Goal: Task Accomplishment & Management: Manage account settings

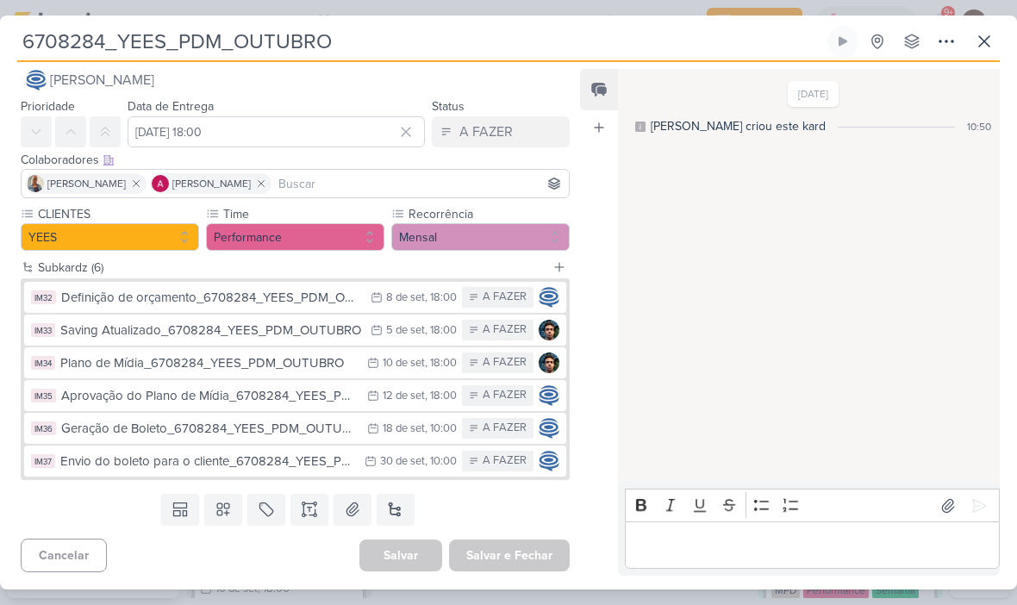
scroll to position [22, 0]
click at [209, 427] on div "Geração de Boleto_6708284_YEES_PDM_OUTUBRO" at bounding box center [209, 429] width 297 height 20
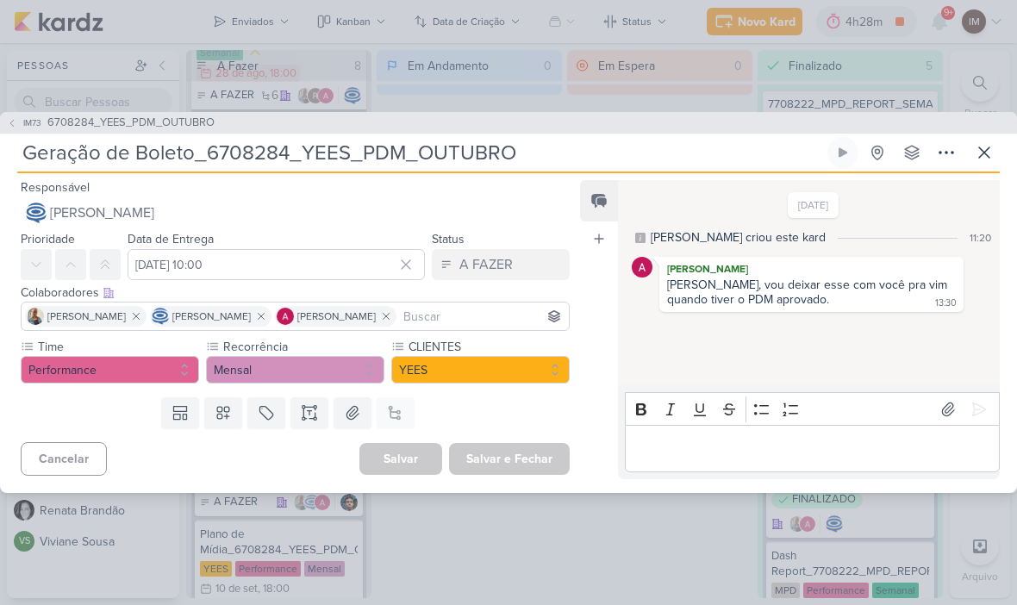
click at [946, 150] on icon at bounding box center [946, 152] width 21 height 21
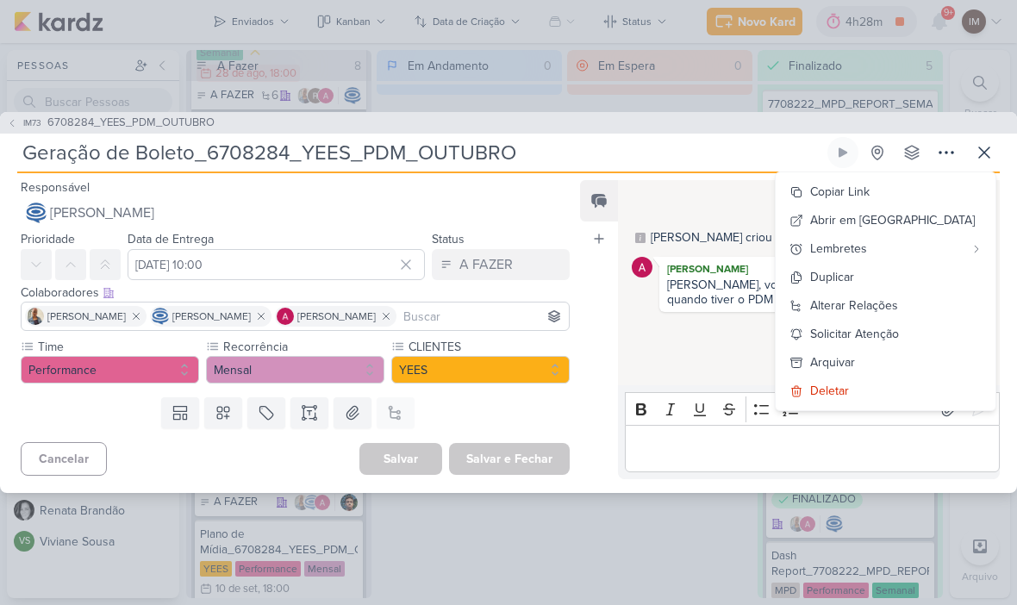
click at [849, 383] on div "Deletar" at bounding box center [829, 391] width 39 height 18
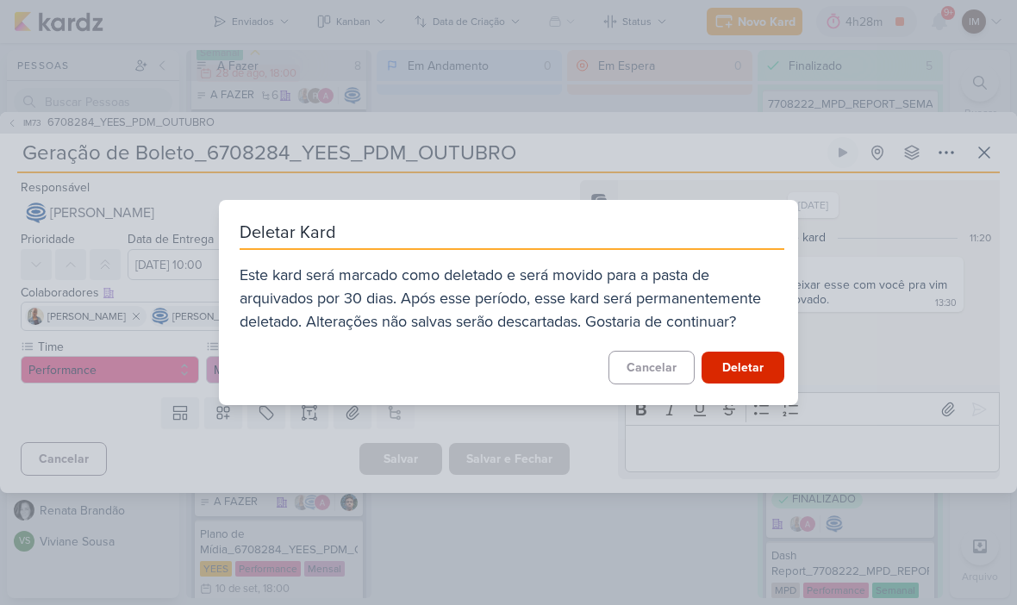
click at [757, 374] on button "Deletar" at bounding box center [743, 368] width 83 height 32
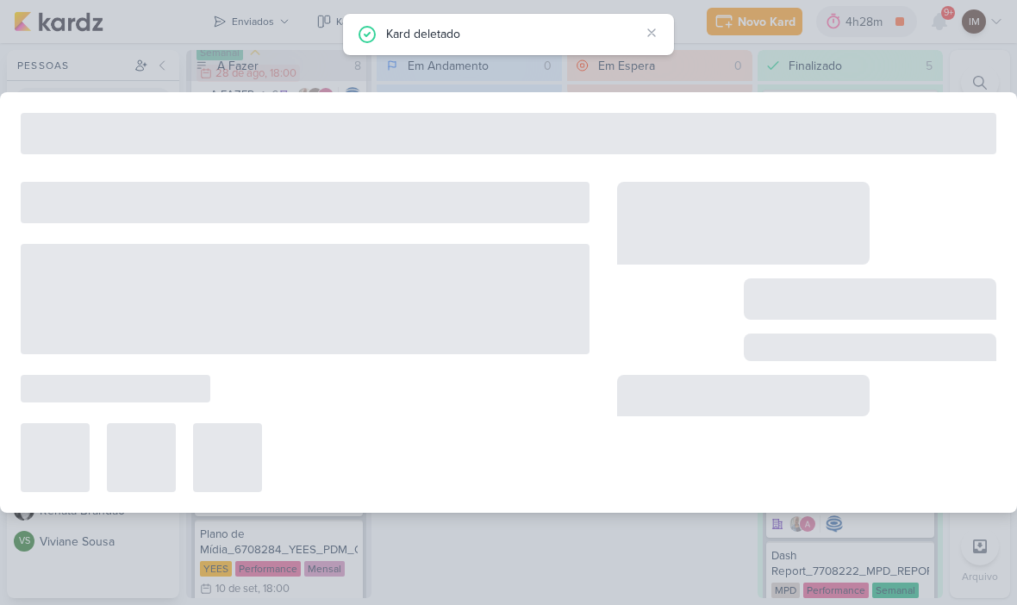
type input "6708284_YEES_PDM_OUTUBRO"
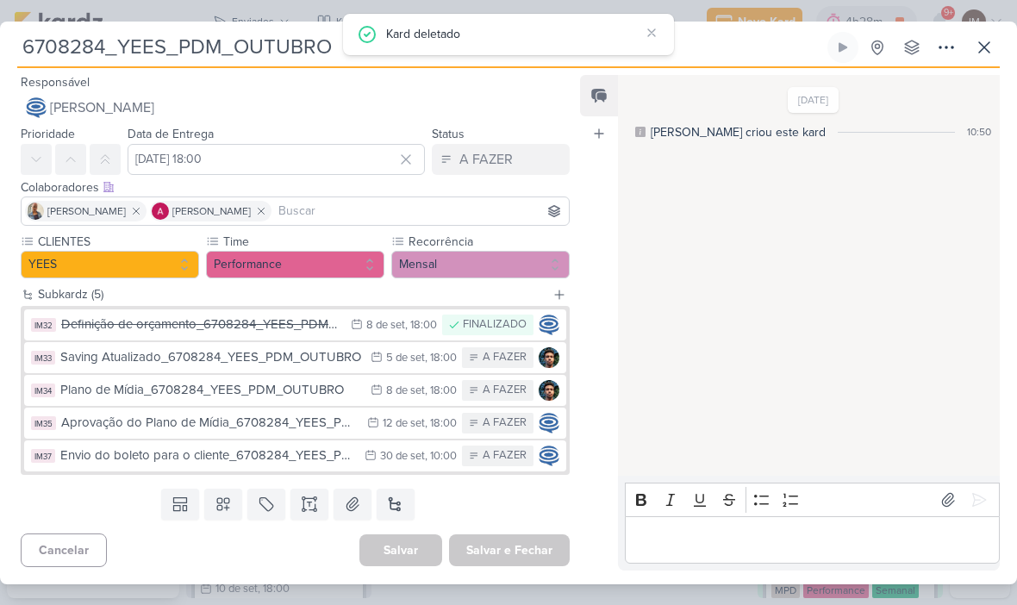
click at [454, 459] on div ", 10:00" at bounding box center [441, 456] width 32 height 11
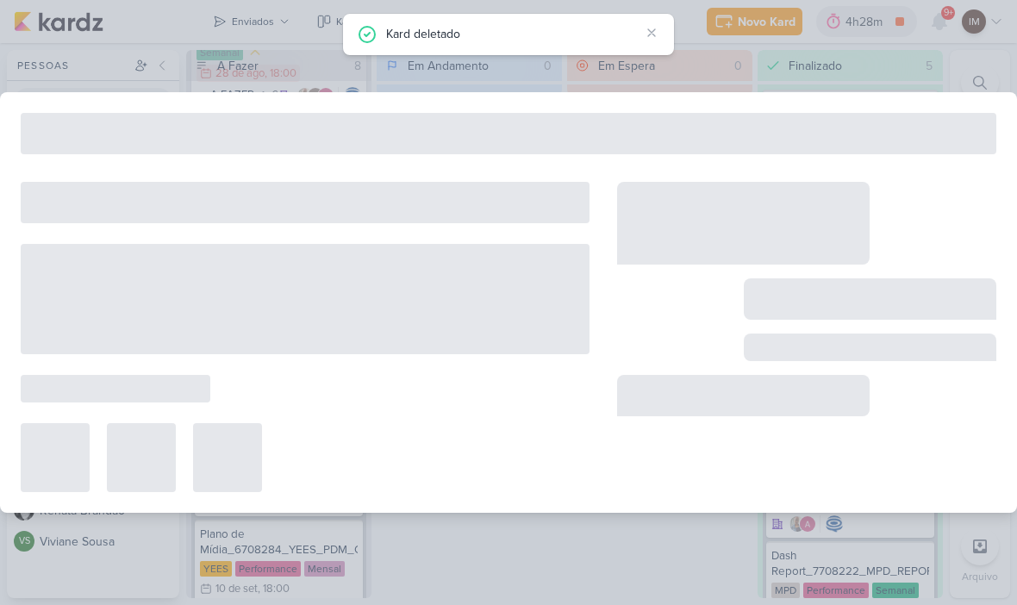
type input "Envio do boleto para o cliente_6708284_YEES_PDM_OUTUBRO"
type input "30 de setembro de 2025 às 10:00"
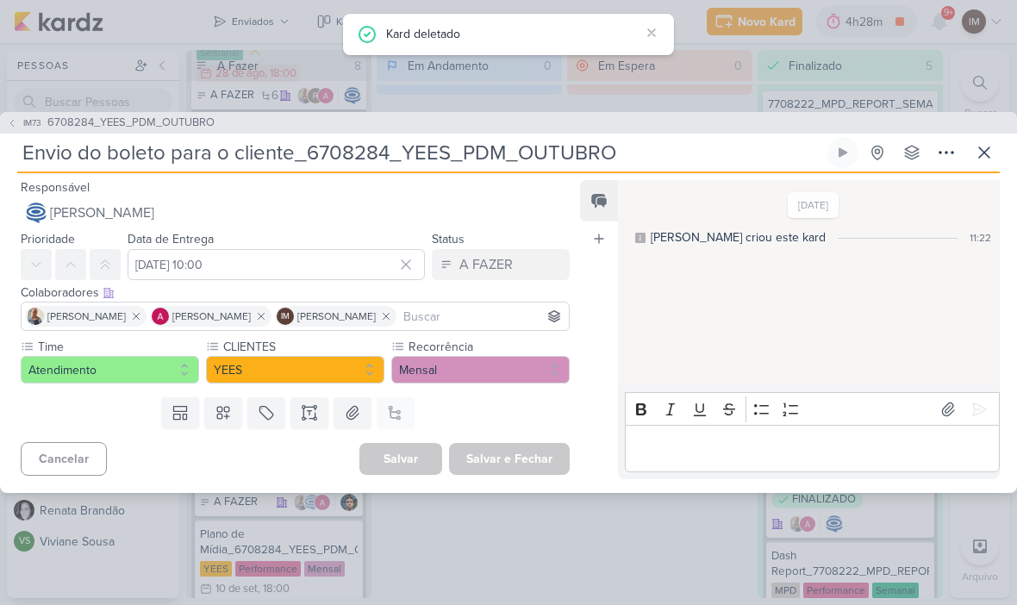
click at [936, 145] on icon at bounding box center [946, 152] width 21 height 21
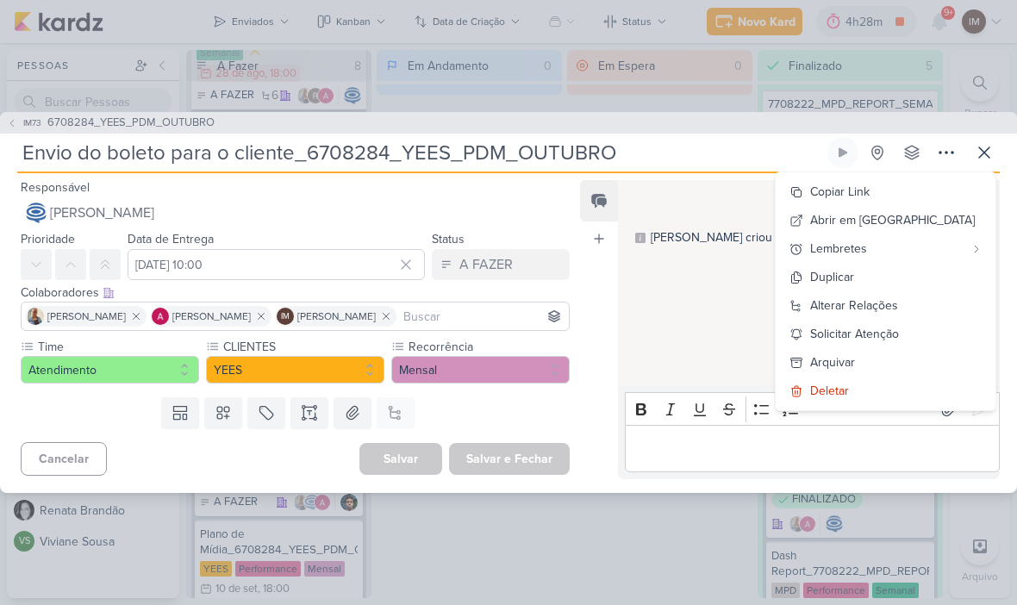
click at [925, 395] on button "Deletar" at bounding box center [886, 391] width 220 height 28
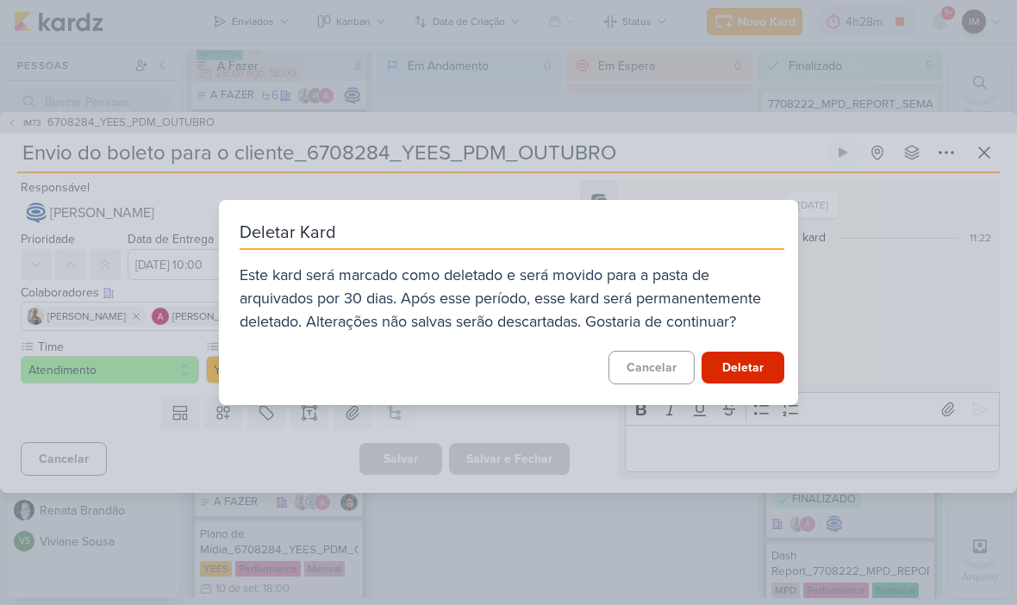
click at [736, 361] on button "Deletar" at bounding box center [743, 368] width 83 height 32
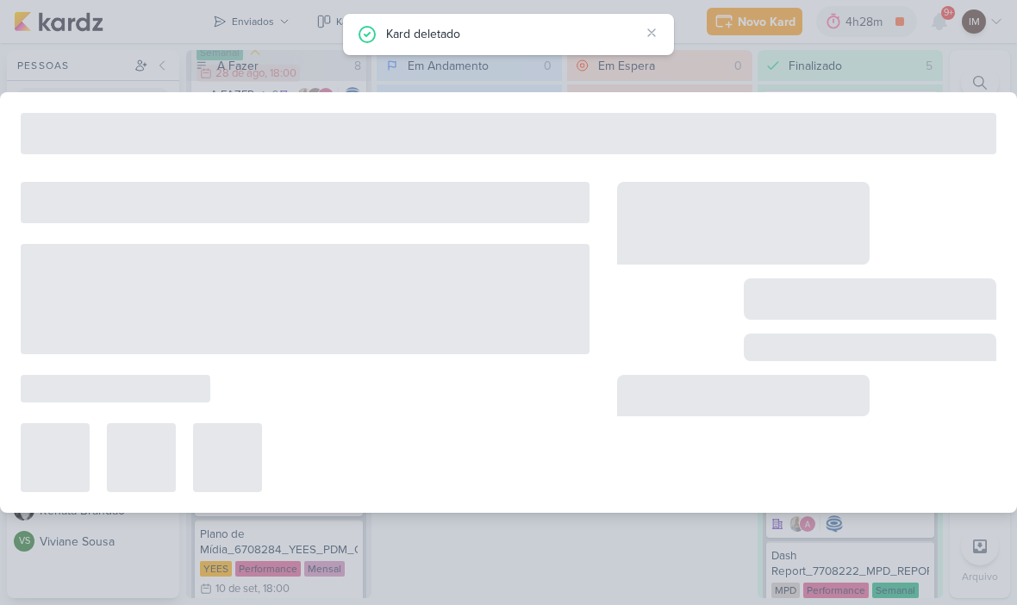
type input "6708284_YEES_PDM_OUTUBRO"
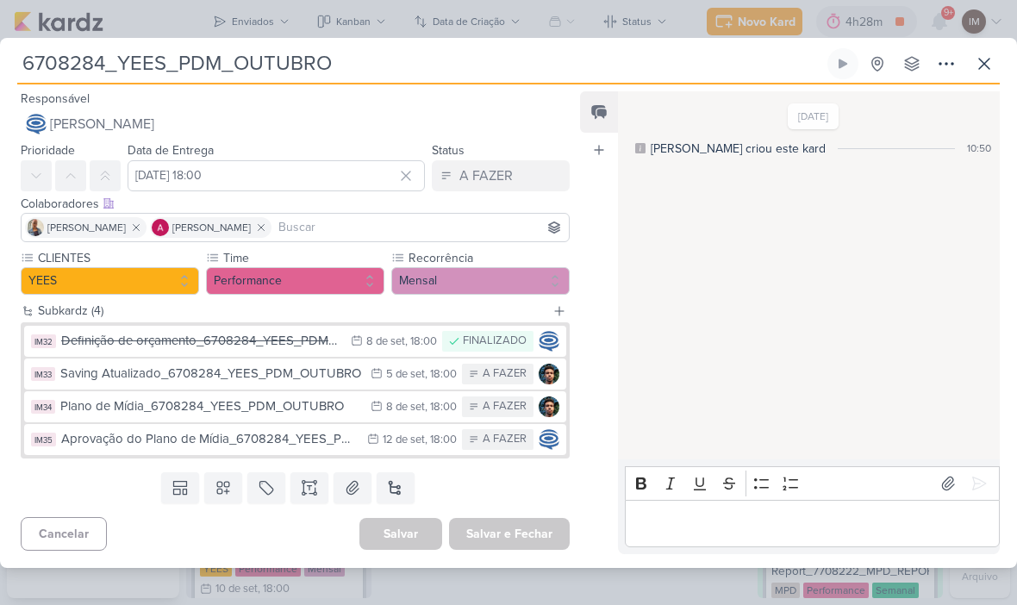
click at [993, 64] on icon at bounding box center [984, 63] width 21 height 21
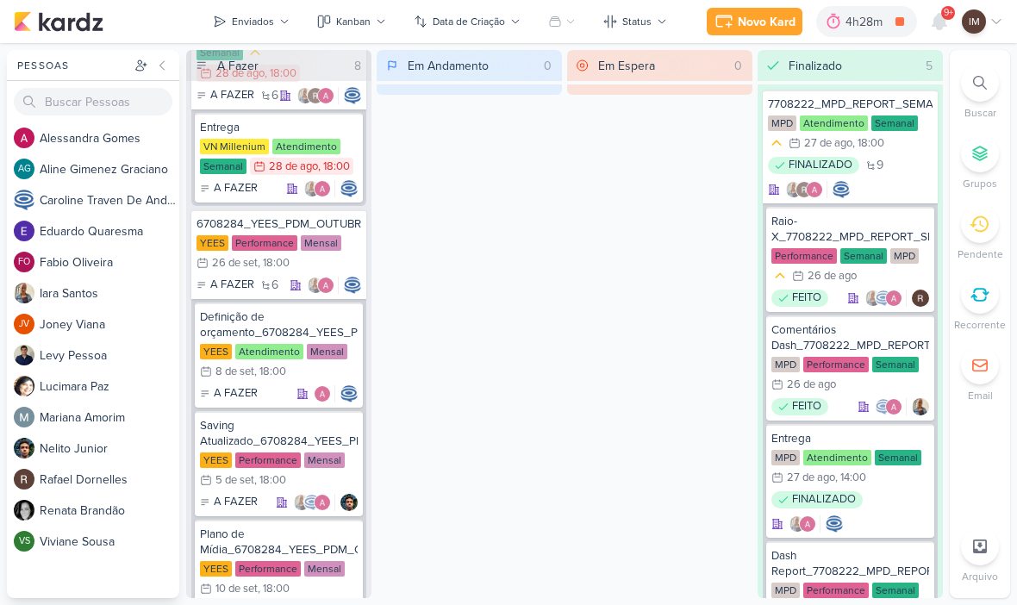
click at [983, 23] on div "IM" at bounding box center [974, 21] width 24 height 24
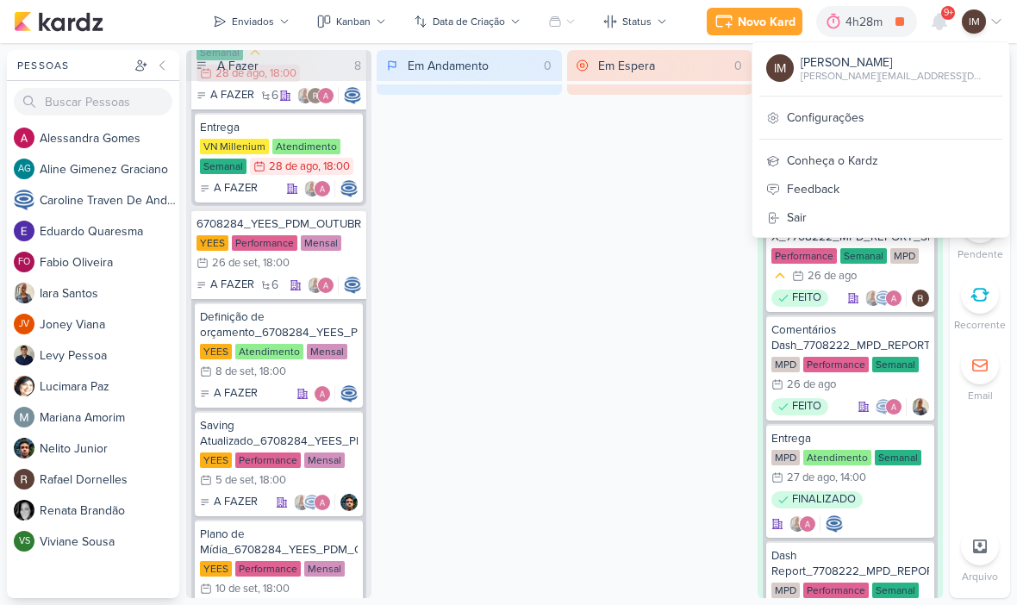
click at [984, 26] on div "IM" at bounding box center [974, 21] width 24 height 24
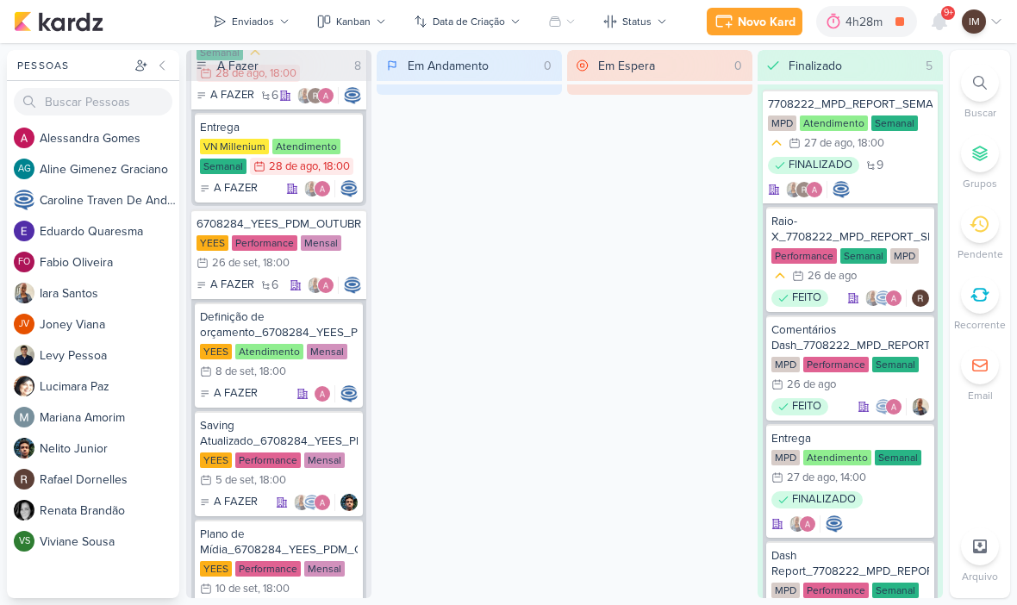
click at [986, 20] on div "IM" at bounding box center [982, 21] width 41 height 24
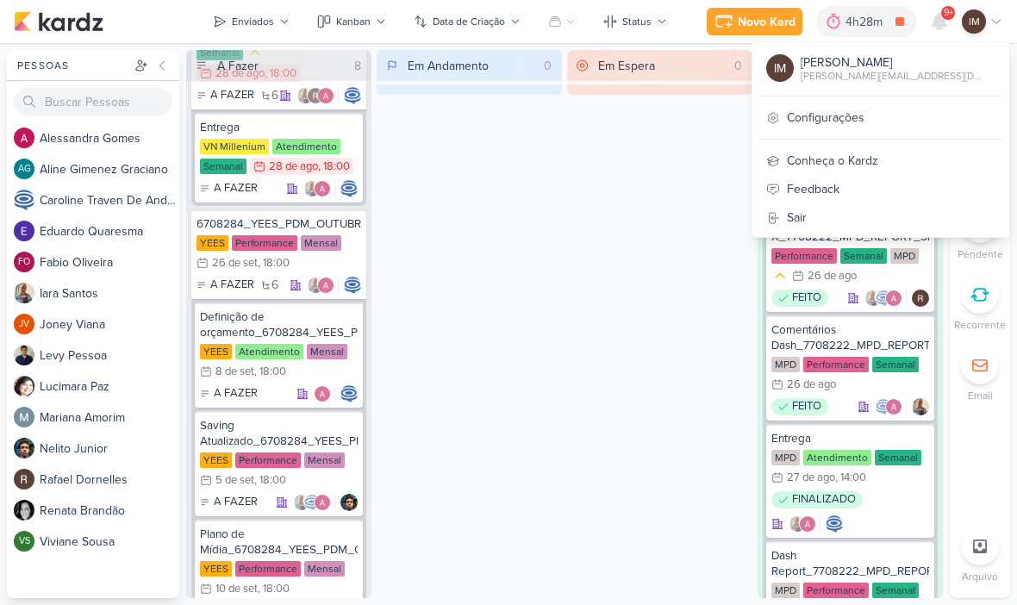
click at [246, 22] on div "Enviados" at bounding box center [253, 22] width 42 height 16
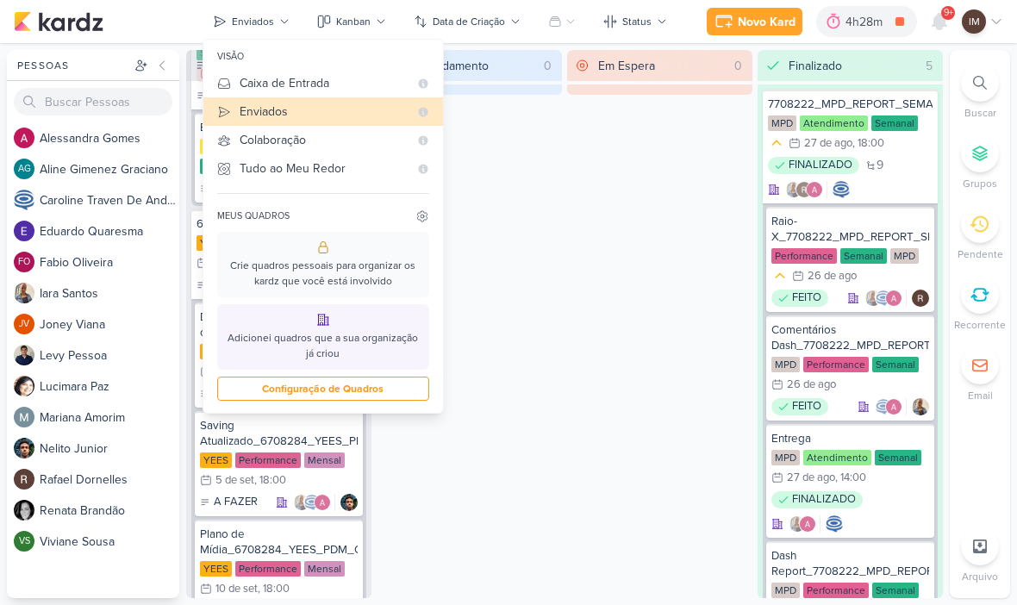
click at [516, 365] on div "Em Andamento 0" at bounding box center [469, 324] width 185 height 548
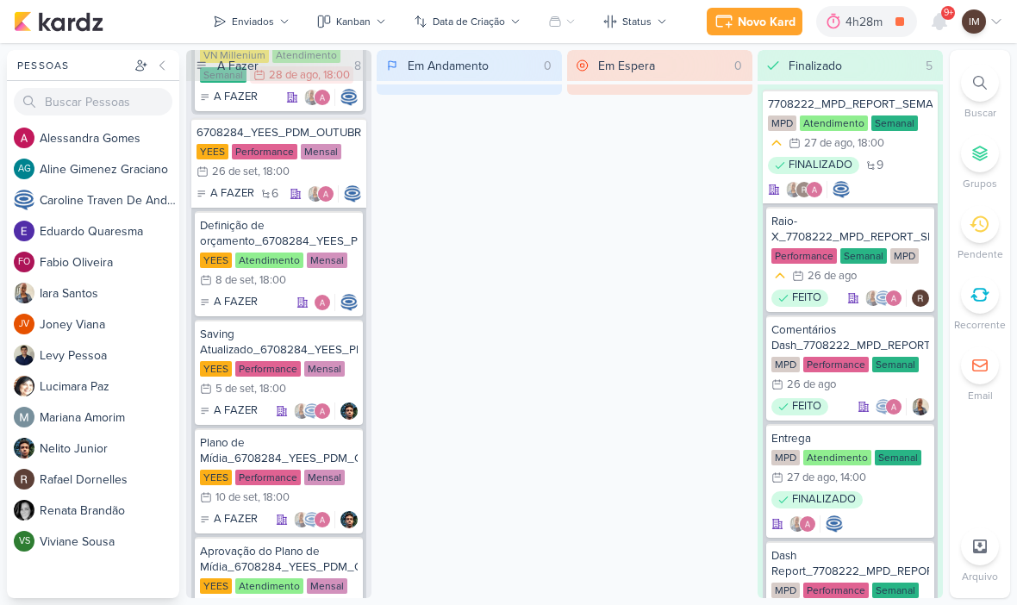
scroll to position [183, 0]
click at [252, 184] on p "A FAZER" at bounding box center [232, 192] width 44 height 17
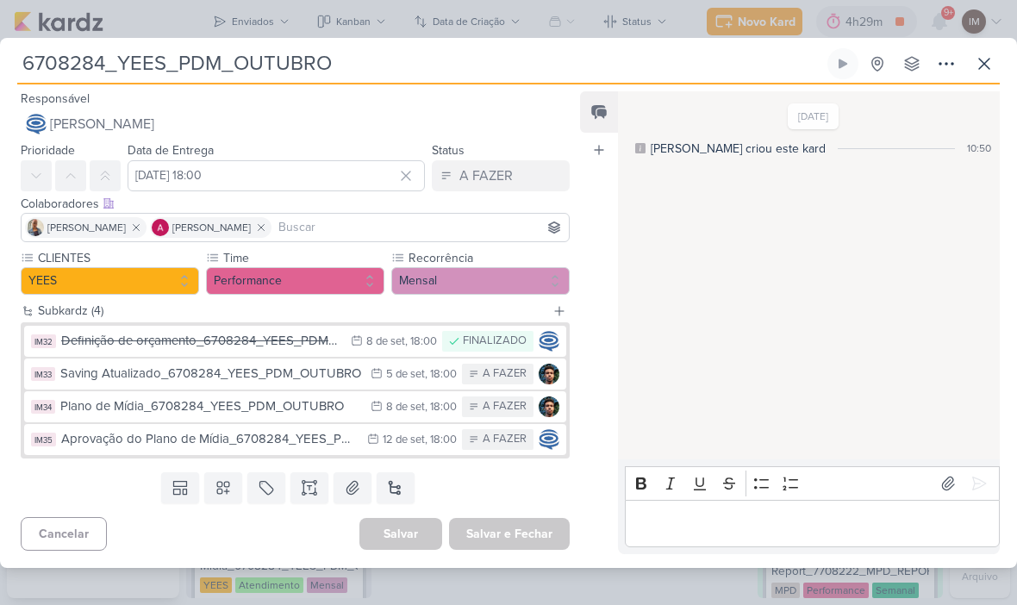
click at [957, 56] on button at bounding box center [946, 63] width 31 height 31
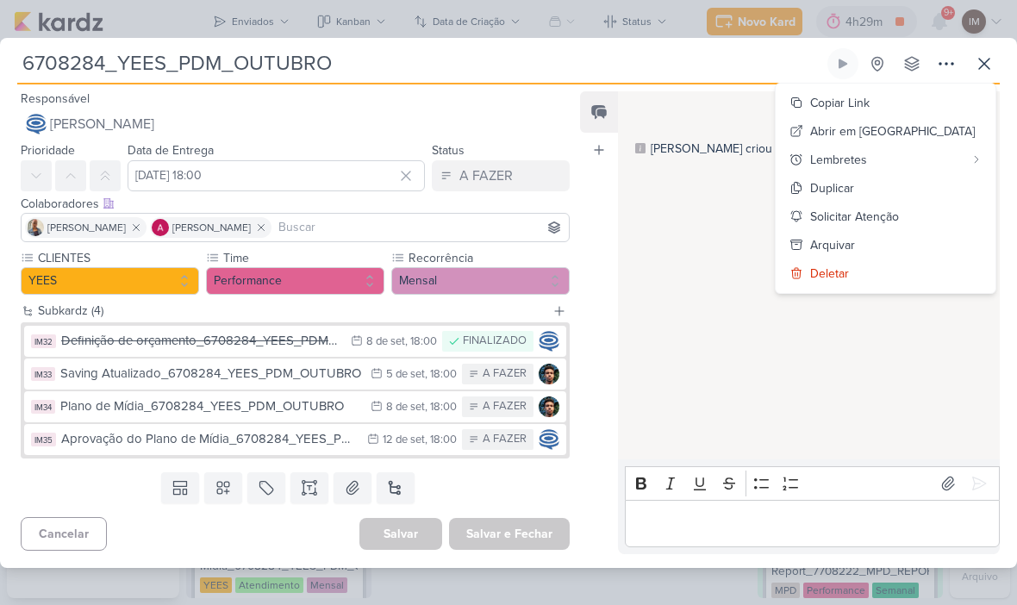
click at [1006, 50] on div "6708284_YEES_PDM_OUTUBRO Criado por mim nenhum grupo disponível" at bounding box center [508, 308] width 1017 height 520
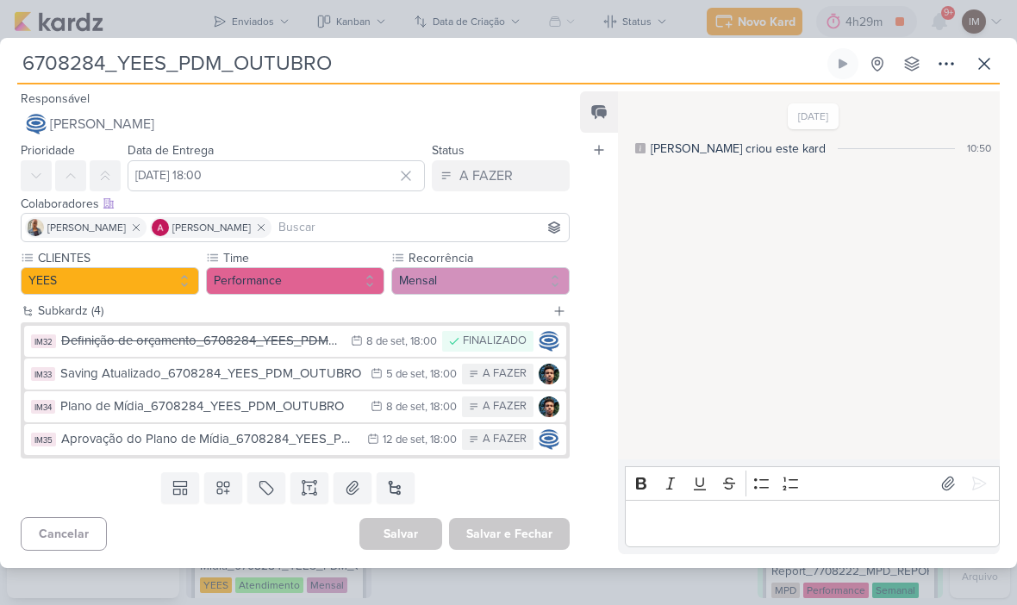
click at [995, 59] on button at bounding box center [984, 63] width 31 height 31
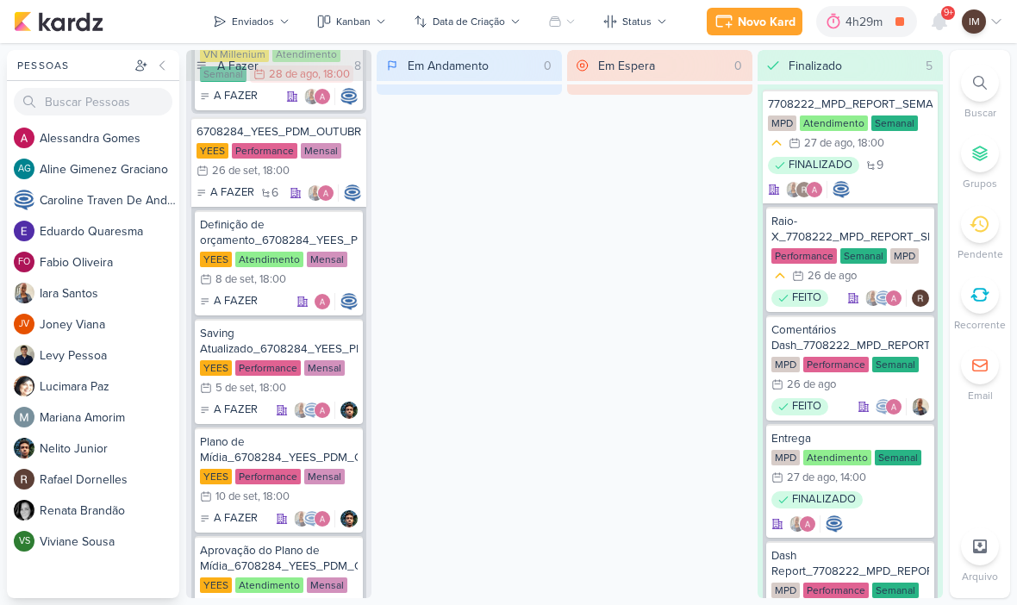
click at [943, 20] on icon at bounding box center [940, 22] width 14 height 16
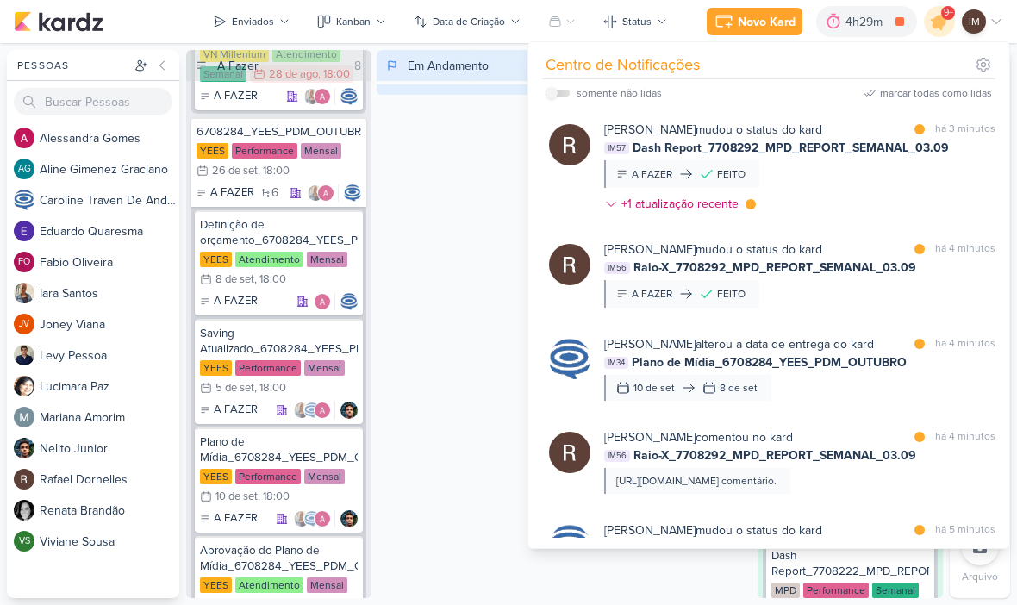
click at [948, 17] on span "9+" at bounding box center [948, 13] width 9 height 14
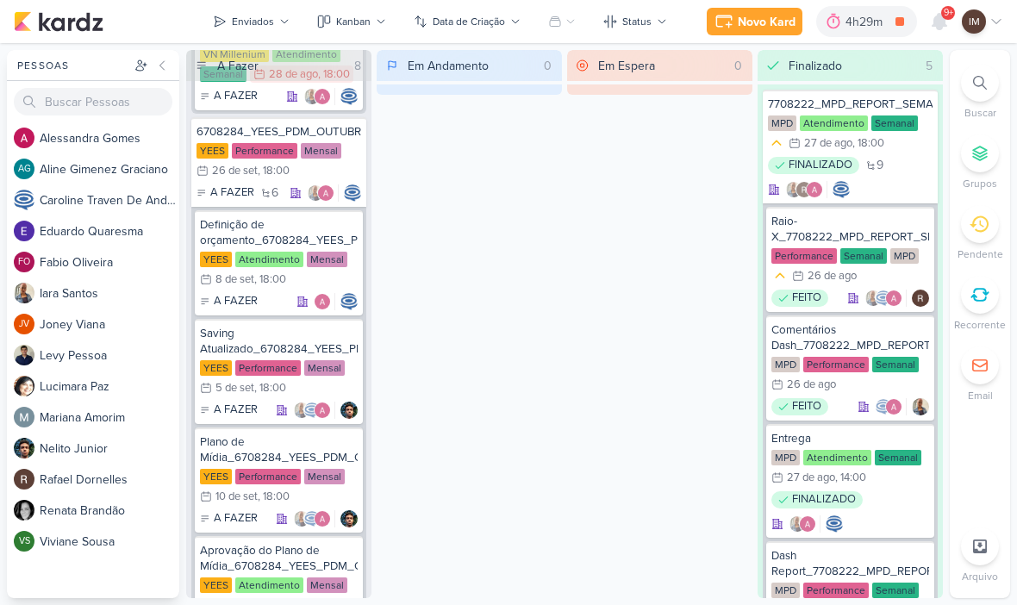
click at [978, 23] on p "IM" at bounding box center [974, 22] width 11 height 16
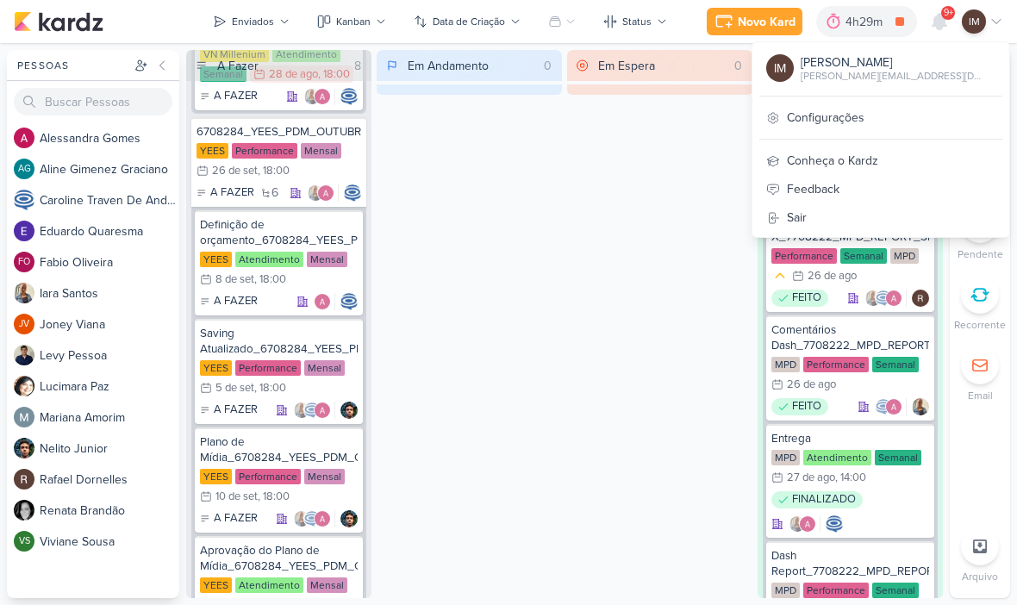
click at [834, 109] on link "Configurações" at bounding box center [880, 117] width 257 height 28
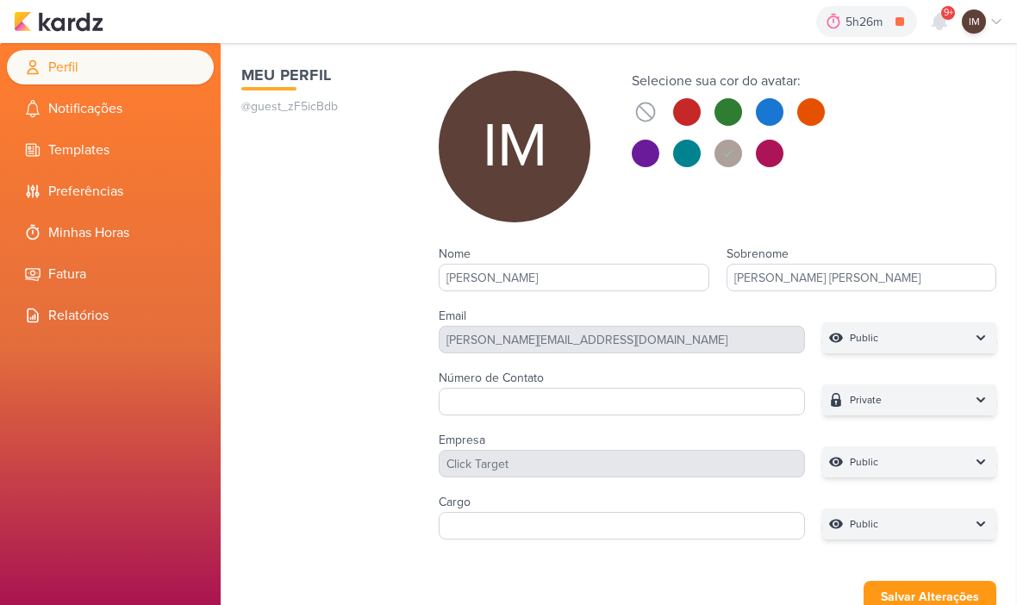
click at [141, 148] on li "Templates" at bounding box center [110, 150] width 207 height 34
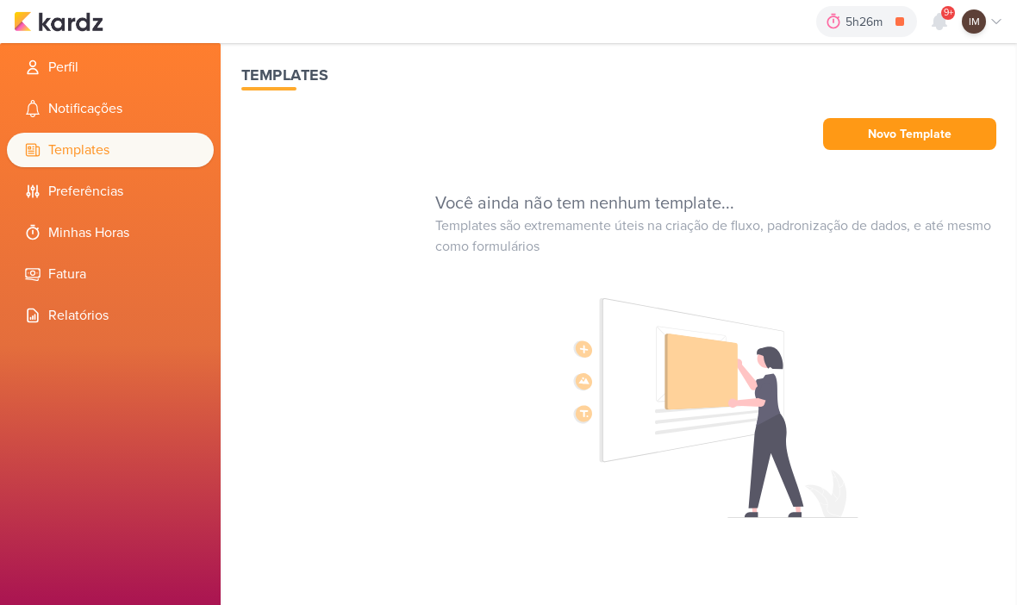
click at [131, 234] on li "Minhas Horas" at bounding box center [110, 232] width 207 height 34
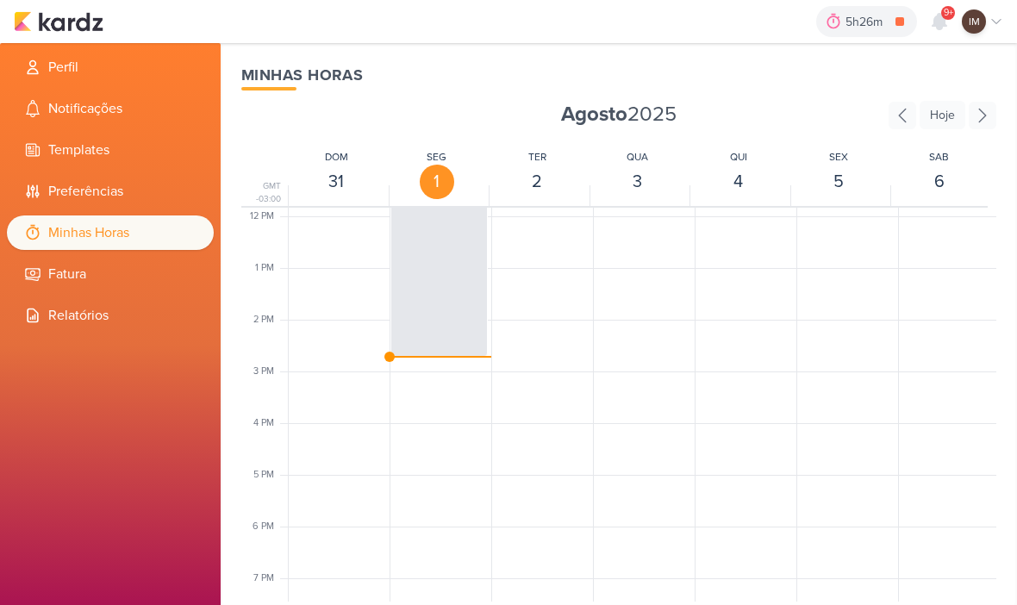
scroll to position [615, 0]
click at [146, 278] on li "Fatura" at bounding box center [110, 274] width 207 height 34
click at [130, 326] on li "Relatórios" at bounding box center [110, 315] width 207 height 34
click at [156, 155] on li "Templates" at bounding box center [110, 150] width 207 height 34
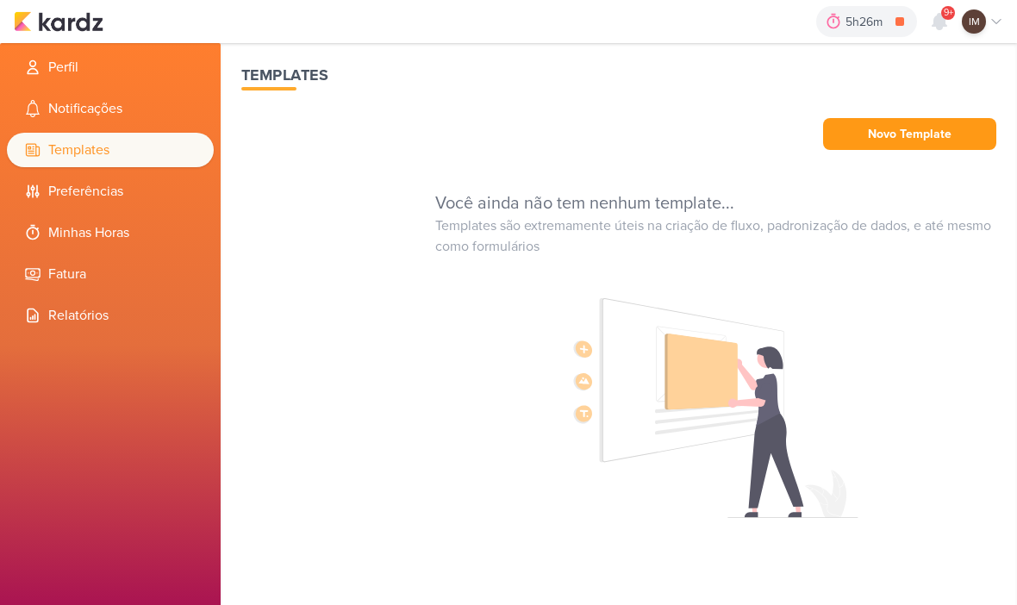
click at [147, 115] on li "Notificações" at bounding box center [110, 108] width 207 height 34
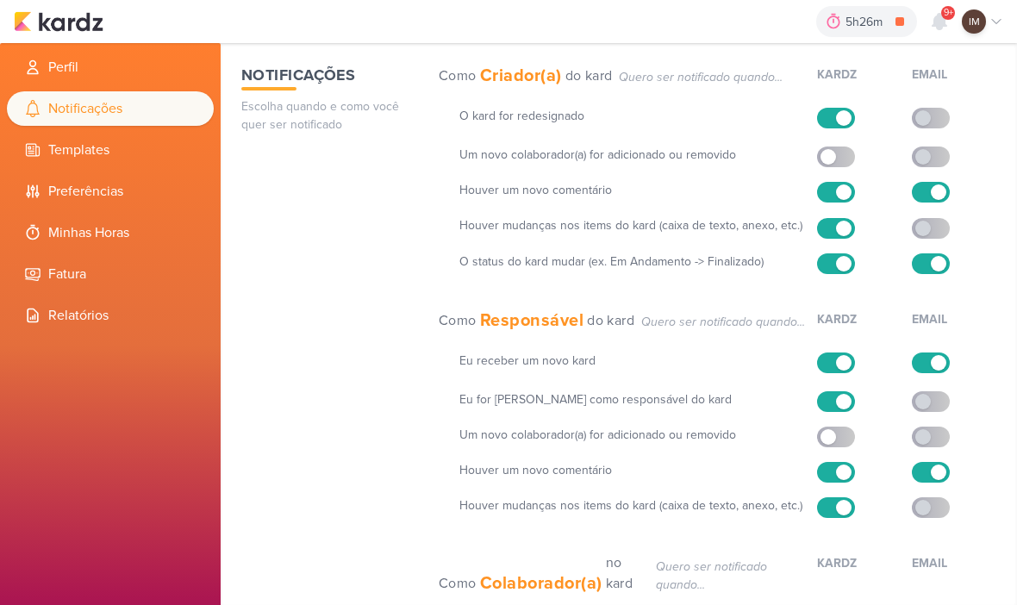
click at [158, 67] on li "Perfil" at bounding box center [110, 67] width 207 height 34
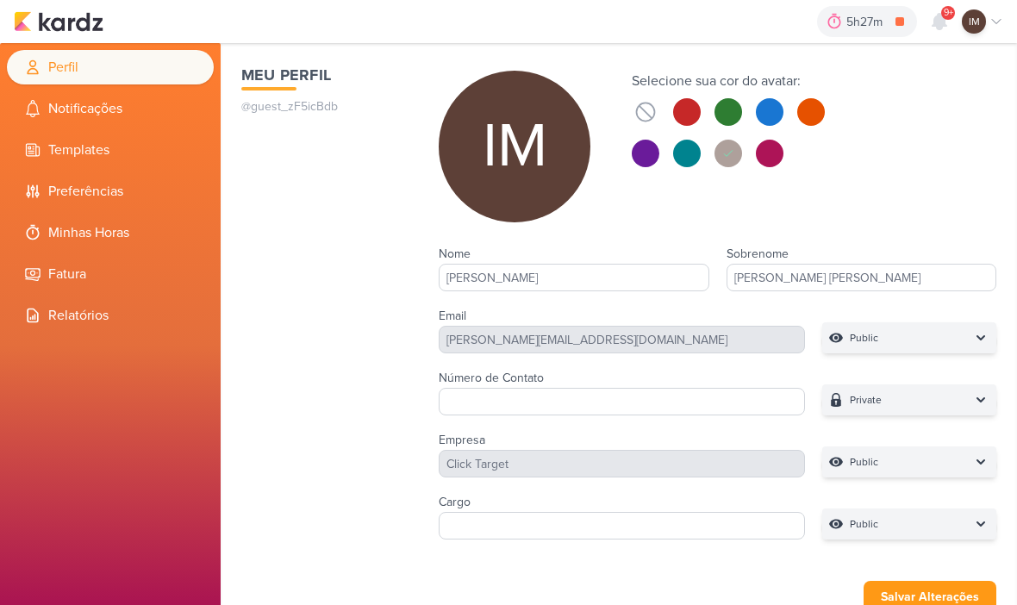
click at [997, 9] on div "IM" at bounding box center [982, 21] width 41 height 24
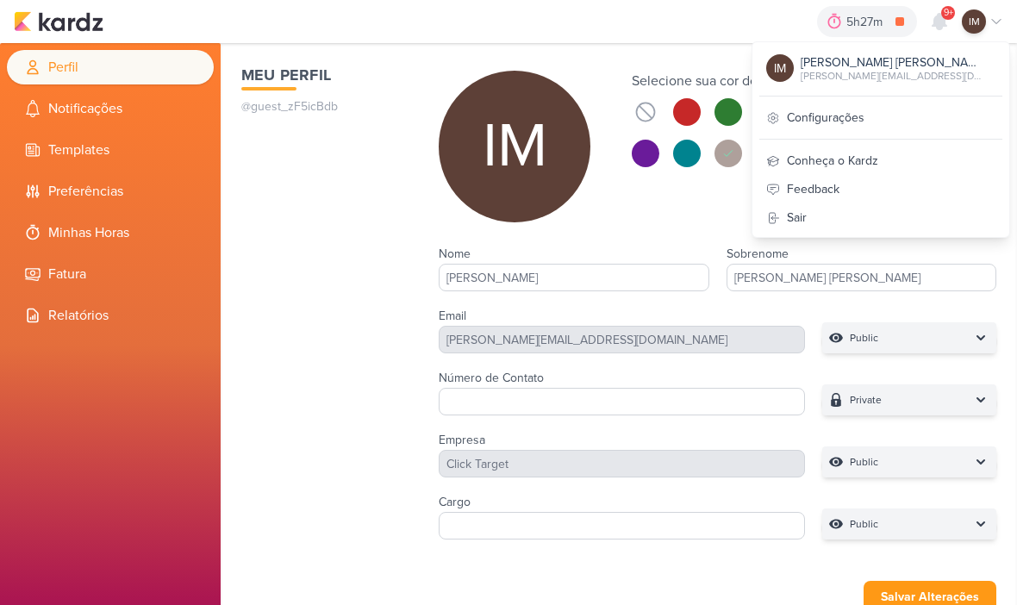
click at [872, 78] on div "[PERSON_NAME][EMAIL_ADDRESS][DOMAIN_NAME]" at bounding box center [891, 76] width 181 height 16
click at [786, 63] on p "IM" at bounding box center [780, 68] width 12 height 18
click at [102, 93] on li "Notificações" at bounding box center [110, 108] width 207 height 34
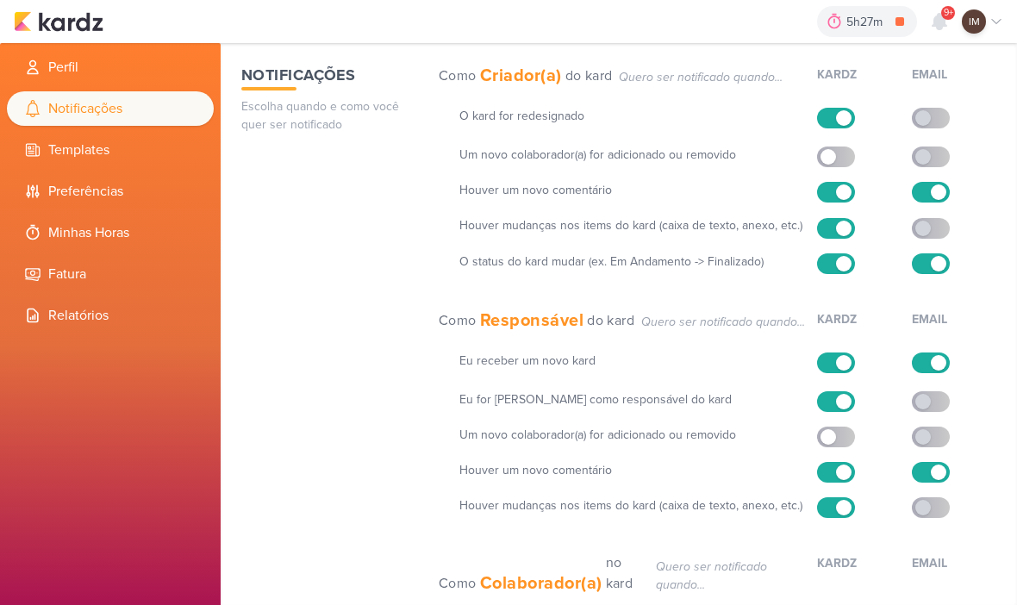
click at [114, 22] on div "5h27m Fazer Kardz mensais e semanais 0h0m Hoje 5h27m Semana 0h0m Mês 0h0m Nenhu…" at bounding box center [508, 21] width 989 height 43
click at [82, 25] on img at bounding box center [59, 21] width 90 height 21
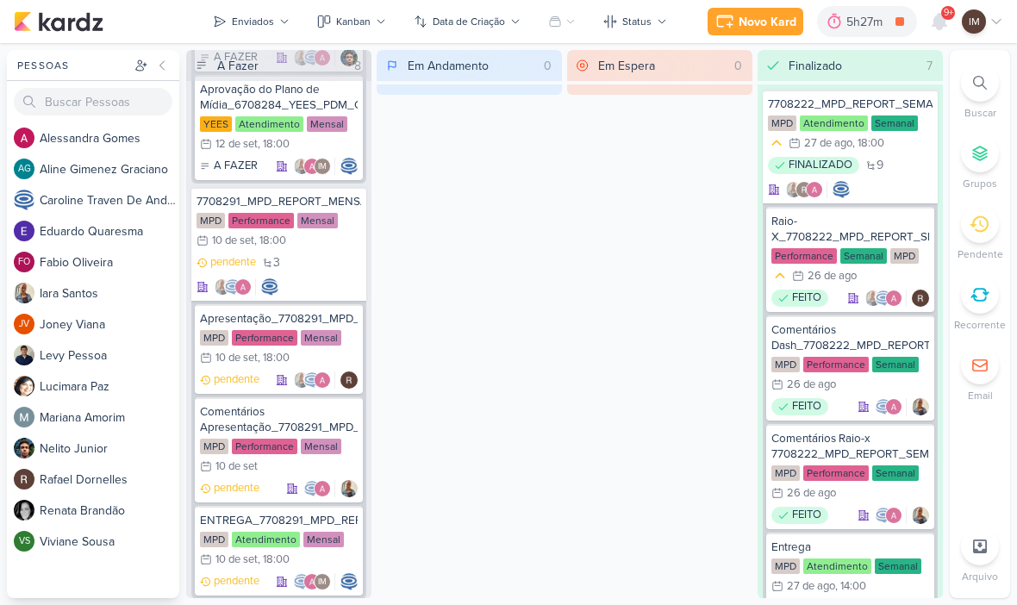
scroll to position [551, 0]
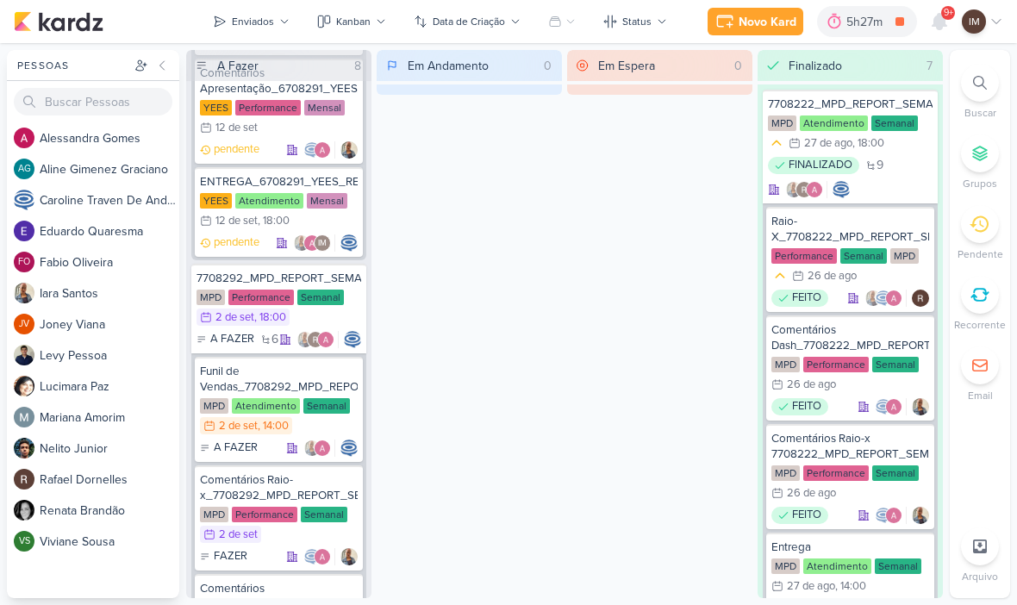
click at [260, 21] on div "Enviados" at bounding box center [253, 22] width 42 height 16
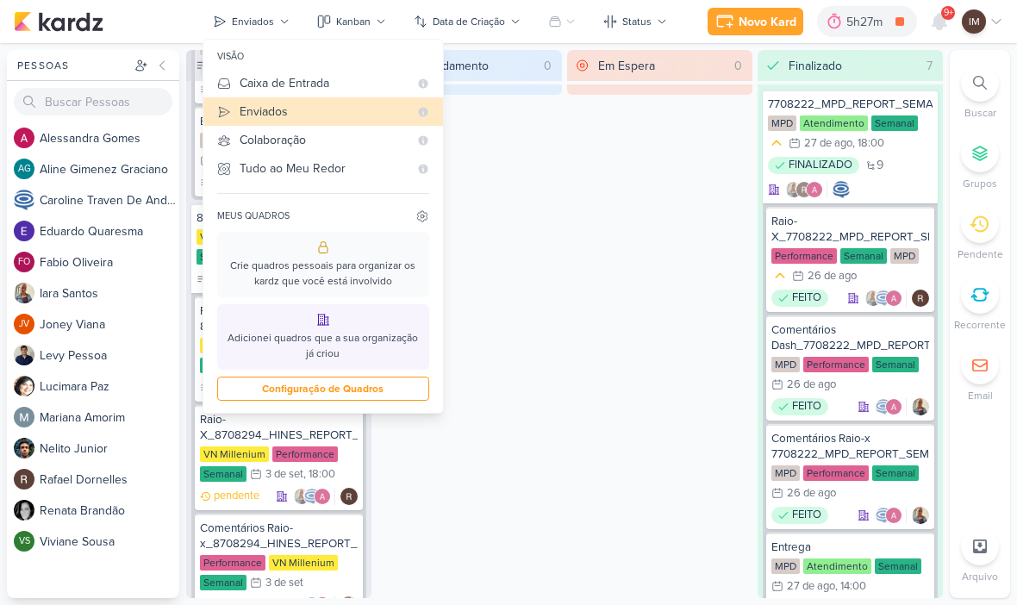
click at [347, 80] on div "Caixa de Entrada" at bounding box center [324, 83] width 169 height 18
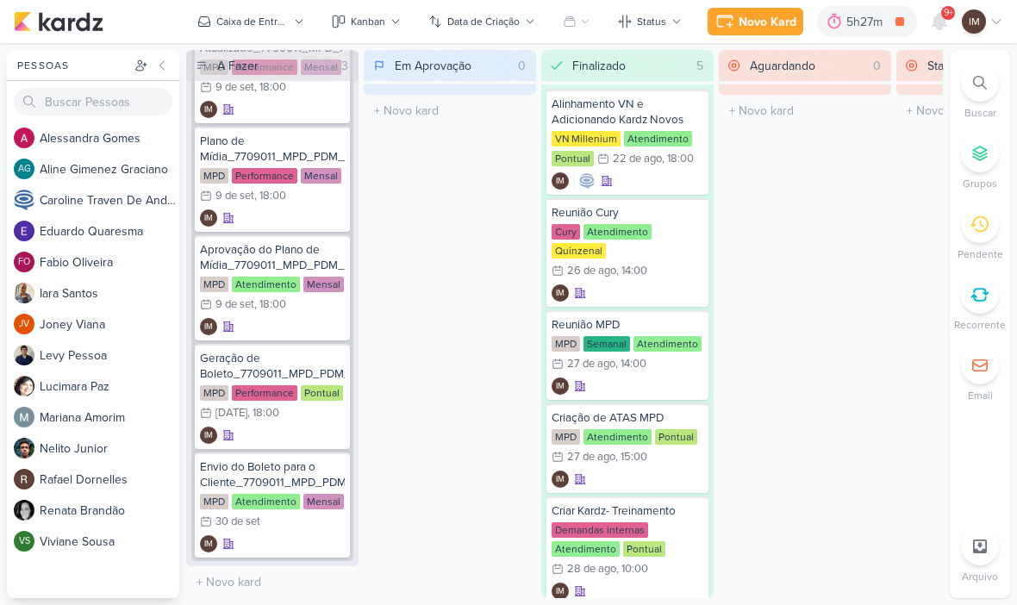
scroll to position [513, 0]
click at [278, 431] on div "IM" at bounding box center [272, 435] width 145 height 17
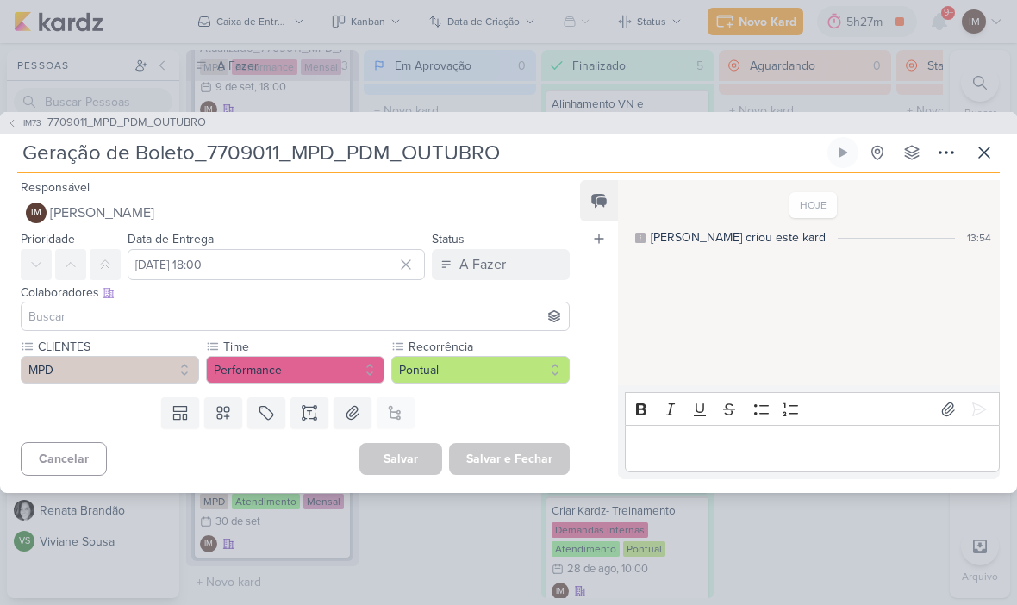
click at [252, 164] on input "Geração de Boleto_7709011_MPD_PDM_OUTUBRO" at bounding box center [420, 152] width 807 height 31
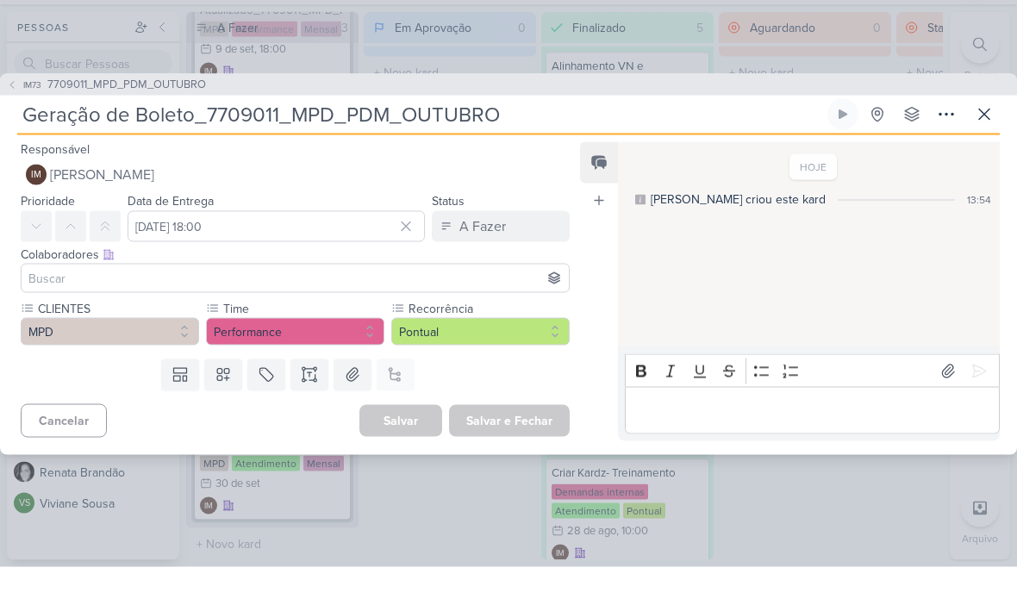
click at [938, 142] on icon at bounding box center [946, 152] width 21 height 21
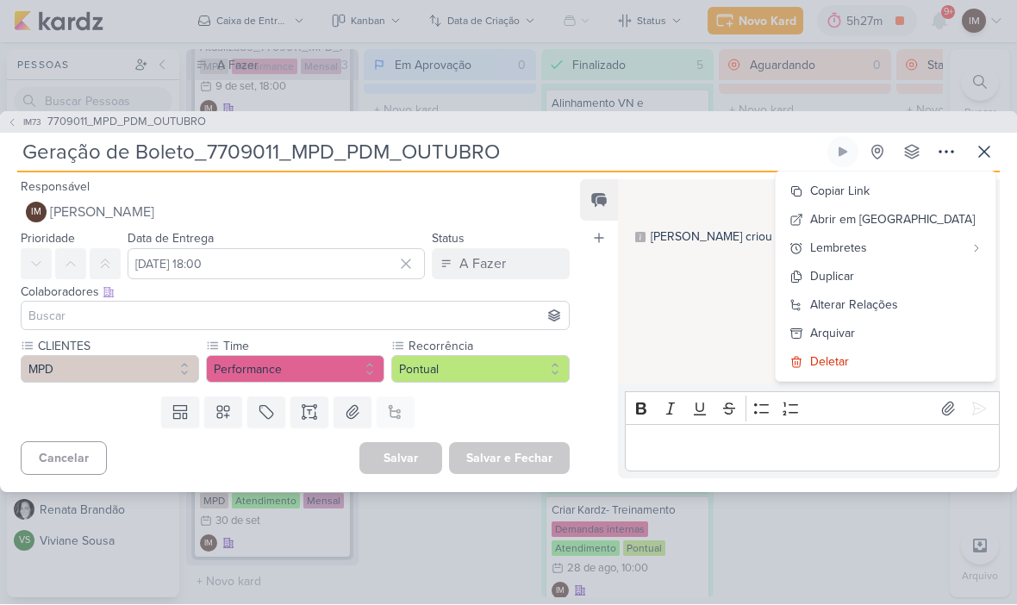
click at [849, 362] on div "Deletar" at bounding box center [829, 362] width 39 height 18
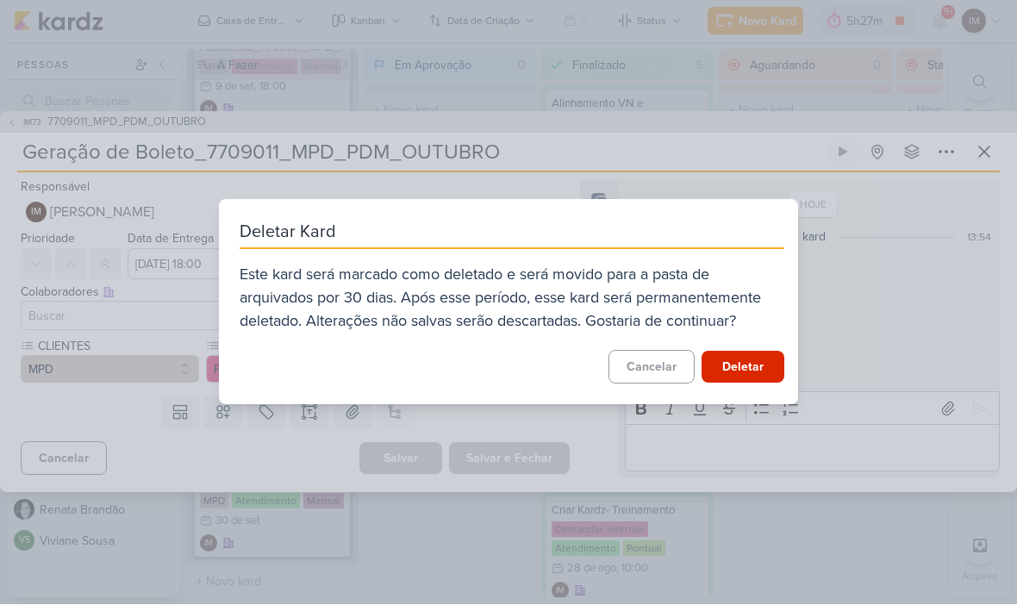
click at [739, 366] on button "Deletar" at bounding box center [743, 368] width 83 height 32
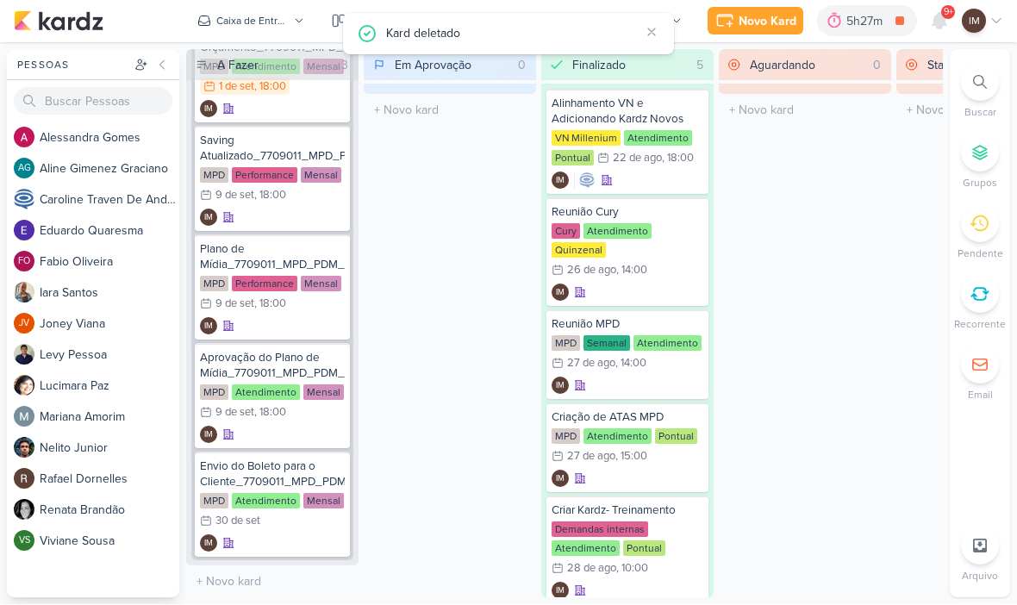
scroll to position [404, 0]
click at [287, 533] on div "Envio do Boleto para o Cliente_7709011_MPD_PDM_OUTUBRO MPD Atendimento Mensal 3…" at bounding box center [272, 504] width 155 height 105
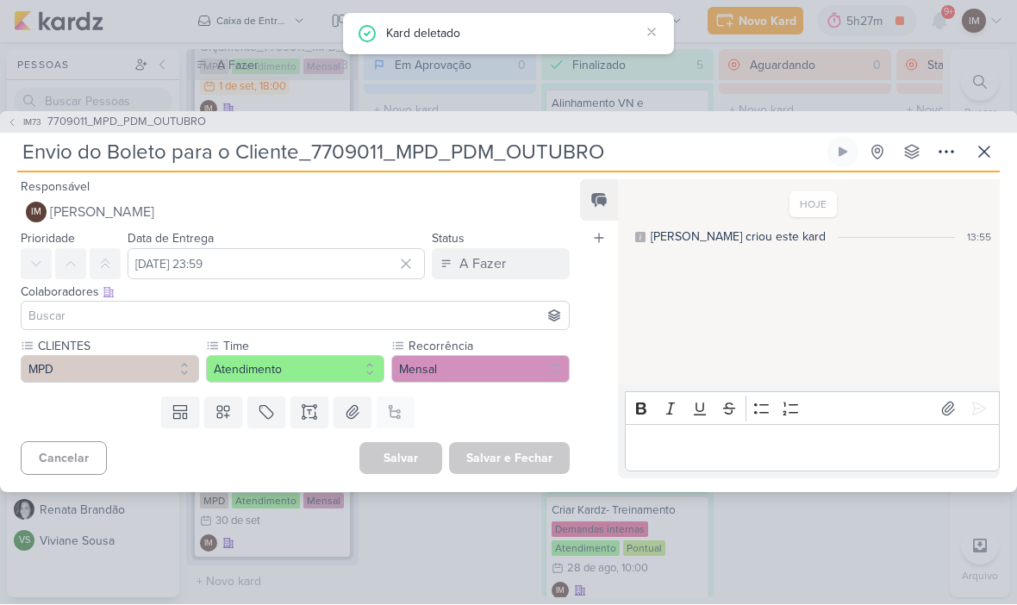
click at [945, 146] on icon at bounding box center [946, 152] width 21 height 21
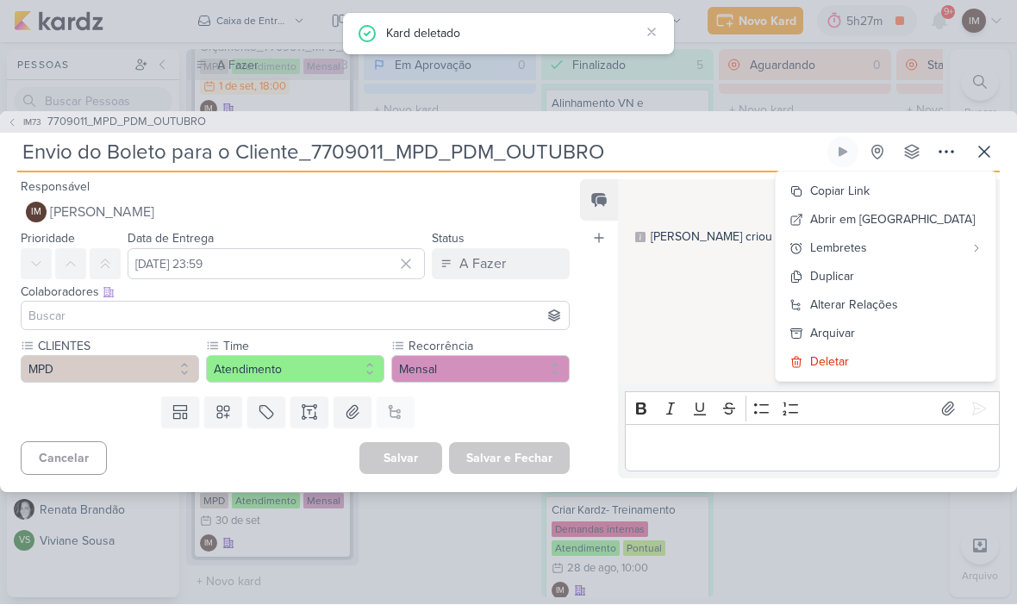
click at [849, 359] on div "Deletar" at bounding box center [829, 362] width 39 height 18
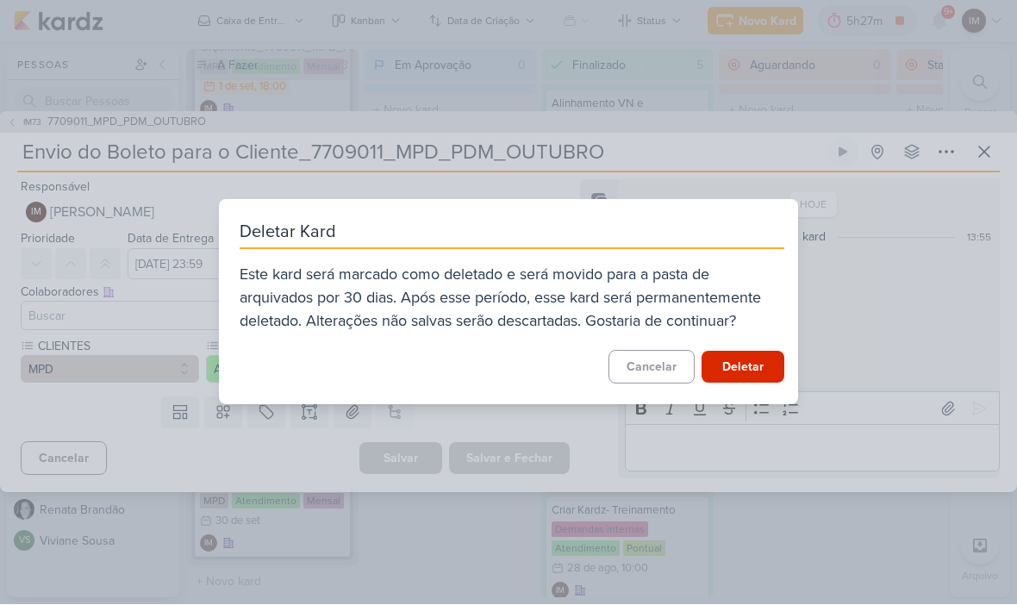
click at [763, 370] on button "Deletar" at bounding box center [743, 368] width 83 height 32
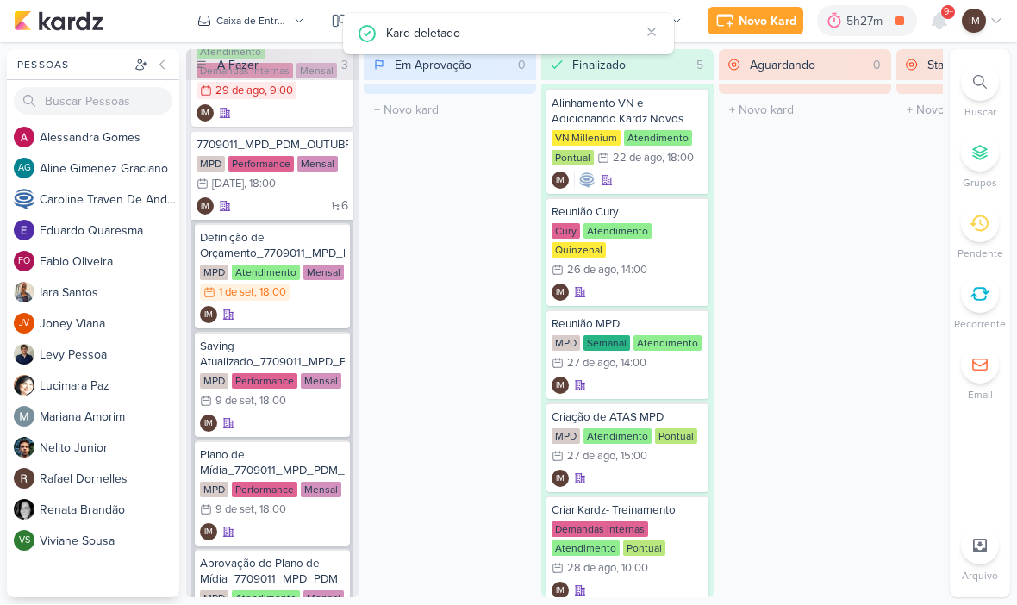
scroll to position [202, 0]
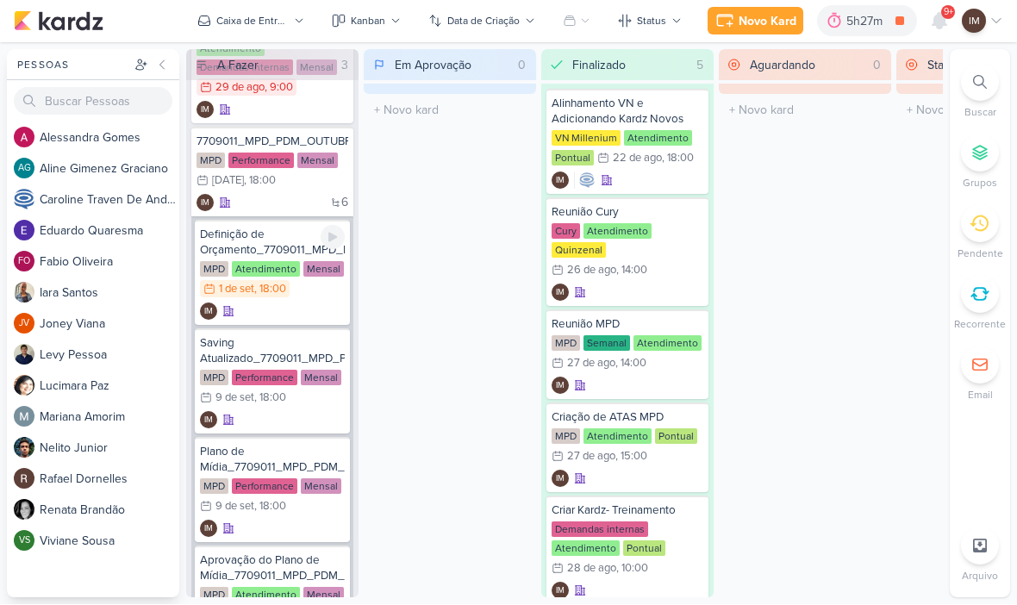
click at [307, 308] on div "IM" at bounding box center [272, 311] width 145 height 17
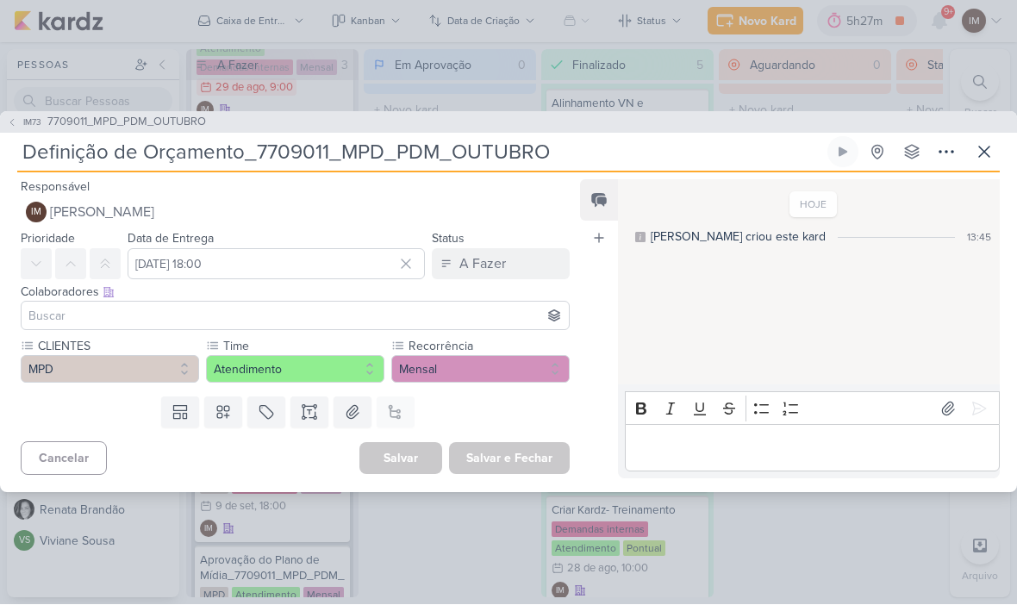
click at [987, 137] on button at bounding box center [984, 152] width 31 height 31
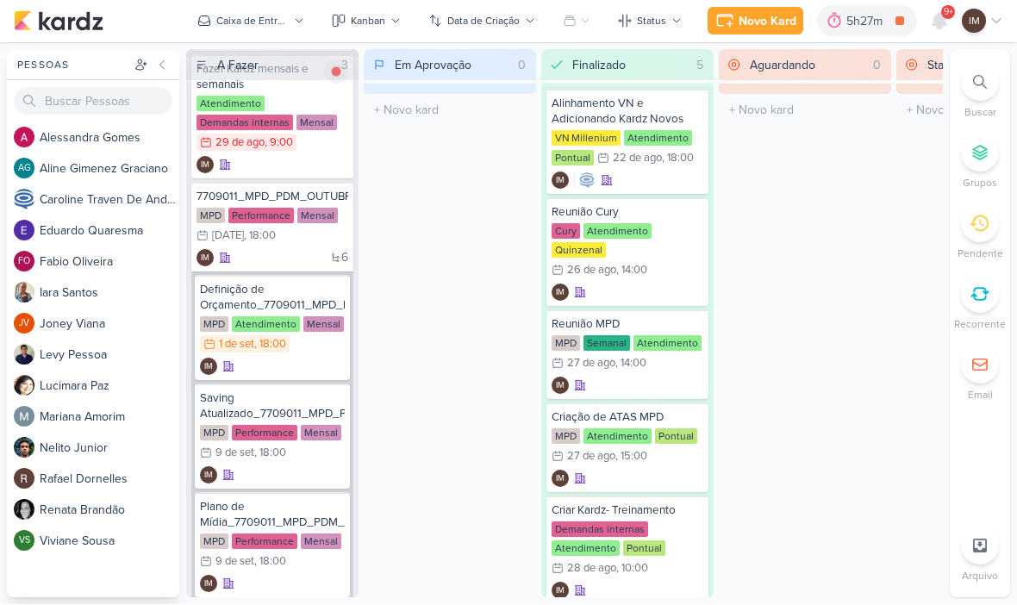
scroll to position [145, 0]
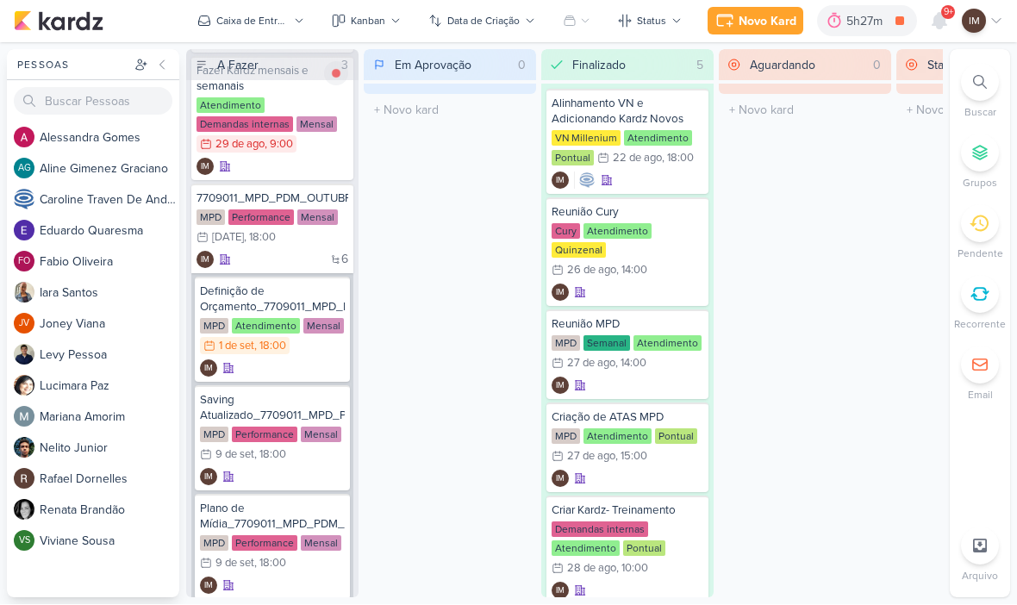
click at [781, 15] on div "Novo Kard" at bounding box center [768, 22] width 58 height 18
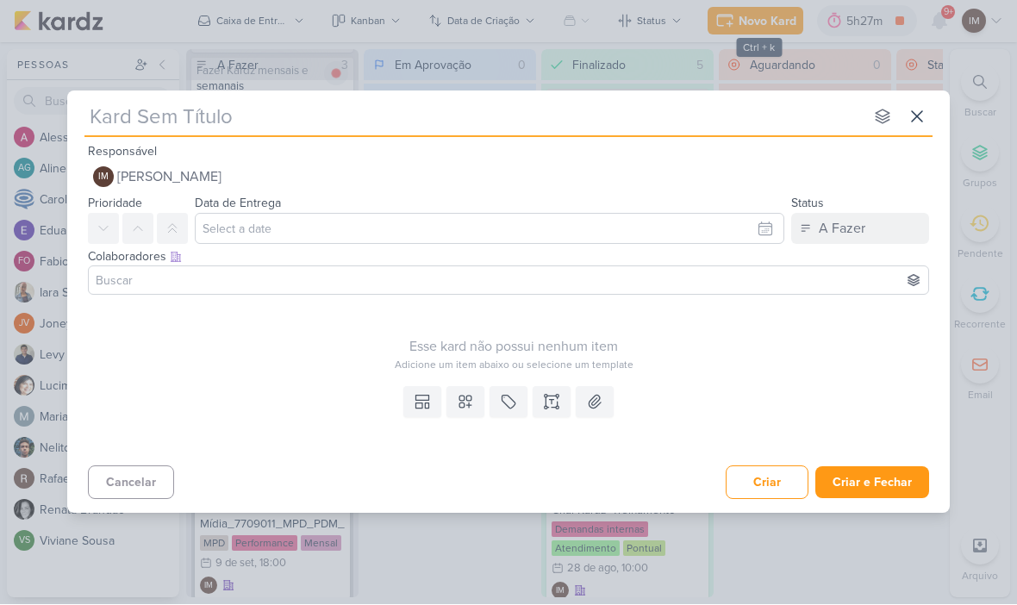
click at [302, 127] on input "text" at bounding box center [473, 117] width 779 height 31
click at [920, 111] on icon at bounding box center [917, 117] width 21 height 21
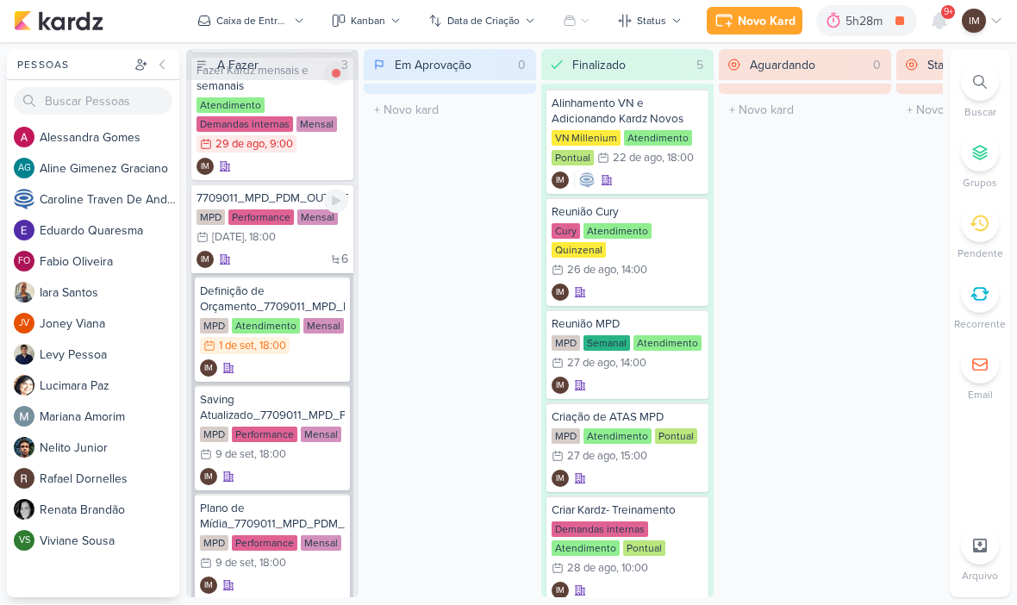
click at [296, 265] on div "6 IM" at bounding box center [273, 260] width 152 height 17
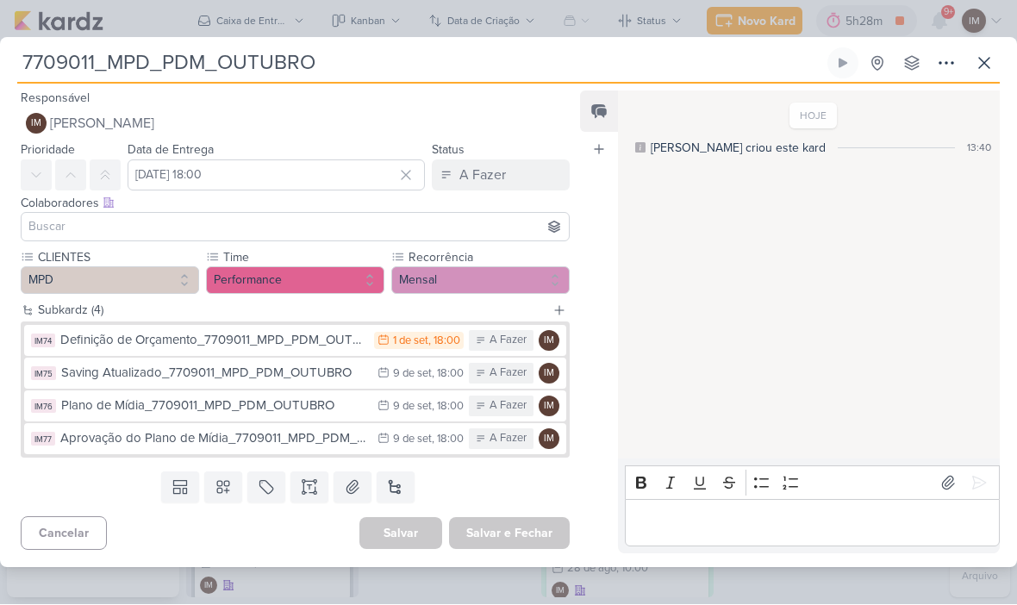
click at [275, 64] on input "7709011_MPD_PDM_OUTUBRO" at bounding box center [420, 63] width 807 height 31
click at [265, 59] on input "7709011_MPD_PDM_OUTUBRO" at bounding box center [420, 63] width 807 height 31
click at [259, 59] on input "7709011_MPD_PDM_OUTUBRO" at bounding box center [420, 63] width 807 height 31
click at [205, 66] on input "7709011_MPD_PDM_OUTUBRO" at bounding box center [420, 63] width 807 height 31
click at [172, 68] on input "7709011_MPD_PDM_OUTUBRO" at bounding box center [420, 63] width 807 height 31
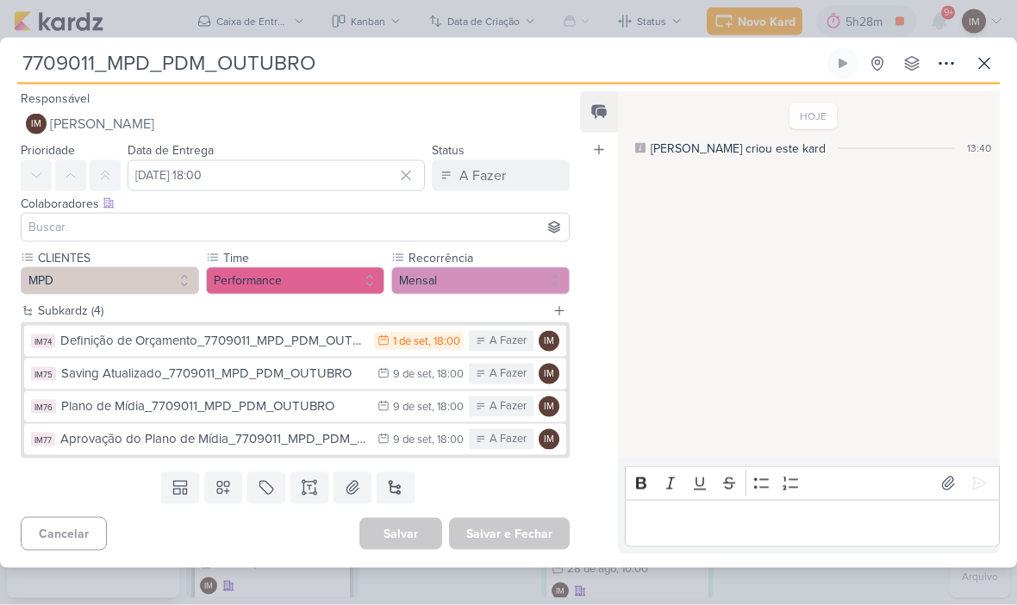
click at [989, 56] on icon at bounding box center [984, 63] width 21 height 21
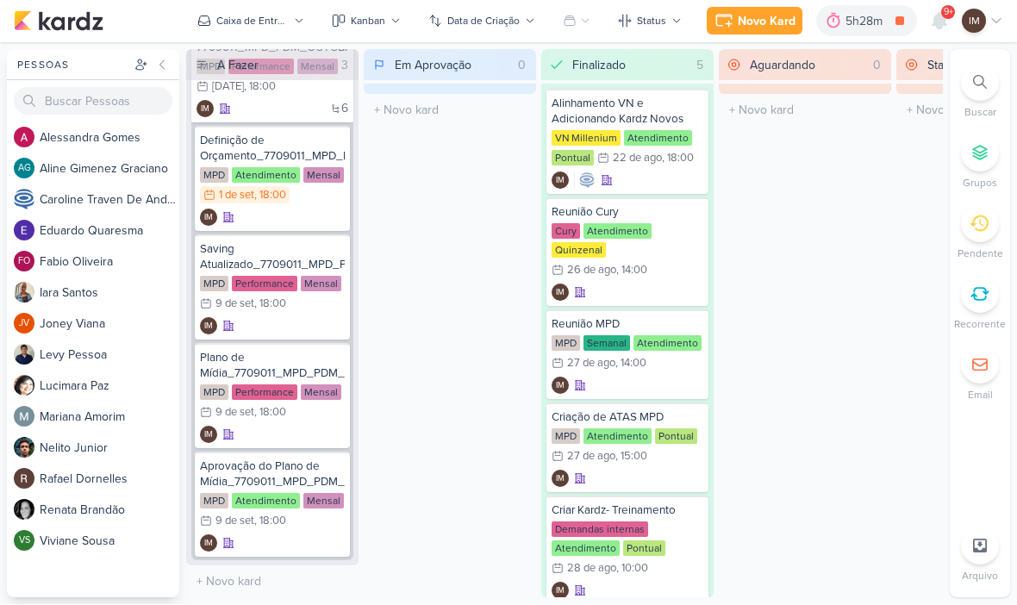
scroll to position [296, 0]
click at [765, 16] on div "Novo Kard" at bounding box center [767, 22] width 58 height 18
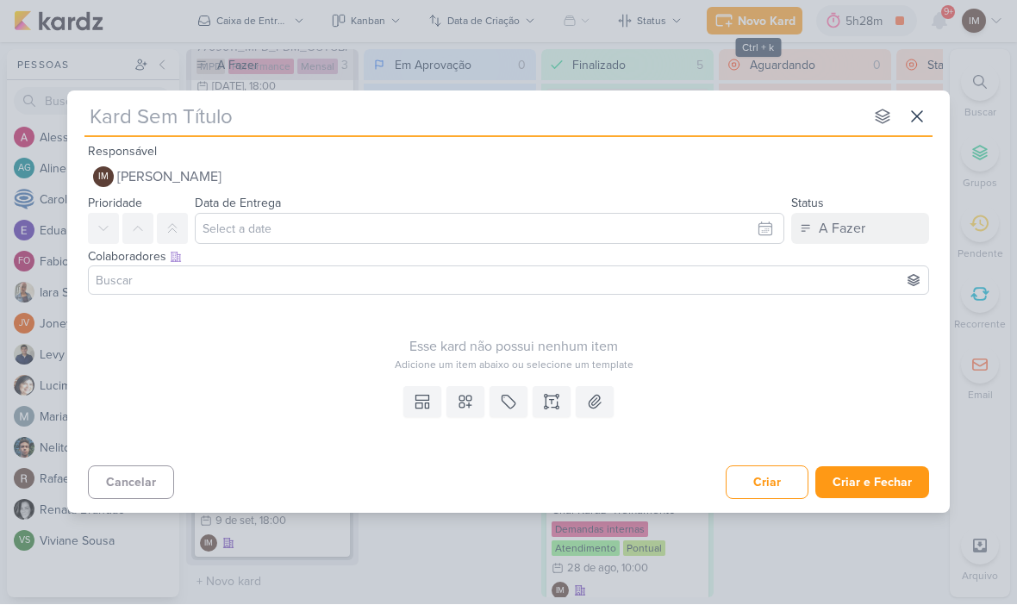
click at [151, 108] on input "text" at bounding box center [473, 117] width 779 height 31
click at [116, 104] on input "text" at bounding box center [473, 117] width 779 height 31
type input "7709011_MPD_PDM_OUTUBRO"
click at [93, 115] on input "7709011_MPD_PDM_OUTUBRO" at bounding box center [473, 117] width 779 height 31
type input "G7709011_MPD_PDM_OUTUBRO"
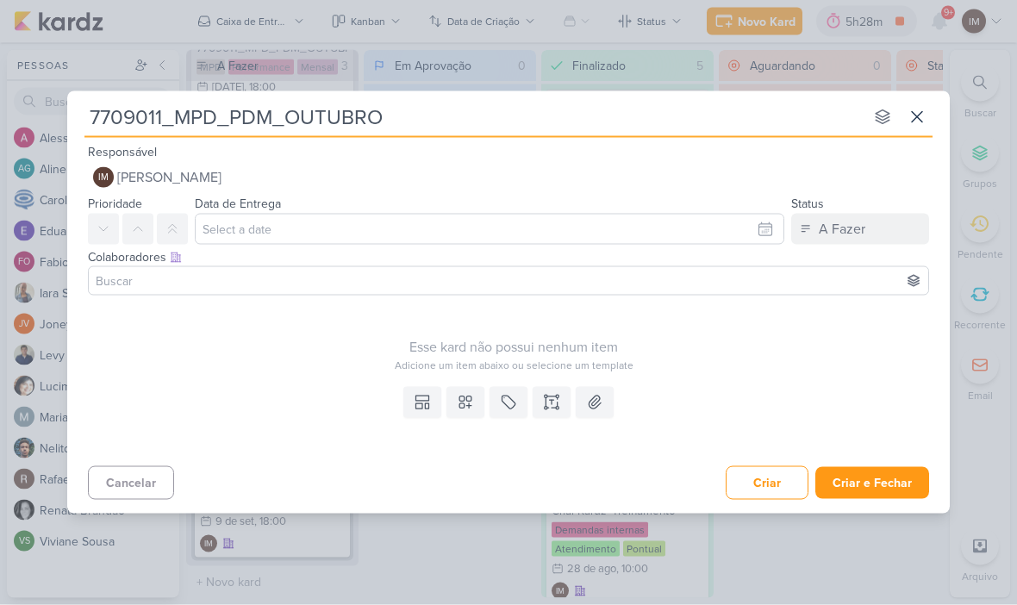
type input "C7709011_MPD_PDM_OUTUBRO"
type input "Cobf7709011_MPD_PDM_OUTUBRO"
type input "Co7709011_MPD_PDM_OUTUBRO"
type input "Conf7709011_MPD_PDM_OUTUBRO"
type input "Confi7709011_MPD_PDM_OUTUBRO"
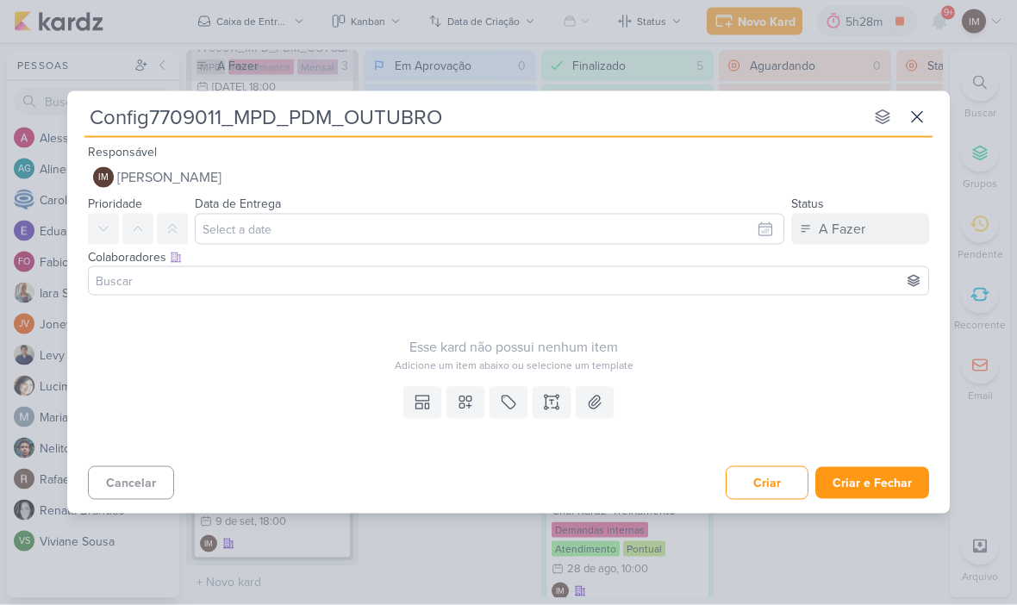
type input "Configu7709011_MPD_PDM_OUTUBRO"
type input "Configura7709011_MPD_PDM_OUTUBRO"
type input "Configurar 7709011_MPD_PDM_OUTUBRO"
type input "Configurar ver7709011_MPD_PDM_OUTUBRO"
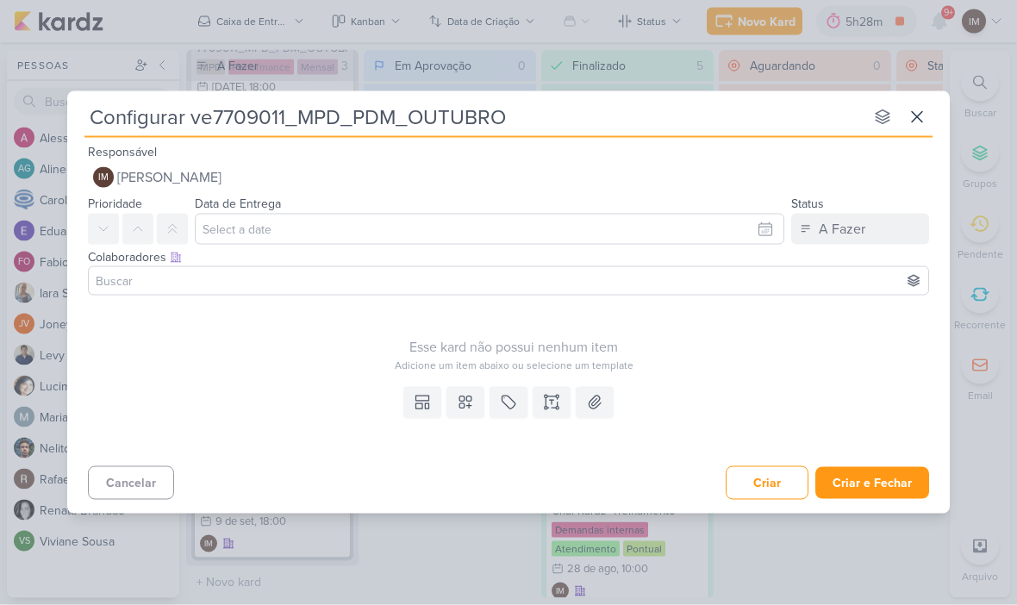
type input "Configurar v7709011_MPD_PDM_OUTUBRO"
type input "Configurar 7709011_MPD_PDM_OUTUBRO"
type input "Configurar Ve7709011_MPD_PDM_OUTUBRO"
type input "Configurar Verba7709011_MPD_PDM_OUTUBRO"
type input "Configurar Verba 7709011_MPD_PDM_OUTUBRO"
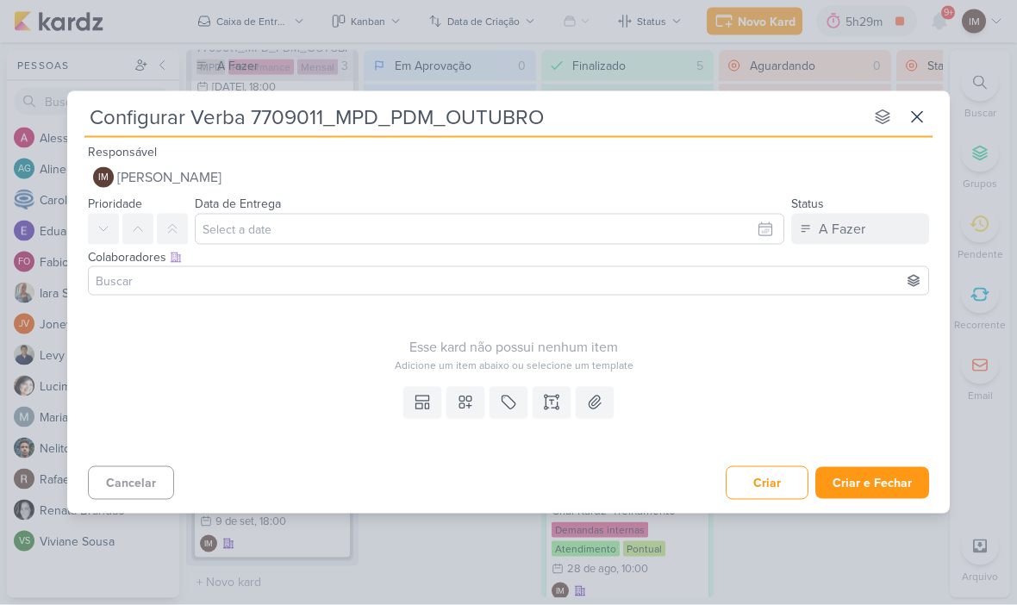
type input "Configurar Verba n7709011_MPD_PDM_OUTUBRO"
type input "Configurar Verba na7709011_MPD_PDM_OUTUBRO"
type input "Configurar Verba nas 7709011_MPD_PDM_OUTUBRO"
type input "Configurar Verba nas Ca7709011_MPD_PDM_OUTUBRO"
type input "Configurar Verba nas Campanhas 7709011_MPD_PDM_OUTUBRO"
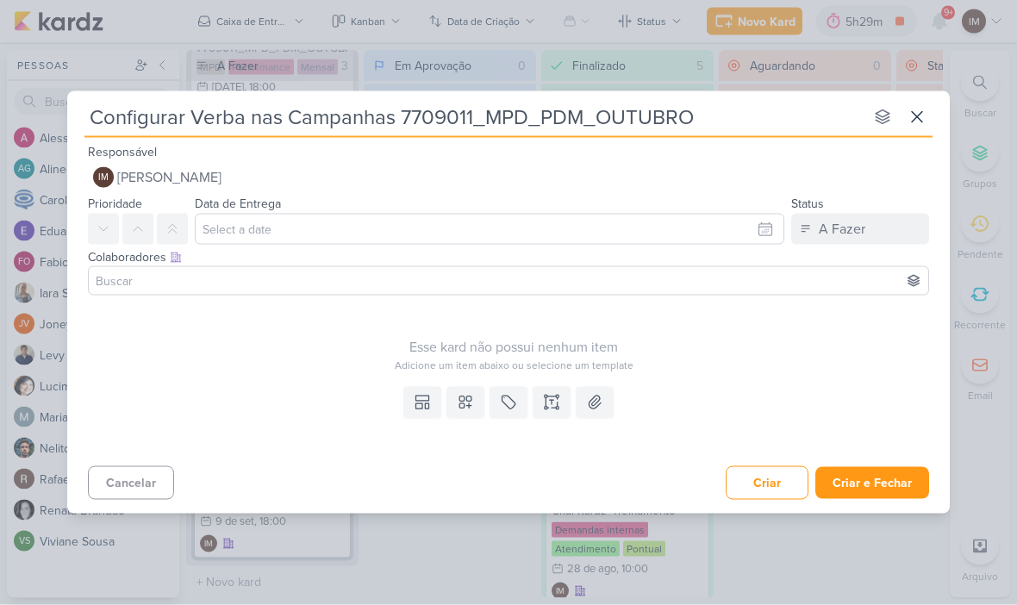
type input "Configurar Verba nas Campanhas7709011_MPD_PDM_OUTUBRO"
type input "Configurar Verba nas Campanhas_7709011_MPD_PDM_OUTUBRO"
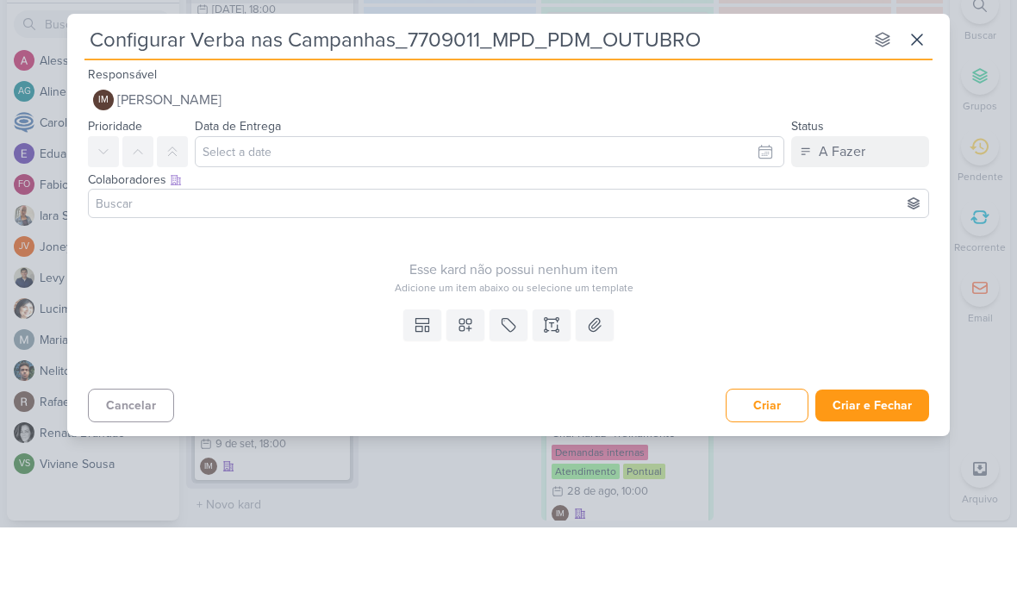
type input "Configurar Verba nas Campanhas_7709011_MPD_PDM_OUTUBRO"
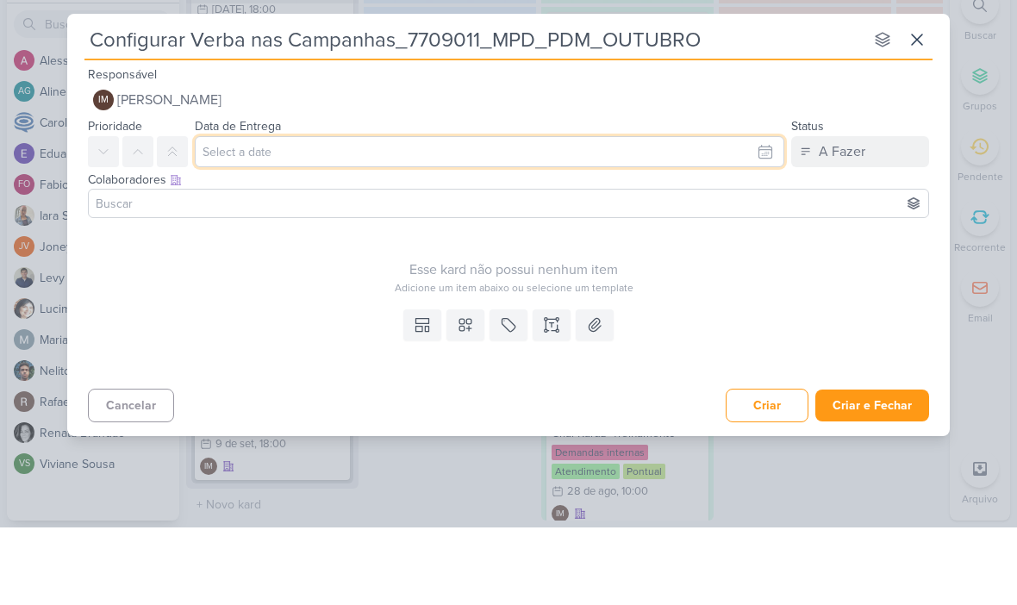
click at [309, 214] on input "text" at bounding box center [490, 229] width 590 height 31
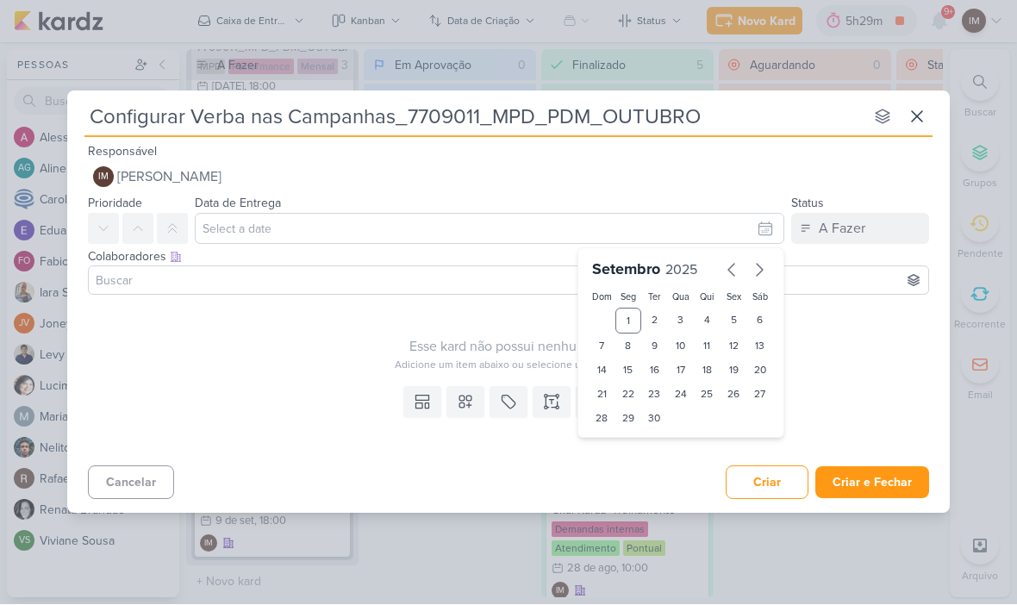
click at [722, 319] on div "5" at bounding box center [734, 322] width 27 height 26
type input "5 de setembro de 2025 às 23:59"
click at [626, 440] on select "00 01 02 03 04 05 06 07 08 09 10 11 12 13 14 15 16 17 18 19 20 21 22 23" at bounding box center [628, 448] width 24 height 21
select select "18"
type input "5 de setembro de 2025 às 18:59"
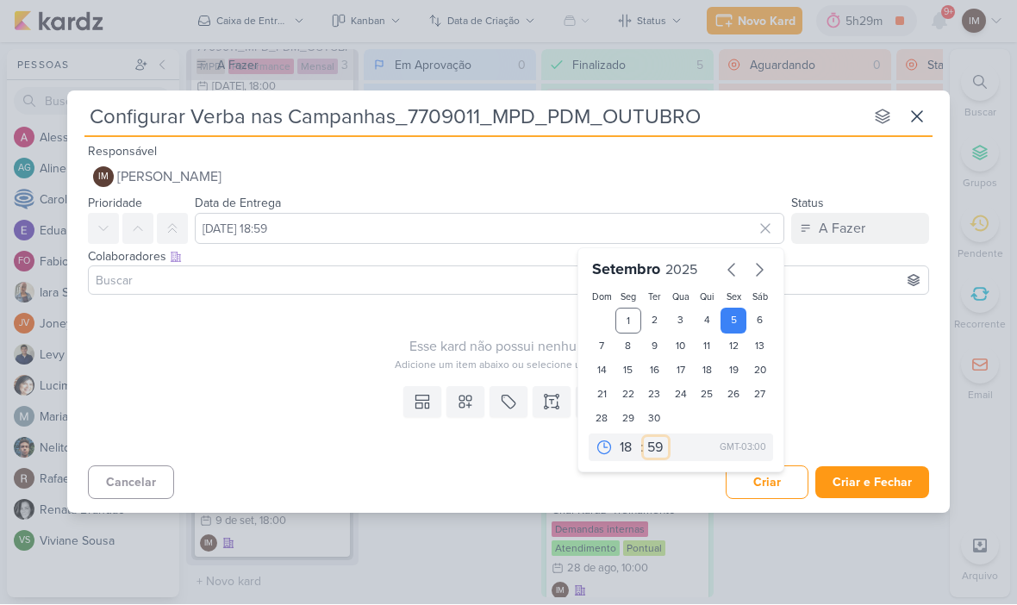
click at [652, 444] on select "00 05 10 15 20 25 30 35 40 45 50 55 59" at bounding box center [656, 448] width 24 height 21
select select "0"
type input "[DATE] 18:00"
click at [434, 408] on button at bounding box center [422, 402] width 38 height 31
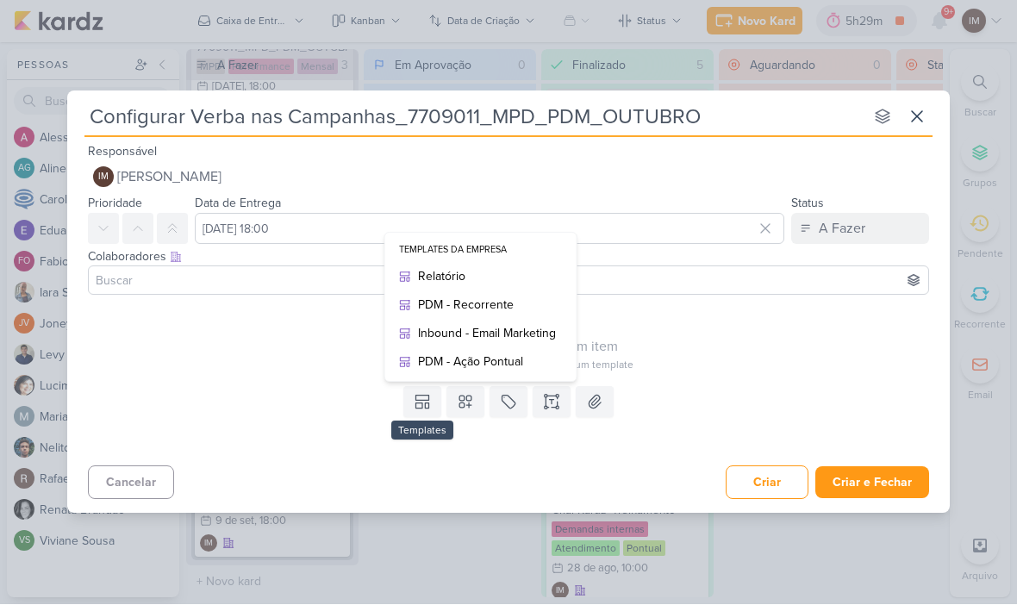
click at [461, 411] on button at bounding box center [465, 402] width 38 height 31
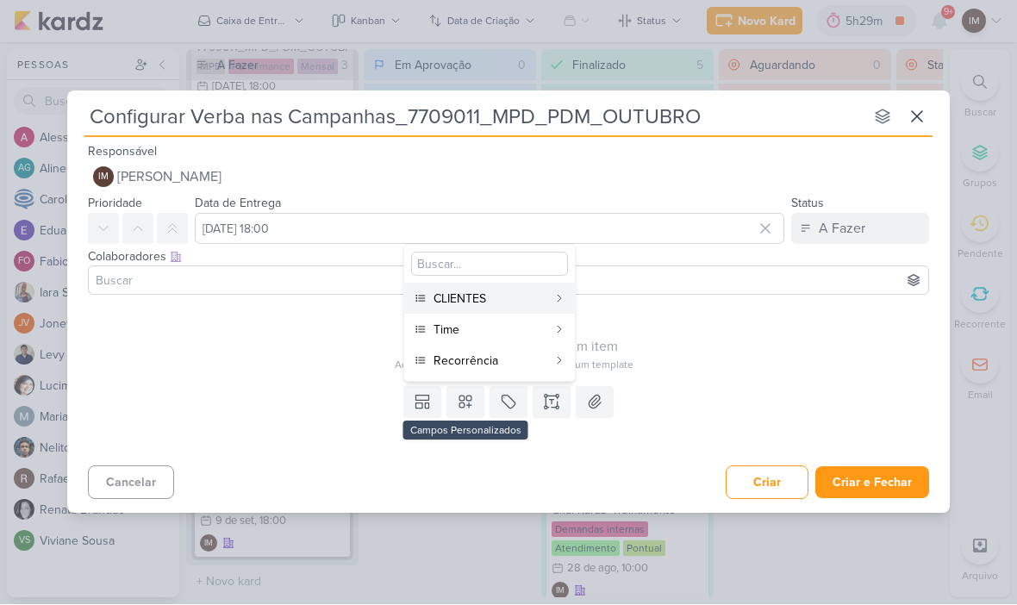
click at [494, 303] on div "CLIENTES" at bounding box center [491, 299] width 114 height 18
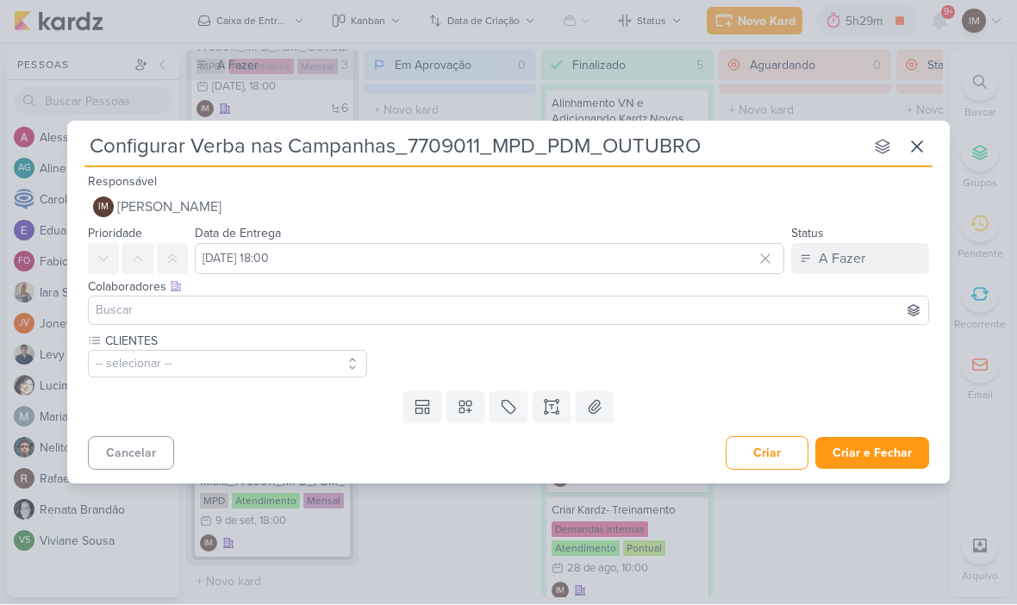
click at [472, 404] on icon at bounding box center [465, 407] width 17 height 17
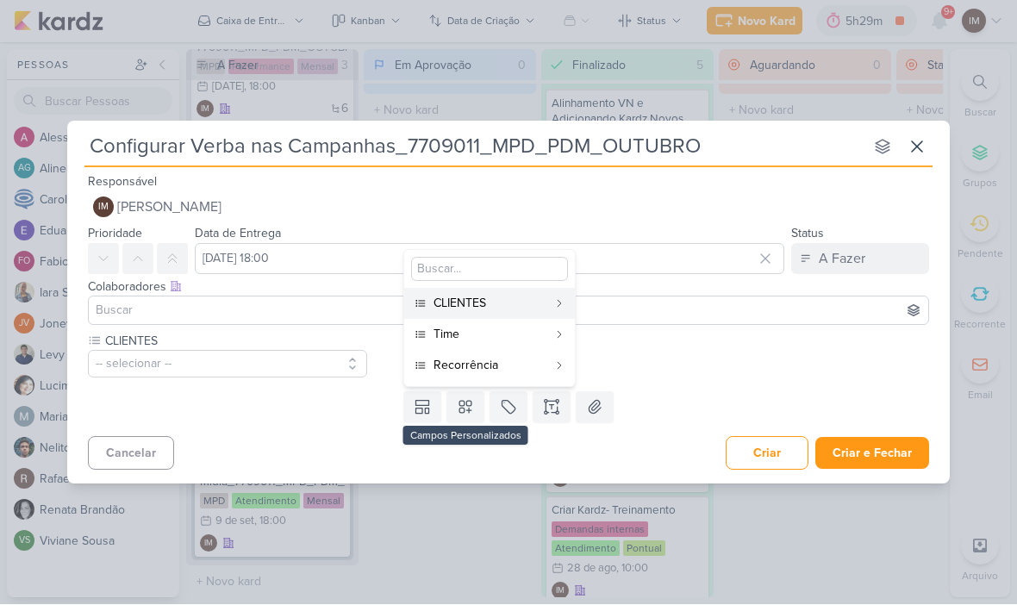
click at [500, 333] on div "Time" at bounding box center [491, 335] width 114 height 18
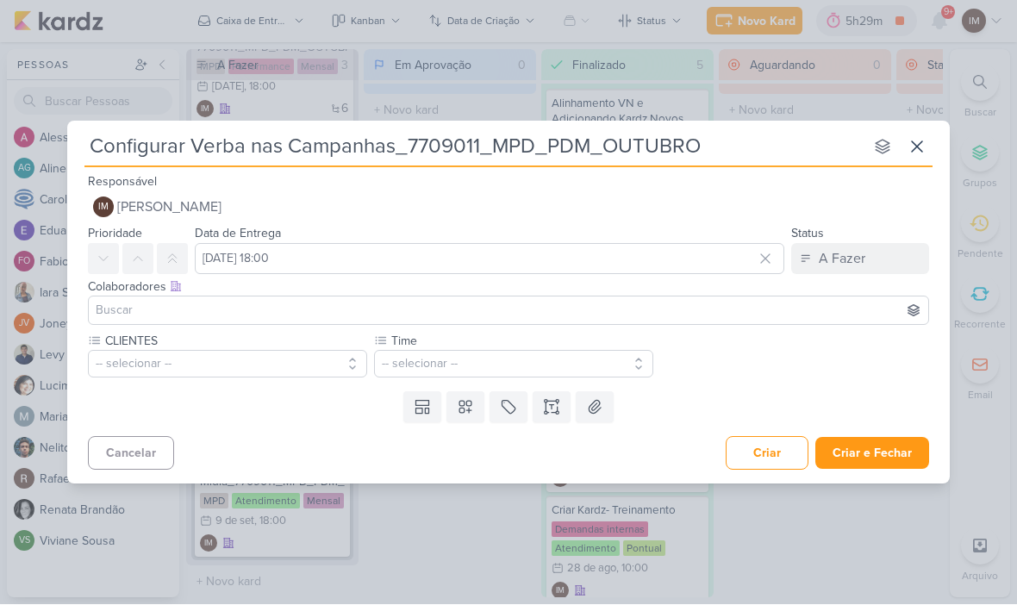
click at [475, 406] on button at bounding box center [465, 407] width 38 height 31
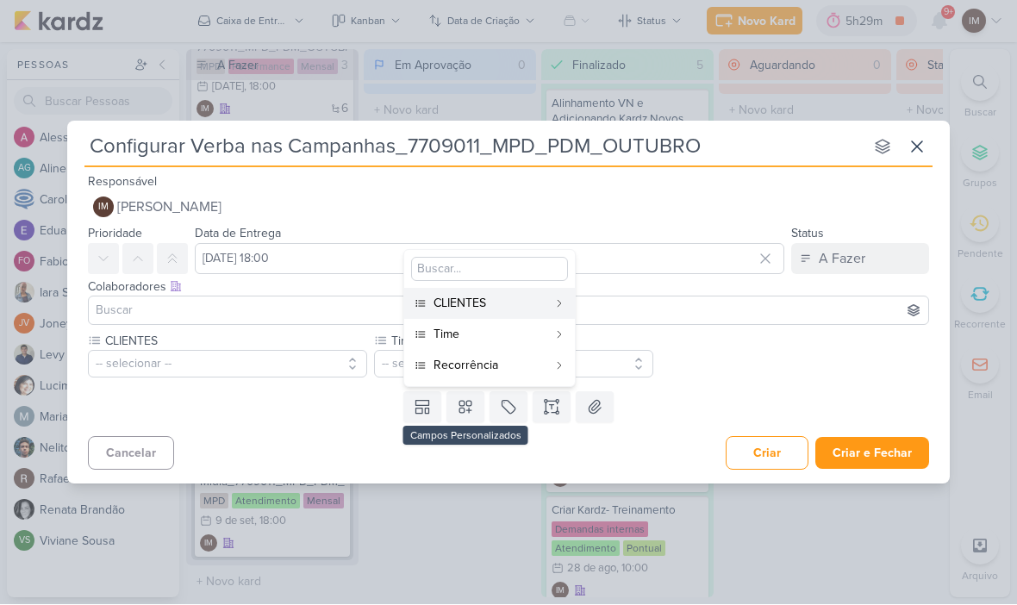
click at [495, 365] on div "Recorrência" at bounding box center [491, 366] width 114 height 18
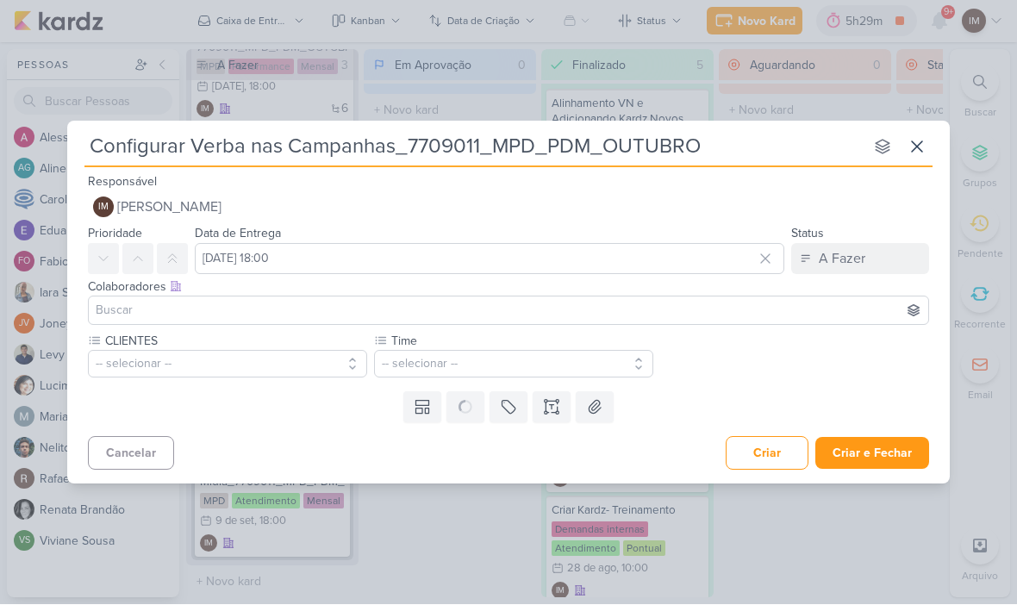
click at [281, 351] on button "-- selecionar --" at bounding box center [227, 365] width 279 height 28
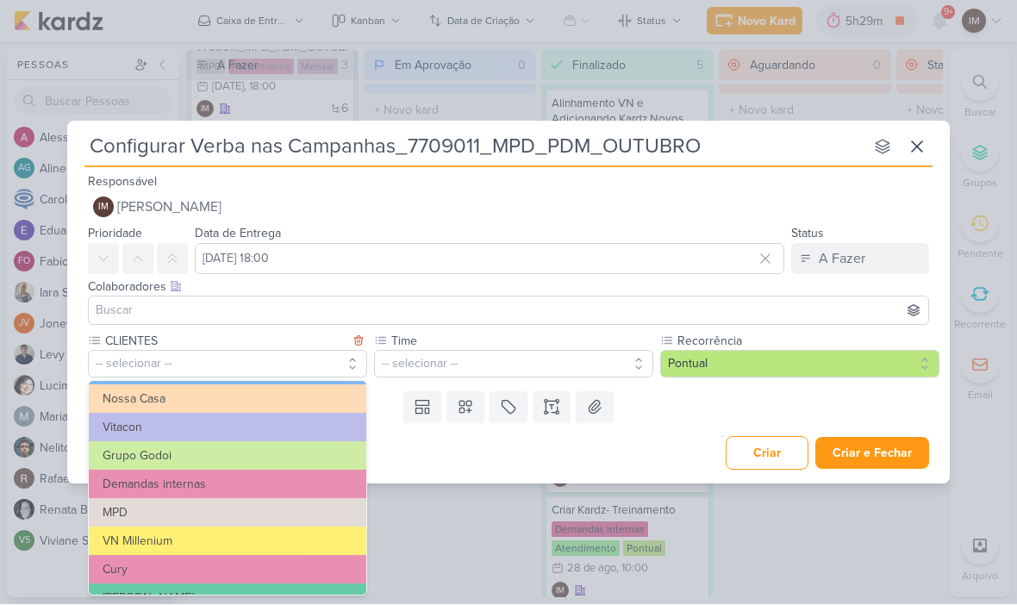
scroll to position [100, 0]
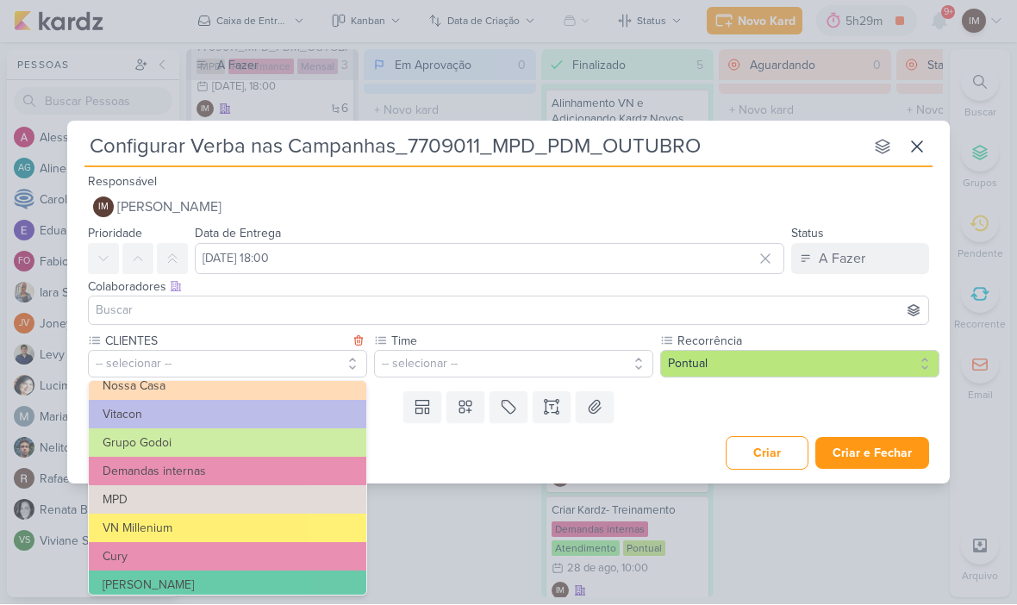
click at [290, 494] on button "MPD" at bounding box center [228, 500] width 278 height 28
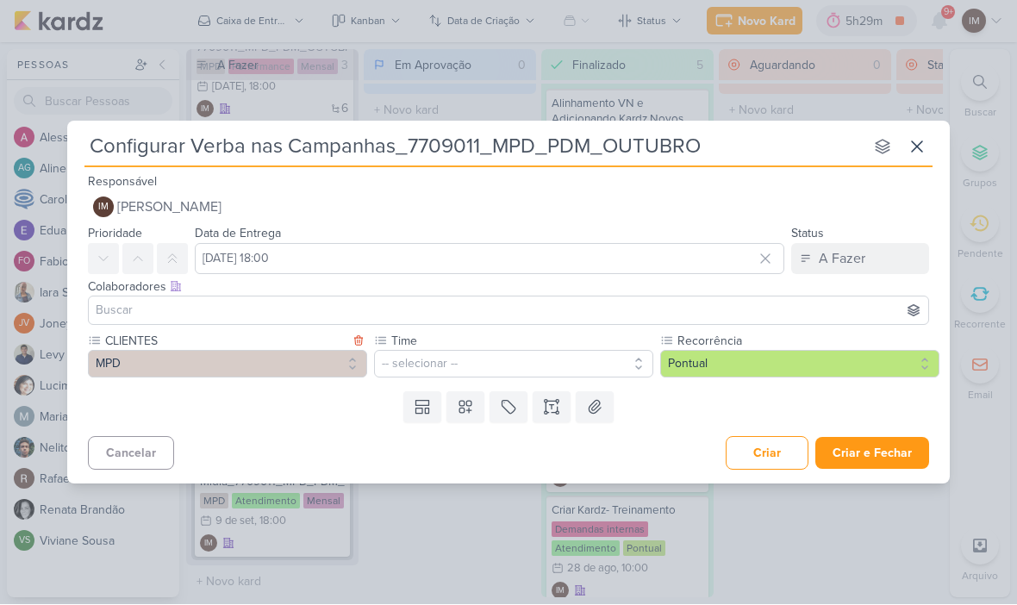
click at [433, 361] on button "-- selecionar --" at bounding box center [513, 365] width 279 height 28
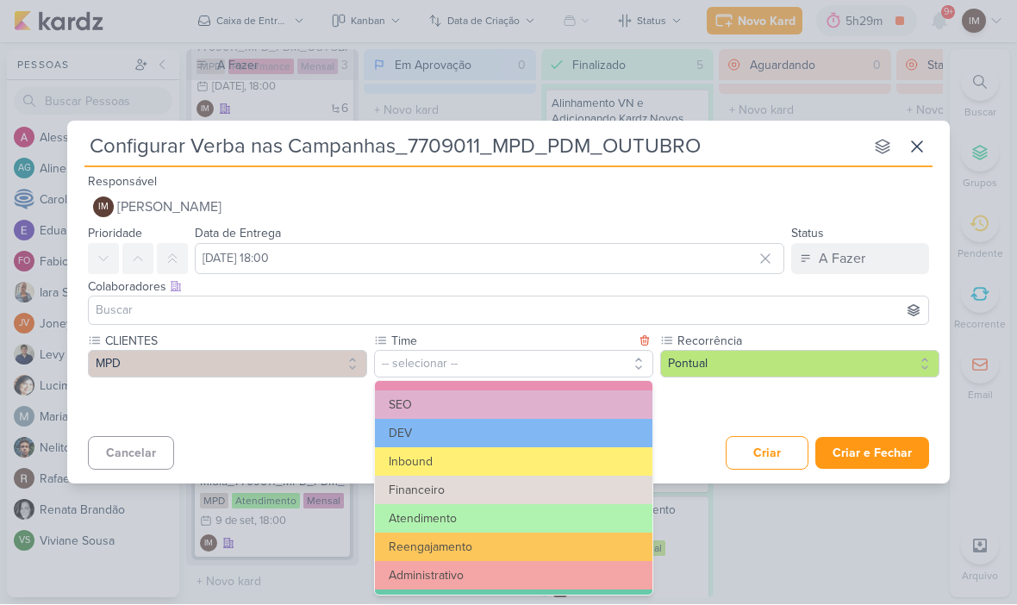
scroll to position [14, 0]
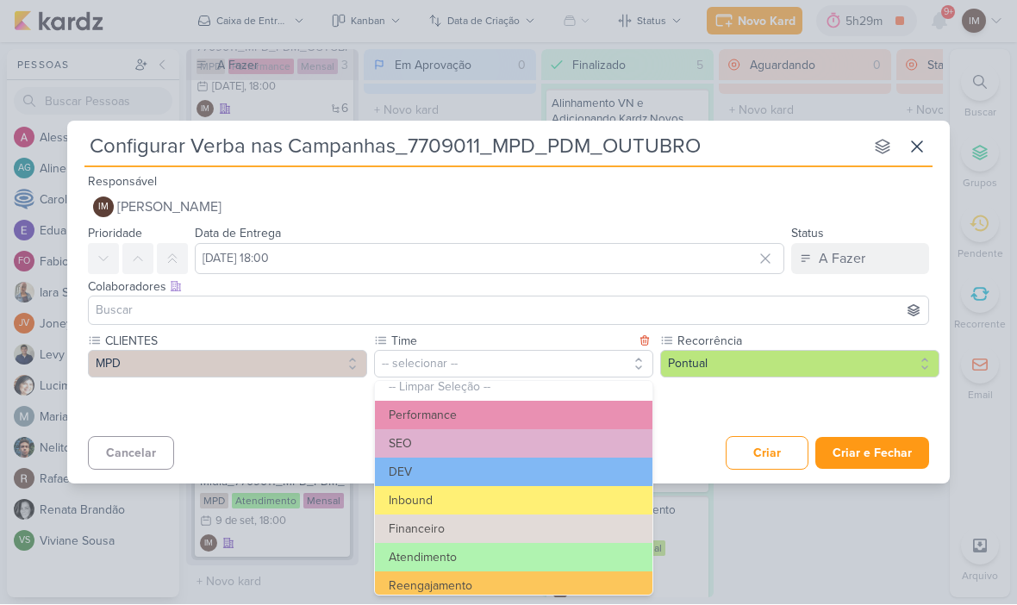
click at [491, 402] on button "Performance" at bounding box center [514, 416] width 278 height 28
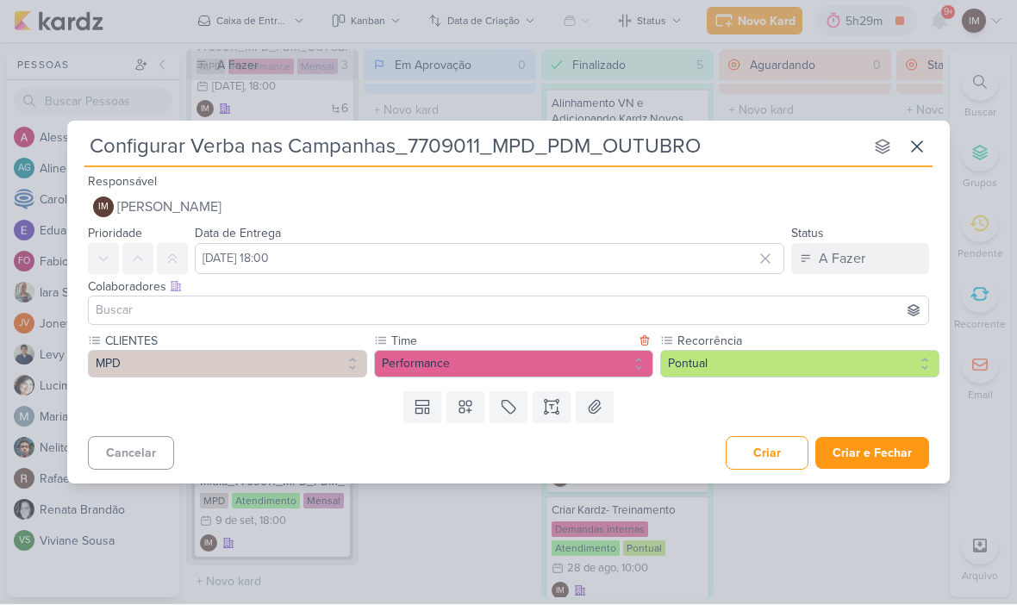
click at [705, 361] on button "Pontual" at bounding box center [799, 365] width 279 height 28
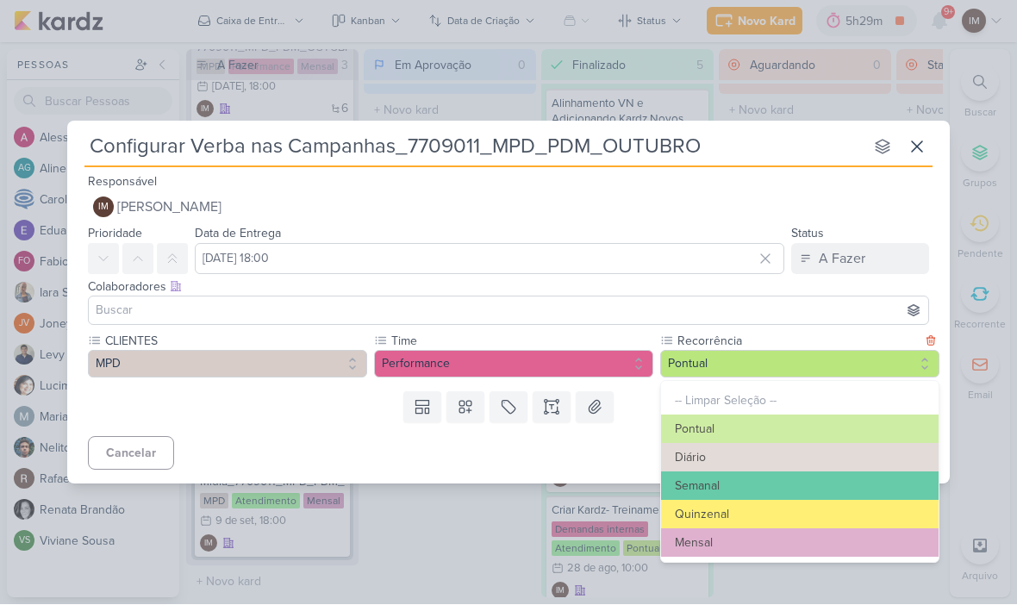
click at [702, 546] on button "Mensal" at bounding box center [800, 543] width 278 height 28
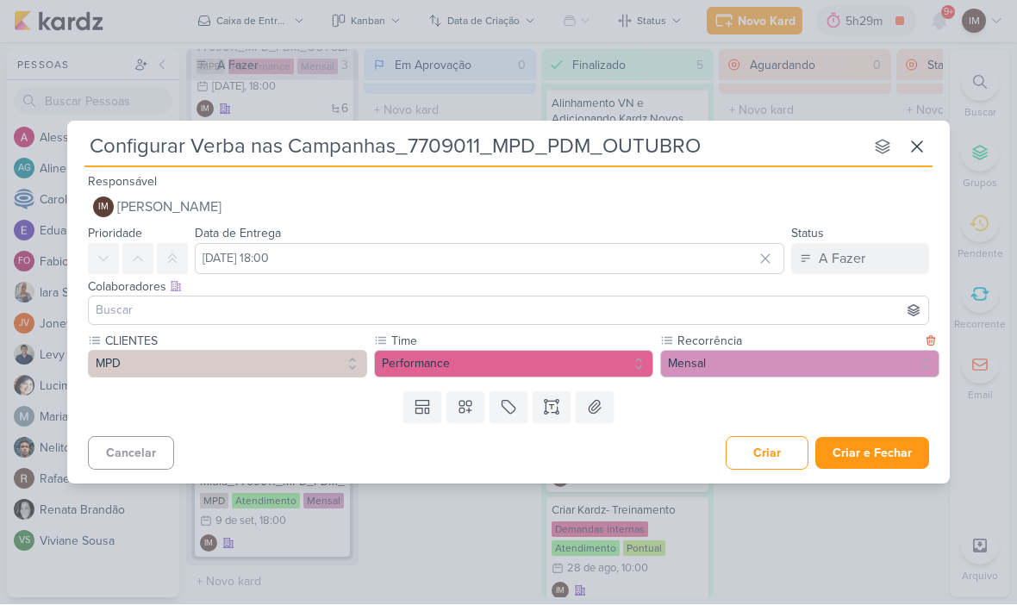
click at [708, 373] on button "Mensal" at bounding box center [799, 365] width 279 height 28
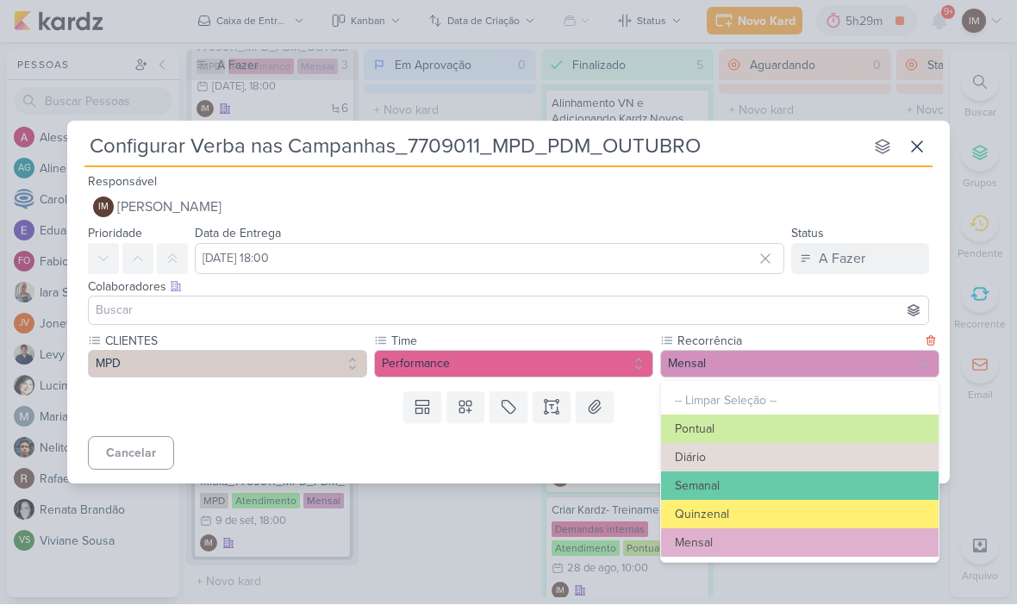
click at [716, 434] on button "Pontual" at bounding box center [800, 429] width 278 height 28
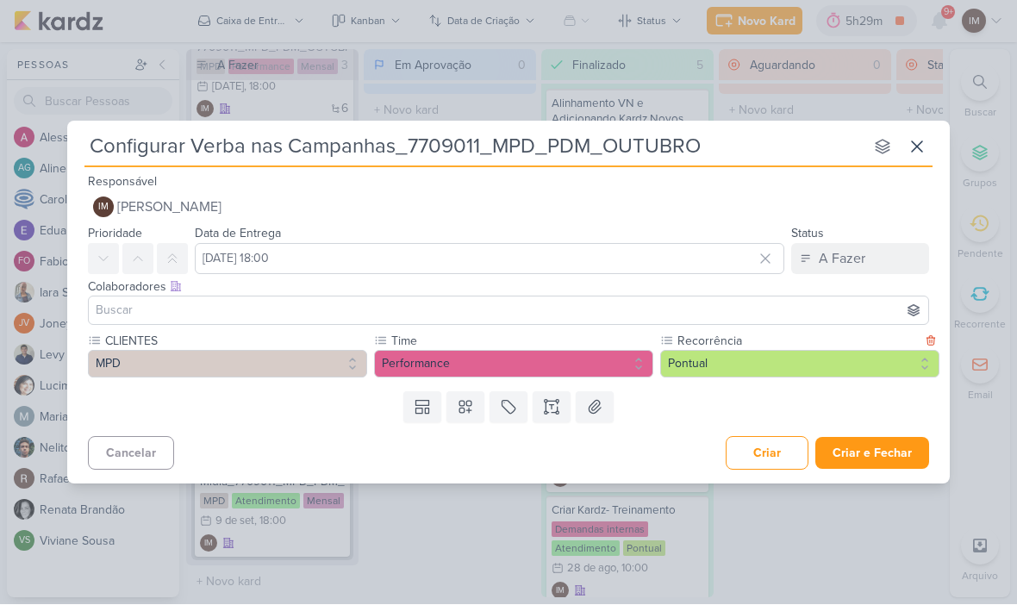
click at [879, 441] on button "Criar e Fechar" at bounding box center [872, 454] width 114 height 32
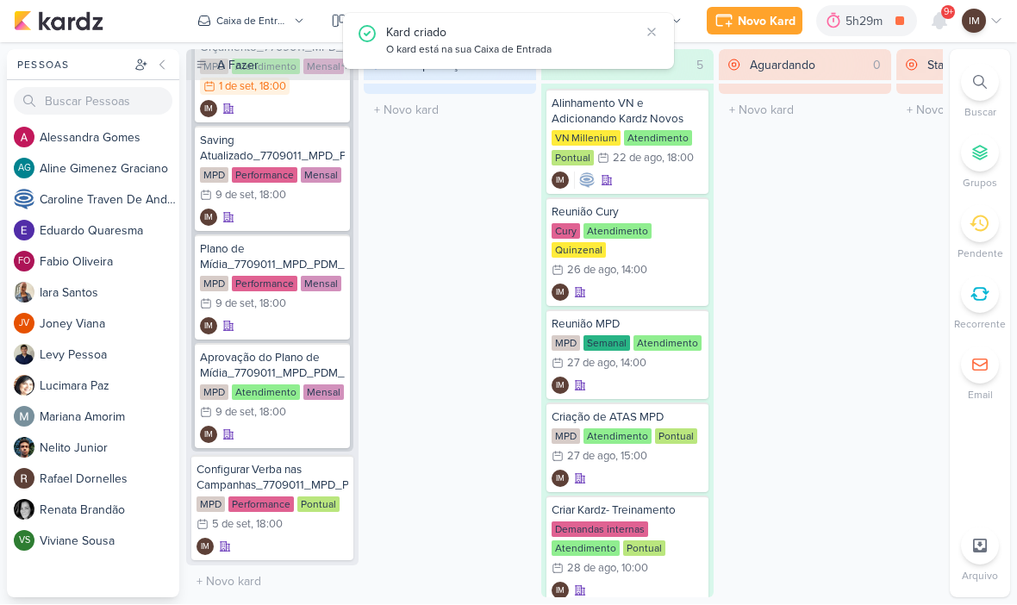
scroll to position [404, 0]
click at [236, 468] on div "Configurar Verba nas Campanhas_7709011_MPD_PDM_OUTUBRO" at bounding box center [273, 478] width 152 height 31
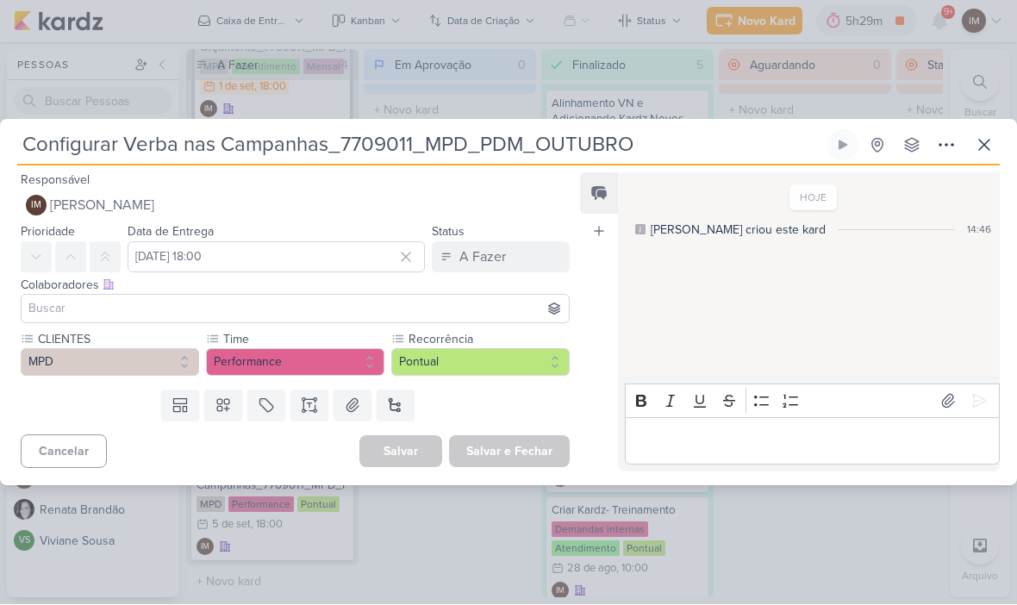
click at [935, 140] on button at bounding box center [946, 145] width 31 height 31
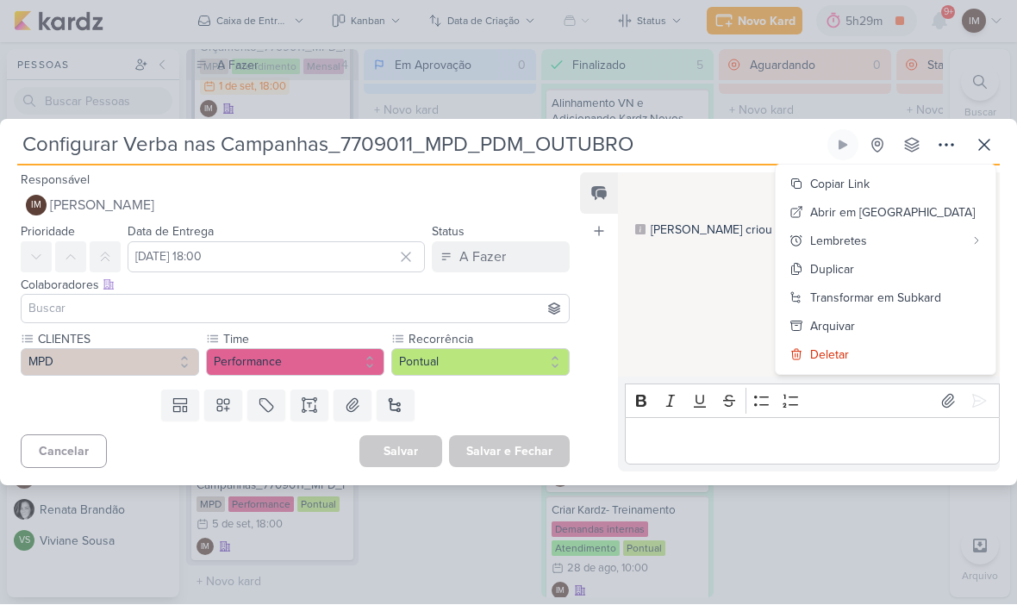
click at [931, 294] on div "Transformar em Subkard" at bounding box center [875, 299] width 131 height 18
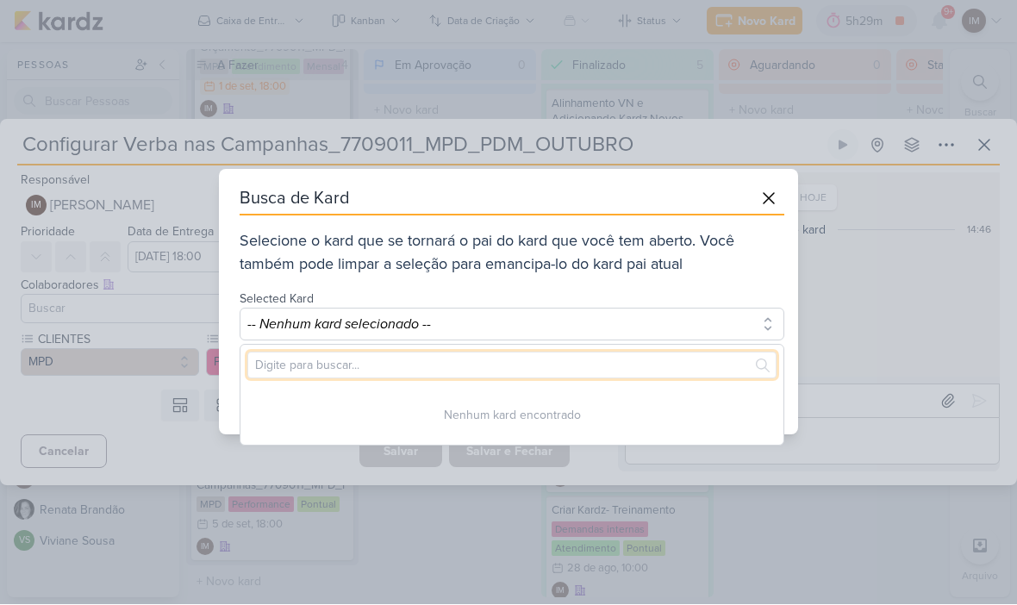
click at [690, 357] on input "text" at bounding box center [511, 365] width 529 height 27
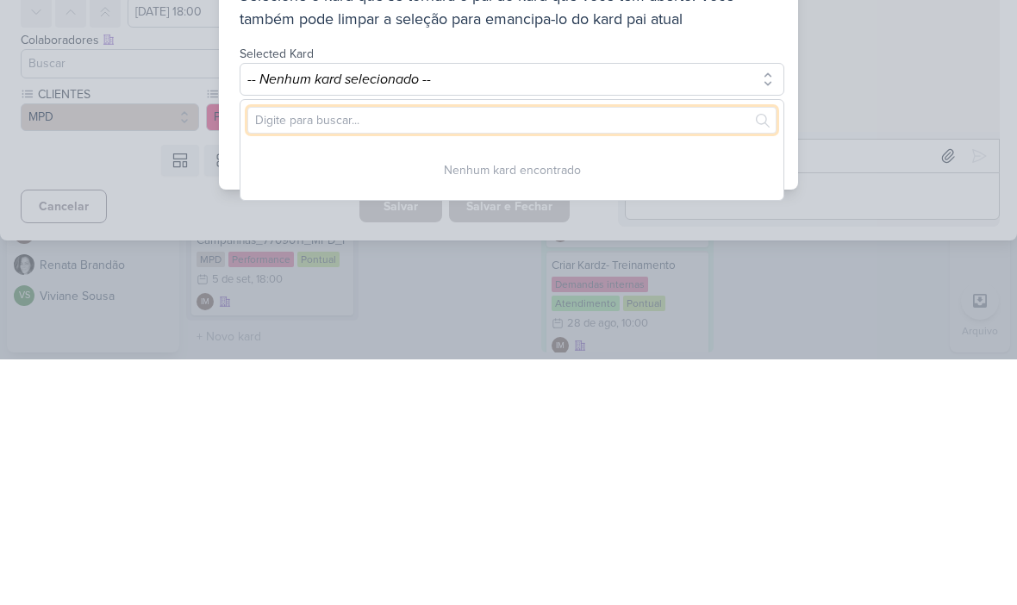
type input "7"
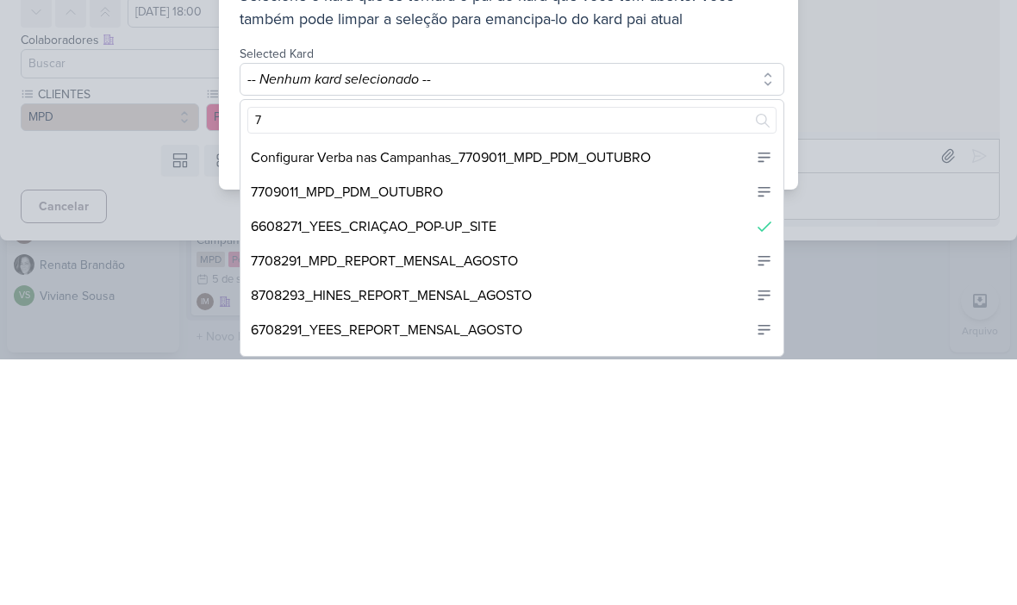
click at [487, 421] on div "7709011_MPD_PDM_OUTUBRO" at bounding box center [511, 438] width 543 height 34
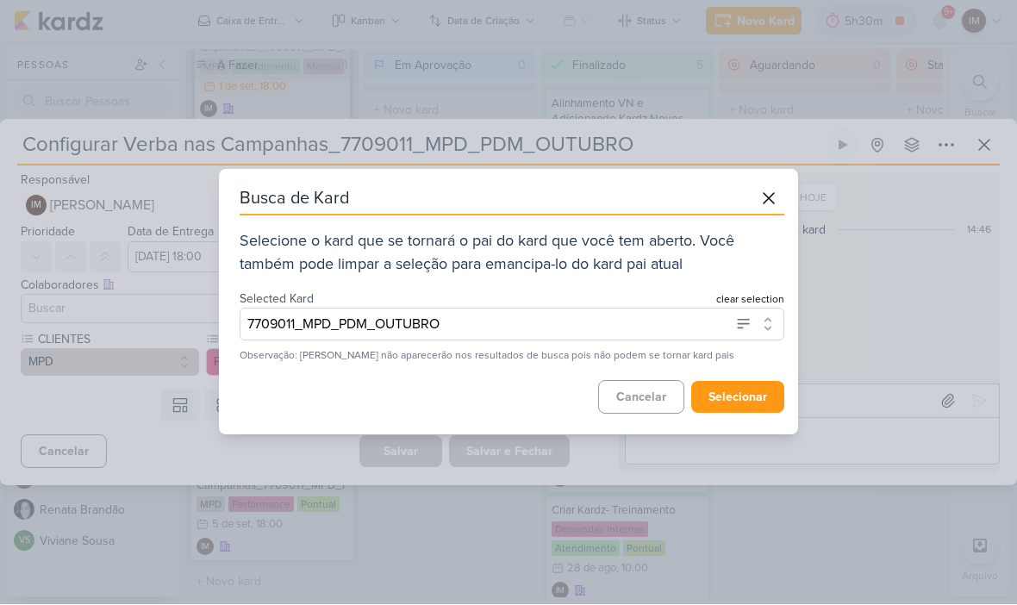
click at [755, 396] on button "selecionar" at bounding box center [737, 398] width 93 height 32
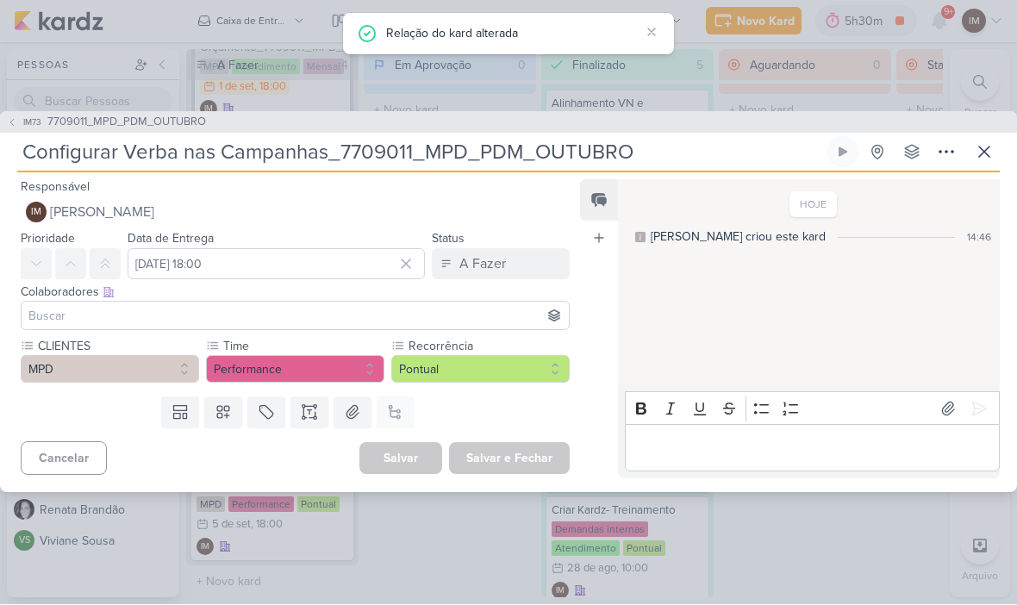
click at [991, 151] on icon at bounding box center [984, 152] width 21 height 21
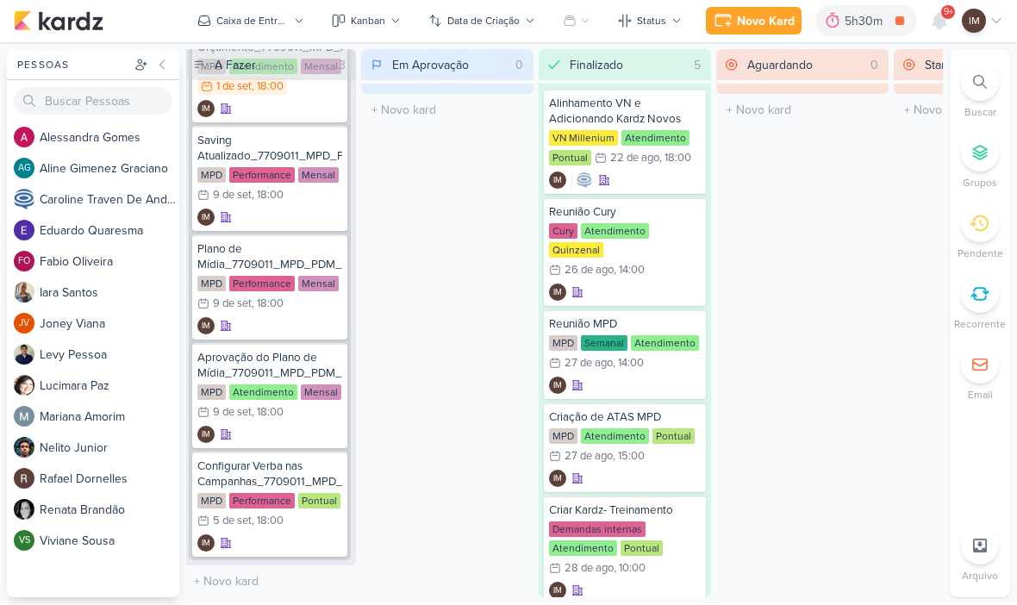
click at [284, 32] on button "Caixa de Entrada" at bounding box center [251, 22] width 128 height 28
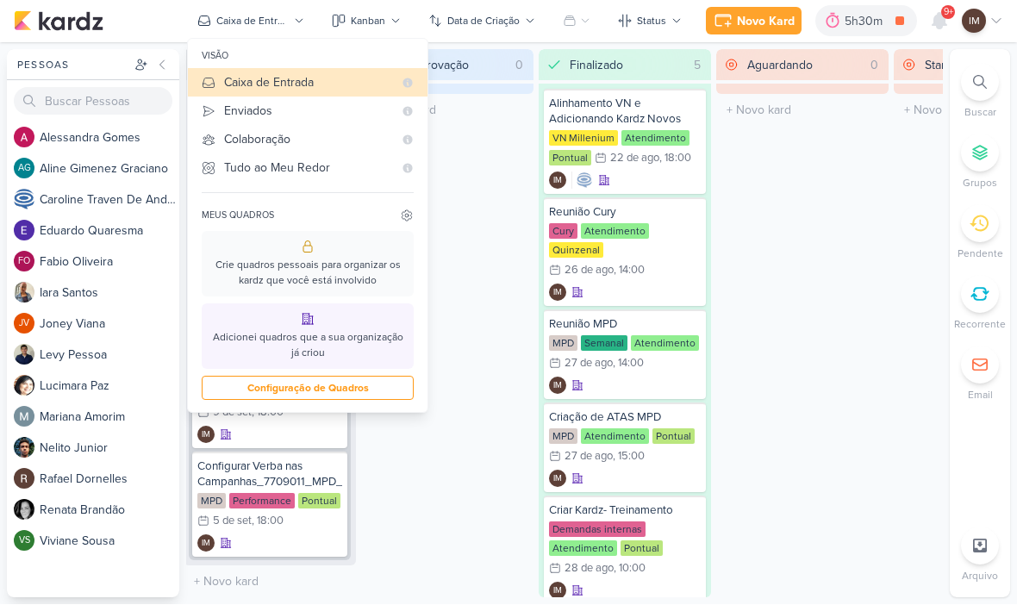
click at [319, 111] on div "Enviados" at bounding box center [308, 112] width 169 height 18
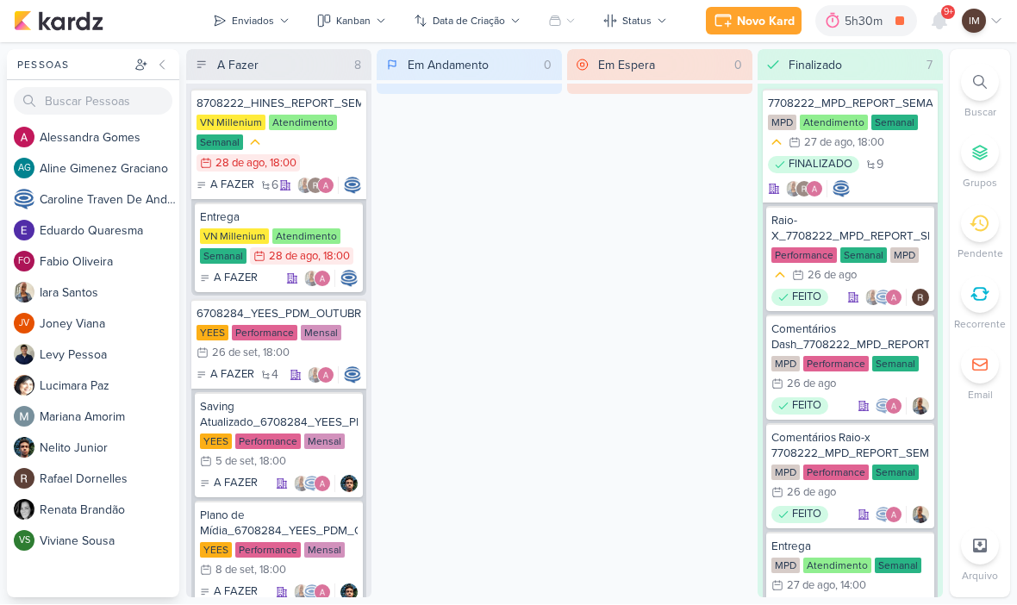
scroll to position [-4, 0]
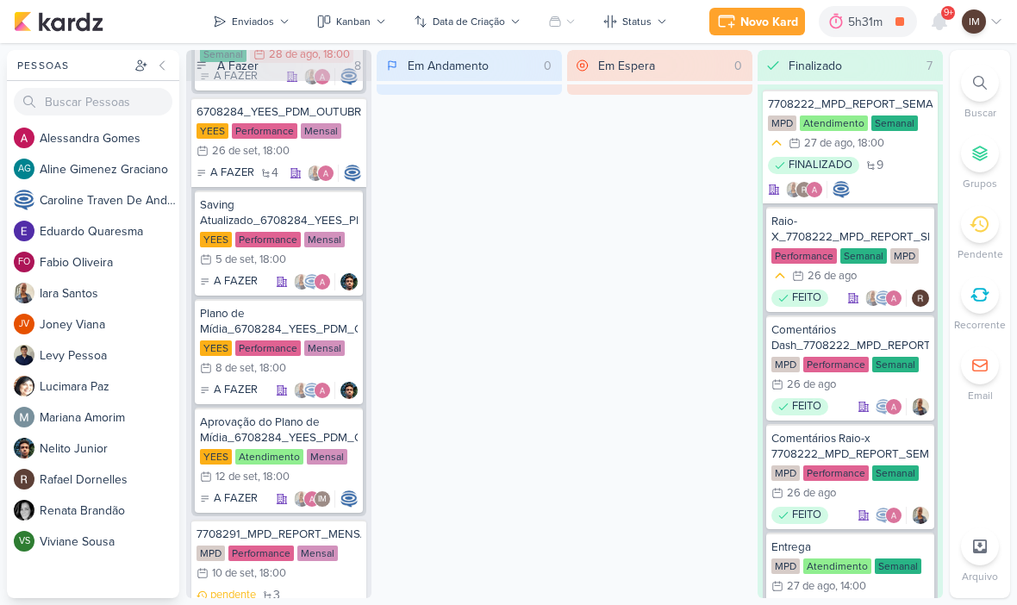
scroll to position [204, 0]
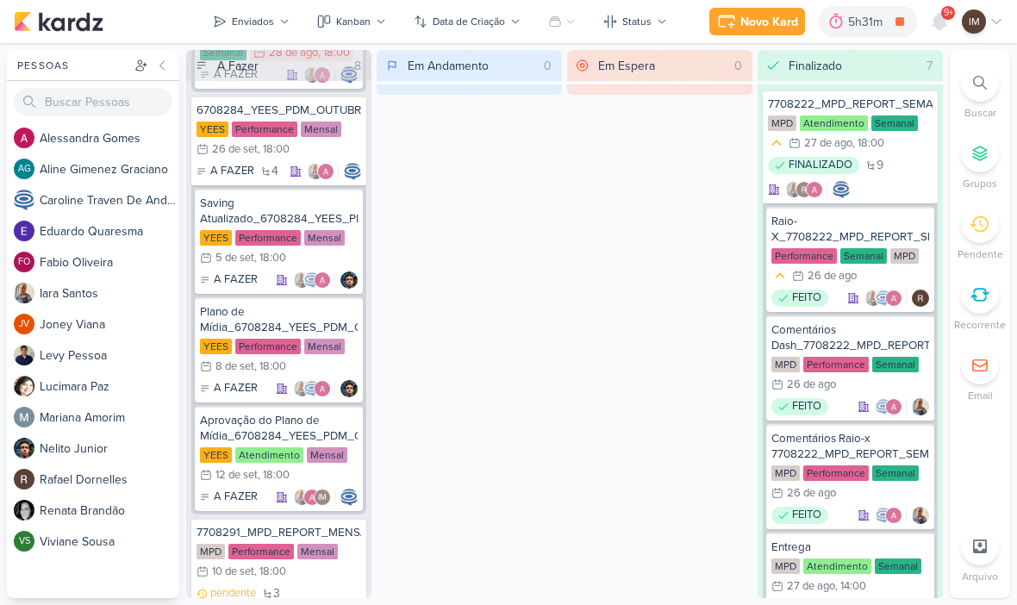
click at [766, 21] on div "Novo Kard" at bounding box center [769, 22] width 58 height 18
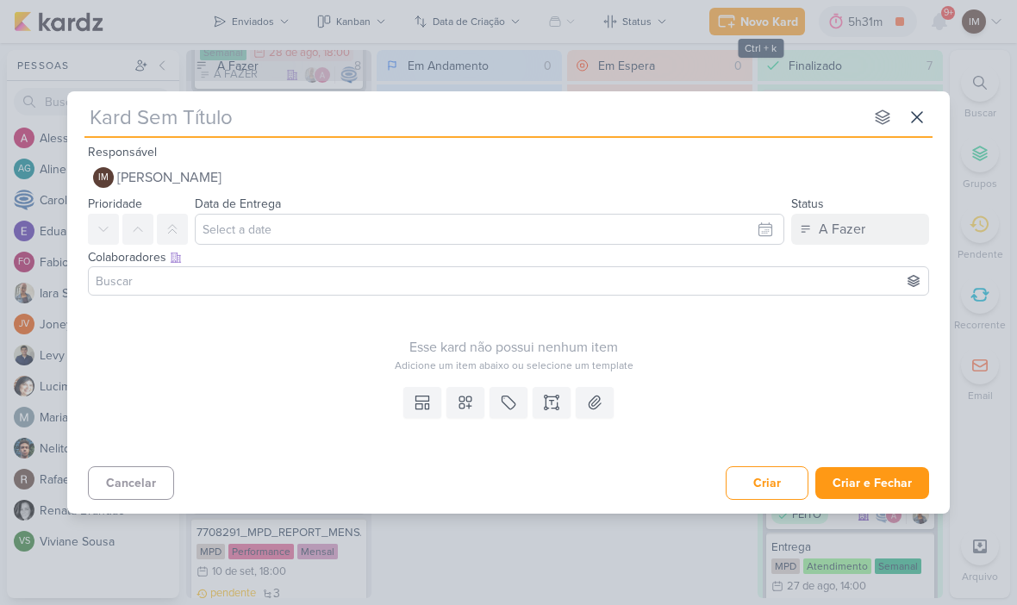
click at [909, 111] on icon at bounding box center [917, 117] width 21 height 21
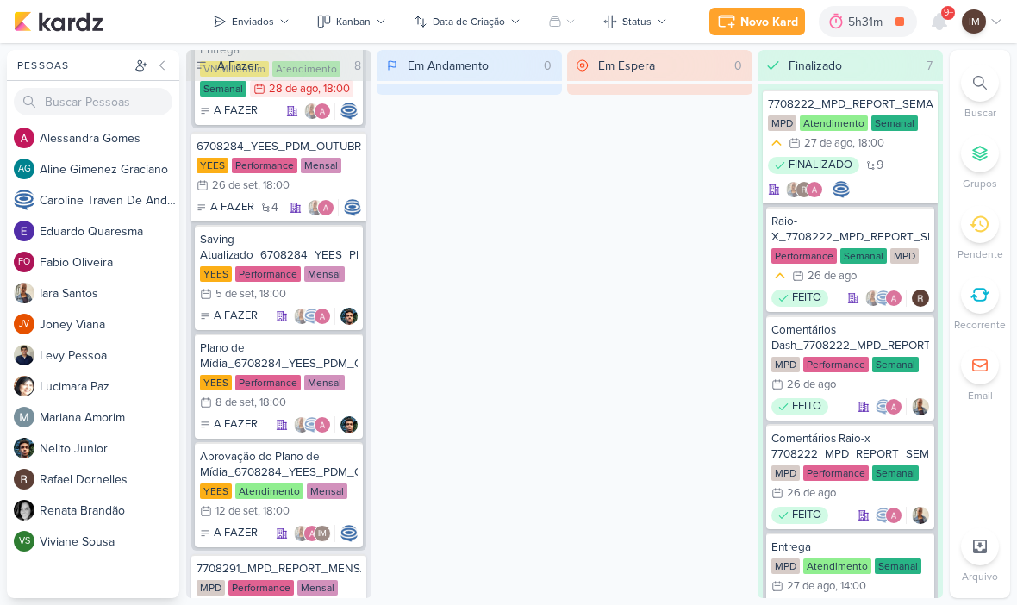
scroll to position [164, 0]
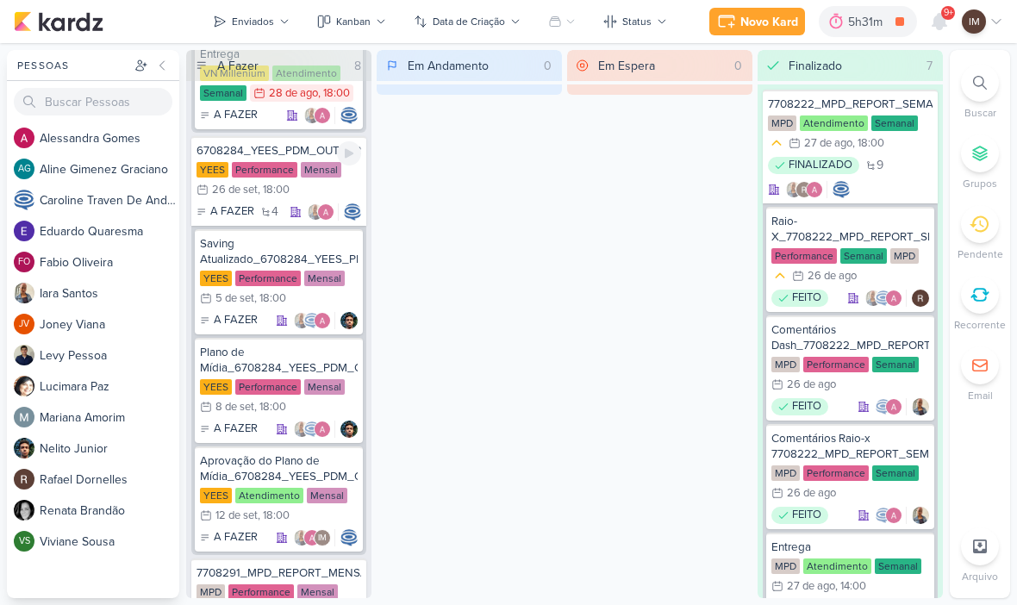
click at [263, 148] on div "6708284_YEES_PDM_OUTUBRO" at bounding box center [279, 151] width 165 height 16
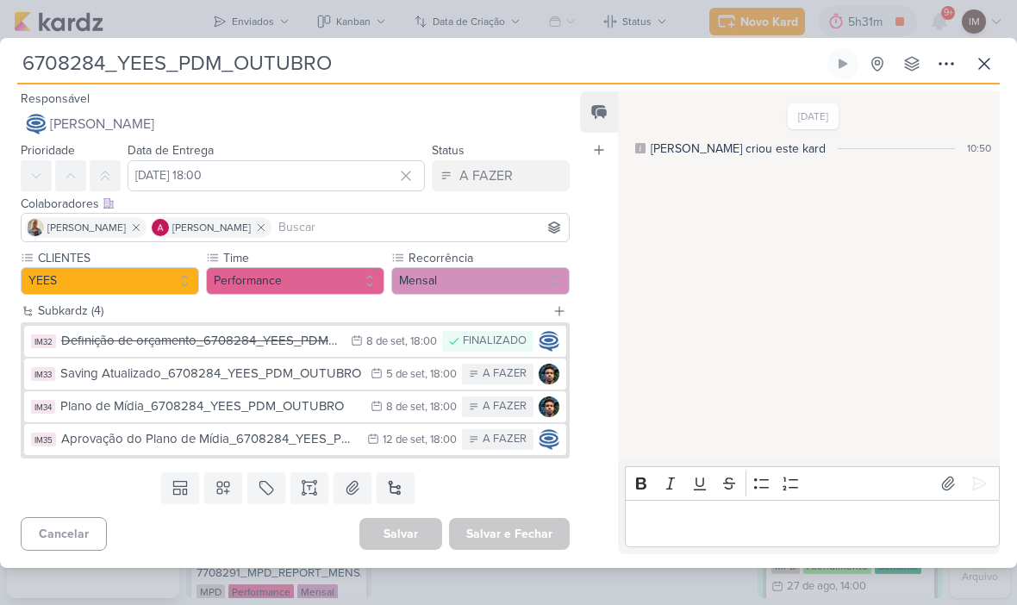
click at [235, 59] on input "6708284_YEES_PDM_OUTUBRO" at bounding box center [420, 63] width 807 height 31
click at [217, 78] on input "6708284_YEES_PDM_OUTUBRO" at bounding box center [420, 63] width 807 height 31
click at [204, 76] on input "6708284_YEES_PDM_OUTUBRO" at bounding box center [420, 63] width 807 height 31
click at [190, 78] on input "6708284_YEES_PDM_OUTUBRO" at bounding box center [420, 63] width 807 height 31
click at [168, 72] on input "6708284_YEES_PDM_OUTUBRO" at bounding box center [420, 63] width 807 height 31
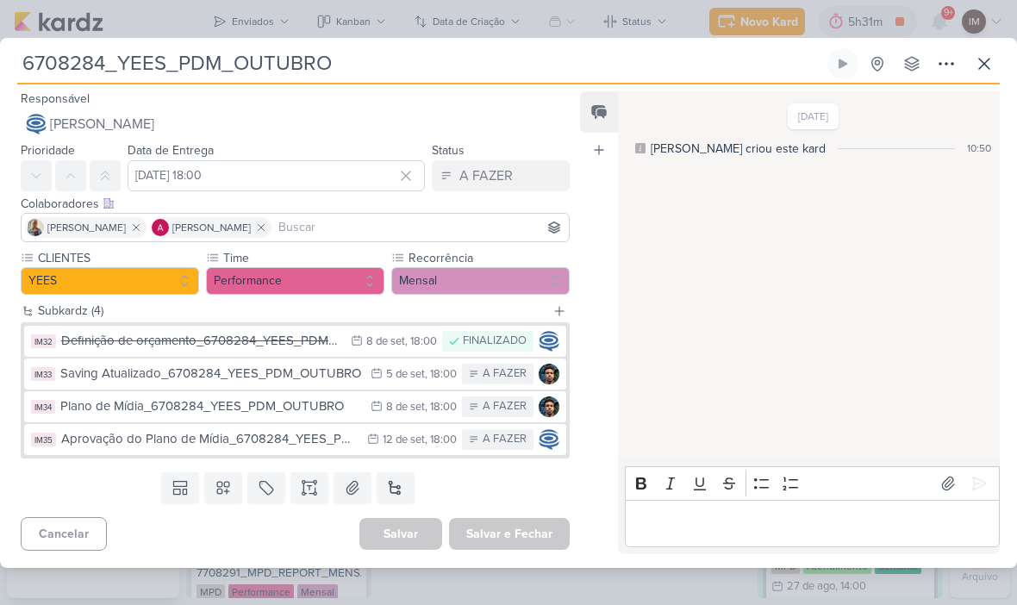
click at [158, 70] on input "6708284_YEES_PDM_OUTUBRO" at bounding box center [420, 63] width 807 height 31
click at [989, 64] on icon at bounding box center [984, 63] width 21 height 21
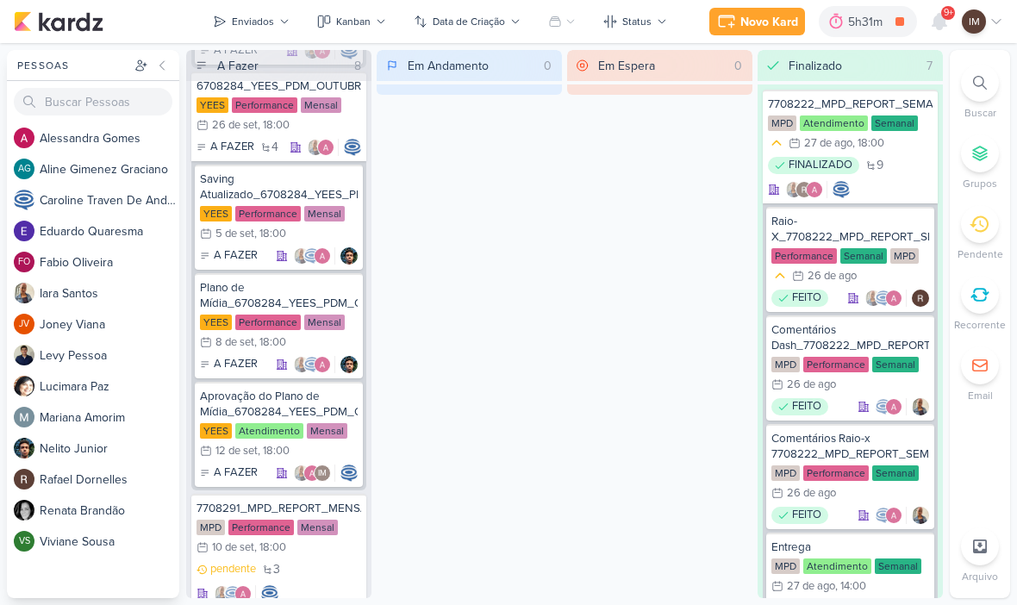
scroll to position [229, 0]
click at [740, 23] on div "Novo Kard" at bounding box center [769, 22] width 58 height 18
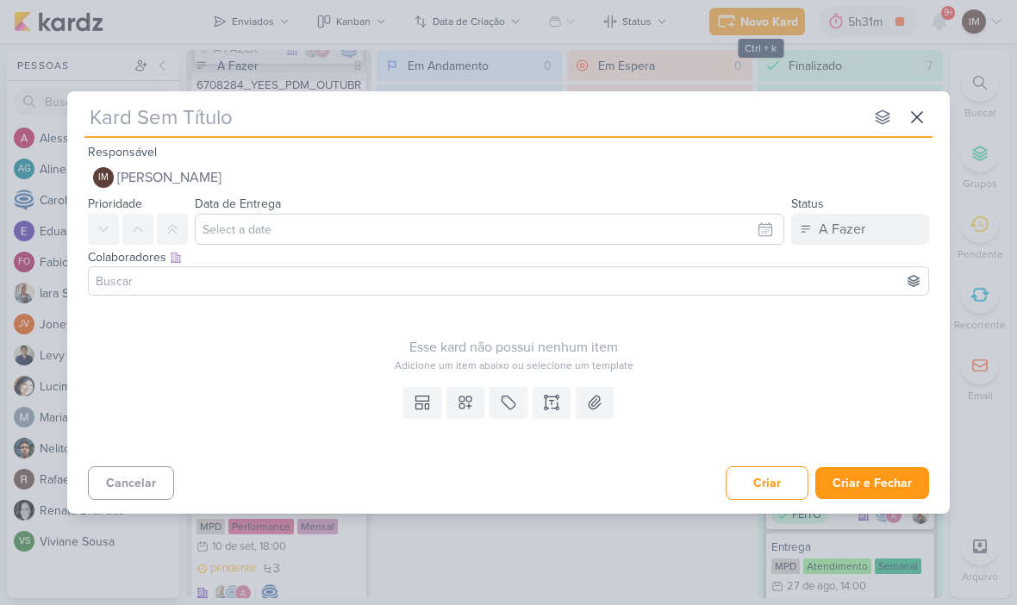
click at [203, 115] on input "text" at bounding box center [473, 117] width 779 height 31
type input "F"
type input "G"
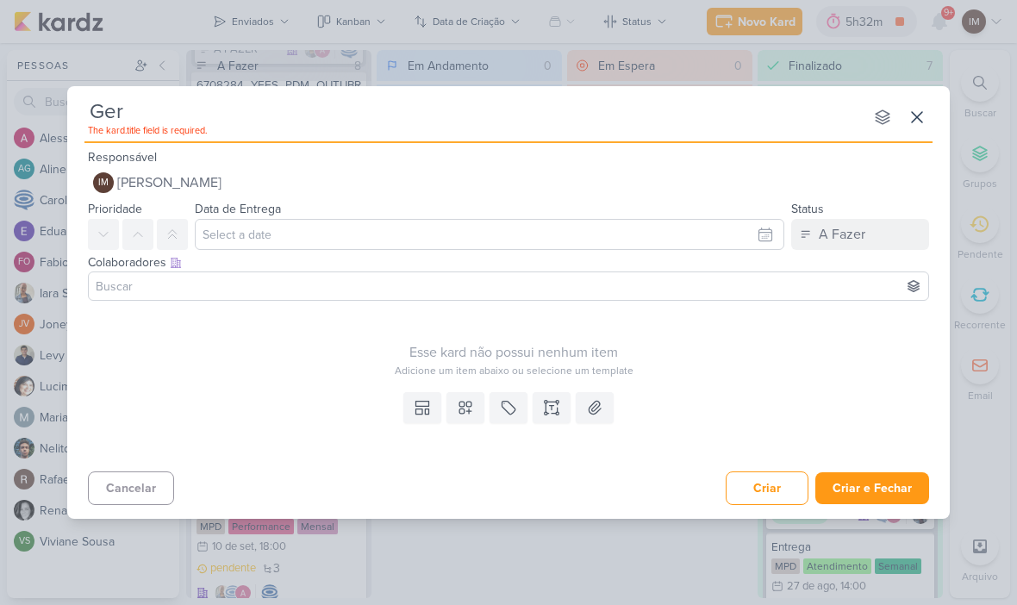
type input "Gera"
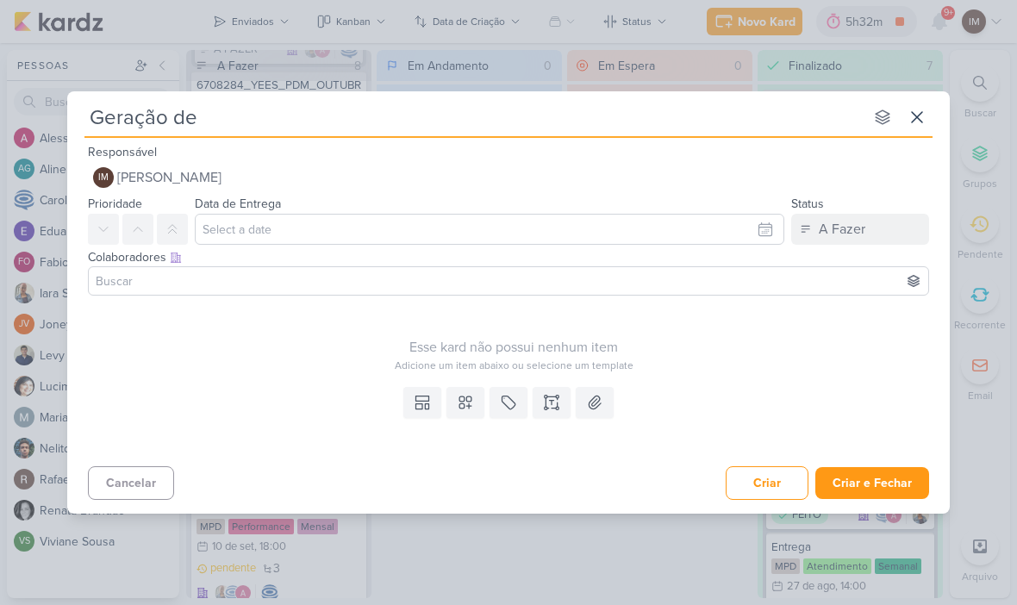
type input "Geração de"
type input "Geração de Bol"
type input "Geração de Bolet"
type input "Geração de Boleto"
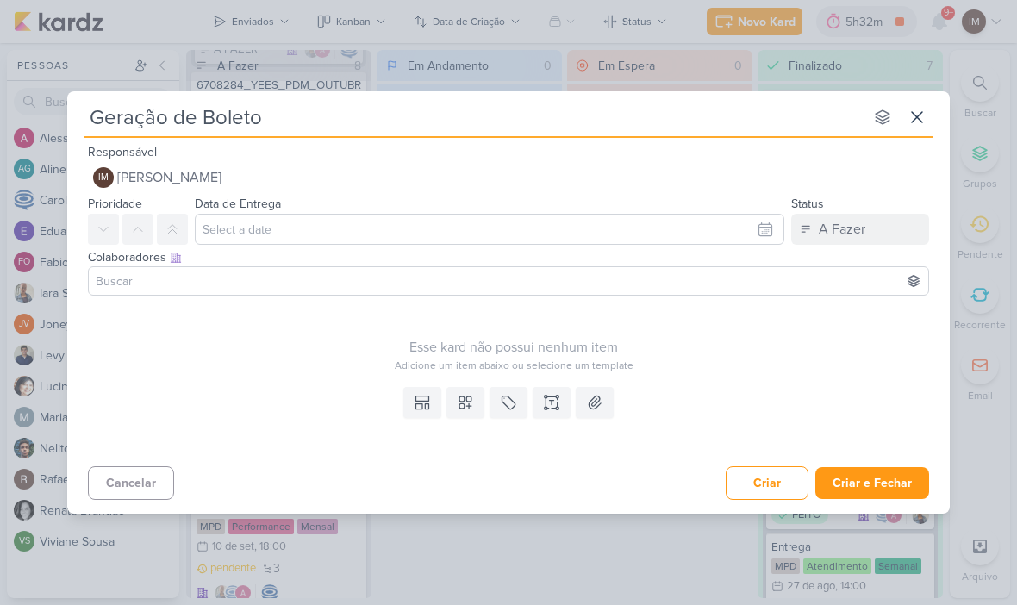
type input "Geração de Boleto_"
click at [330, 113] on input "Geração de Boleto_" at bounding box center [473, 117] width 779 height 31
paste input "6708284_YEES_PDM_OUTUBRO"
type input "Geração de Boleto_6708284_YEES_PDM_OUTUBRO"
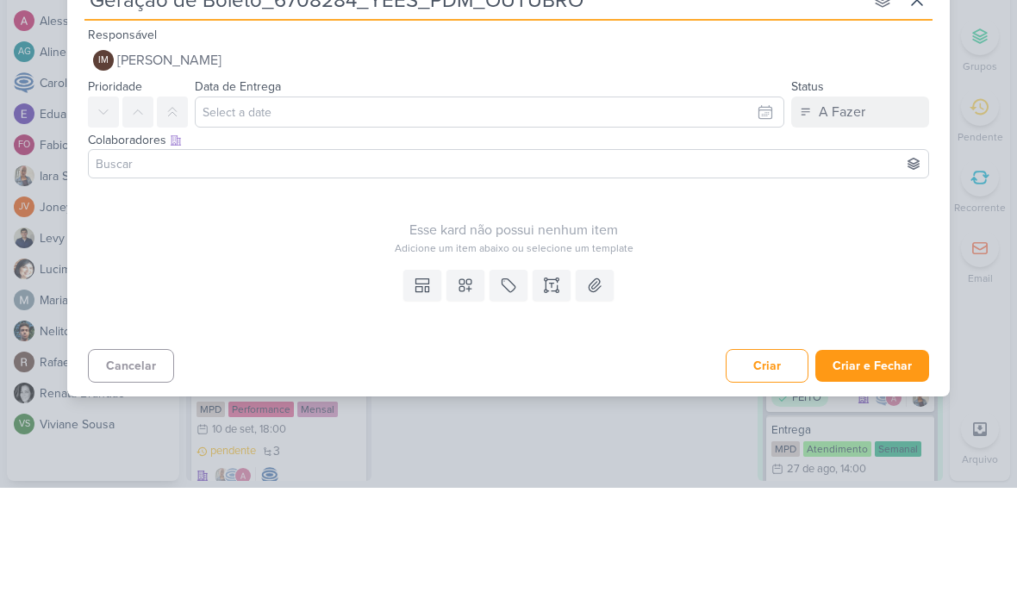
type input "Geração de Boleto_6708284_YEES_PDM_OUTUBRO"
click at [365, 214] on input "text" at bounding box center [490, 229] width 590 height 31
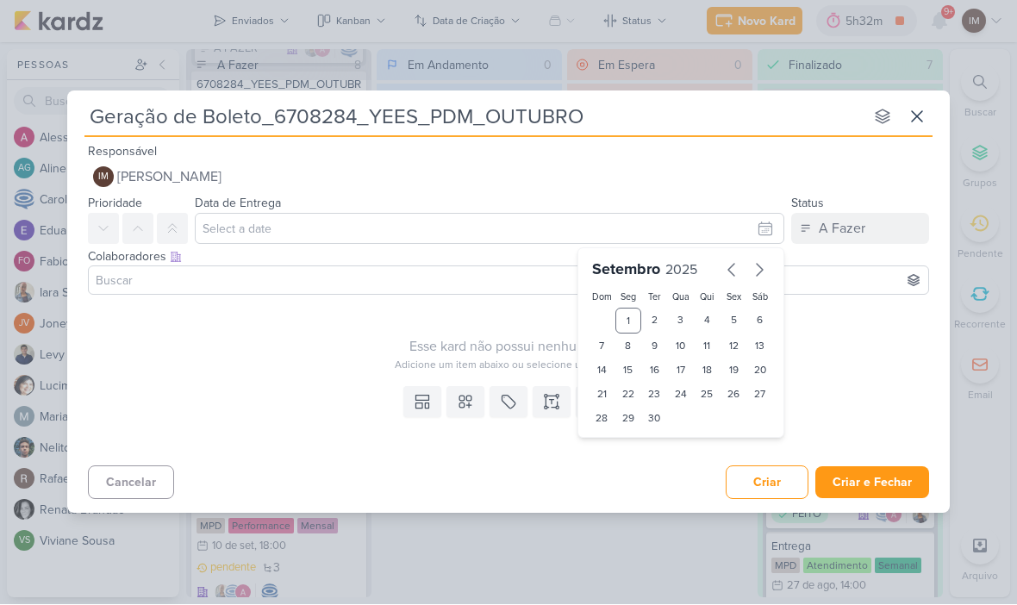
click at [627, 345] on div "8" at bounding box center [628, 346] width 27 height 24
type input "[DATE] 23:59"
click at [627, 440] on select "00 01 02 03 04 05 06 07 08 09 10 11 12 13 14 15 16 17 18 19 20 21 22 23" at bounding box center [628, 448] width 24 height 21
select select "18"
type input "[DATE] 18:59"
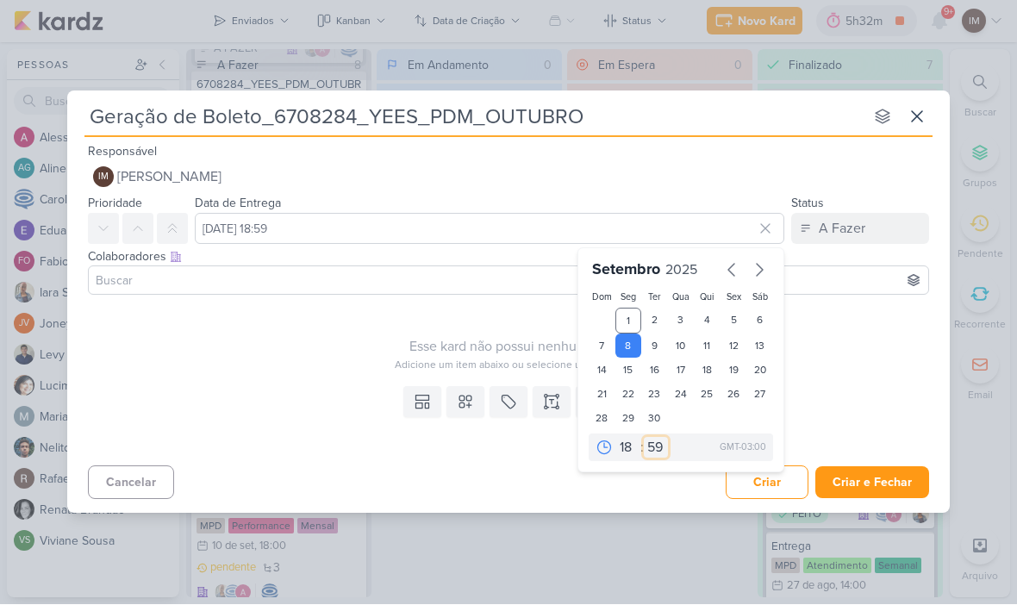
click at [653, 443] on select "00 05 10 15 20 25 30 35 40 45 50 55 59" at bounding box center [656, 448] width 24 height 21
select select "0"
type input "[DATE] 18:00"
click at [462, 407] on icon at bounding box center [465, 402] width 17 height 17
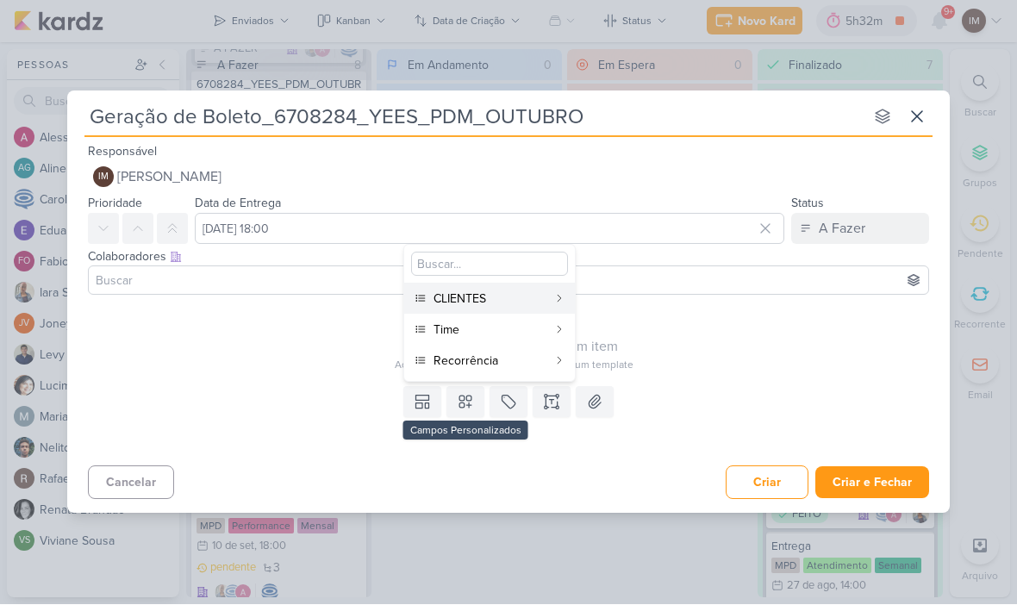
click at [492, 292] on div "CLIENTES" at bounding box center [491, 299] width 114 height 18
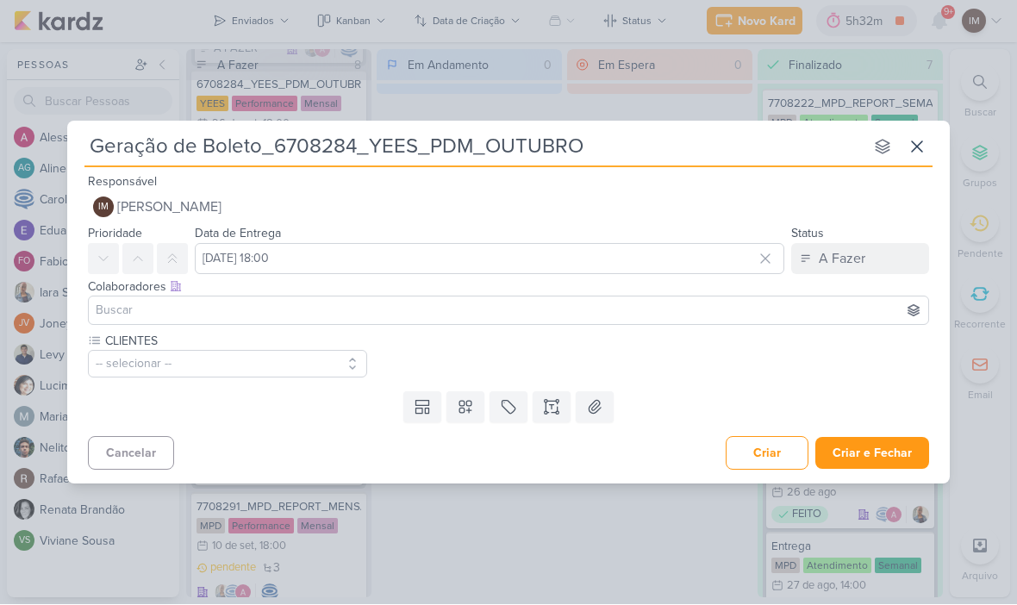
click at [474, 408] on button at bounding box center [465, 407] width 38 height 31
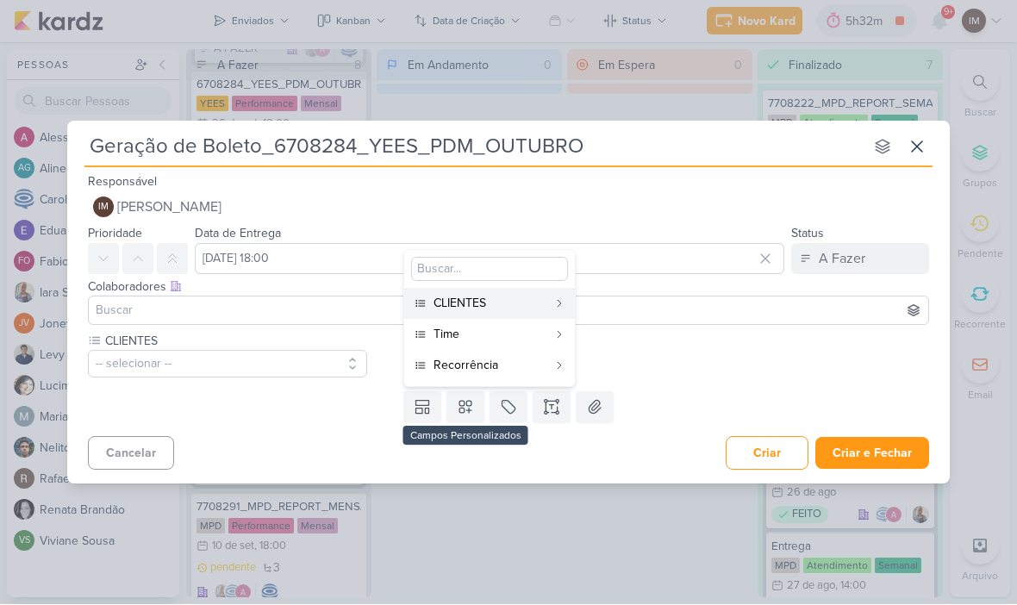
click at [498, 322] on button "Time" at bounding box center [489, 335] width 171 height 31
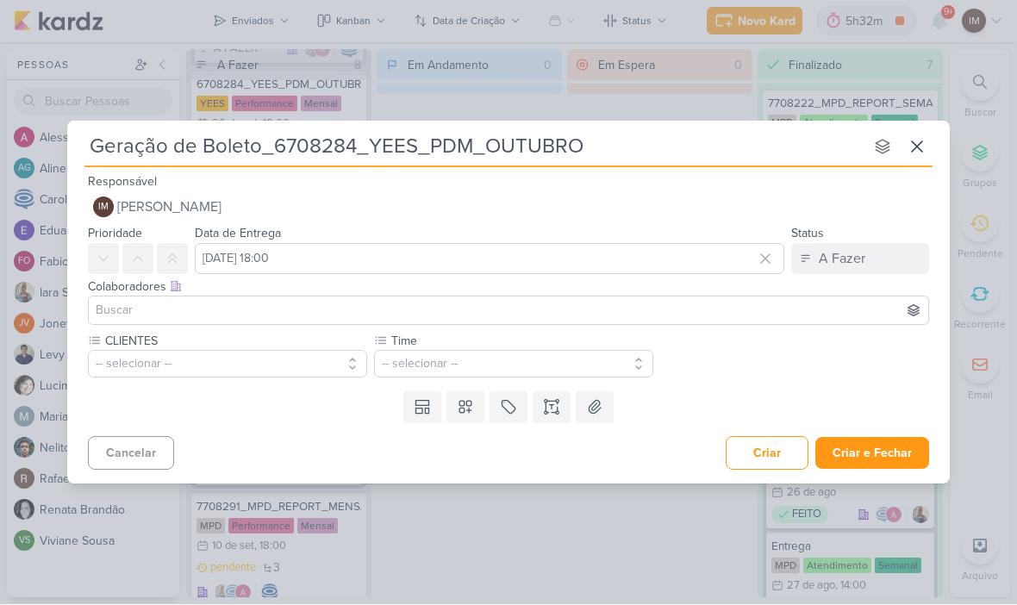
click at [476, 393] on button at bounding box center [465, 407] width 38 height 31
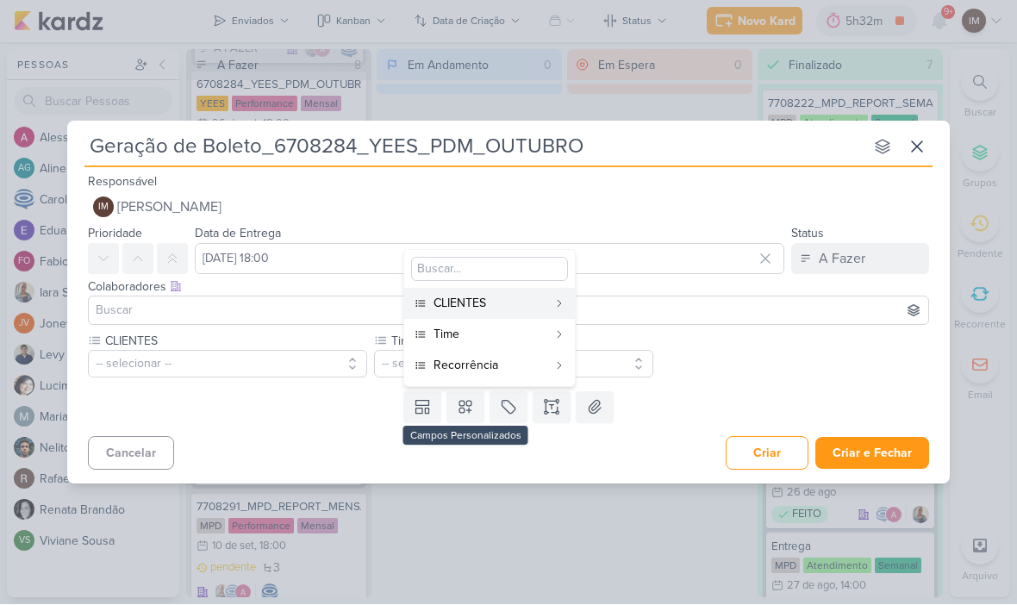
click at [488, 365] on div "Recorrência" at bounding box center [491, 366] width 114 height 18
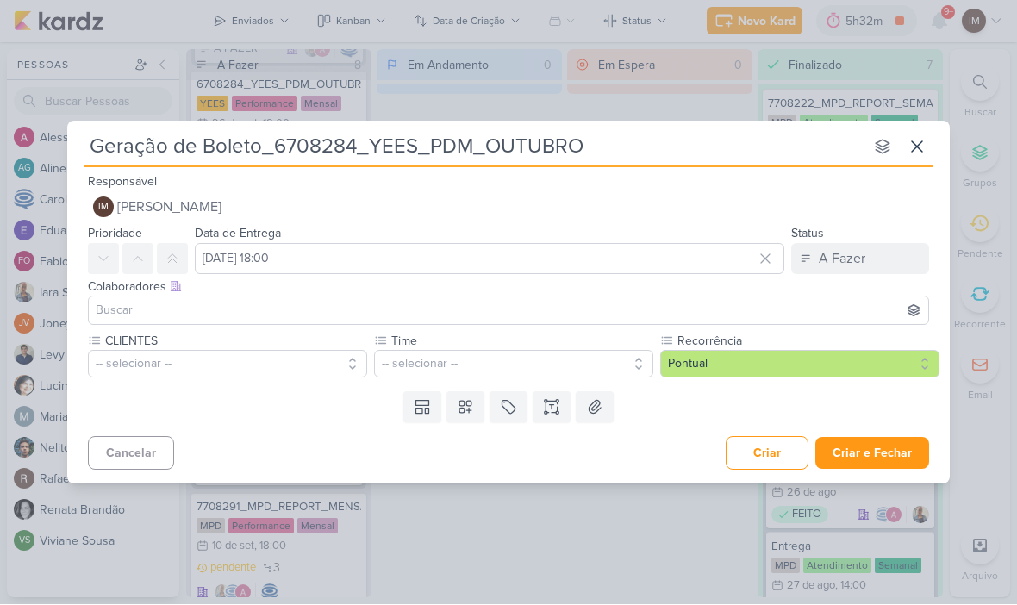
click at [267, 346] on label "CLIENTES" at bounding box center [235, 342] width 264 height 18
click at [277, 346] on label "CLIENTES" at bounding box center [225, 342] width 245 height 18
click at [281, 362] on button "-- selecionar --" at bounding box center [227, 365] width 279 height 28
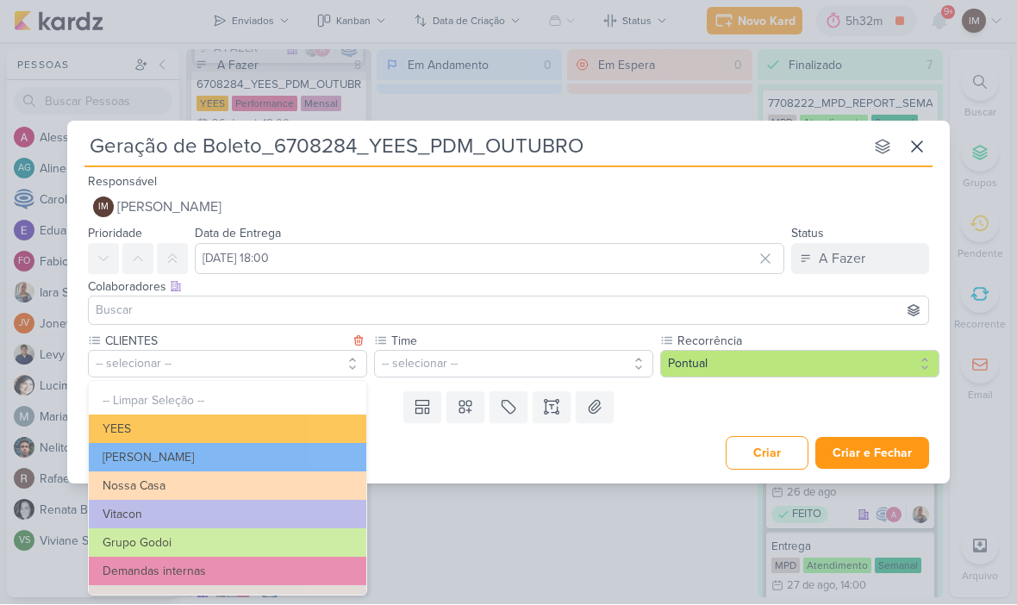
scroll to position [0, 0]
click at [279, 418] on button "YEES" at bounding box center [228, 429] width 278 height 28
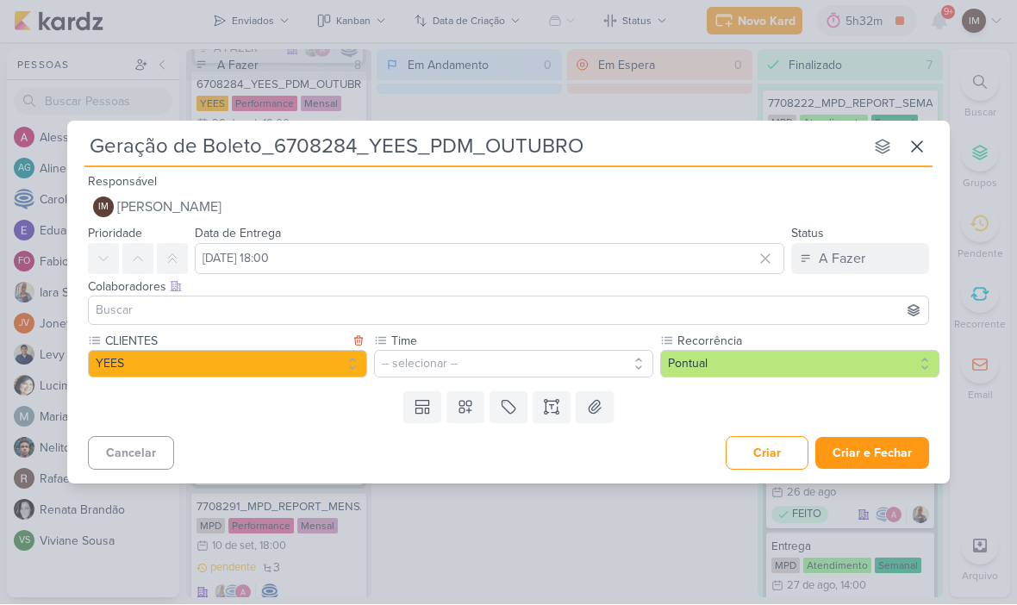
click at [417, 364] on button "-- selecionar --" at bounding box center [513, 365] width 279 height 28
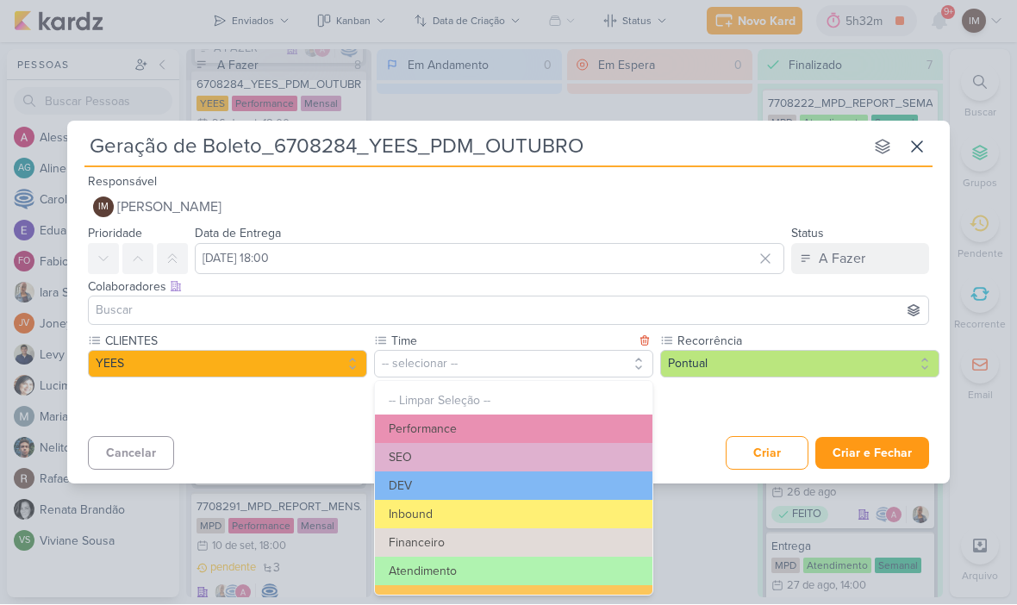
click at [480, 421] on button "Performance" at bounding box center [514, 429] width 278 height 28
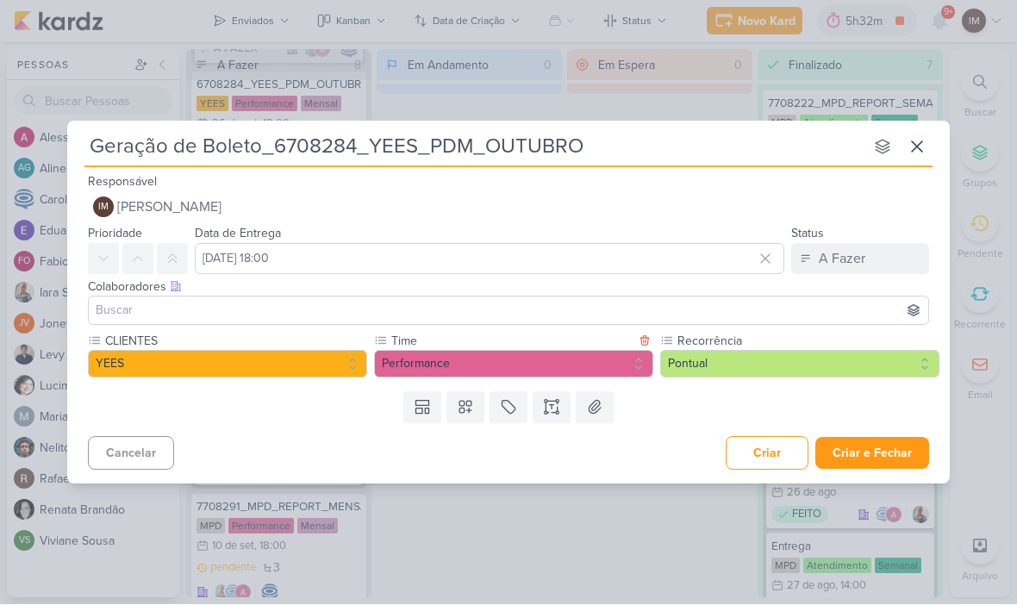
click at [700, 362] on button "Pontual" at bounding box center [799, 365] width 279 height 28
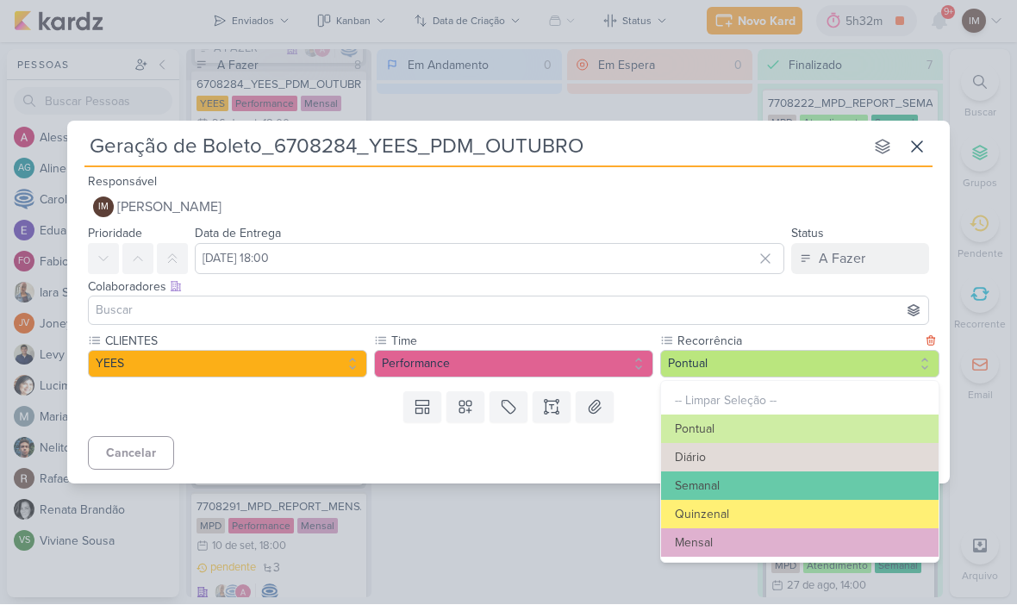
click at [737, 541] on button "Mensal" at bounding box center [800, 543] width 278 height 28
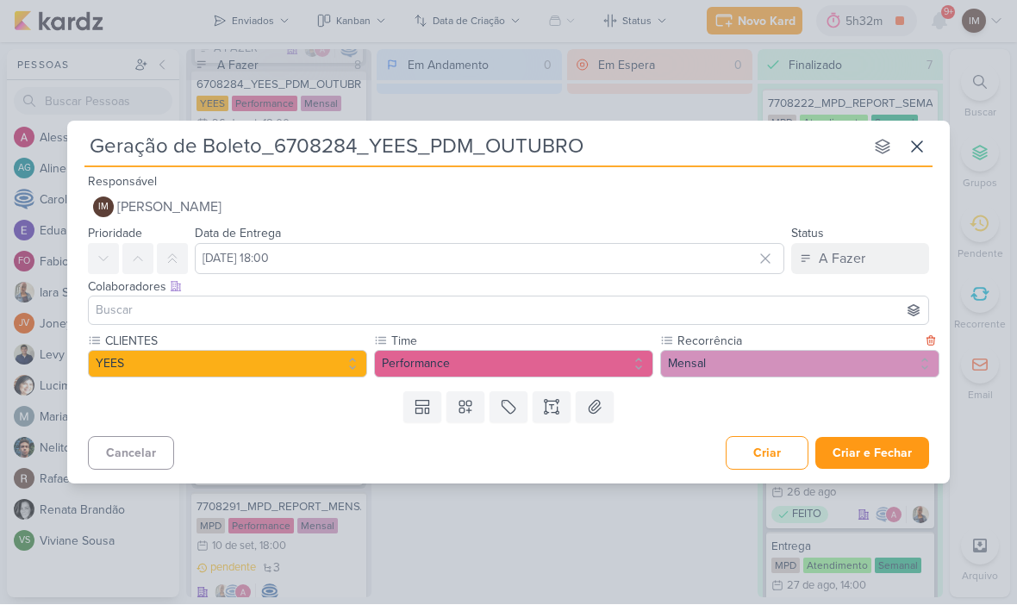
click at [874, 456] on button "Criar e Fechar" at bounding box center [872, 454] width 114 height 32
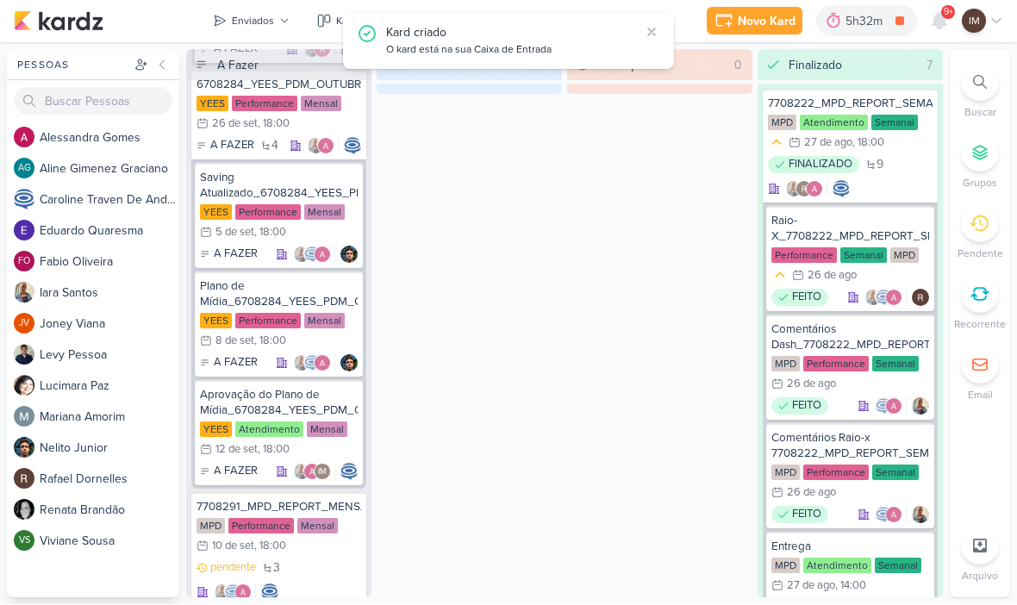
click at [256, 27] on div "Enviados" at bounding box center [253, 22] width 42 height 16
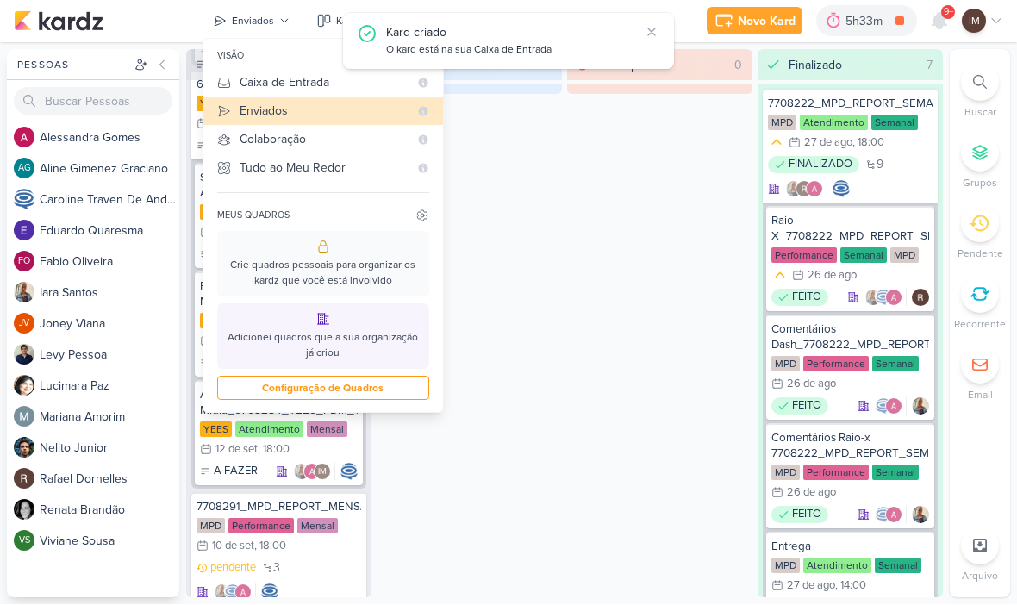
click at [773, 24] on div "Novo Kard" at bounding box center [767, 22] width 58 height 18
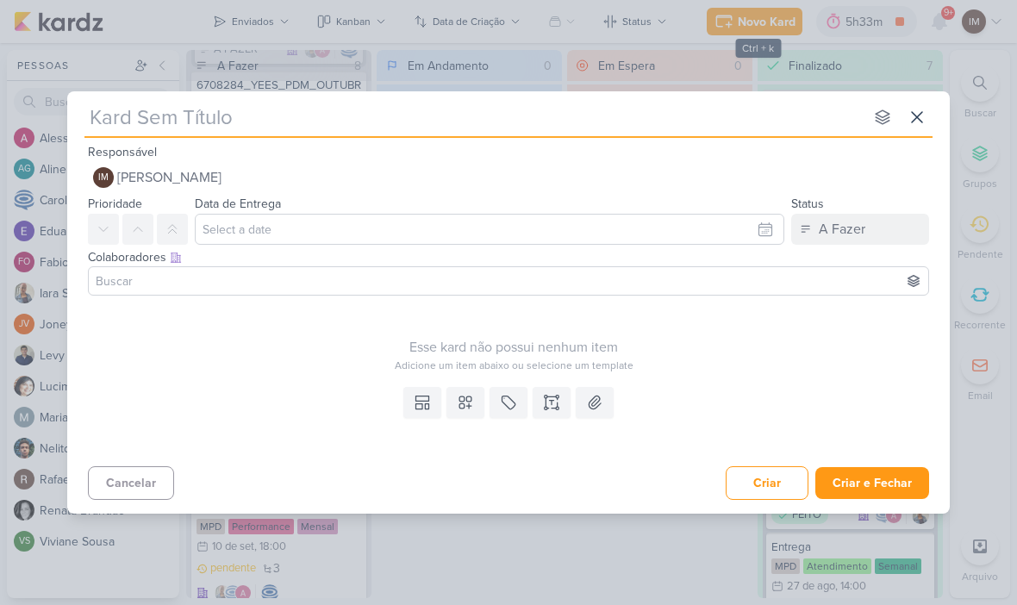
type input "E"
type input "Ent"
type input "Entre"
type input "Entreg"
type input "Entrega d"
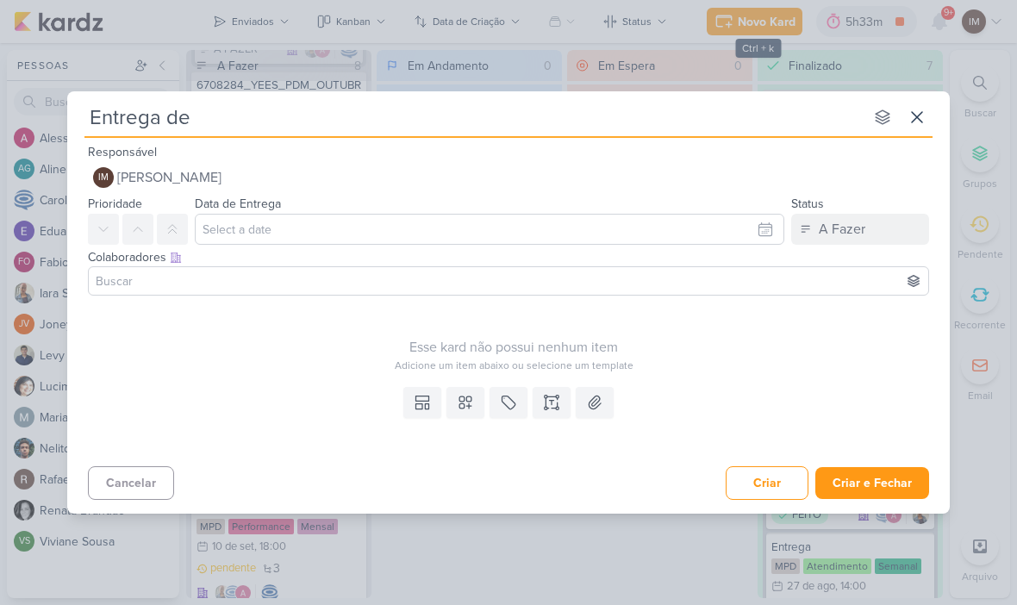
type input "Entrega de"
type input "Entrega de Bol"
type input "Entrega de Bole"
type input "Entrega de Boleto"
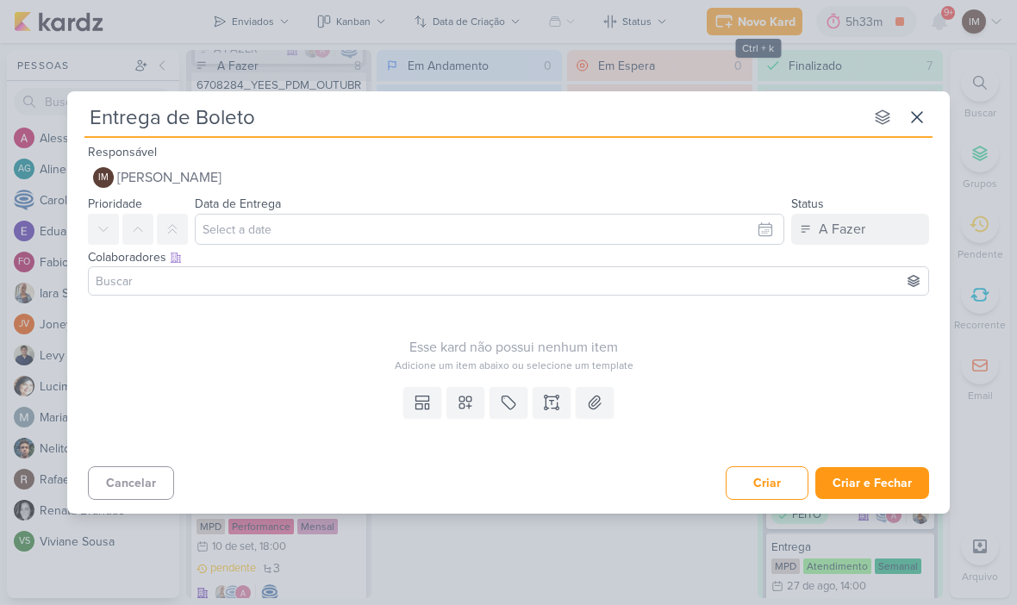
type input "Entrega de Boleto_"
click at [322, 121] on input "Entrega de Boleto_" at bounding box center [473, 117] width 779 height 31
paste input "6708284_YEES_PDM_OUTUBRO"
type input "Entrega de Boleto_6708284_YEES_PDM_OUTUBRO"
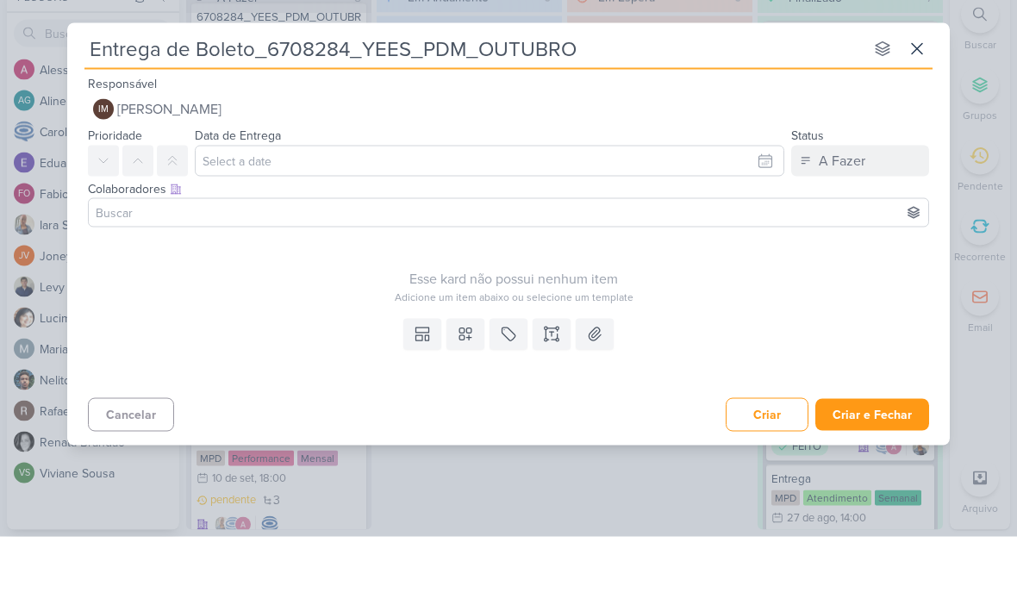
type input "Entrega de Boleto_6708284_YEES_PDM_OUTUBRO"
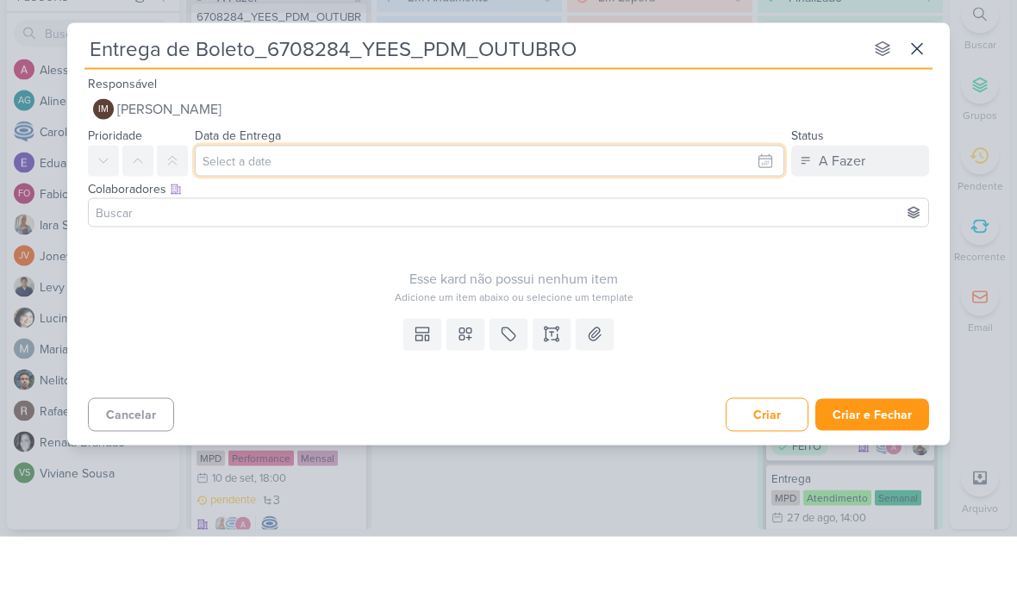
click at [397, 214] on input "text" at bounding box center [490, 229] width 590 height 31
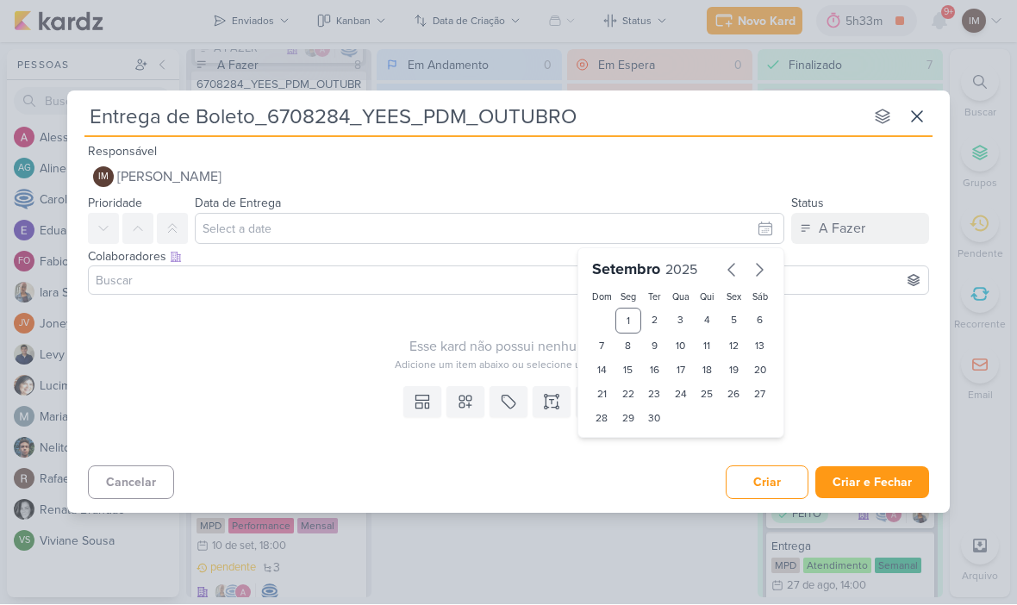
click at [737, 334] on div "12" at bounding box center [734, 346] width 27 height 24
type input "[DATE] 23:59"
click at [629, 441] on select "00 01 02 03 04 05 06 07 08 09 10 11 12 13 14 15 16 17 18 19 20 21 22 23" at bounding box center [628, 448] width 24 height 21
select select "18"
type input "[DATE] 18:59"
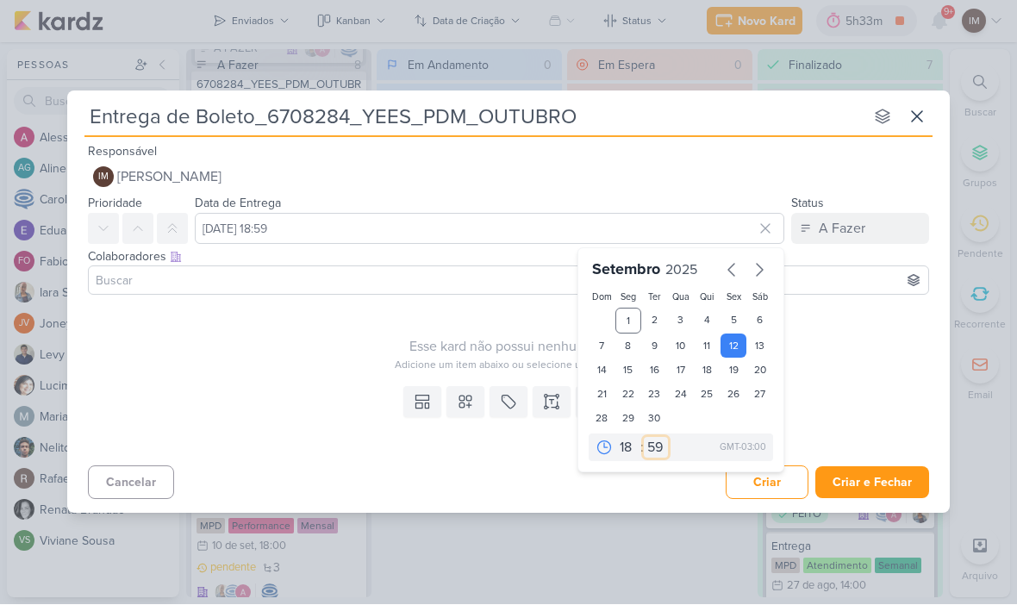
click at [659, 453] on select "00 05 10 15 20 25 30 35 40 45 50 55 59" at bounding box center [656, 448] width 24 height 21
select select "0"
type input "[DATE] 18:00"
click at [464, 396] on icon at bounding box center [465, 402] width 12 height 12
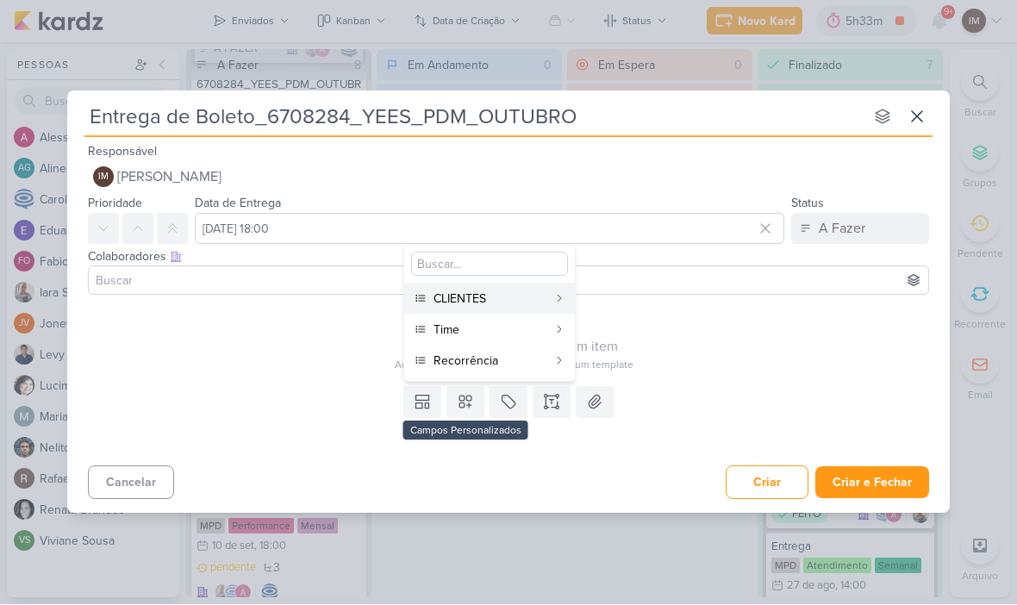
click at [505, 293] on div "CLIENTES" at bounding box center [491, 299] width 114 height 18
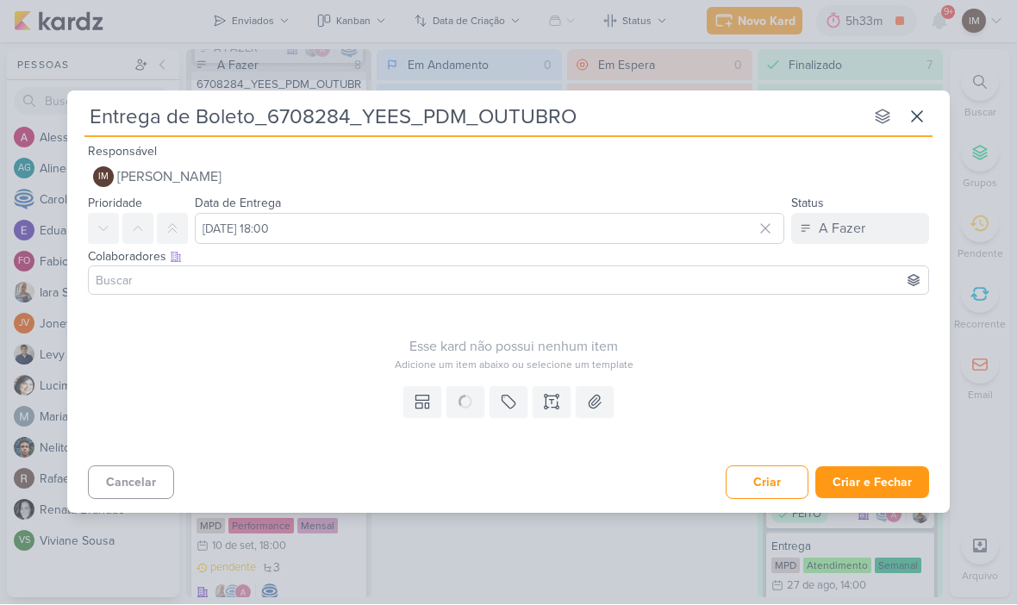
click at [0, 0] on icon at bounding box center [0, 0] width 0 height 0
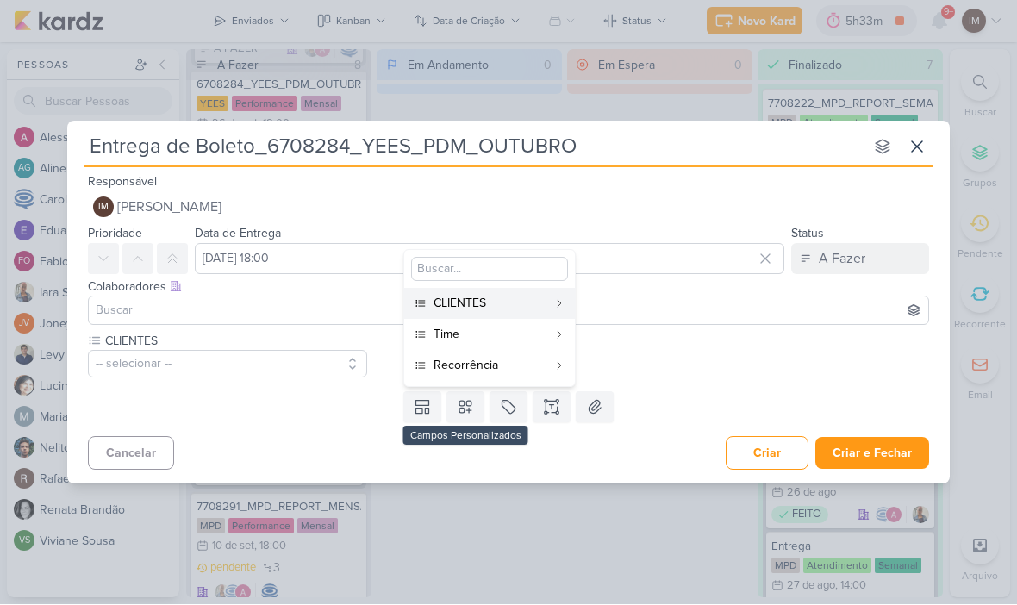
click at [498, 324] on button "Time" at bounding box center [489, 335] width 171 height 31
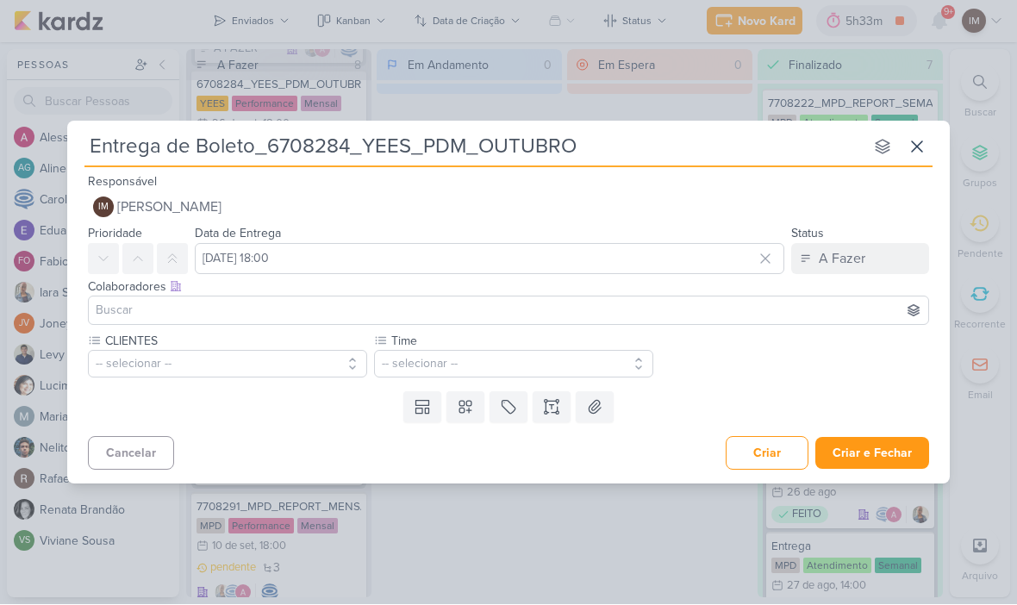
click at [477, 406] on button at bounding box center [465, 407] width 38 height 31
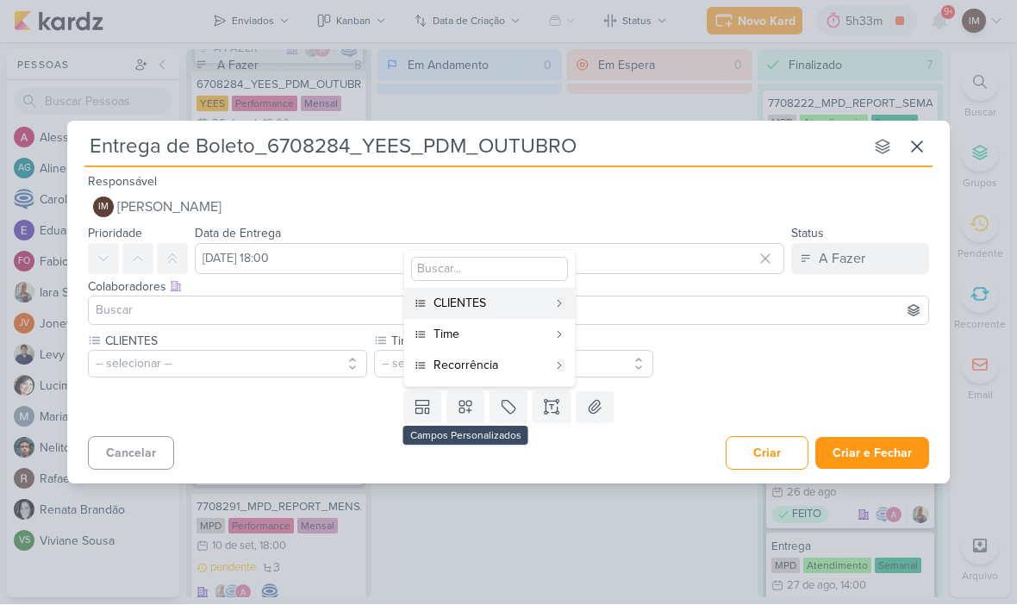
click at [495, 365] on div "Recorrência" at bounding box center [491, 366] width 114 height 18
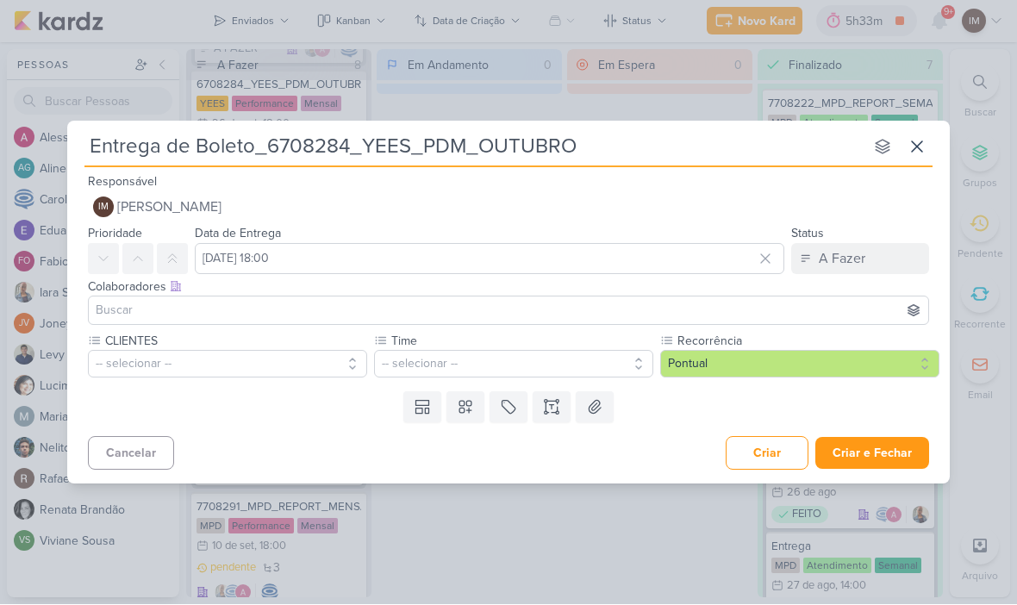
click at [290, 359] on button "-- selecionar --" at bounding box center [227, 365] width 279 height 28
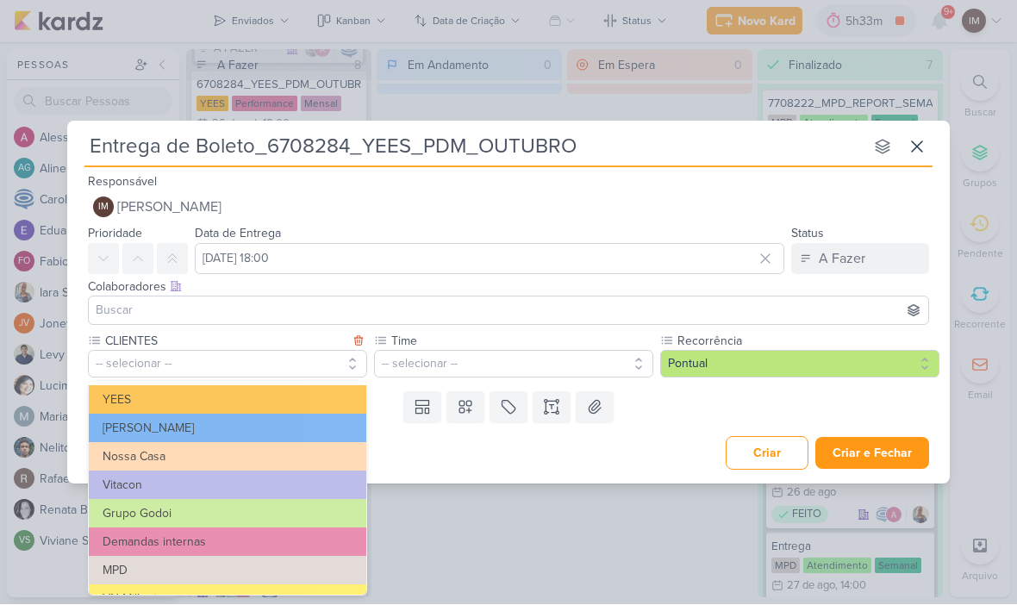
scroll to position [21, 0]
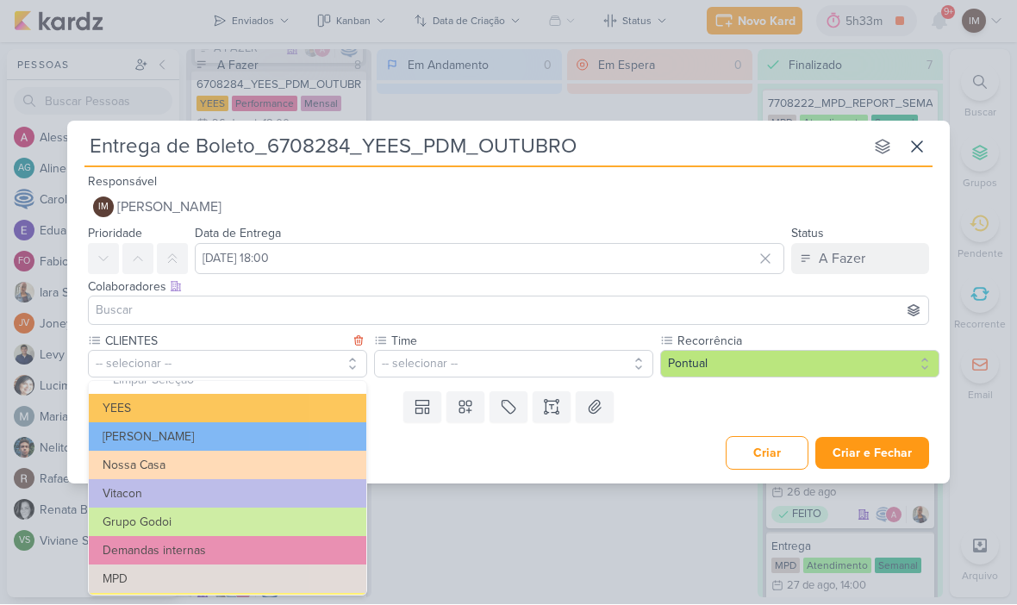
click at [300, 395] on button "YEES" at bounding box center [228, 409] width 278 height 28
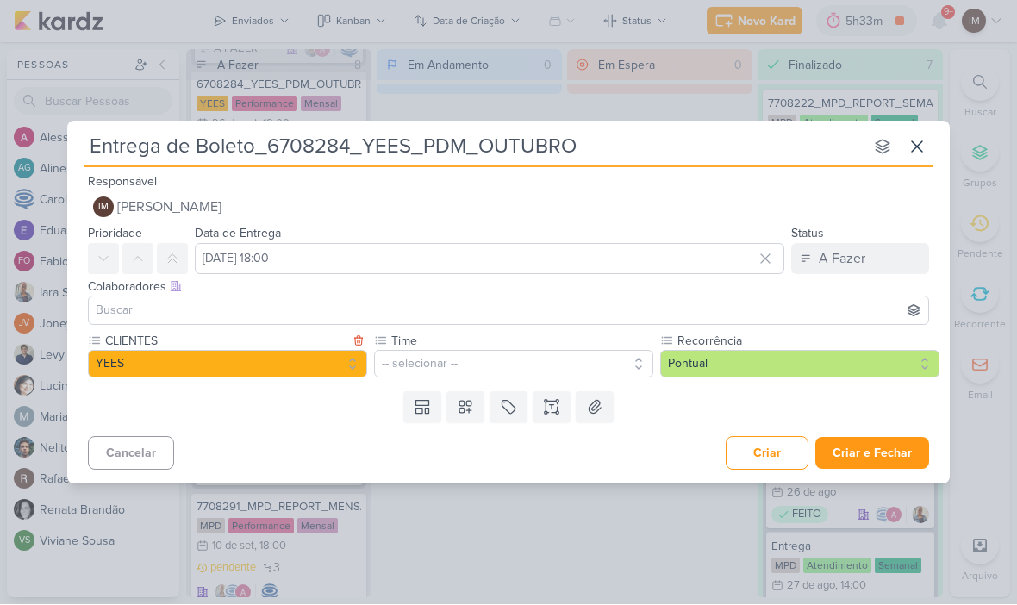
click at [429, 359] on button "-- selecionar --" at bounding box center [513, 365] width 279 height 28
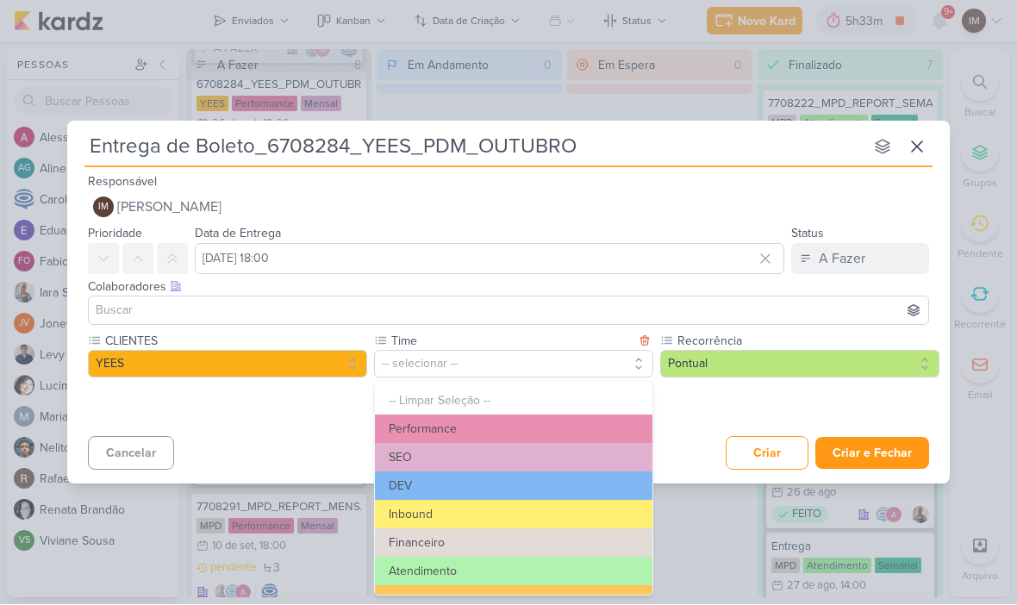
click at [458, 566] on button "Atendimento" at bounding box center [514, 572] width 278 height 28
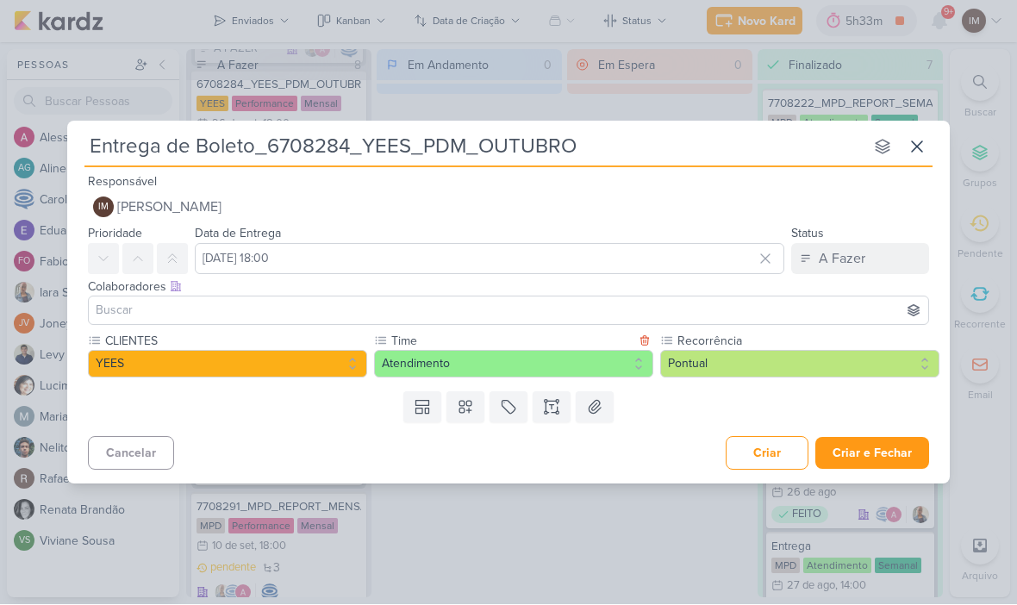
click at [699, 362] on button "Pontual" at bounding box center [799, 365] width 279 height 28
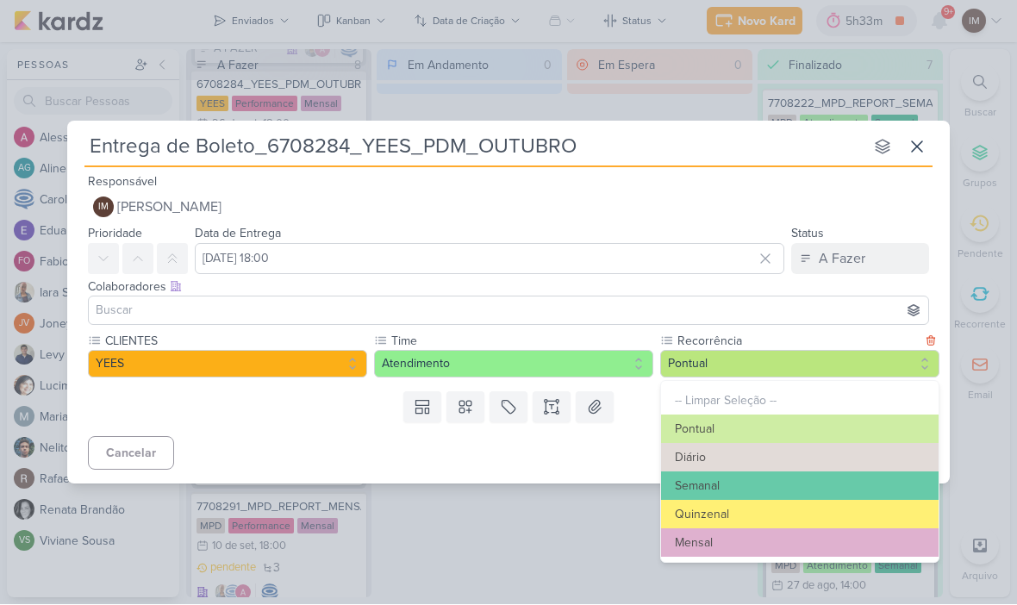
click at [713, 542] on button "Mensal" at bounding box center [800, 543] width 278 height 28
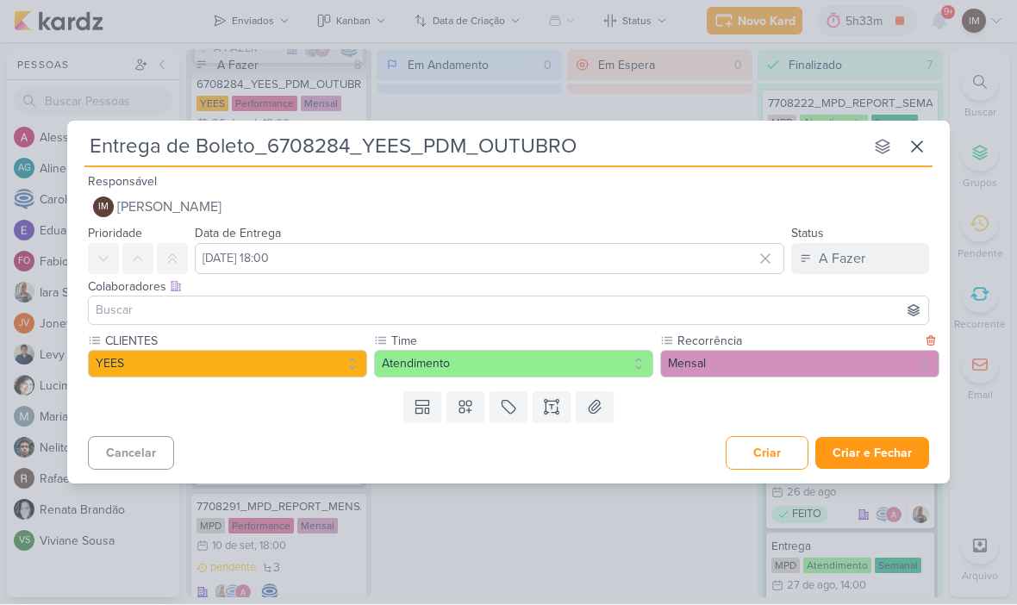
click at [875, 450] on button "Criar e Fechar" at bounding box center [872, 454] width 114 height 32
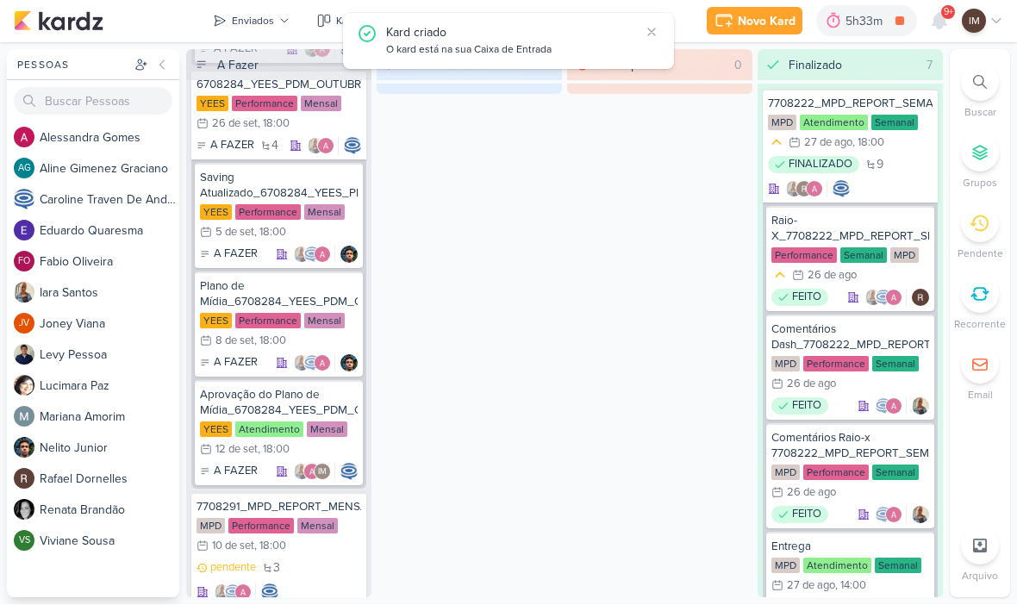
click at [253, 22] on div "Enviados" at bounding box center [253, 22] width 42 height 16
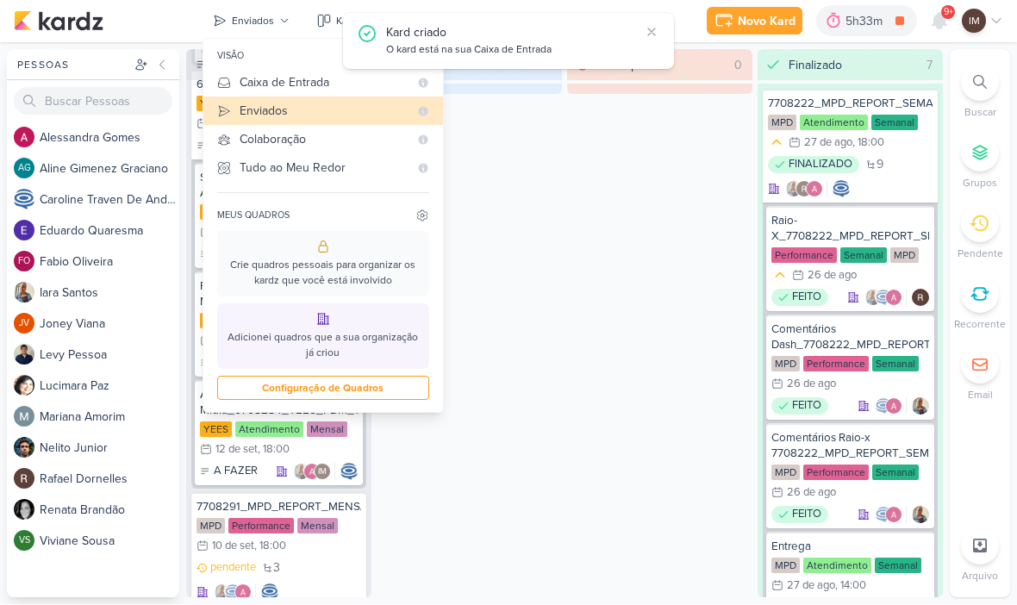
click at [306, 54] on div "visão" at bounding box center [323, 57] width 240 height 24
click at [313, 85] on div "Caixa de Entrada" at bounding box center [324, 83] width 169 height 18
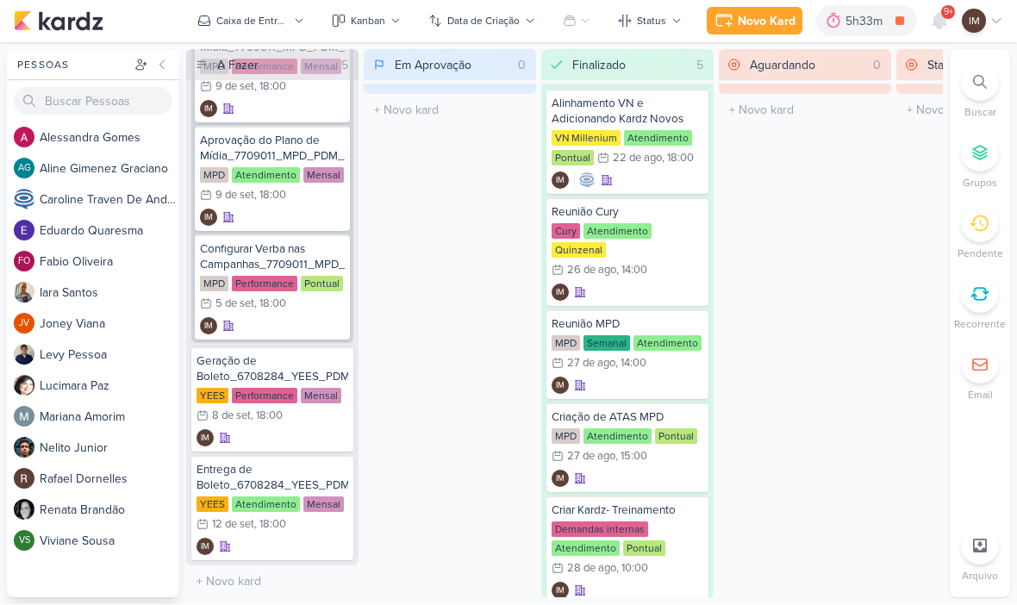
scroll to position [621, 0]
click at [284, 434] on div "IM" at bounding box center [273, 438] width 152 height 17
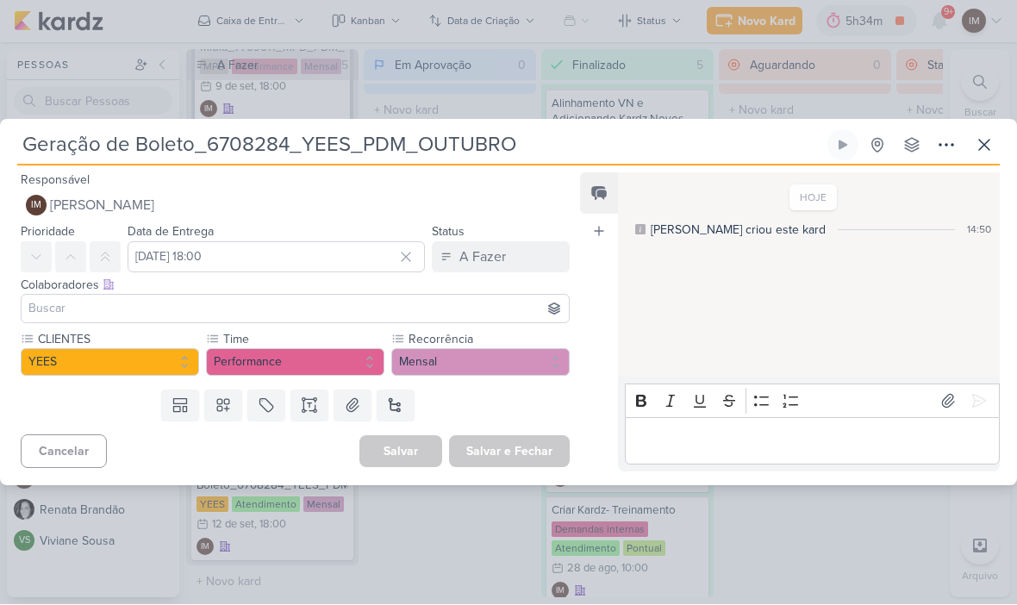
click at [935, 150] on button at bounding box center [946, 145] width 31 height 31
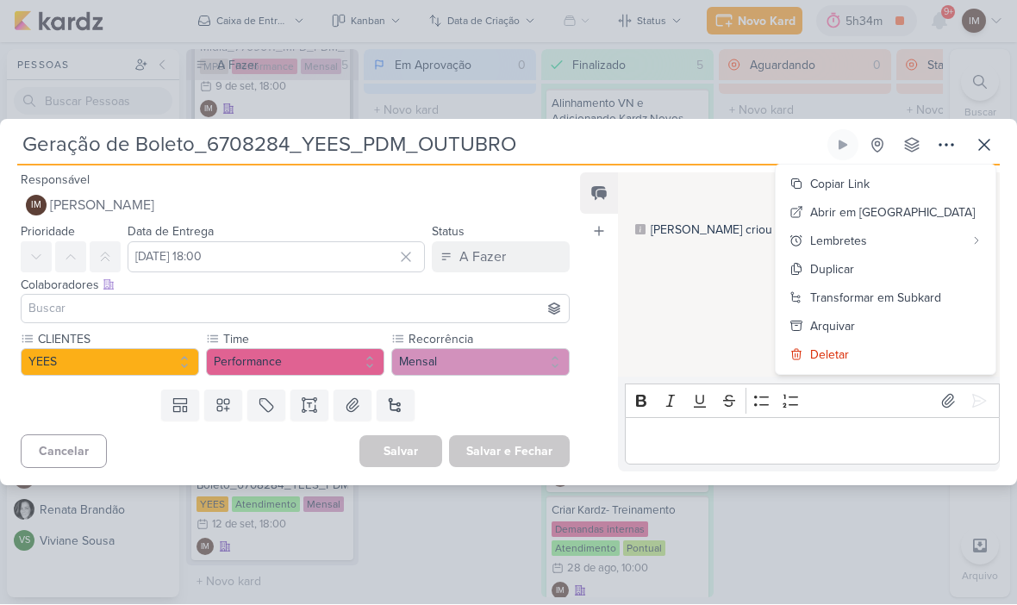
click at [914, 301] on div "Transformar em Subkard" at bounding box center [875, 299] width 131 height 18
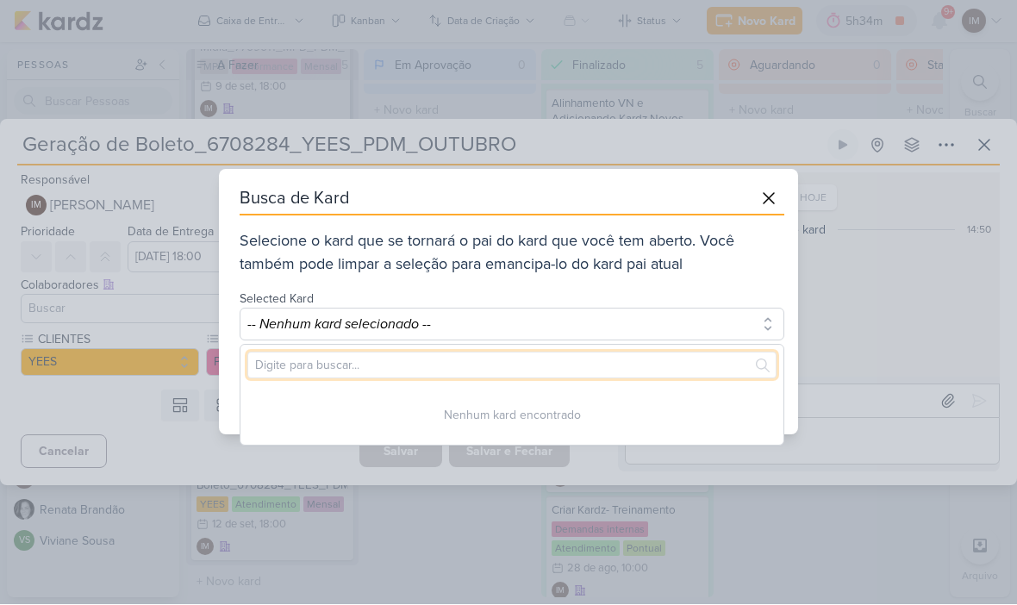
click at [671, 355] on input "text" at bounding box center [511, 365] width 529 height 27
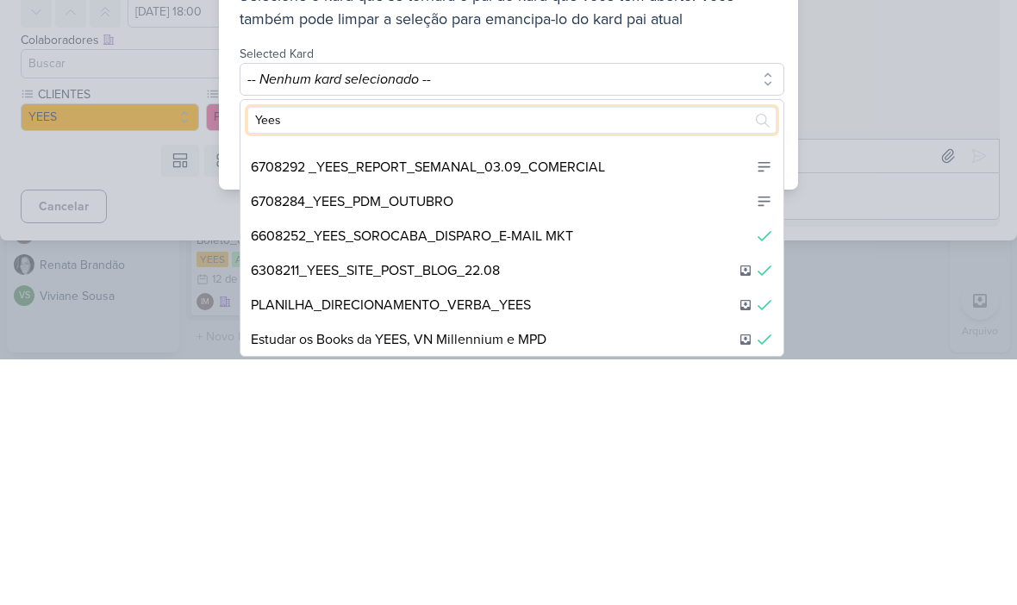
scroll to position [134, 0]
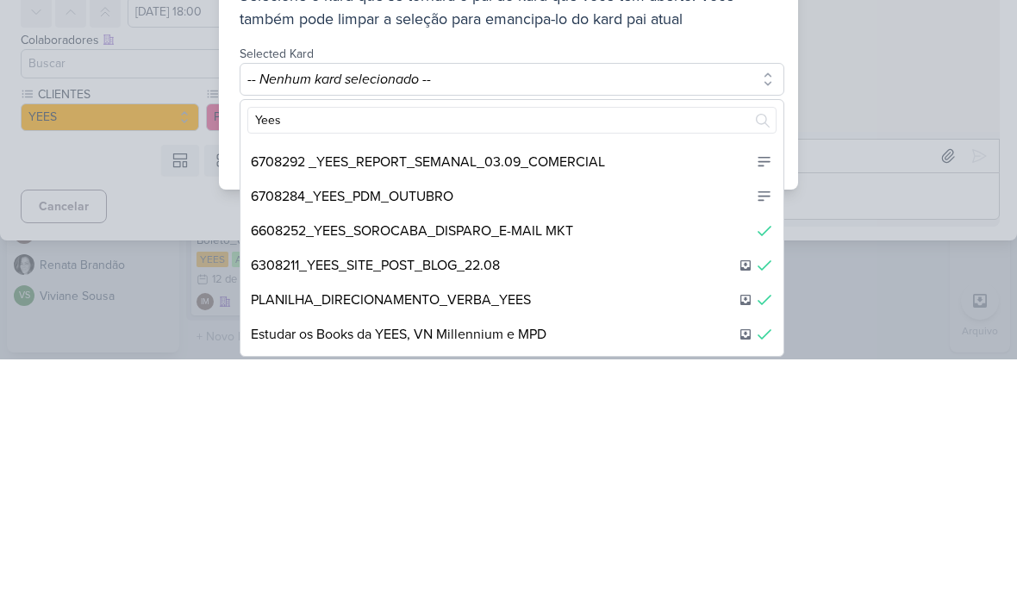
click at [583, 425] on div "6708284_YEES_PDM_OUTUBRO" at bounding box center [511, 442] width 543 height 34
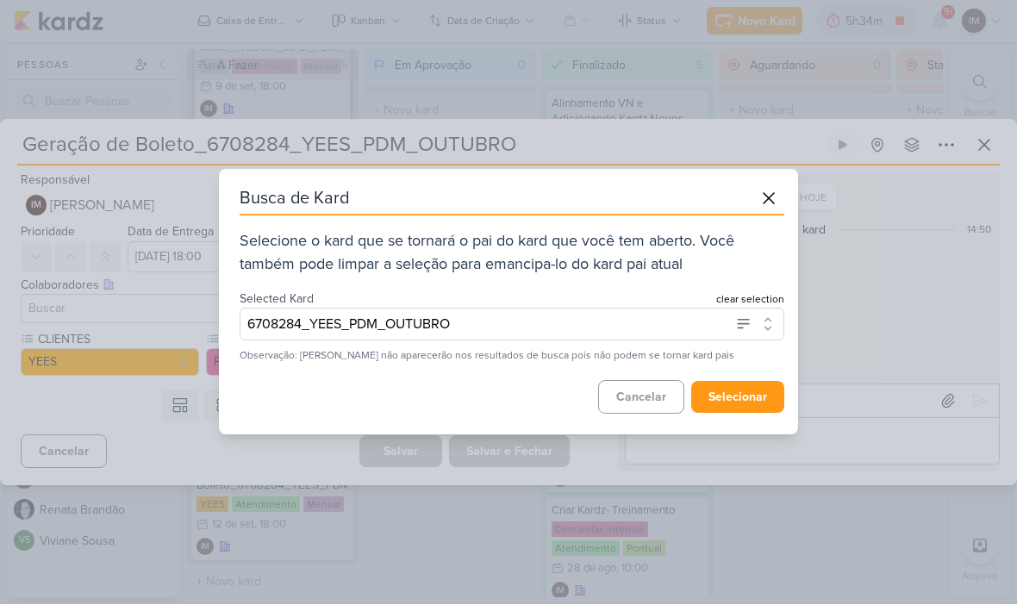
click at [733, 395] on button "selecionar" at bounding box center [737, 398] width 93 height 32
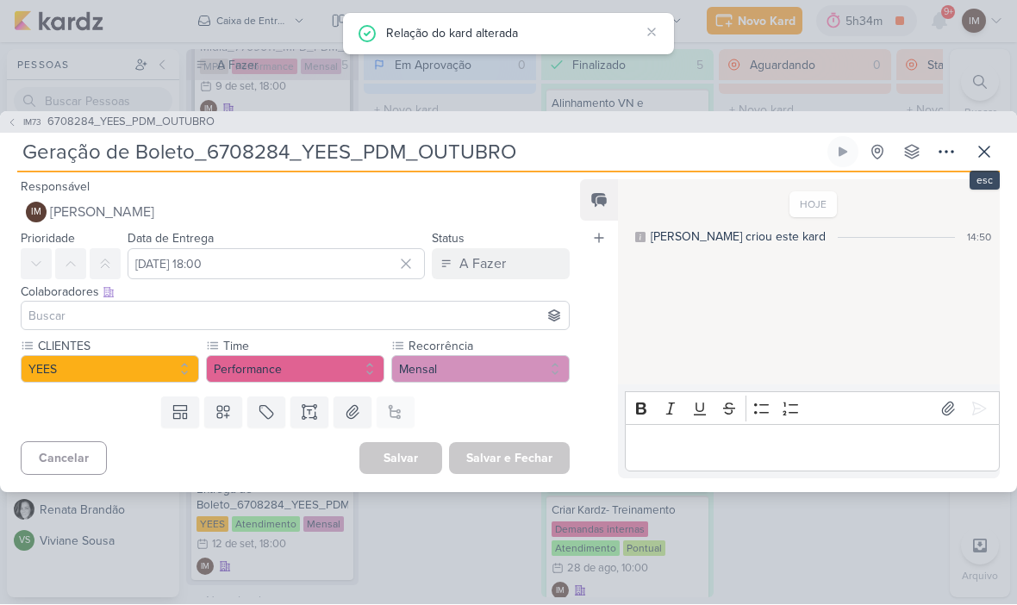
click at [973, 159] on button at bounding box center [984, 152] width 31 height 31
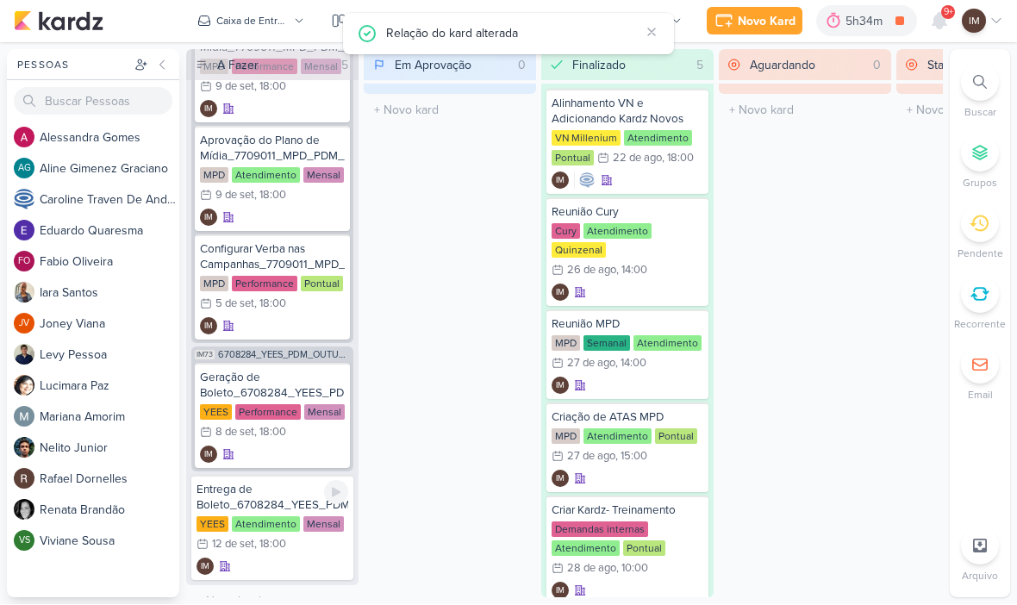
click at [273, 568] on div "IM" at bounding box center [273, 566] width 152 height 17
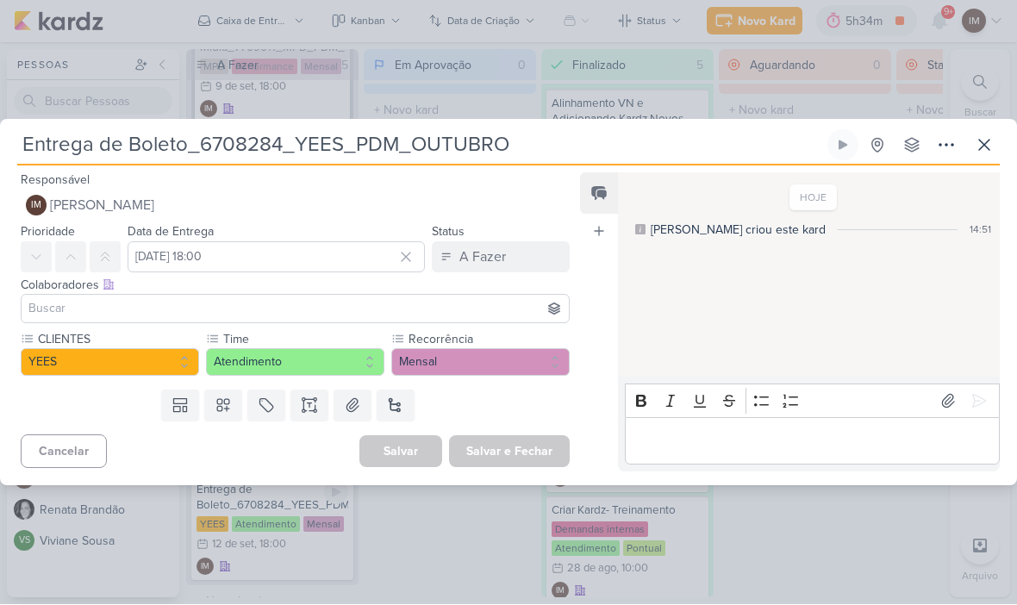
click at [944, 151] on icon at bounding box center [946, 145] width 21 height 21
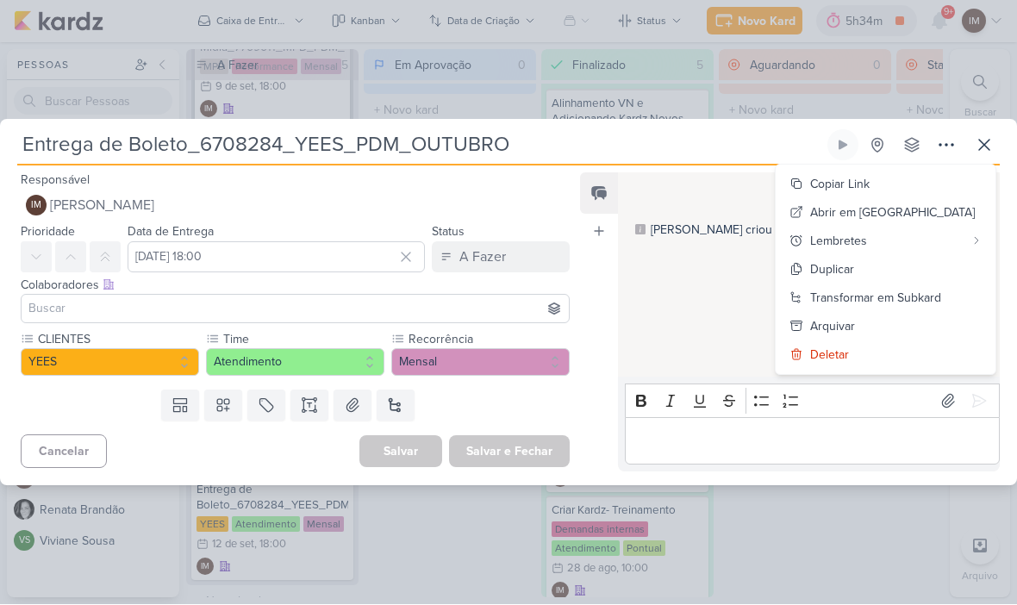
click at [928, 299] on div "Transformar em Subkard" at bounding box center [875, 299] width 131 height 18
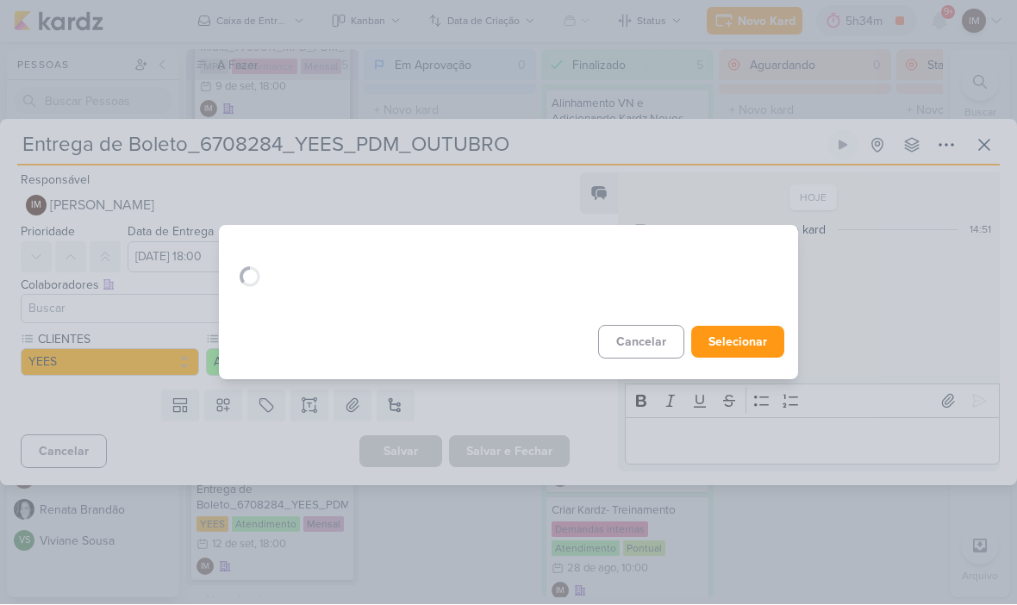
scroll to position [0, 0]
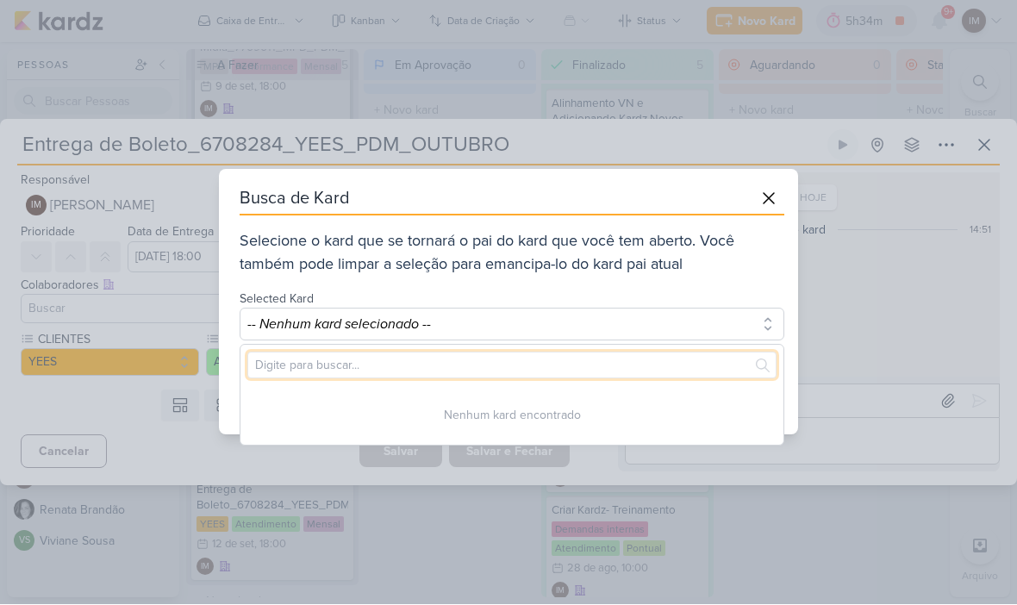
click at [696, 354] on input "text" at bounding box center [511, 365] width 529 height 27
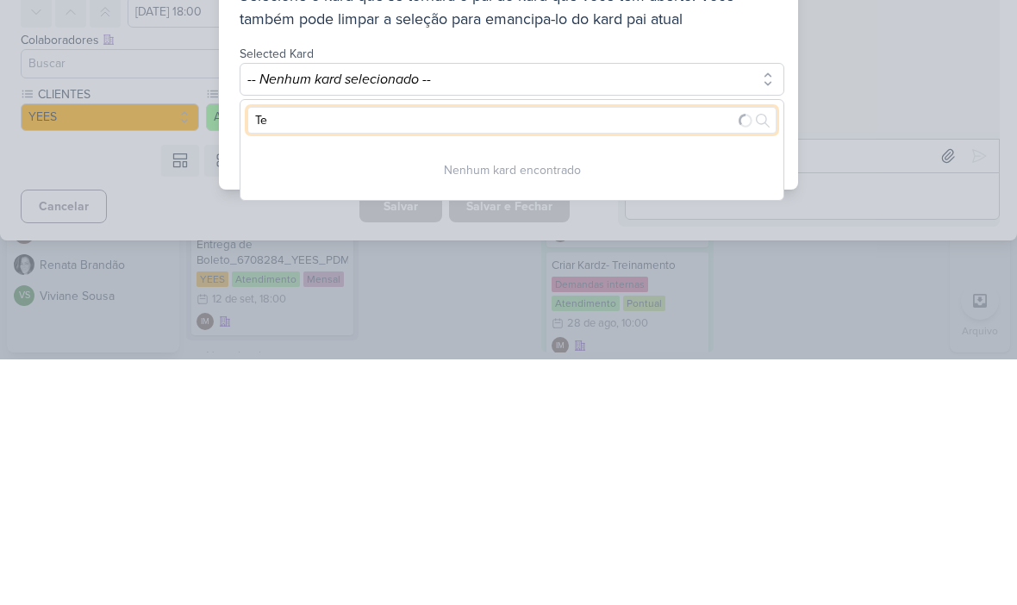
type input "T"
type input "Yees"
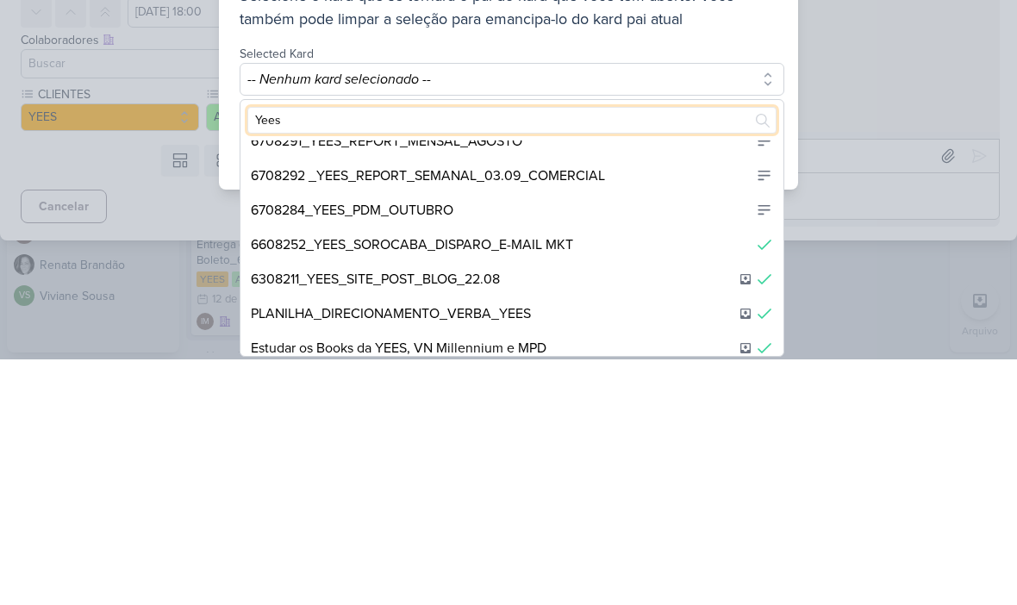
scroll to position [97, 0]
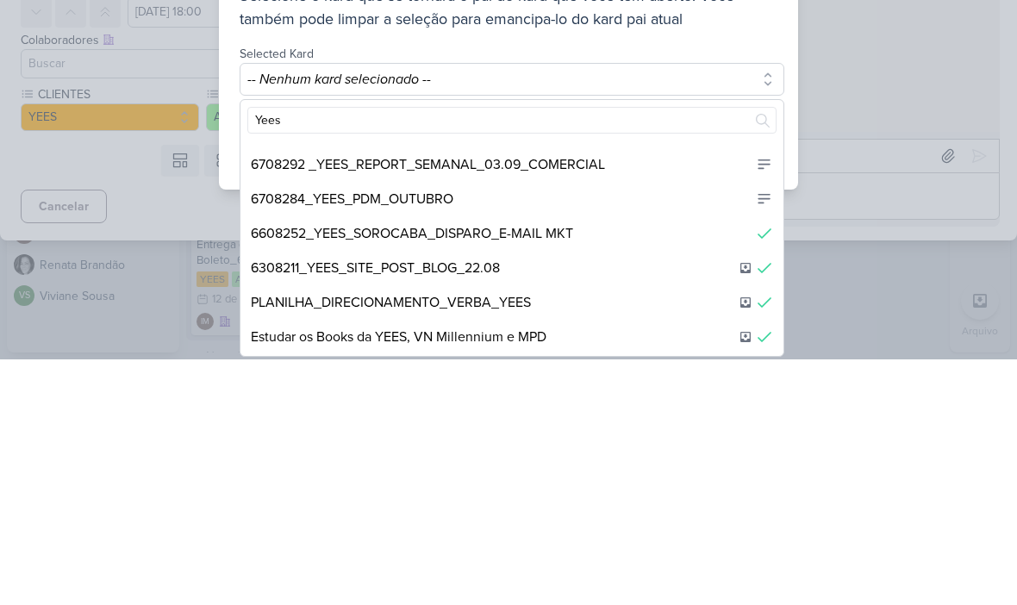
click at [569, 427] on div "6708284_YEES_PDM_OUTUBRO" at bounding box center [511, 444] width 543 height 34
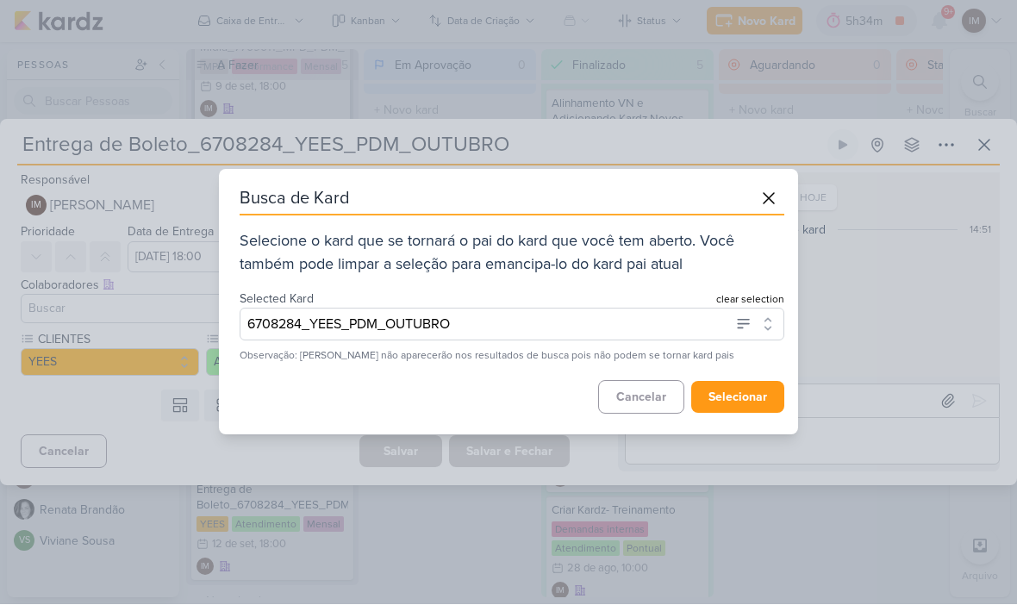
click at [751, 399] on button "selecionar" at bounding box center [737, 398] width 93 height 32
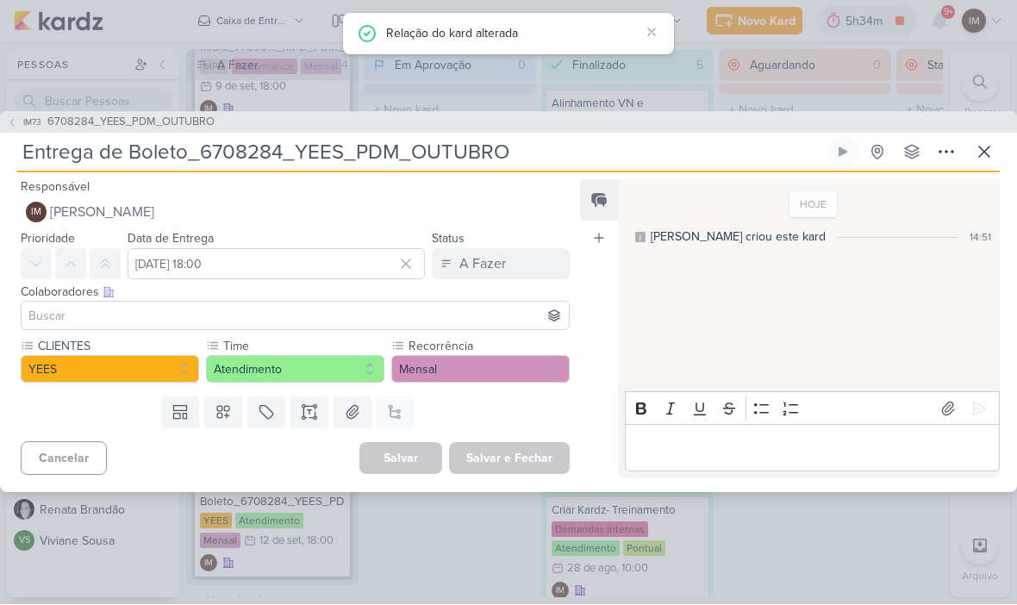
click at [983, 150] on icon at bounding box center [984, 152] width 10 height 10
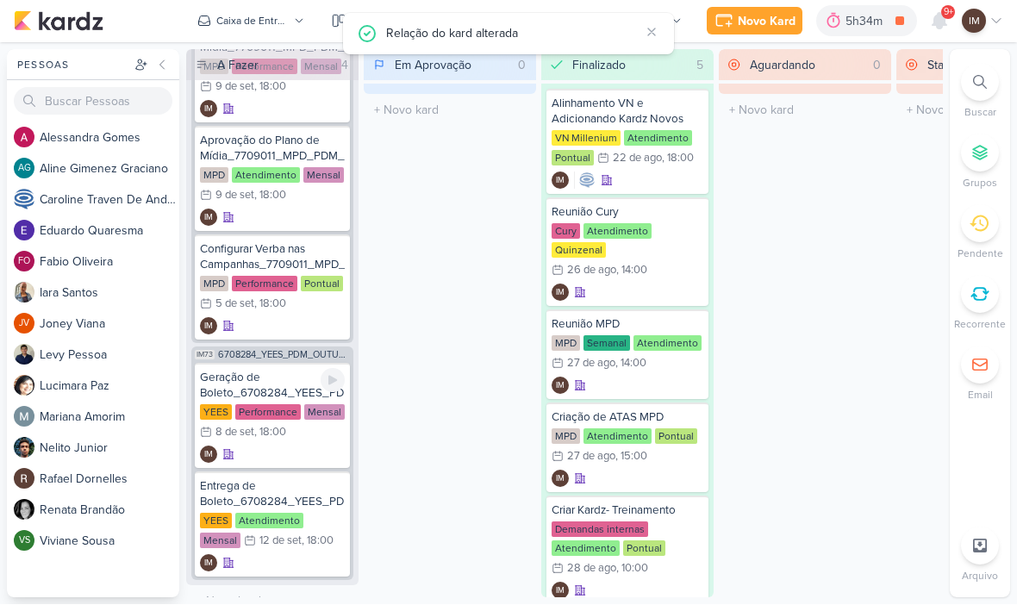
click at [293, 455] on div "IM" at bounding box center [272, 454] width 145 height 17
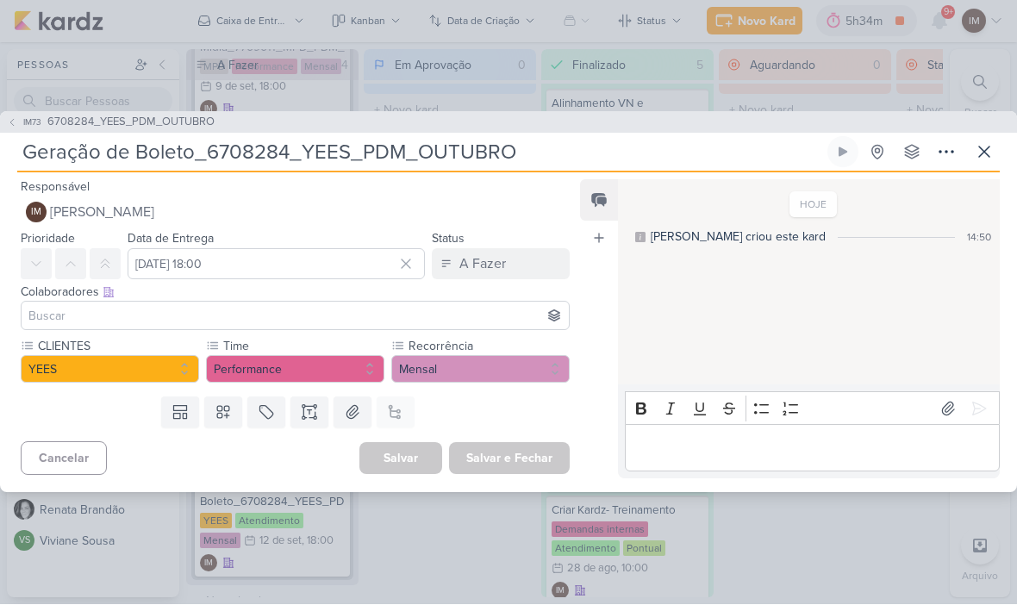
click at [297, 207] on button "IM [PERSON_NAME]" at bounding box center [295, 212] width 549 height 31
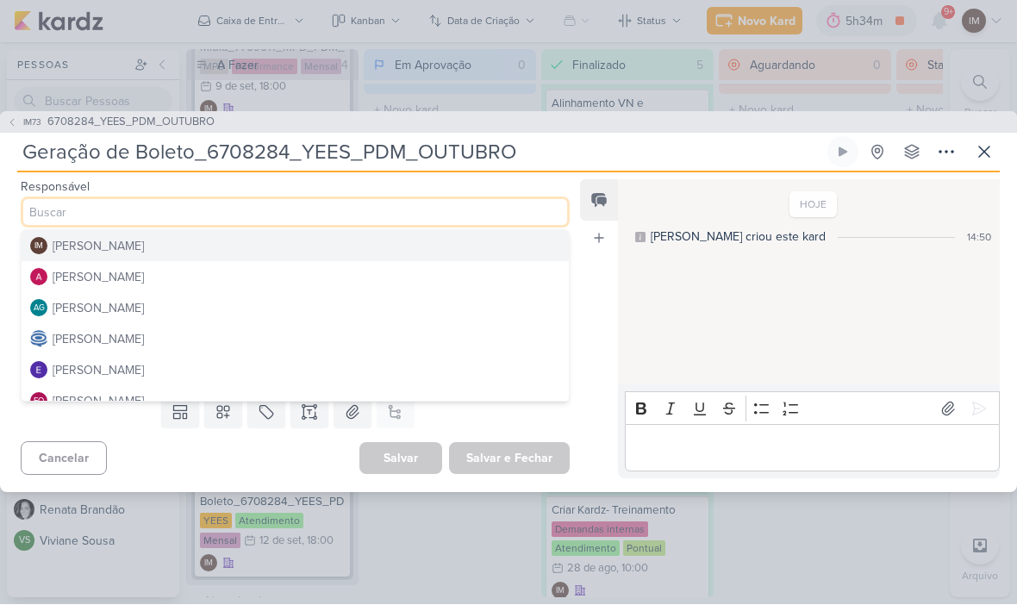
click at [241, 271] on button "[PERSON_NAME]" at bounding box center [295, 277] width 547 height 31
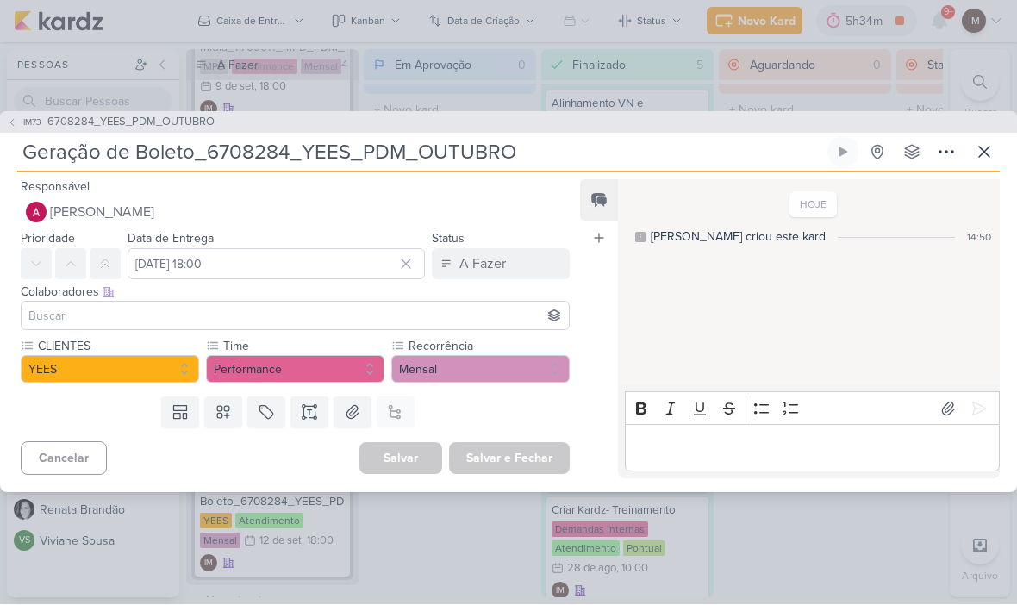
click at [205, 321] on input at bounding box center [295, 316] width 540 height 21
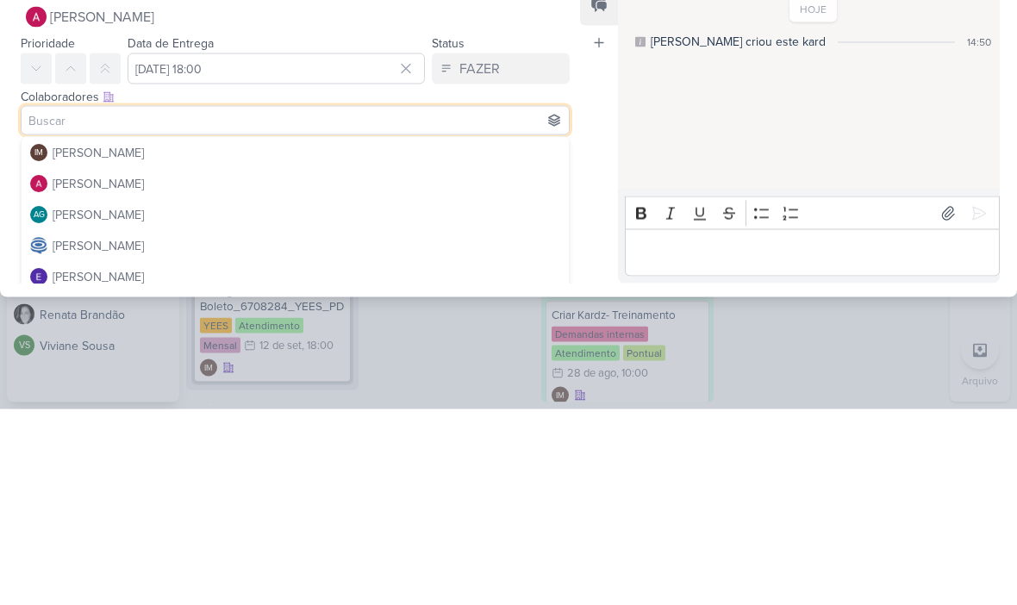
scroll to position [0, 0]
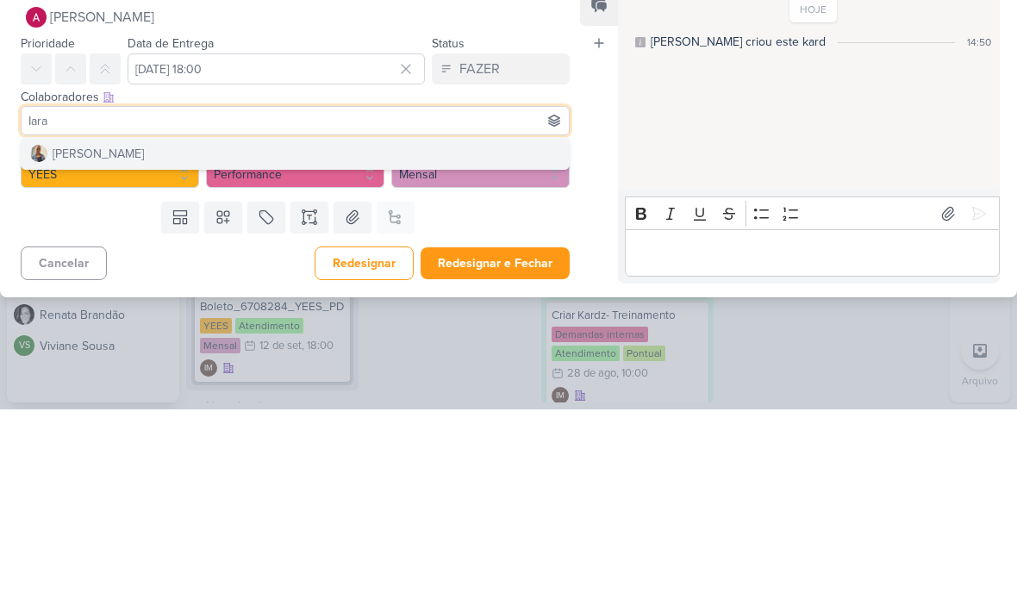
type input "Iara"
click at [295, 334] on button "[PERSON_NAME]" at bounding box center [295, 349] width 547 height 31
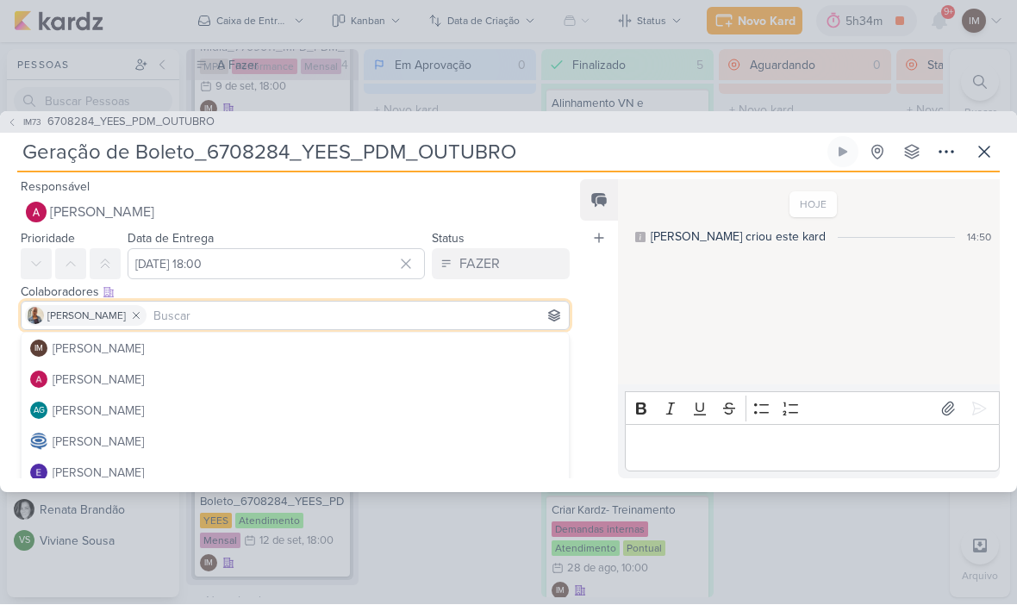
click at [289, 312] on input at bounding box center [357, 316] width 415 height 21
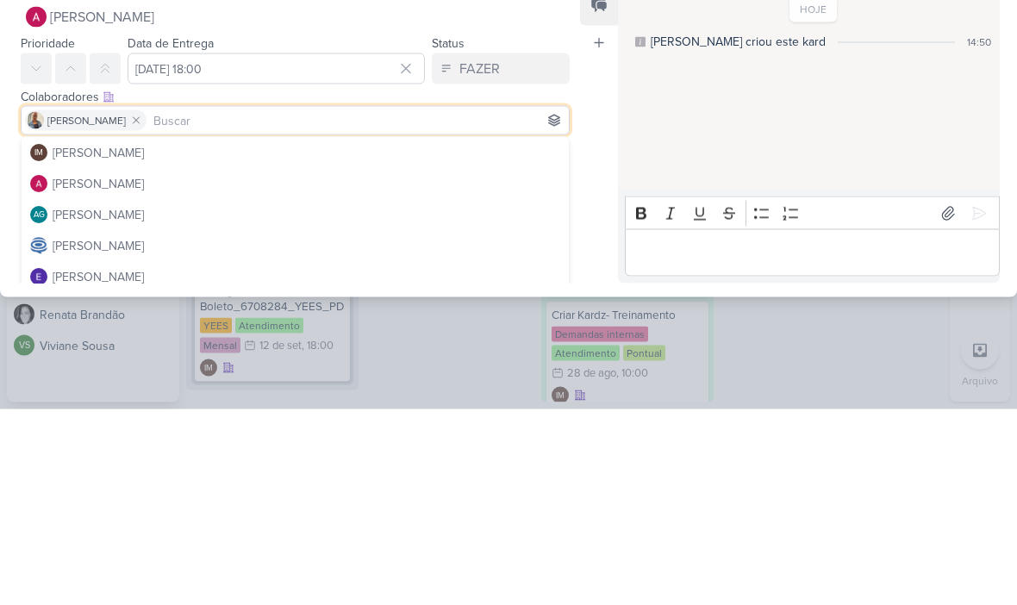
scroll to position [55, 0]
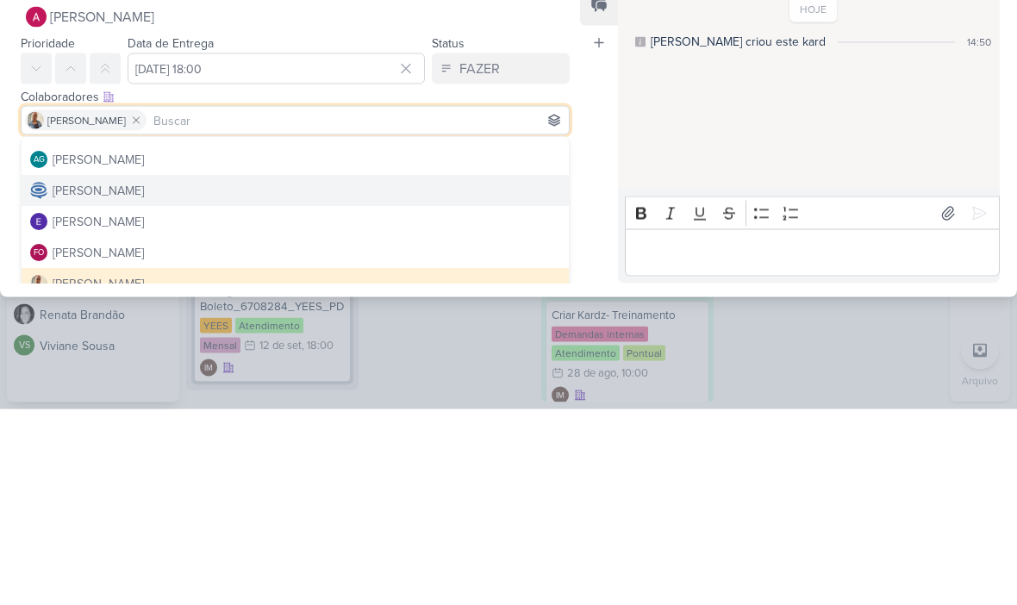
click at [340, 371] on button "[PERSON_NAME]" at bounding box center [295, 386] width 547 height 31
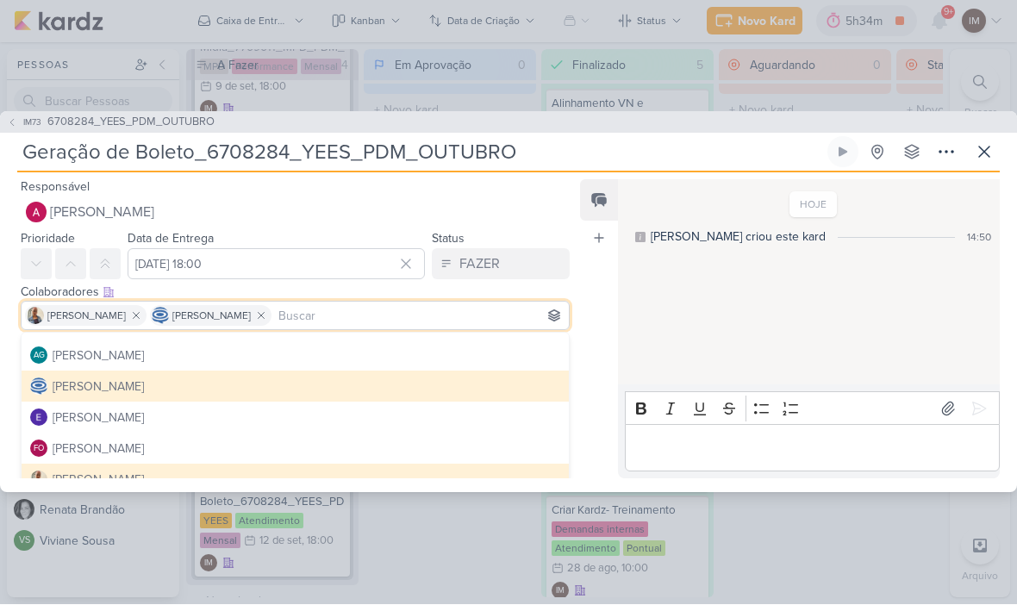
click at [297, 374] on button "[PERSON_NAME]" at bounding box center [295, 386] width 547 height 31
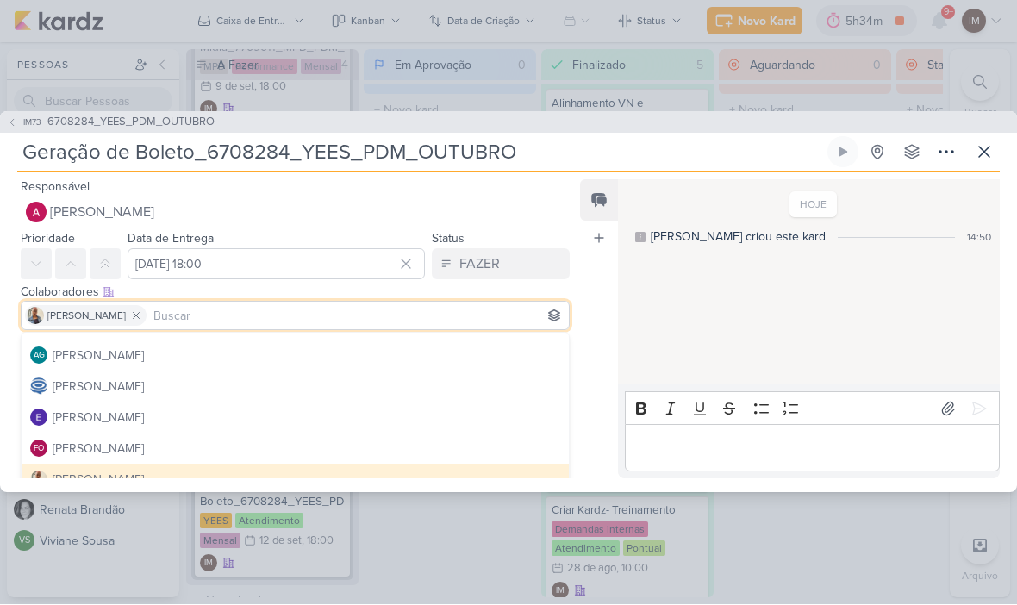
click at [347, 384] on button "[PERSON_NAME]" at bounding box center [295, 386] width 547 height 31
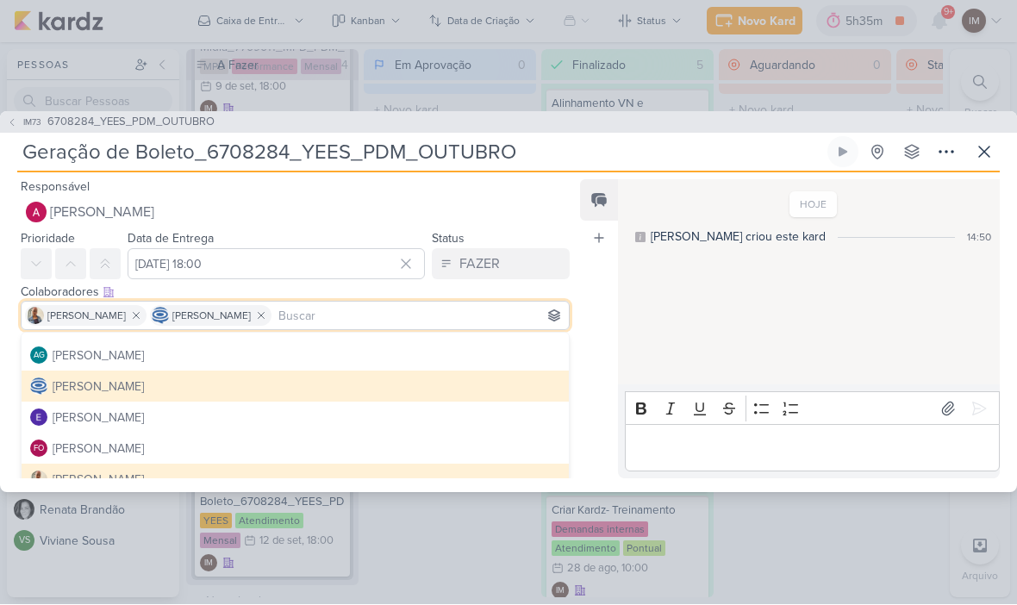
click at [587, 421] on div "Feed Atrelar email Solte o email para atrelar ao kard" at bounding box center [599, 329] width 38 height 299
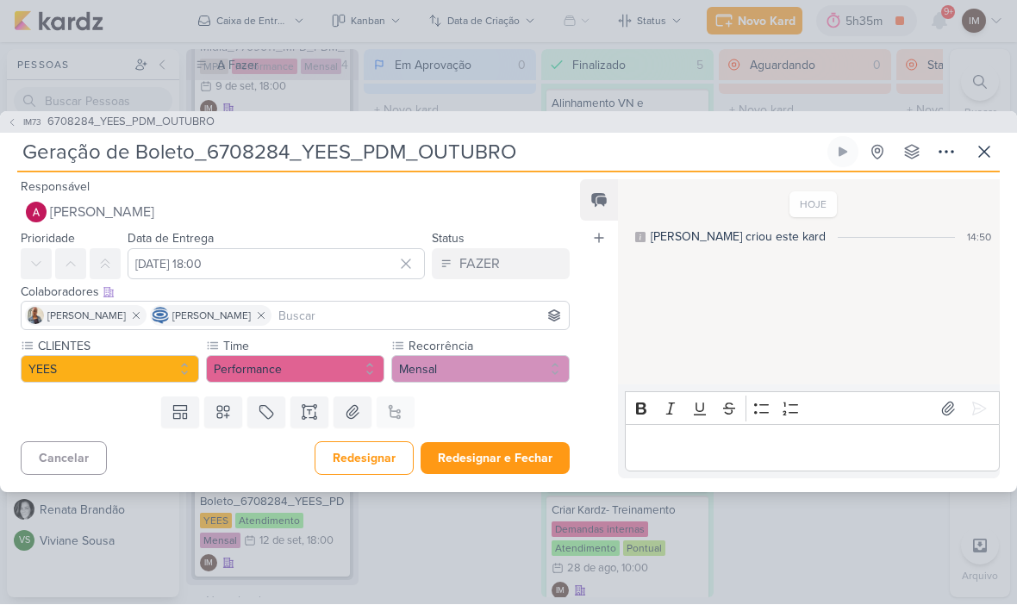
click at [483, 458] on button "Redesignar e Fechar" at bounding box center [495, 459] width 149 height 32
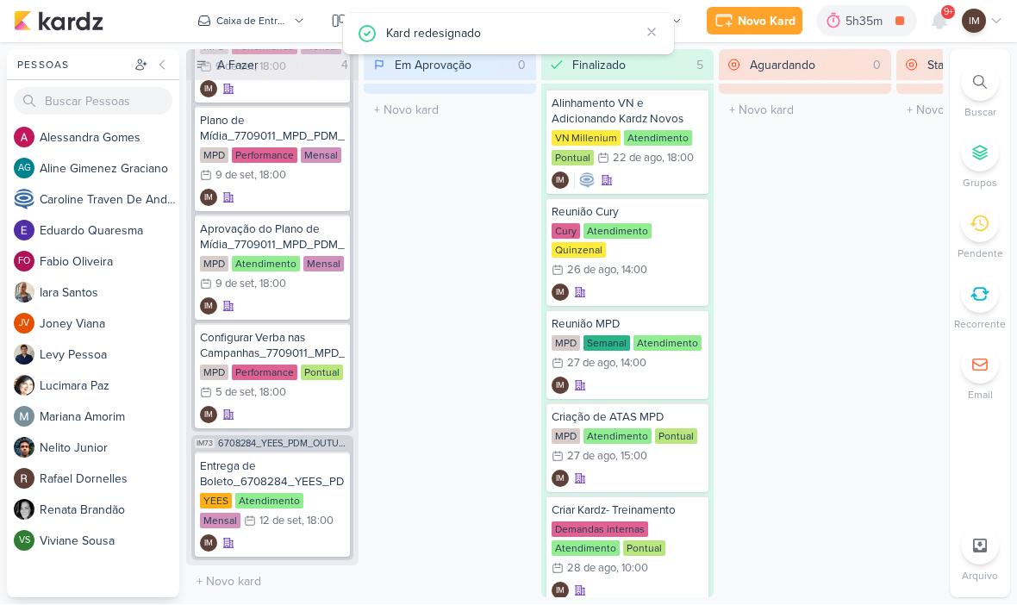
scroll to position [533, 0]
click at [290, 537] on div "IM" at bounding box center [272, 543] width 145 height 17
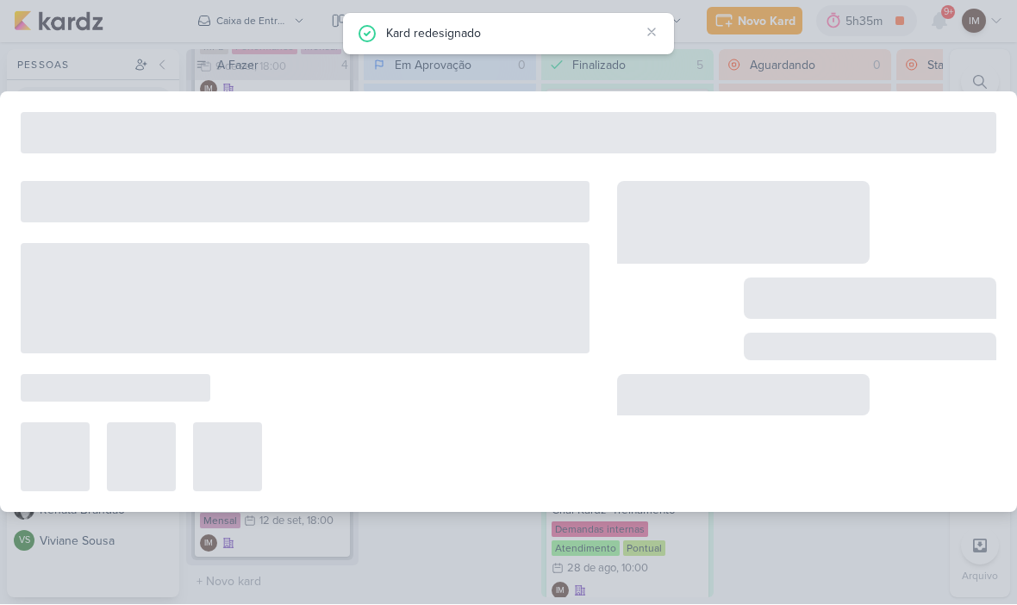
type input "Entrega de Boleto_6708284_YEES_PDM_OUTUBRO"
type input "[DATE] 18:00"
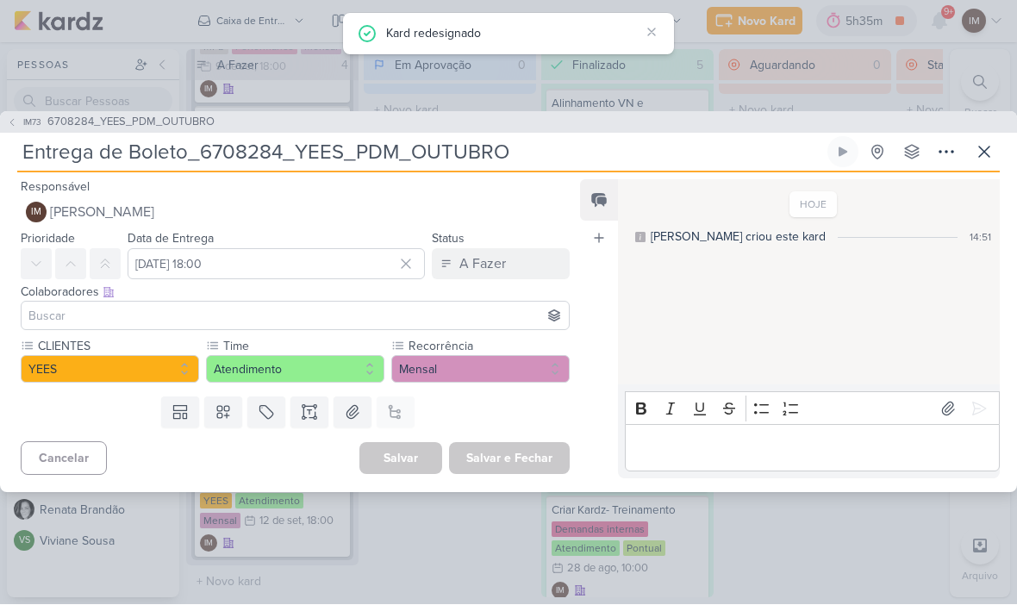
click at [331, 197] on button "IM [PERSON_NAME]" at bounding box center [295, 212] width 549 height 31
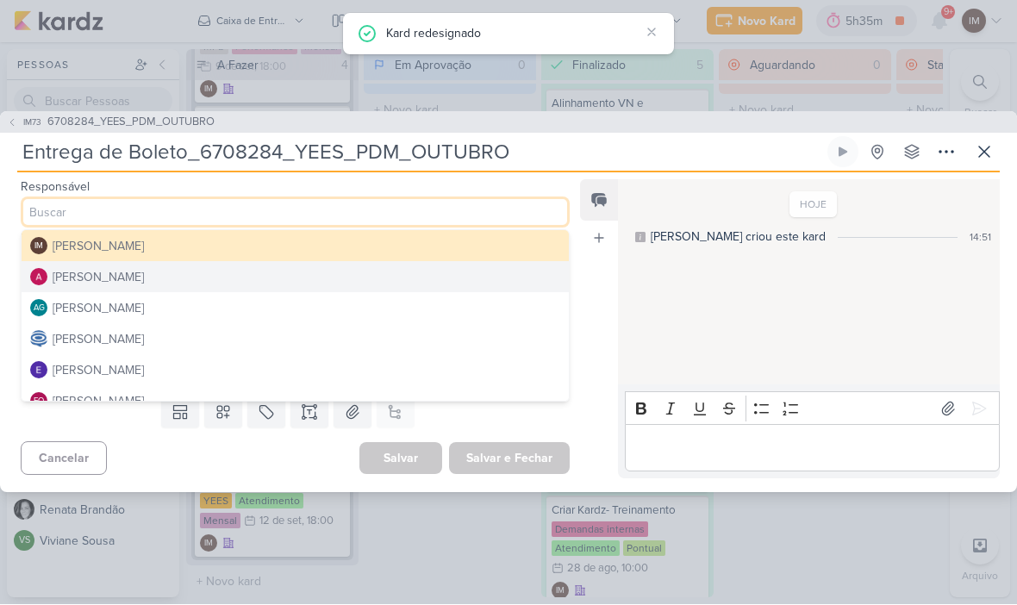
click at [255, 340] on button "[PERSON_NAME]" at bounding box center [295, 339] width 547 height 31
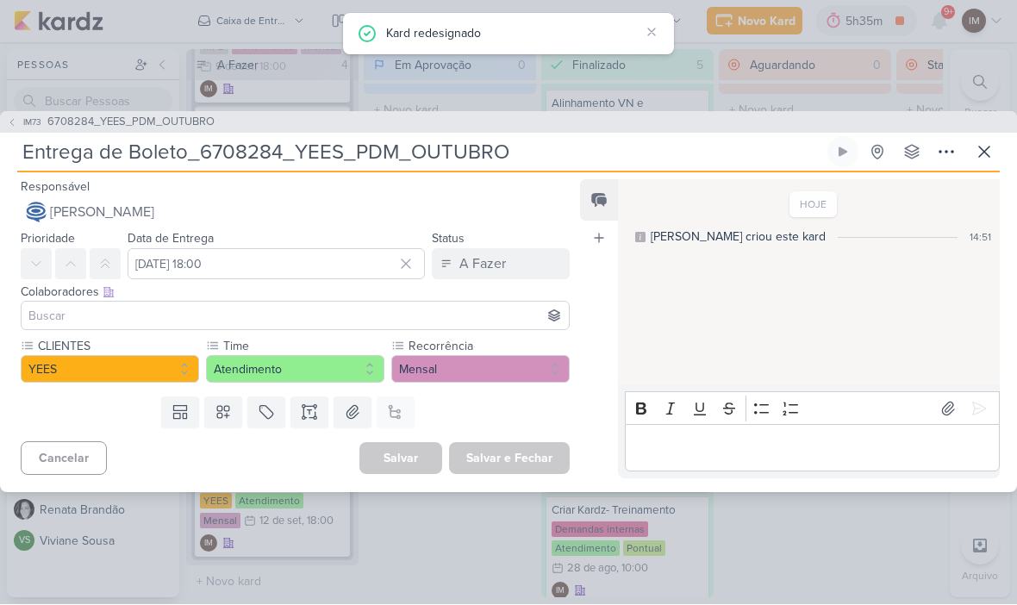
click at [269, 315] on input at bounding box center [295, 316] width 540 height 21
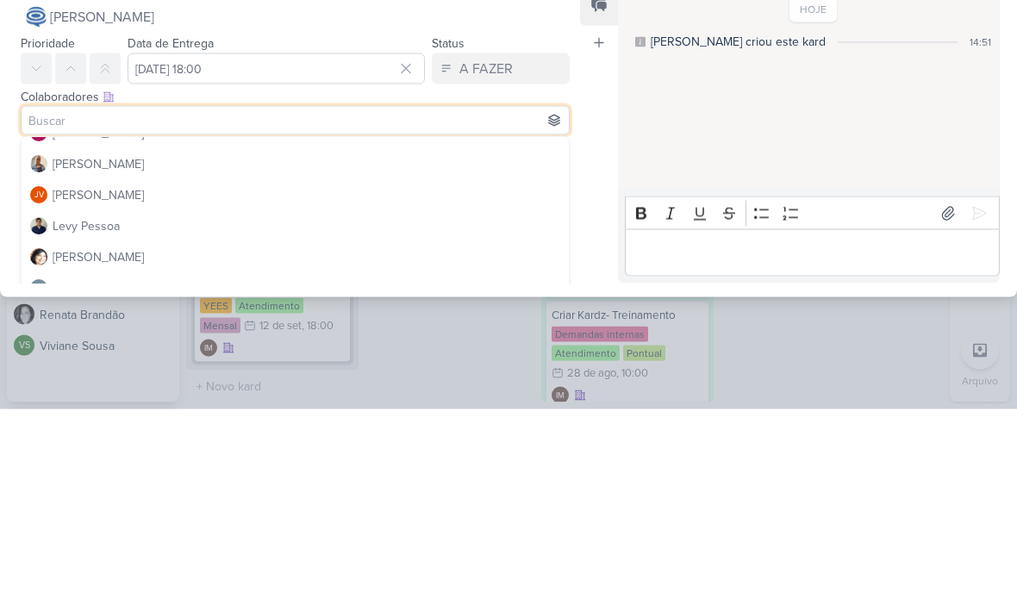
scroll to position [153, 0]
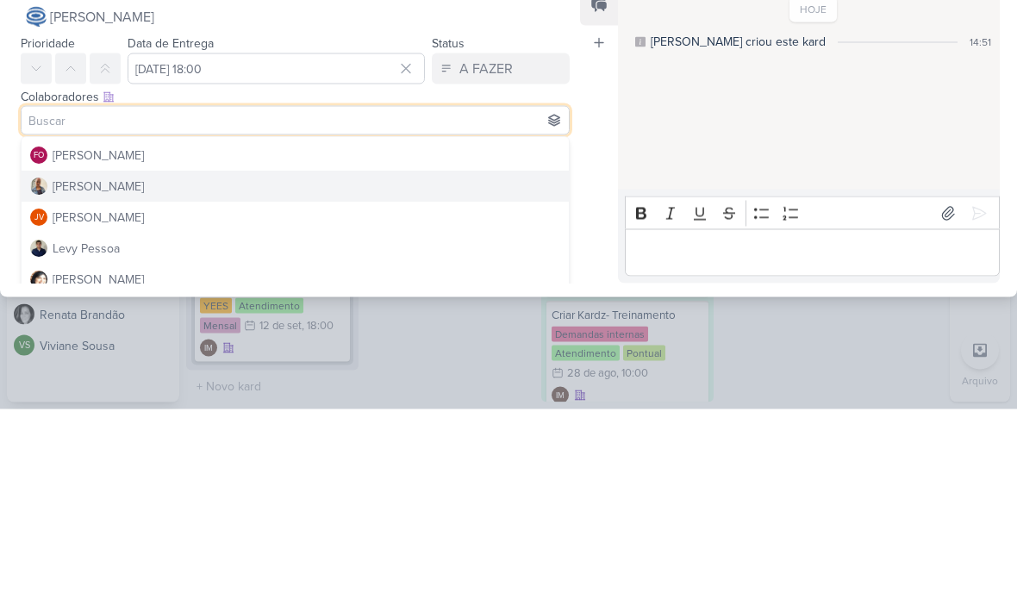
click at [296, 367] on button "[PERSON_NAME]" at bounding box center [295, 382] width 547 height 31
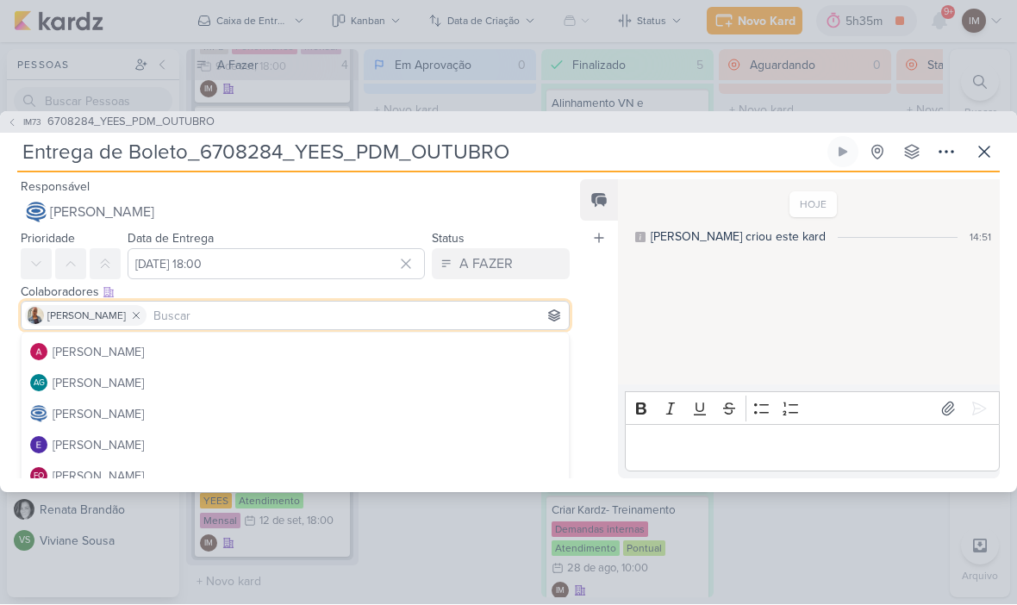
scroll to position [25, 0]
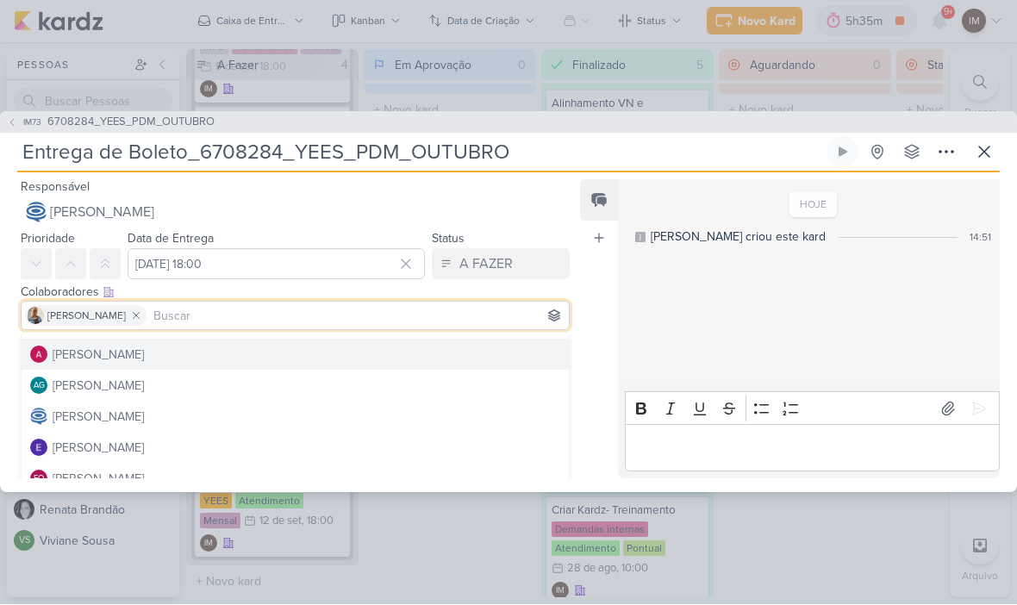
click at [233, 356] on button "[PERSON_NAME]" at bounding box center [295, 355] width 547 height 31
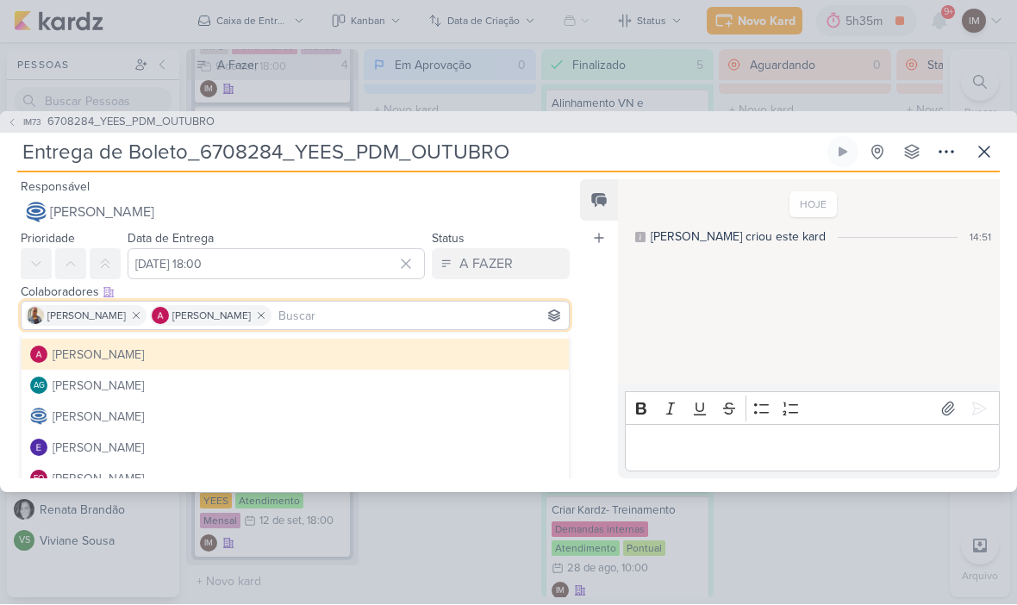
click at [604, 440] on div "Feed Atrelar email Solte o email para atrelar ao kard" at bounding box center [599, 329] width 38 height 299
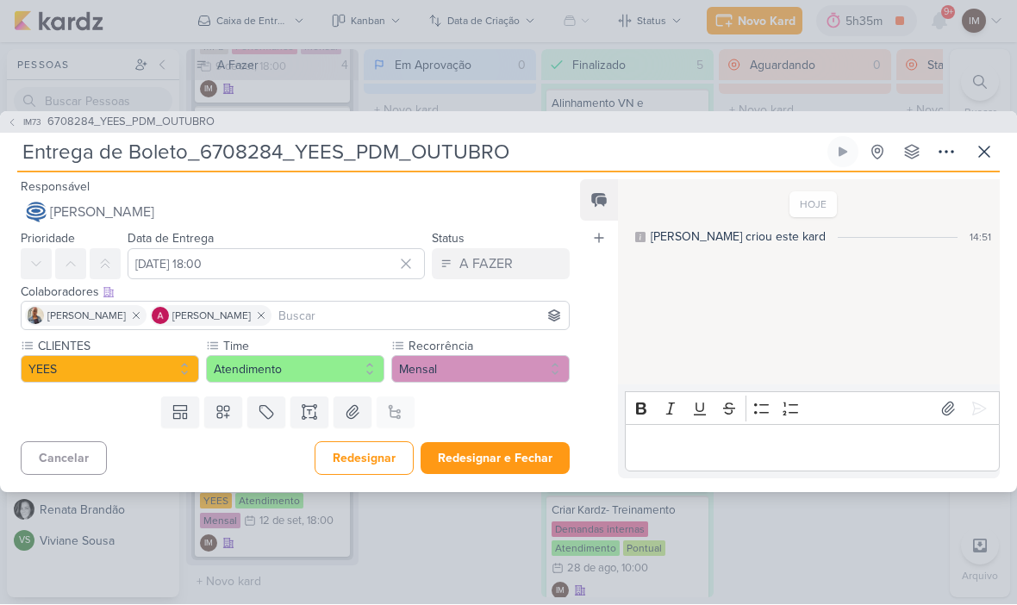
click at [541, 461] on button "Redesignar e Fechar" at bounding box center [495, 459] width 149 height 32
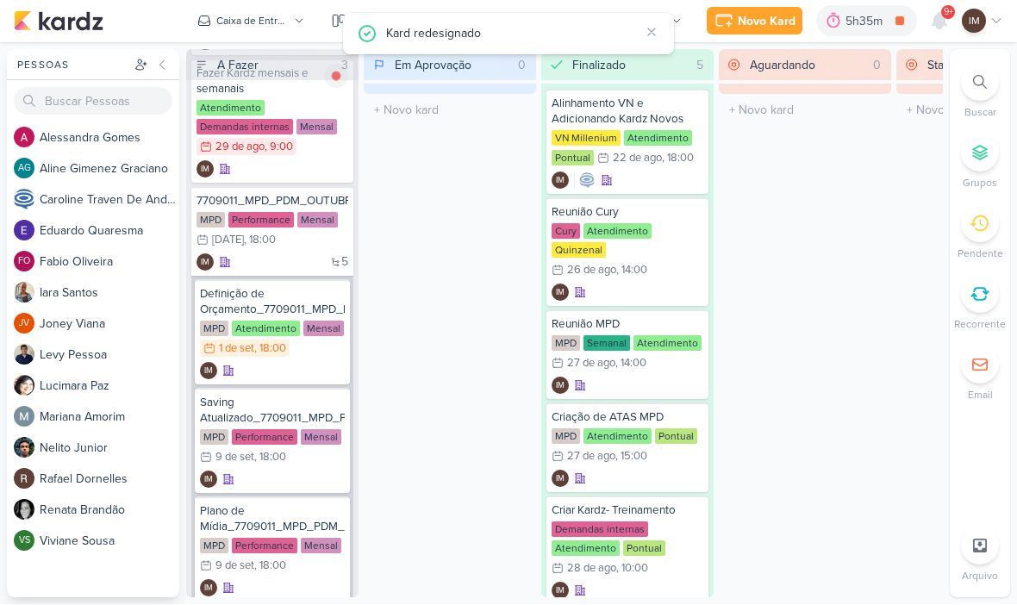
scroll to position [140, 0]
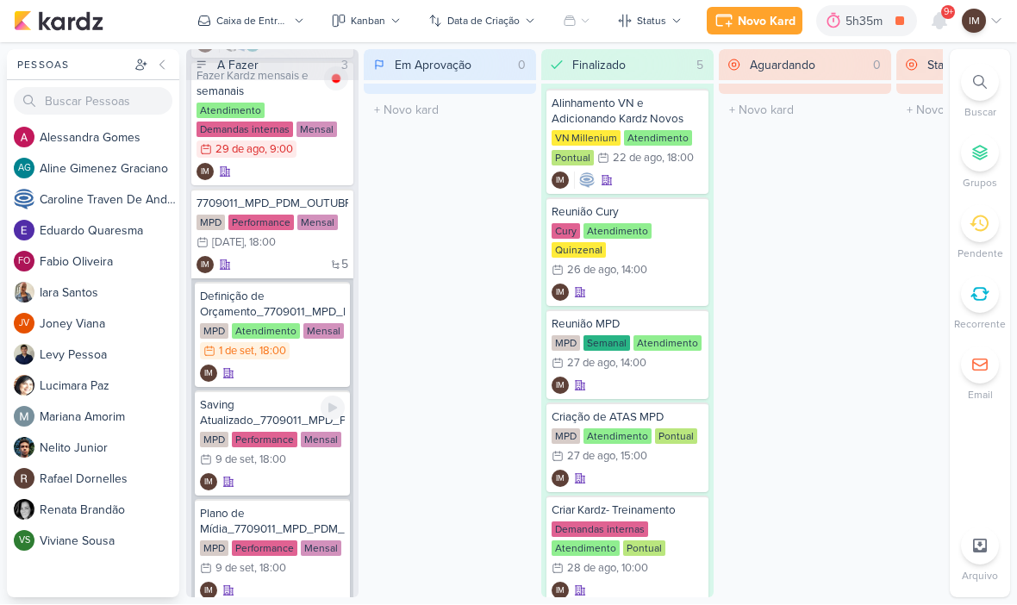
click at [290, 480] on div "IM" at bounding box center [272, 482] width 145 height 17
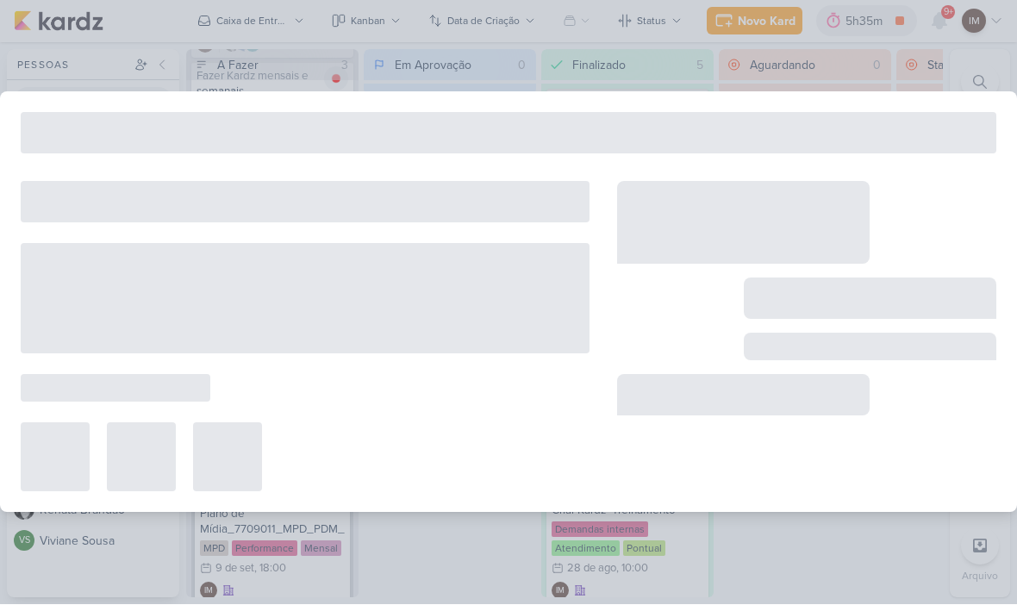
type input "Saving Atualizado_7709011_MPD_PDM_OUTUBRO"
type input "[DATE] 18:00"
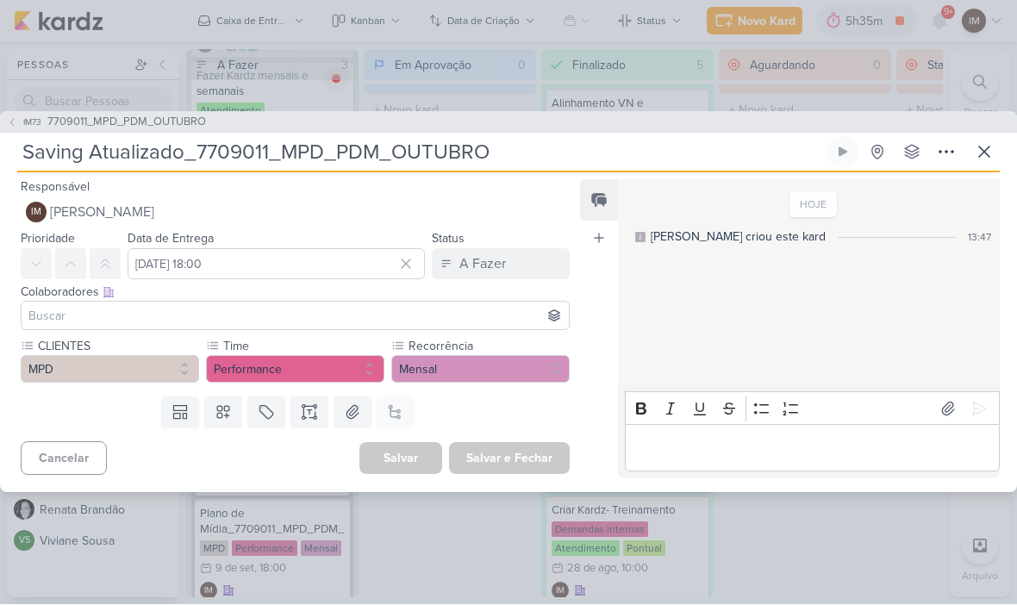
click at [940, 154] on icon at bounding box center [946, 152] width 21 height 21
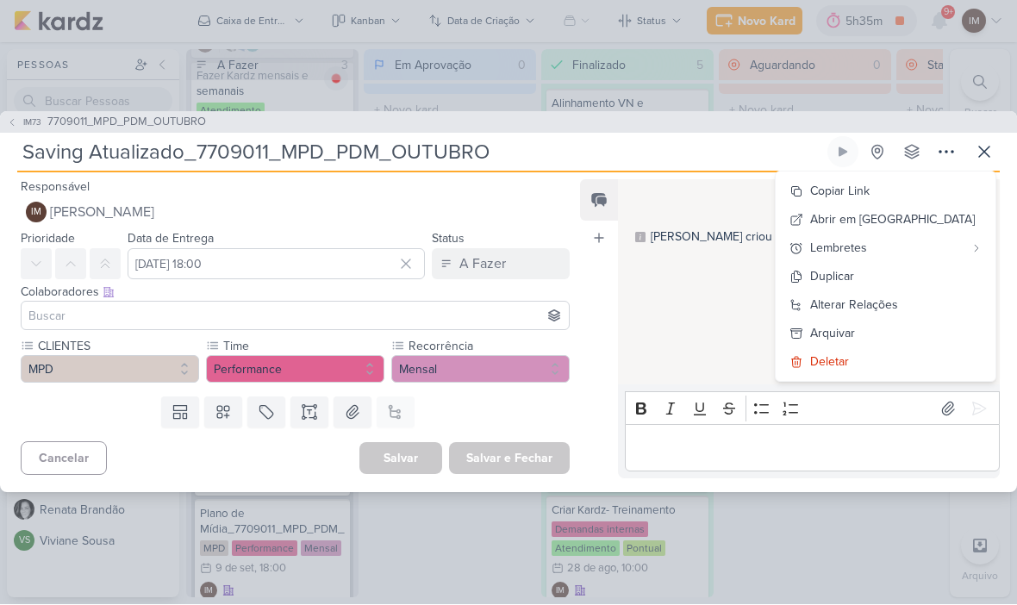
click at [922, 362] on button "Deletar" at bounding box center [886, 362] width 220 height 28
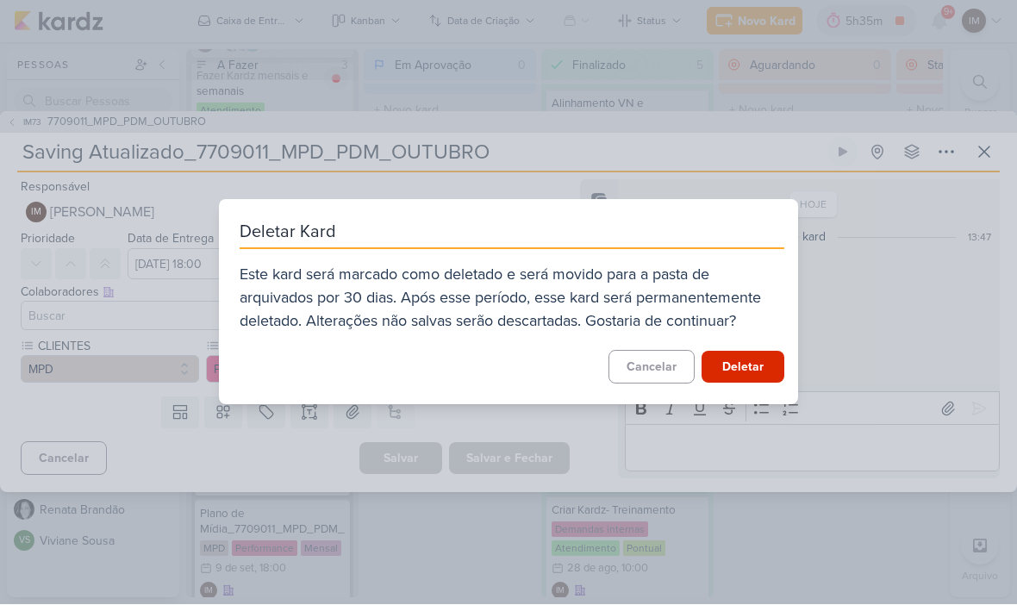
click at [752, 369] on button "Deletar" at bounding box center [743, 368] width 83 height 32
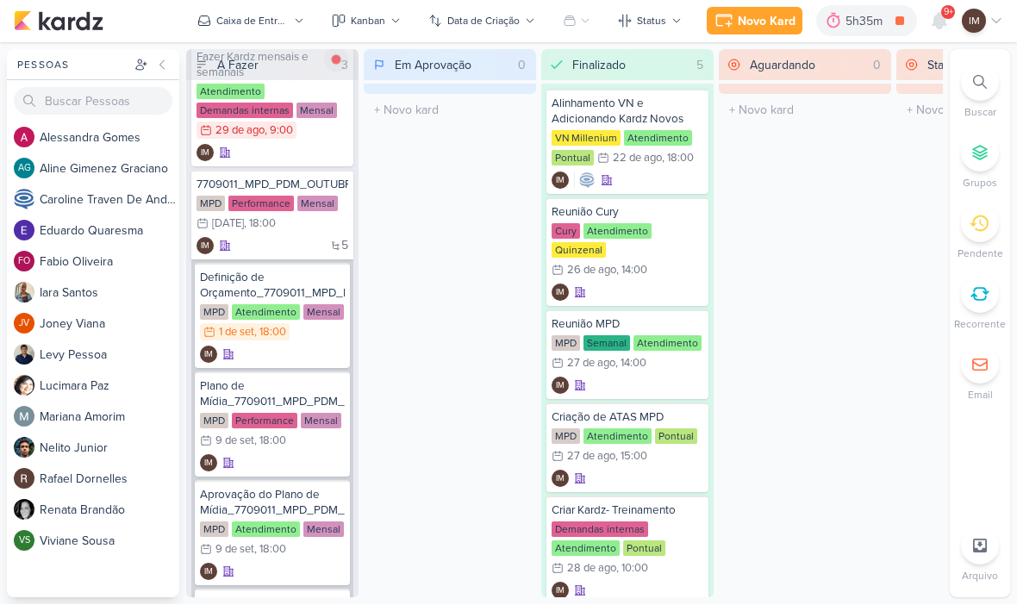
scroll to position [154, 0]
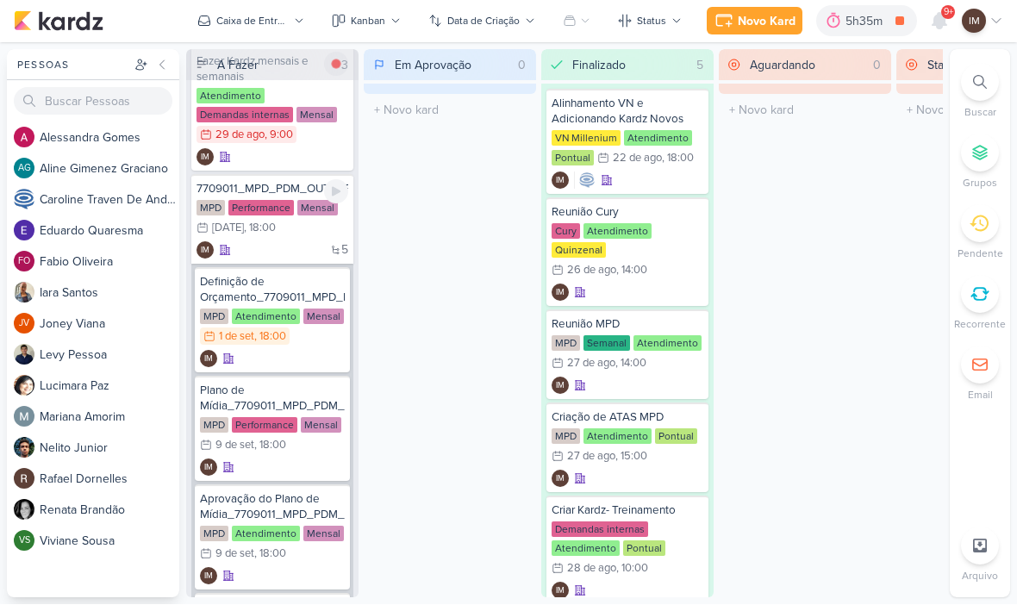
click at [294, 249] on div "5 IM" at bounding box center [273, 250] width 152 height 17
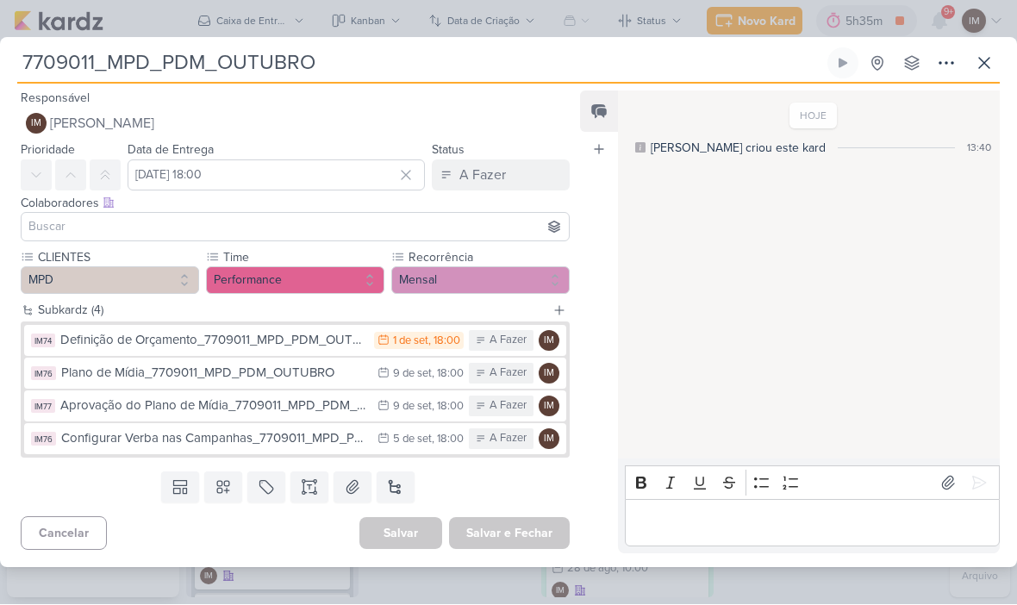
click at [326, 113] on button "IM [PERSON_NAME]" at bounding box center [295, 124] width 549 height 31
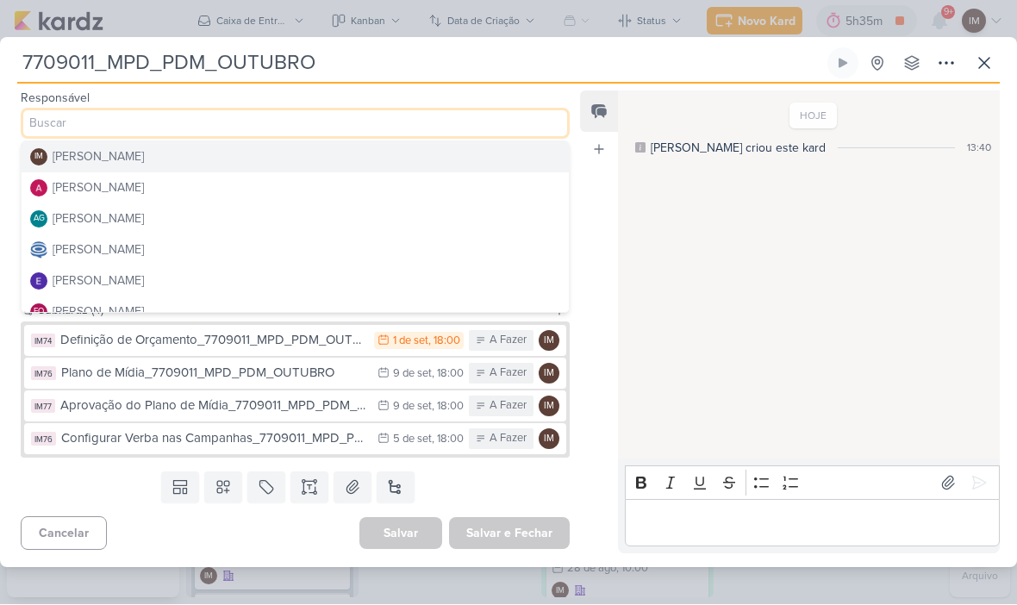
click at [281, 183] on button "[PERSON_NAME]" at bounding box center [295, 188] width 547 height 31
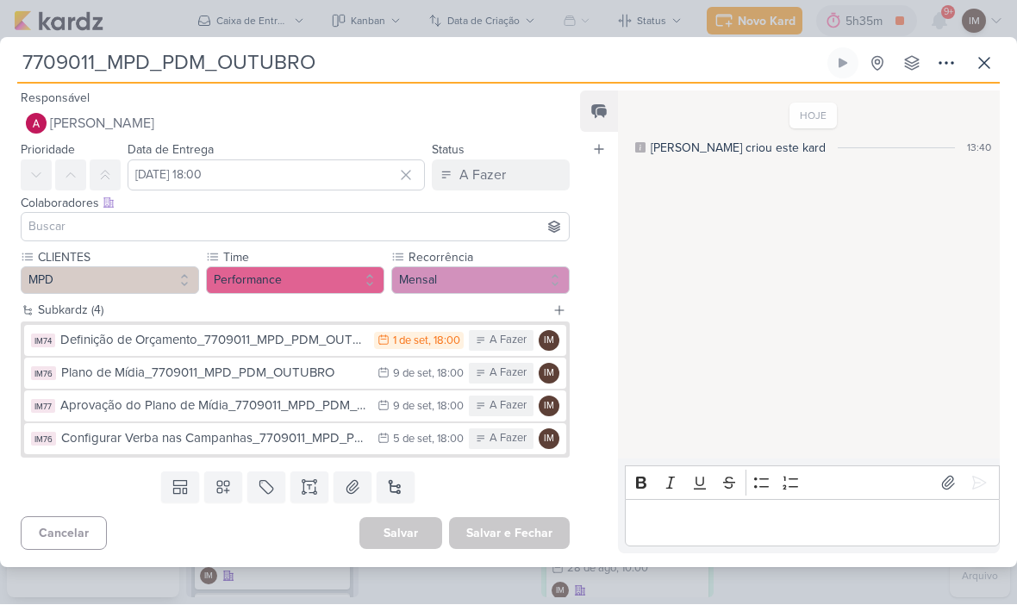
click at [259, 223] on input at bounding box center [295, 227] width 540 height 21
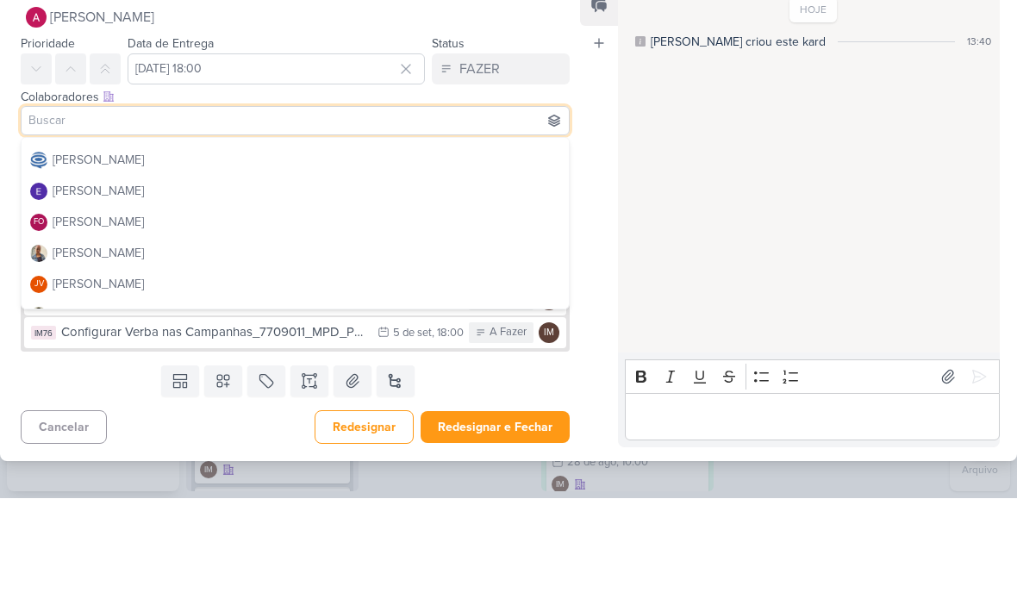
scroll to position [85, 0]
click at [283, 253] on button "[PERSON_NAME]" at bounding box center [295, 268] width 547 height 31
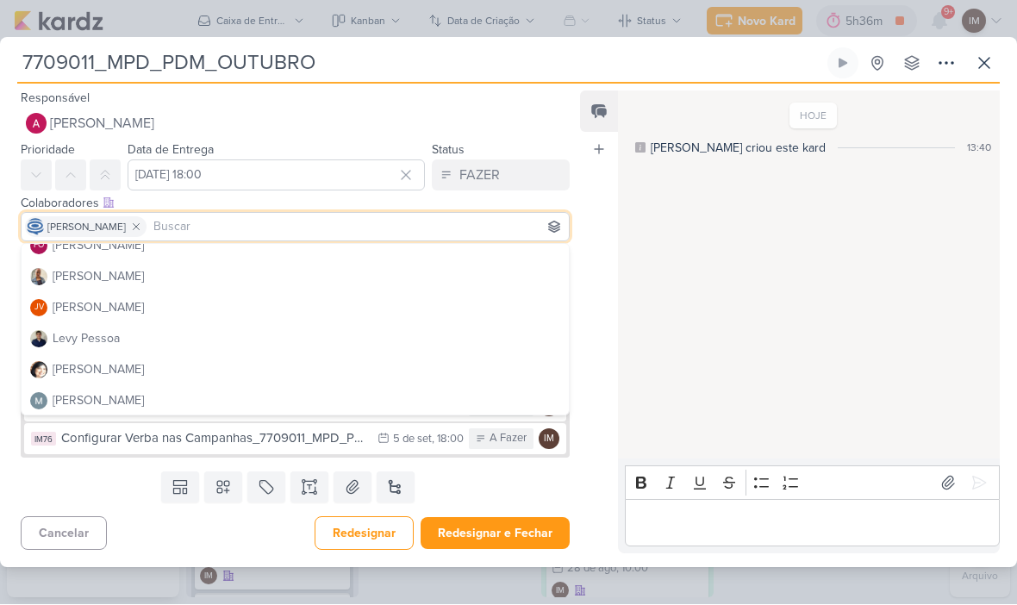
scroll to position [187, 0]
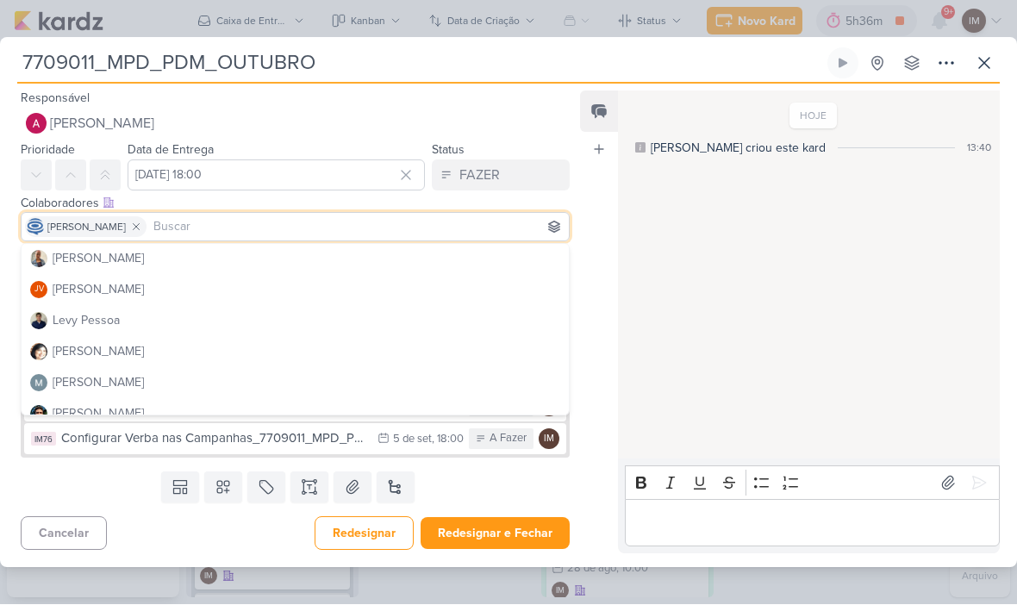
click at [257, 255] on button "[PERSON_NAME]" at bounding box center [295, 259] width 547 height 31
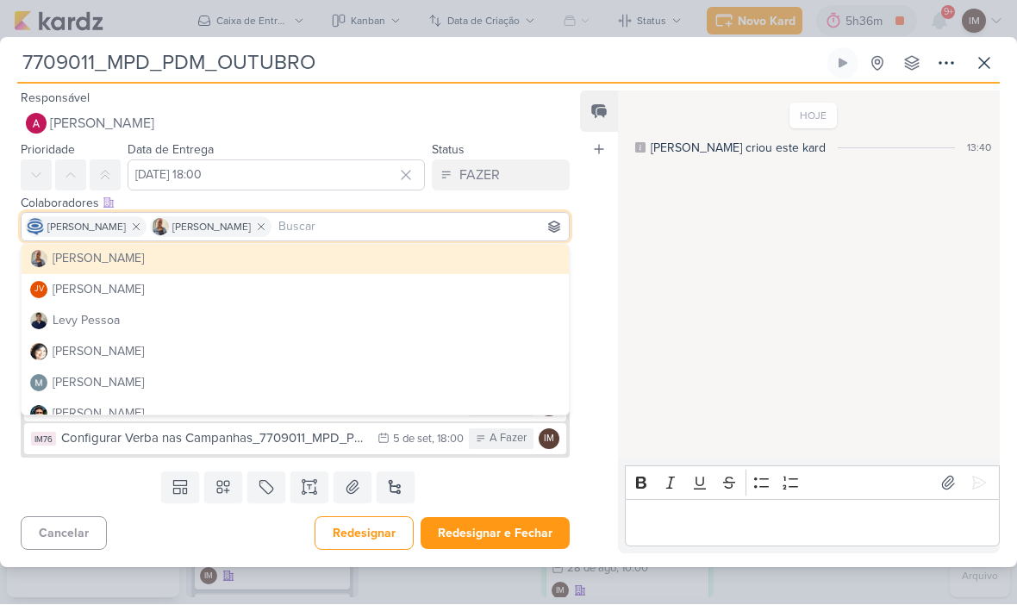
click at [528, 529] on button "Redesignar e Fechar" at bounding box center [495, 534] width 149 height 32
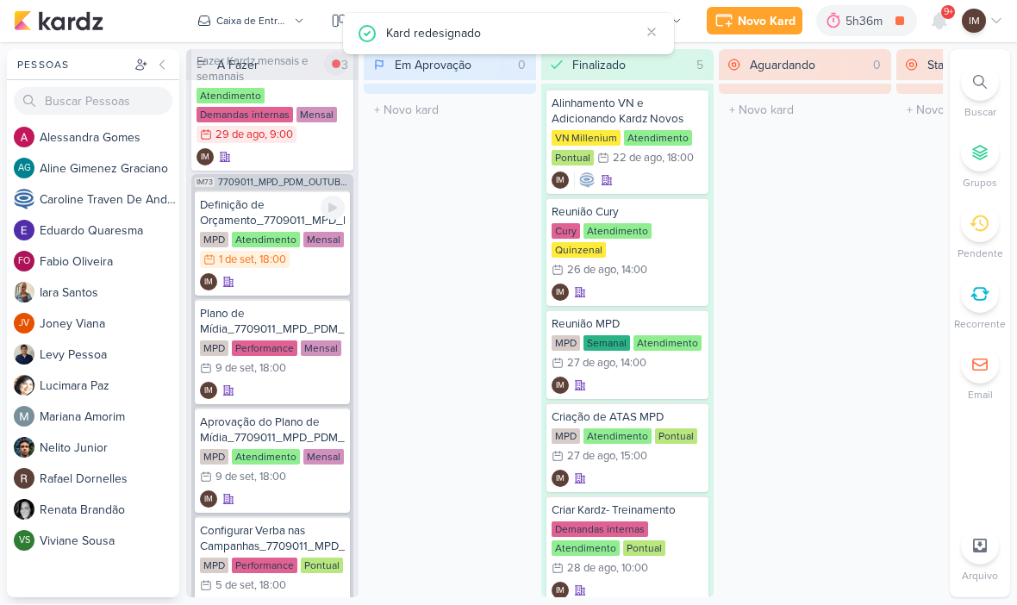
click at [315, 284] on div "IM" at bounding box center [272, 282] width 145 height 17
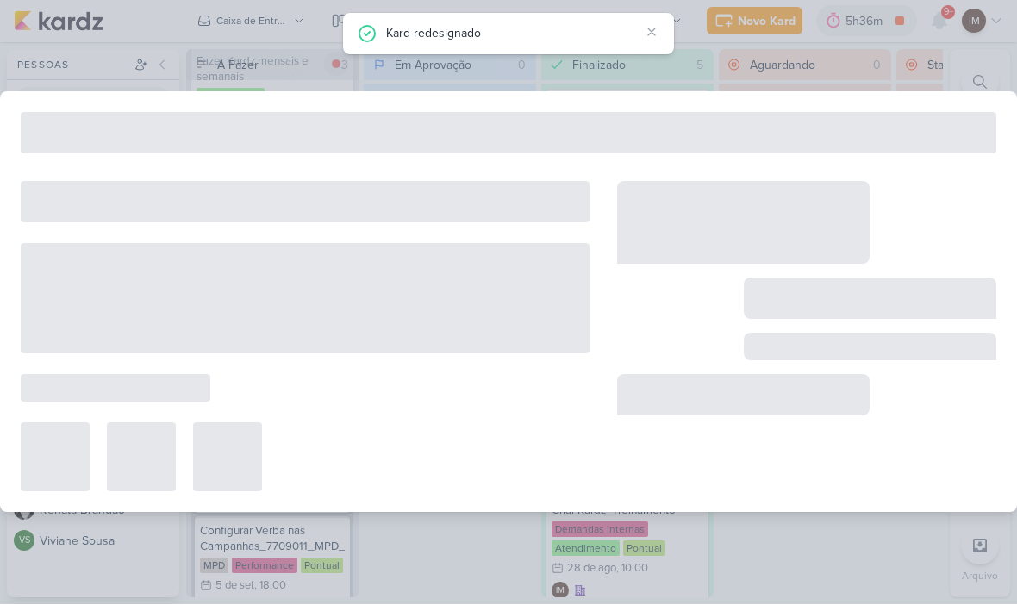
type input "Definição de Orçamento_7709011_MPD_PDM_OUTUBRO"
type input "[DATE] 18:00"
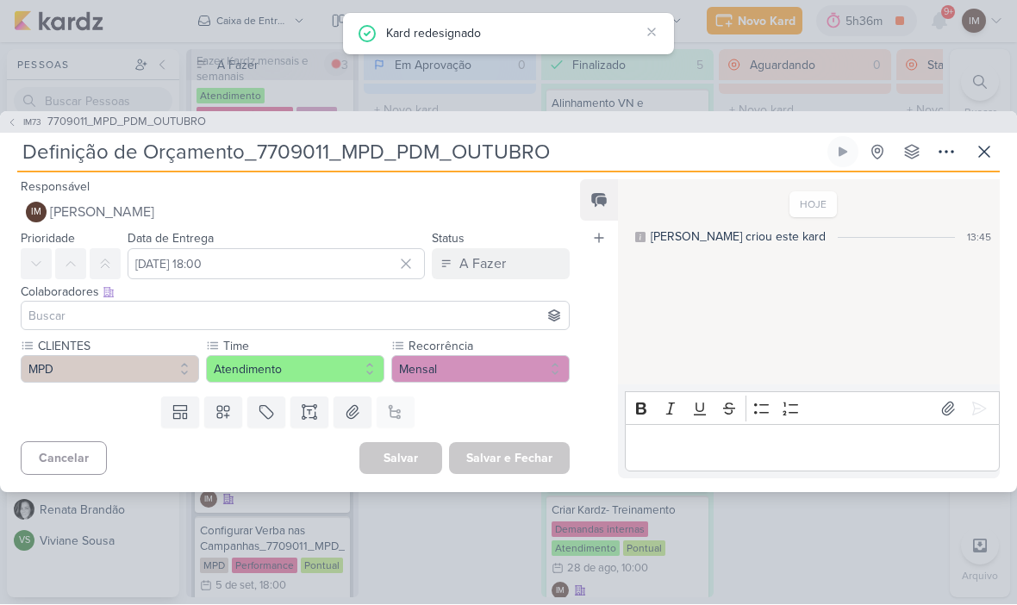
click at [280, 205] on button "IM [PERSON_NAME]" at bounding box center [295, 212] width 549 height 31
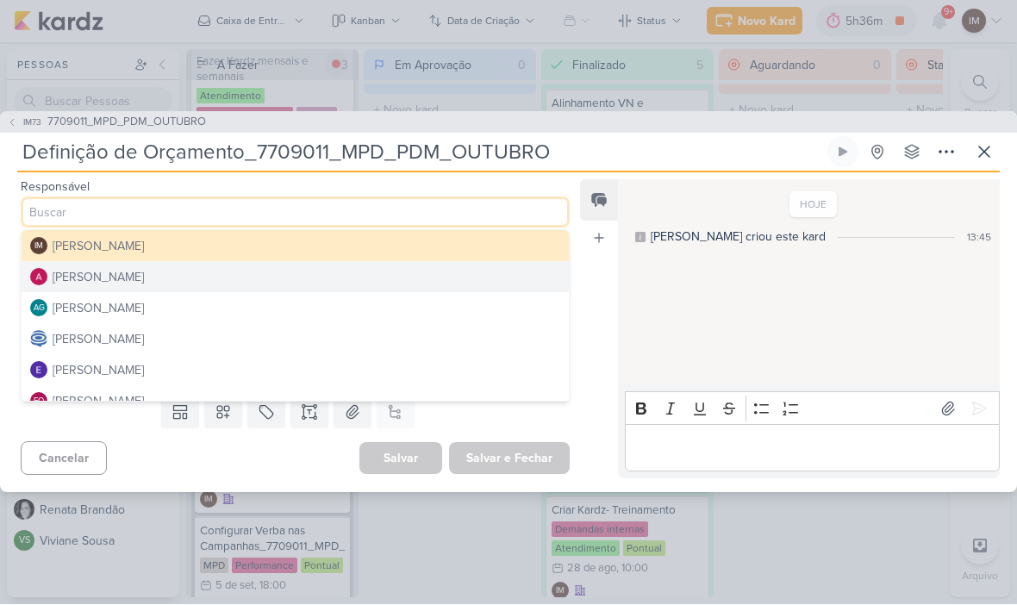
click at [218, 343] on button "[PERSON_NAME]" at bounding box center [295, 339] width 547 height 31
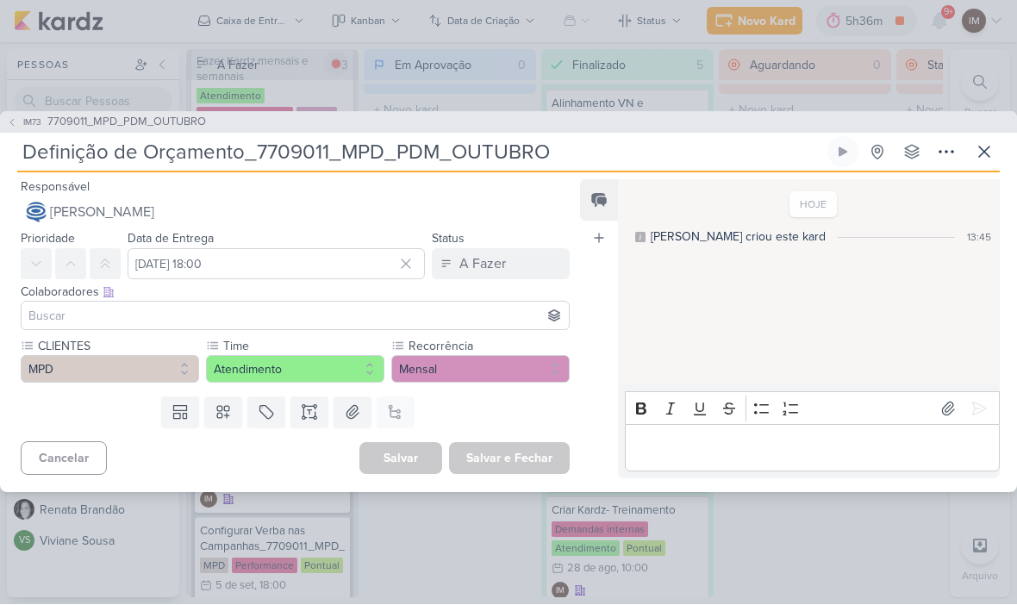
click at [224, 320] on input at bounding box center [295, 316] width 540 height 21
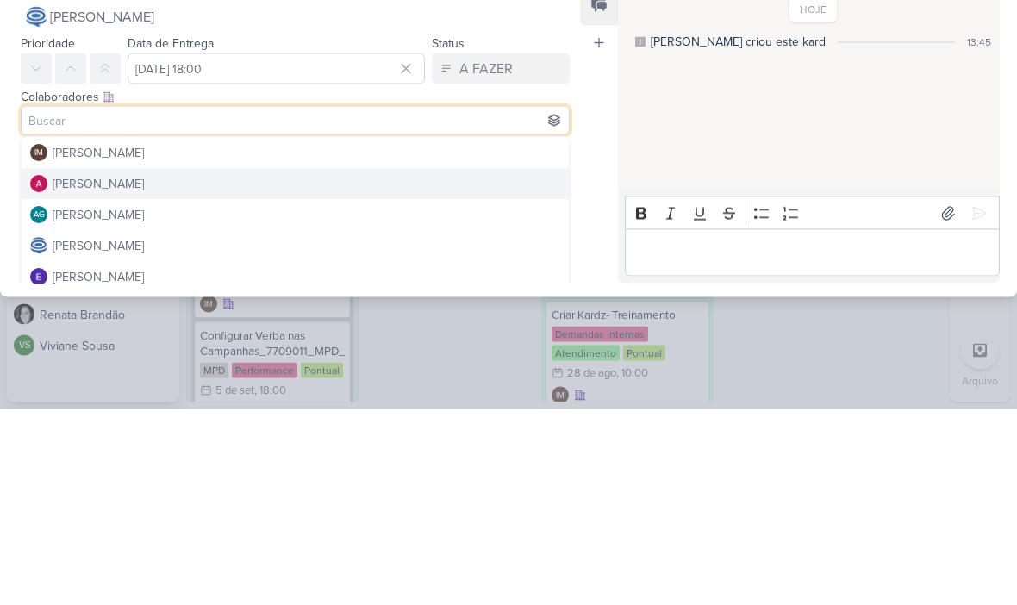
click at [283, 365] on button "[PERSON_NAME]" at bounding box center [295, 380] width 547 height 31
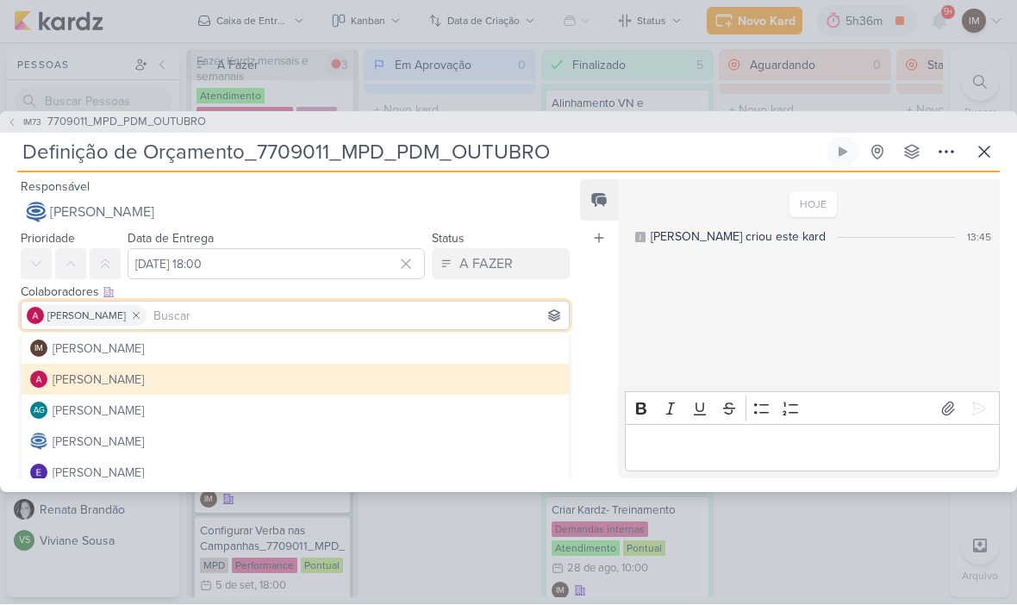
click at [314, 310] on input at bounding box center [357, 316] width 415 height 21
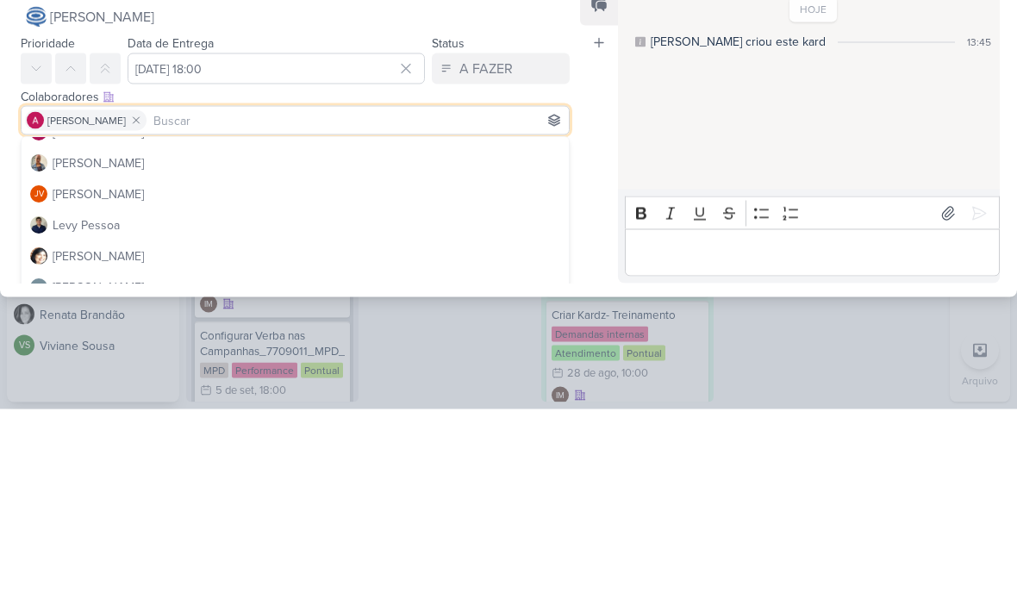
scroll to position [175, 0]
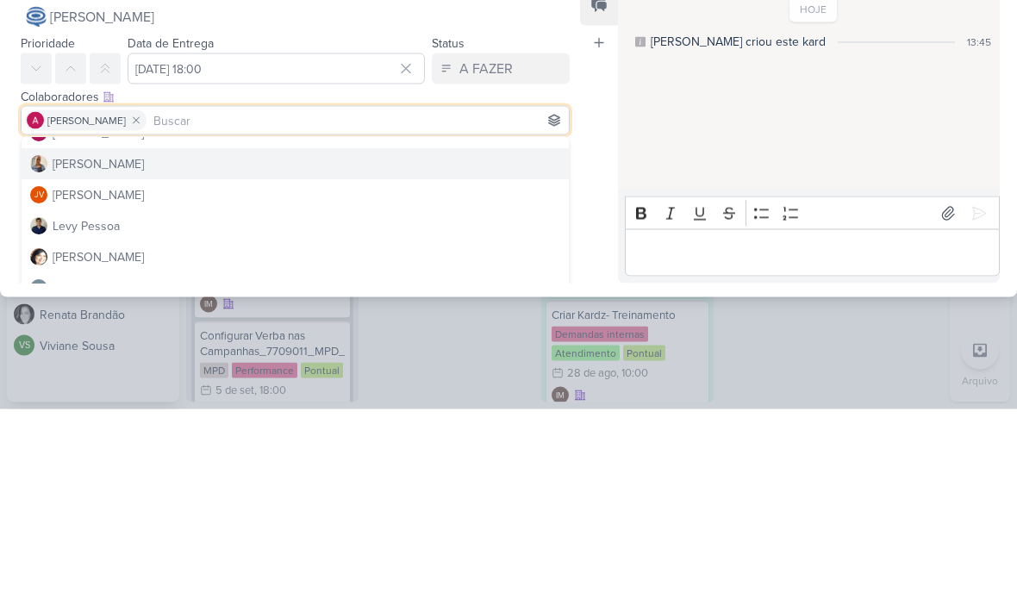
click at [271, 345] on button "[PERSON_NAME]" at bounding box center [295, 360] width 547 height 31
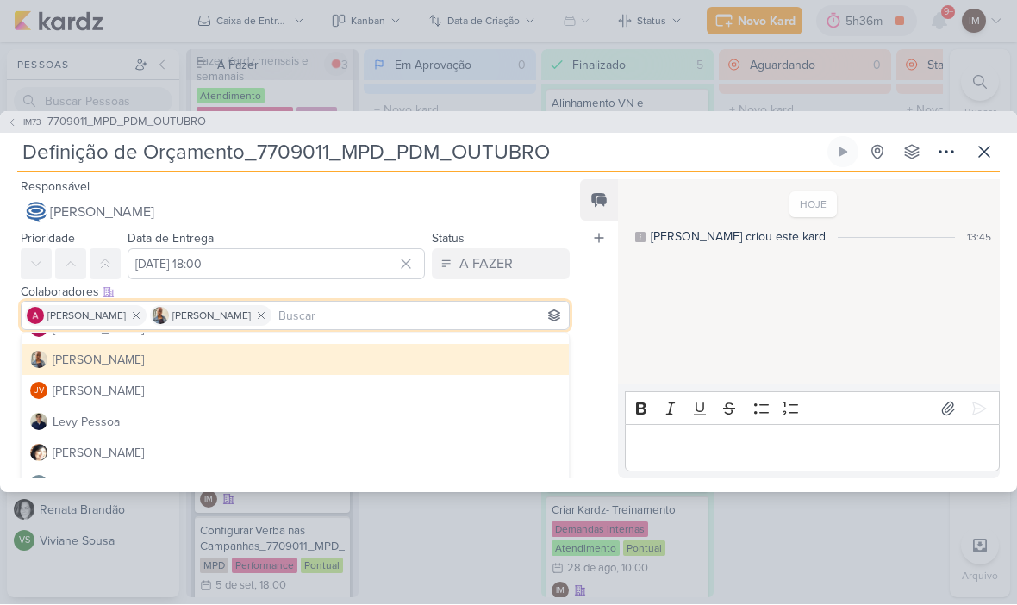
click at [588, 440] on div "Feed Atrelar email Solte o email para atrelar ao kard" at bounding box center [599, 329] width 38 height 299
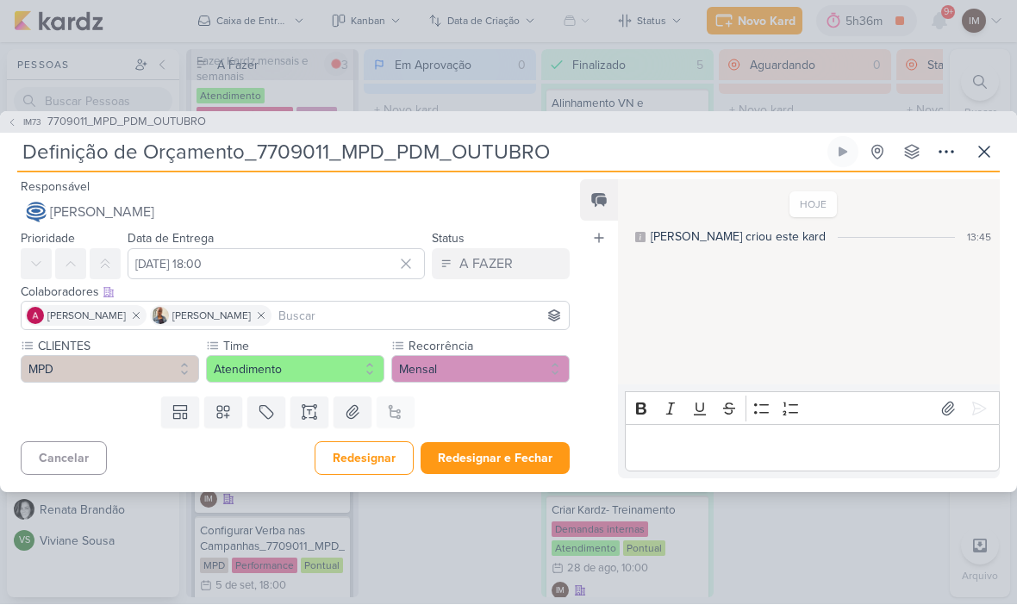
click at [553, 454] on button "Redesignar e Fechar" at bounding box center [495, 459] width 149 height 32
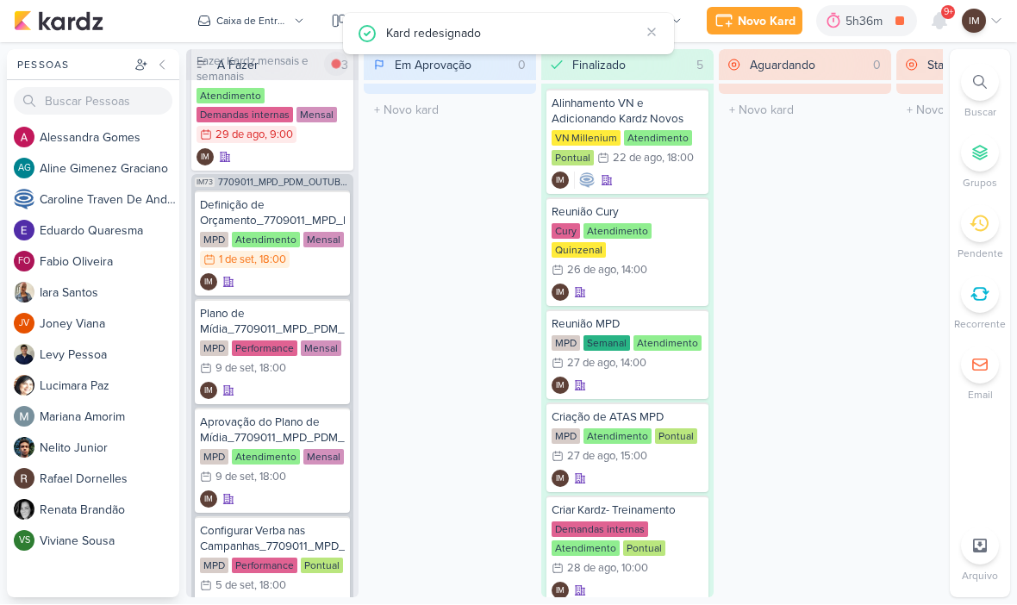
scroll to position [110, 0]
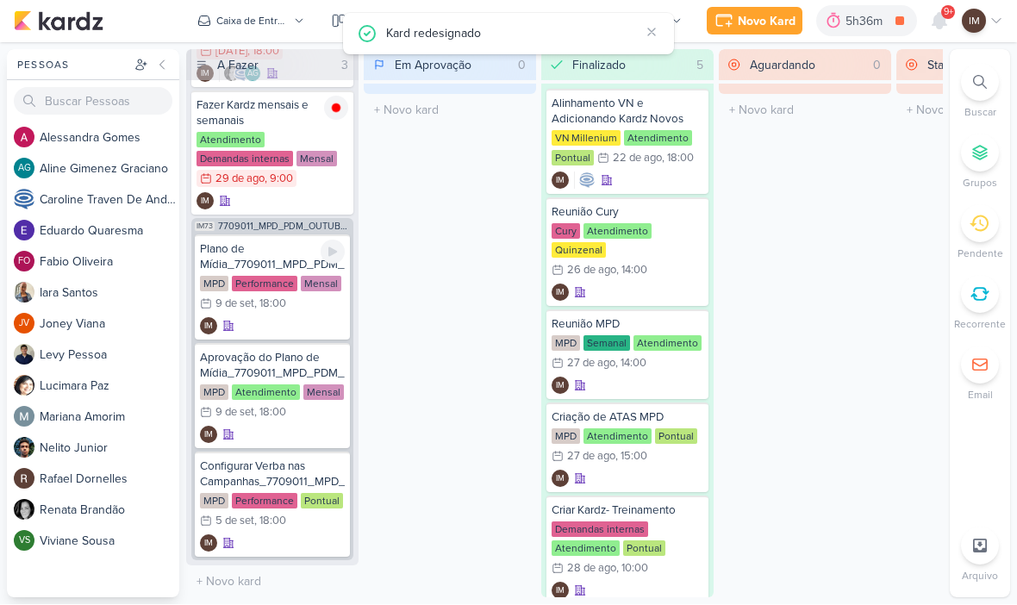
click at [284, 320] on div "IM" at bounding box center [272, 326] width 145 height 17
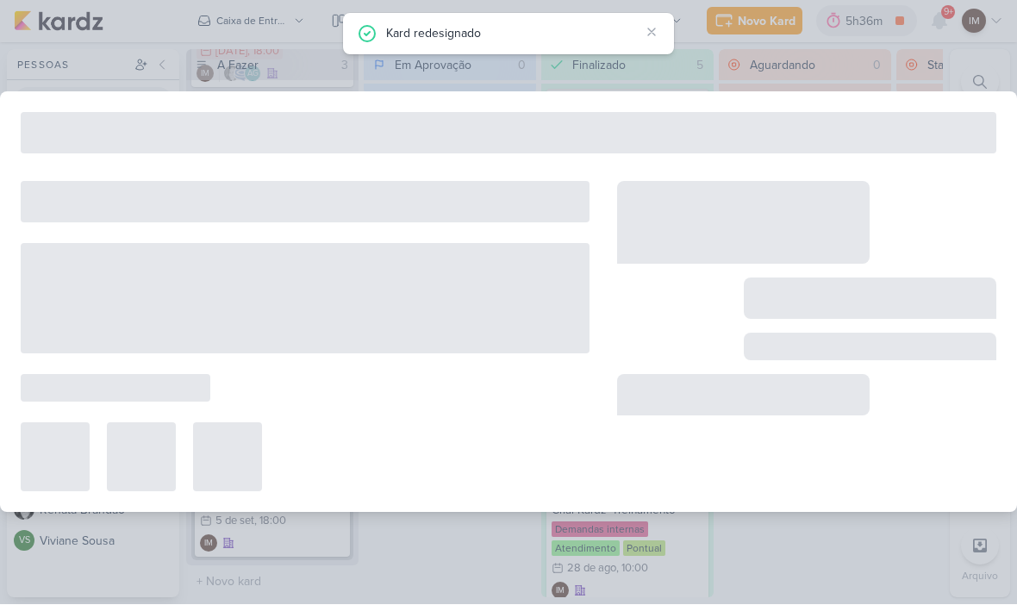
type input "Plano de Mídia_7709011_MPD_PDM_OUTUBRO"
type input "[DATE] 18:00"
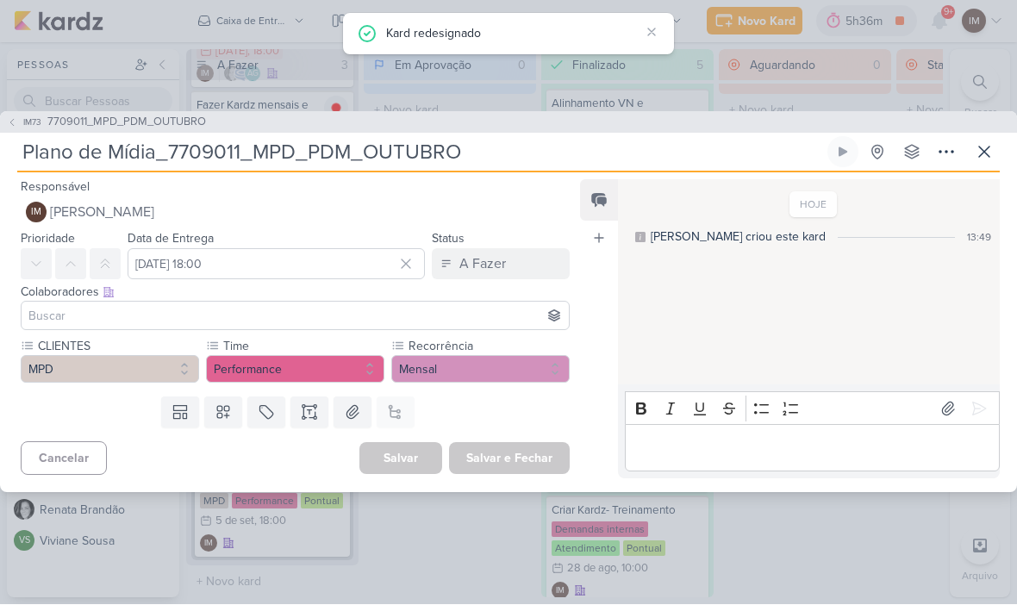
click at [287, 219] on button "IM [PERSON_NAME]" at bounding box center [295, 212] width 549 height 31
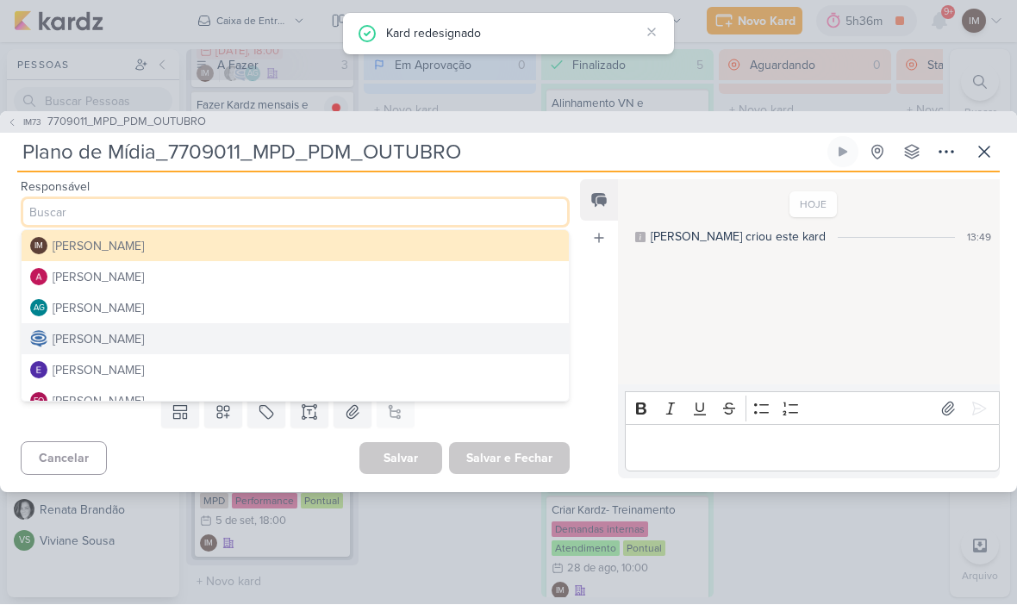
click at [281, 271] on button "[PERSON_NAME]" at bounding box center [295, 277] width 547 height 31
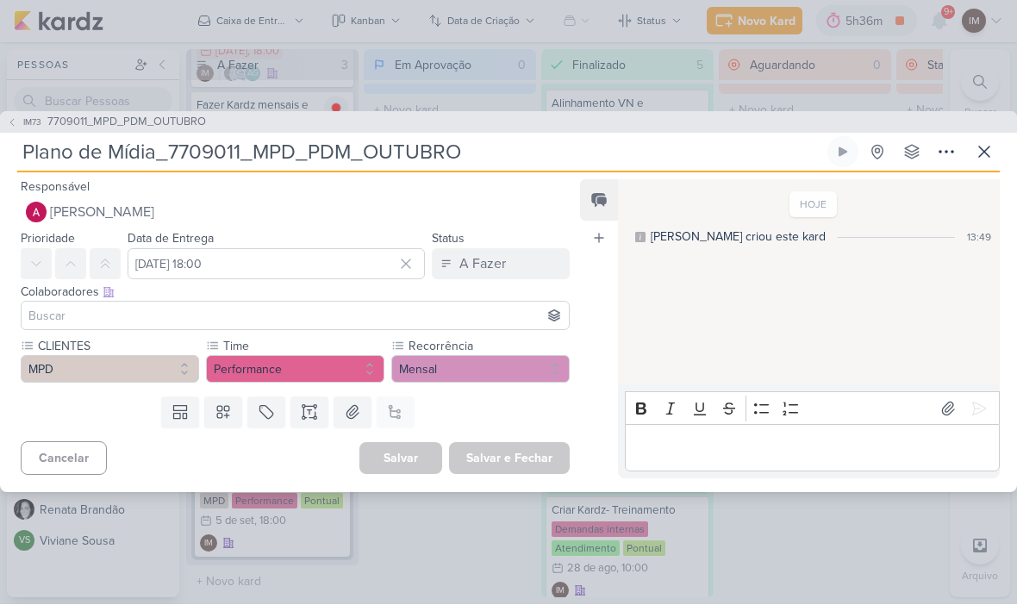
click at [259, 325] on input at bounding box center [295, 316] width 540 height 21
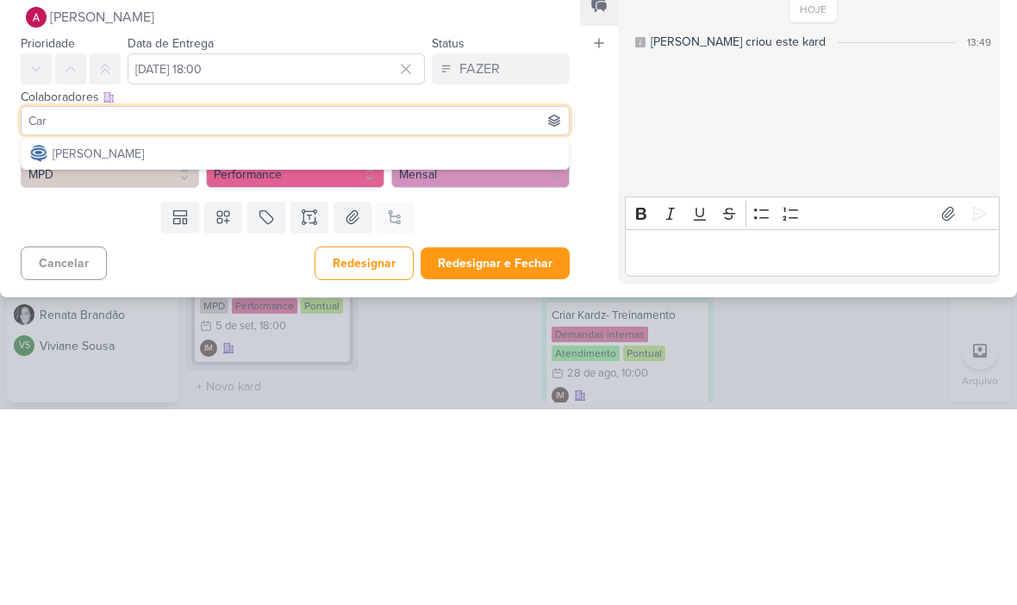
scroll to position [0, 0]
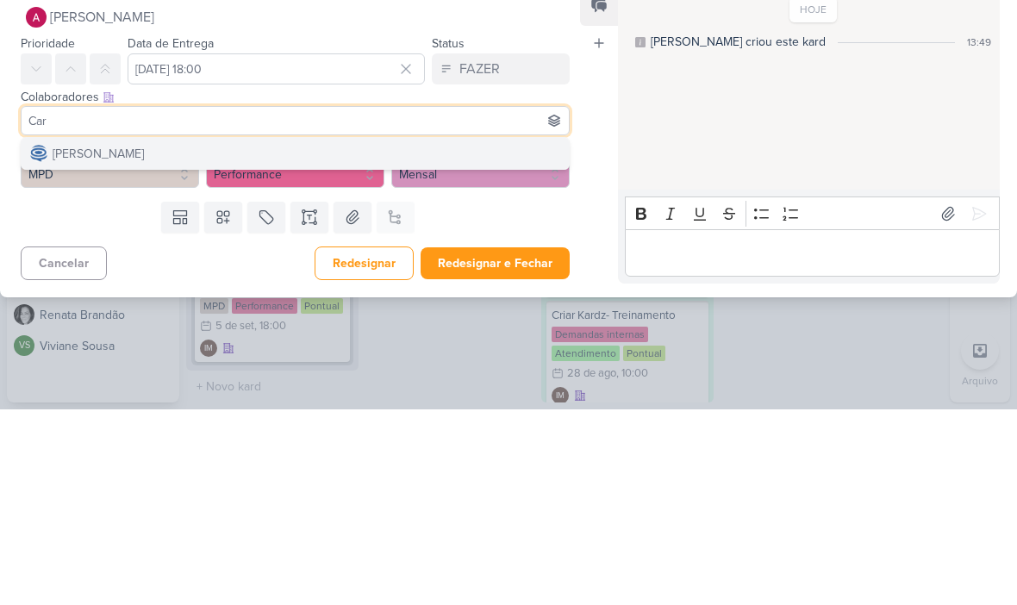
type input "Car"
click at [318, 334] on button "[PERSON_NAME]" at bounding box center [295, 349] width 547 height 31
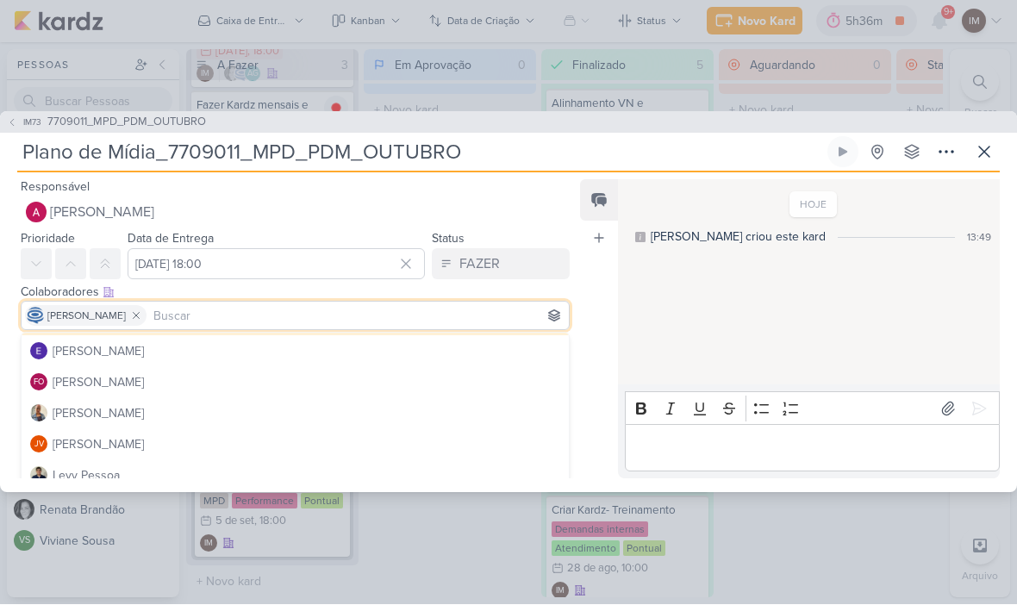
scroll to position [124, 0]
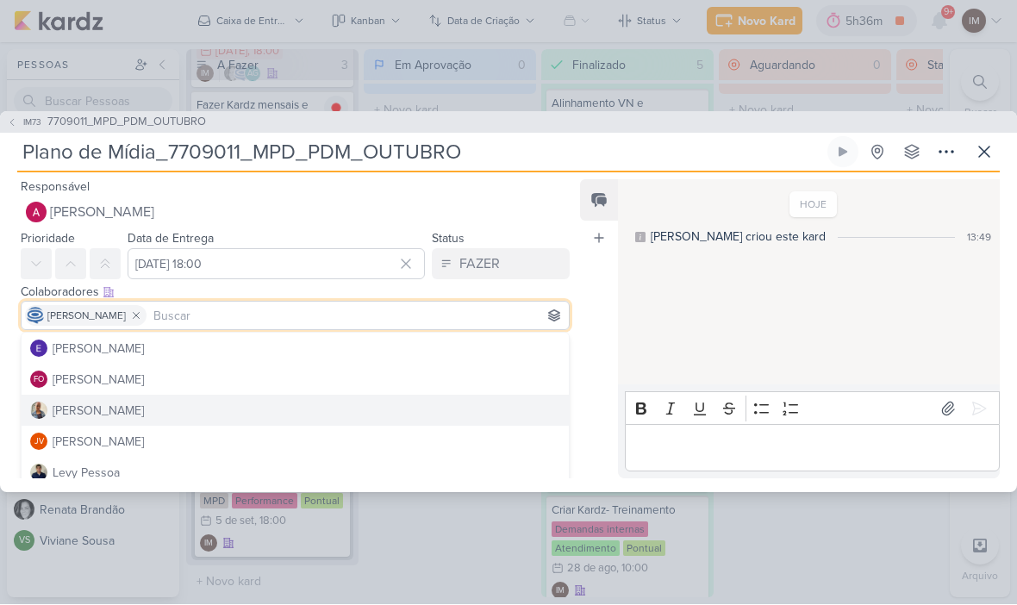
click at [242, 414] on button "[PERSON_NAME]" at bounding box center [295, 411] width 547 height 31
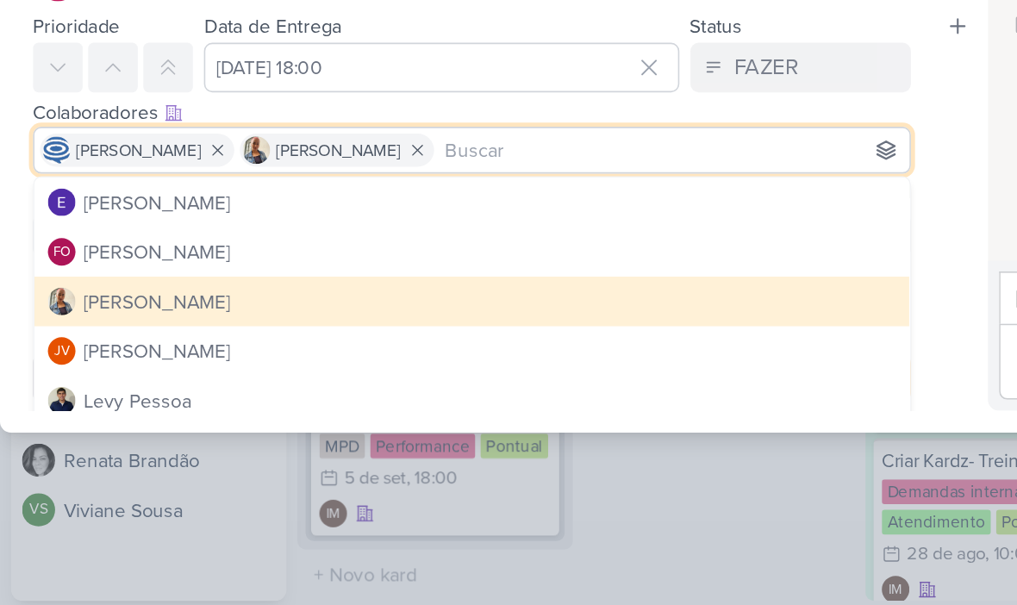
click at [575, 338] on div "CLIENTES MPD Time" at bounding box center [288, 364] width 577 height 53
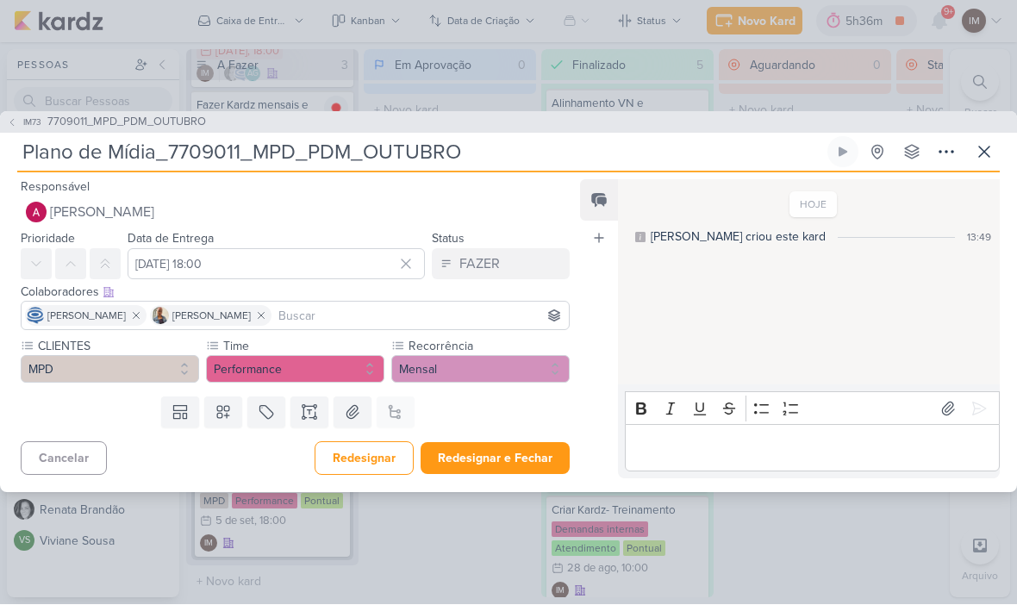
click at [508, 469] on button "Redesignar e Fechar" at bounding box center [495, 459] width 149 height 32
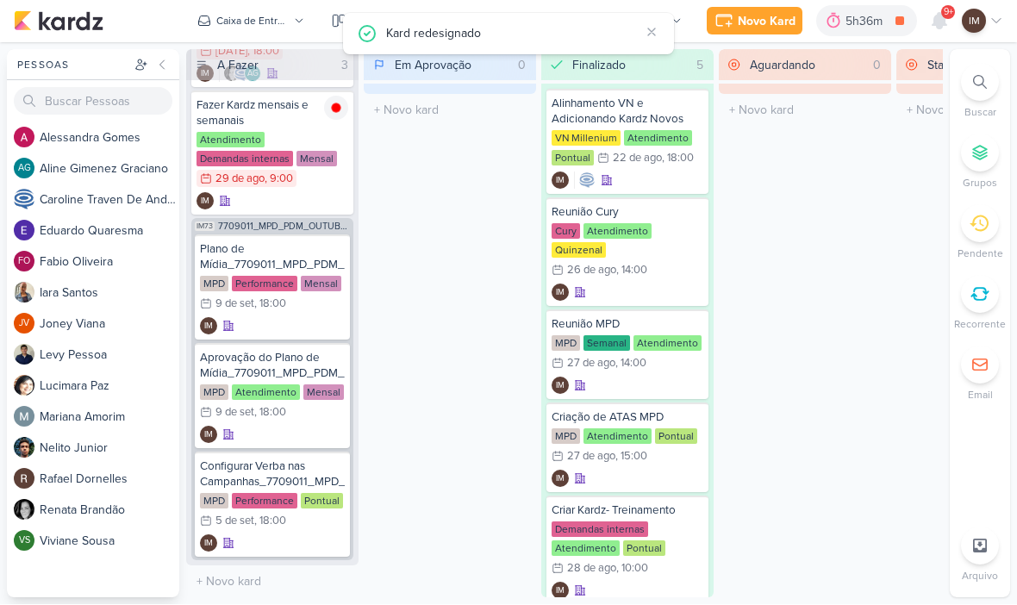
scroll to position [2, 0]
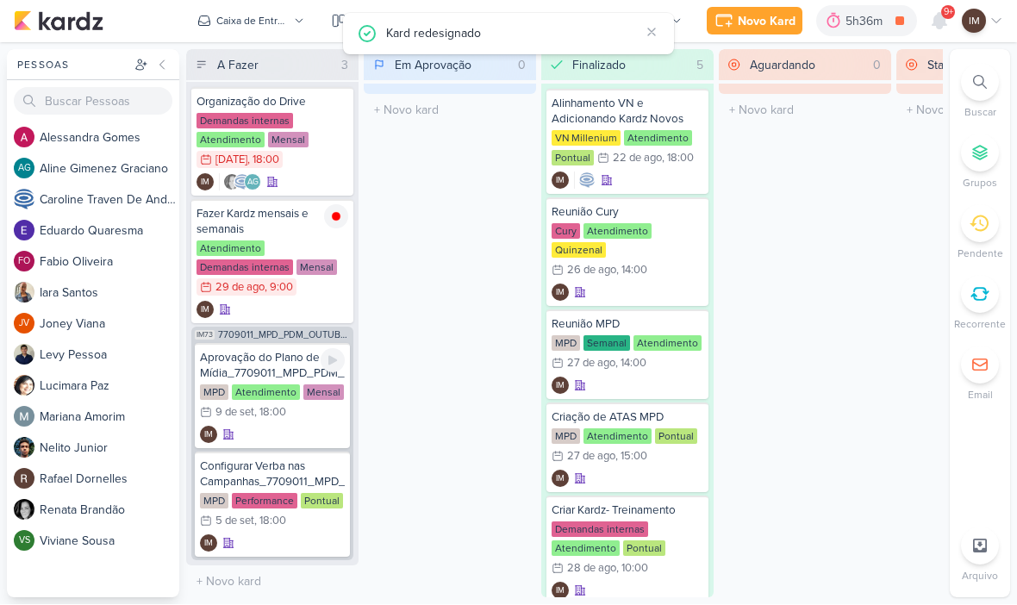
click at [285, 427] on div "IM" at bounding box center [272, 435] width 145 height 17
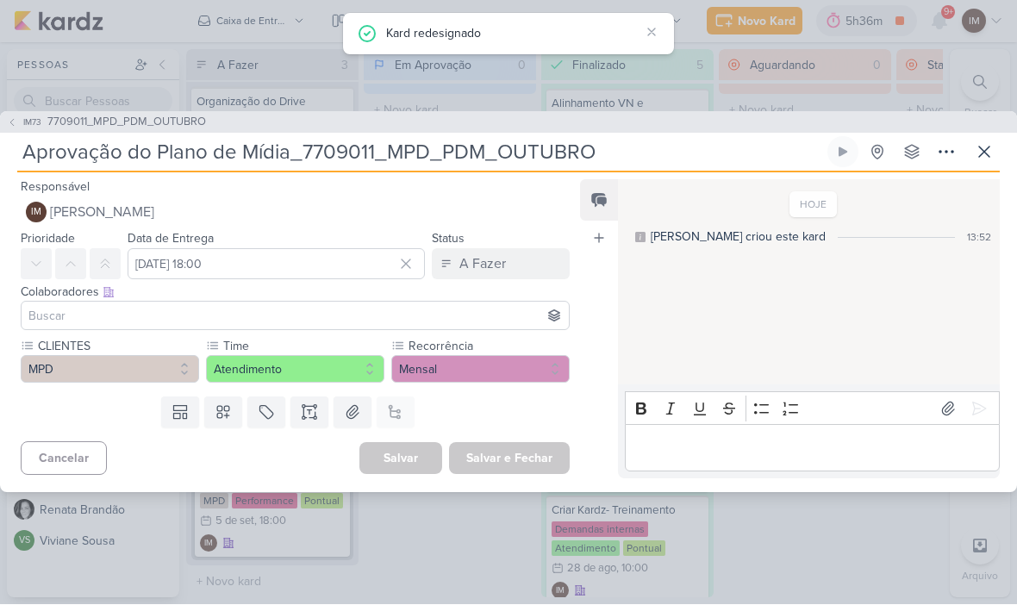
click at [241, 211] on button "IM [PERSON_NAME]" at bounding box center [295, 212] width 549 height 31
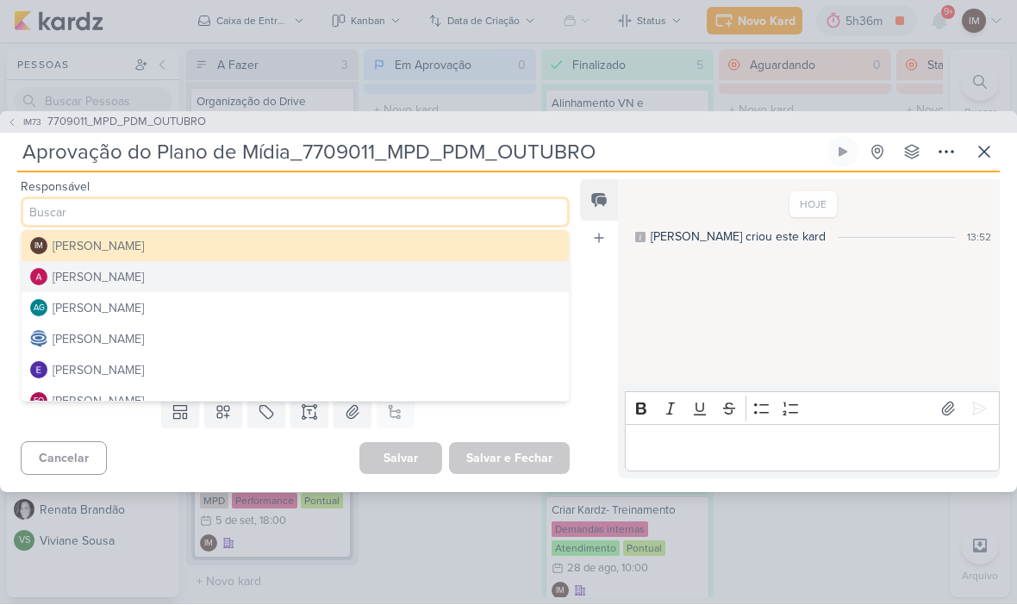
click at [375, 340] on button "[PERSON_NAME]" at bounding box center [295, 339] width 547 height 31
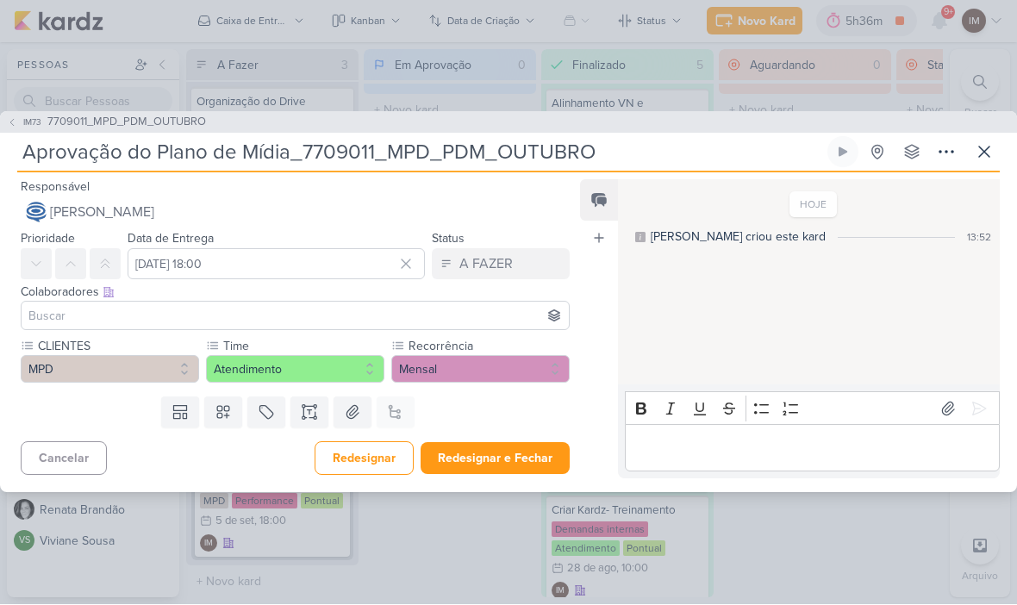
click at [367, 315] on input at bounding box center [295, 316] width 540 height 21
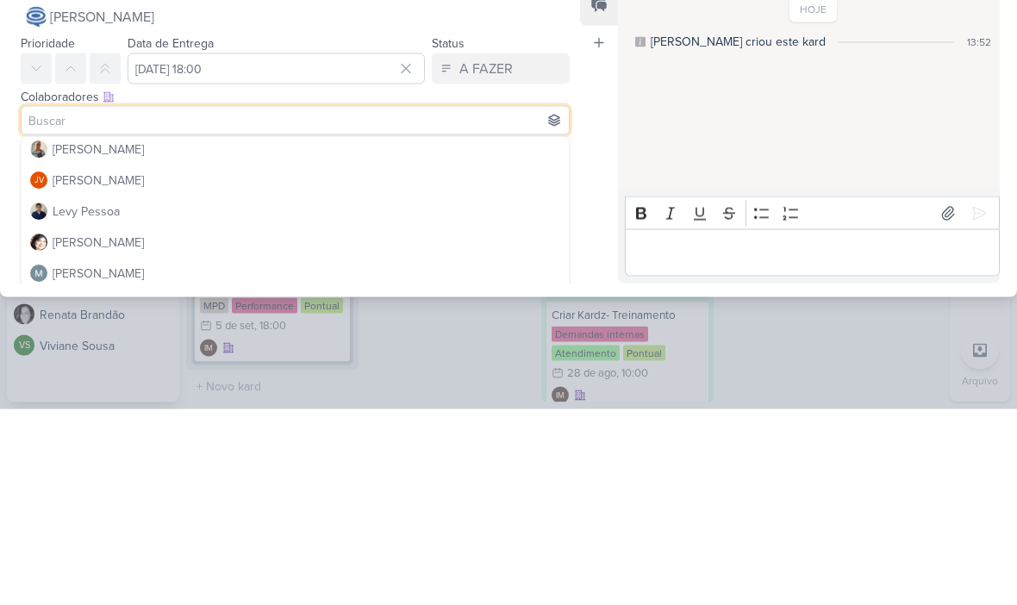
scroll to position [187, 0]
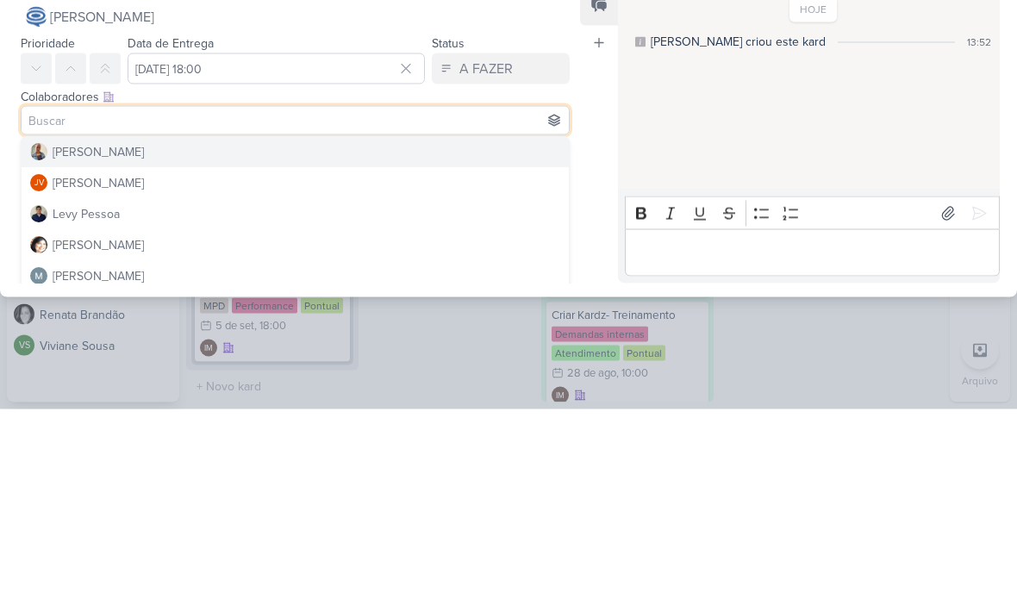
click at [358, 333] on button "[PERSON_NAME]" at bounding box center [295, 348] width 547 height 31
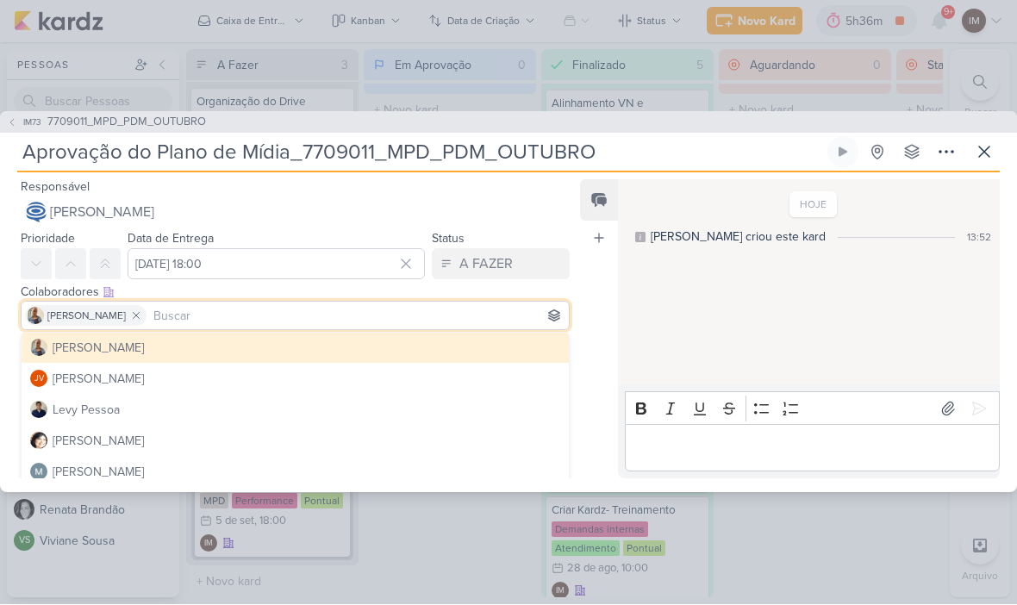
click at [321, 308] on input at bounding box center [357, 316] width 415 height 21
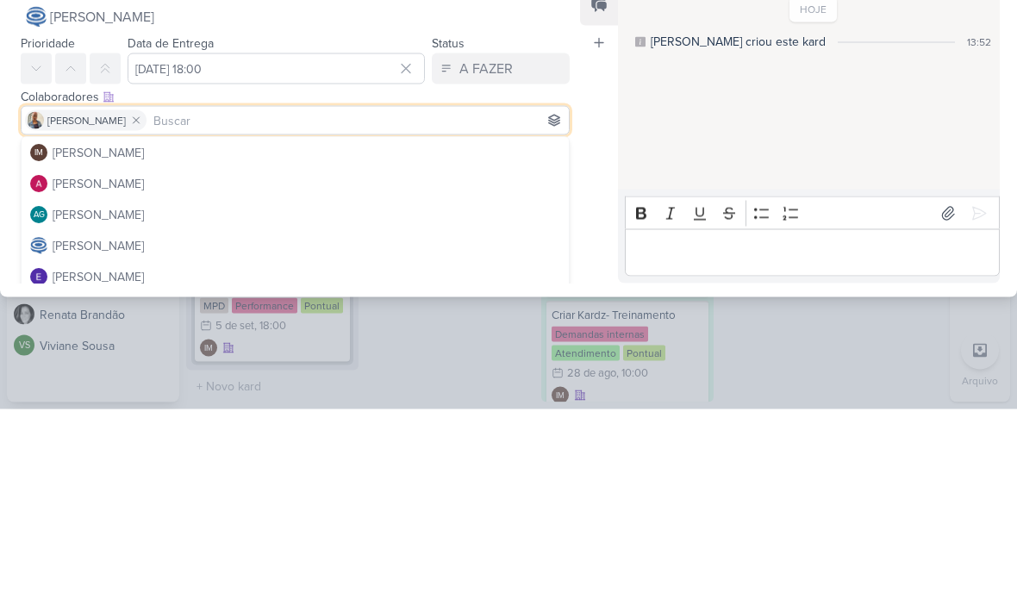
scroll to position [0, 0]
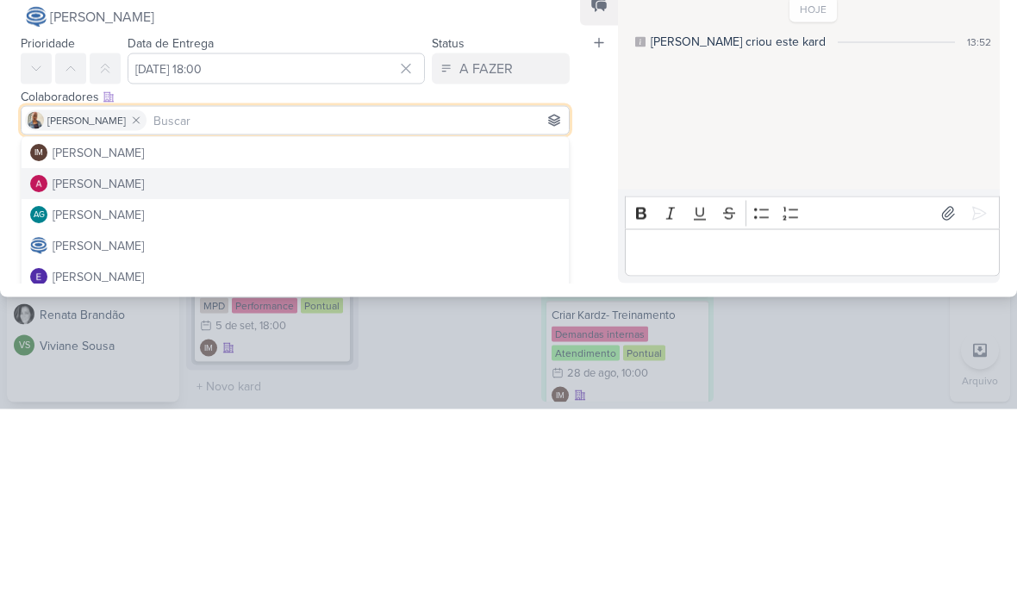
click at [350, 365] on button "[PERSON_NAME]" at bounding box center [295, 380] width 547 height 31
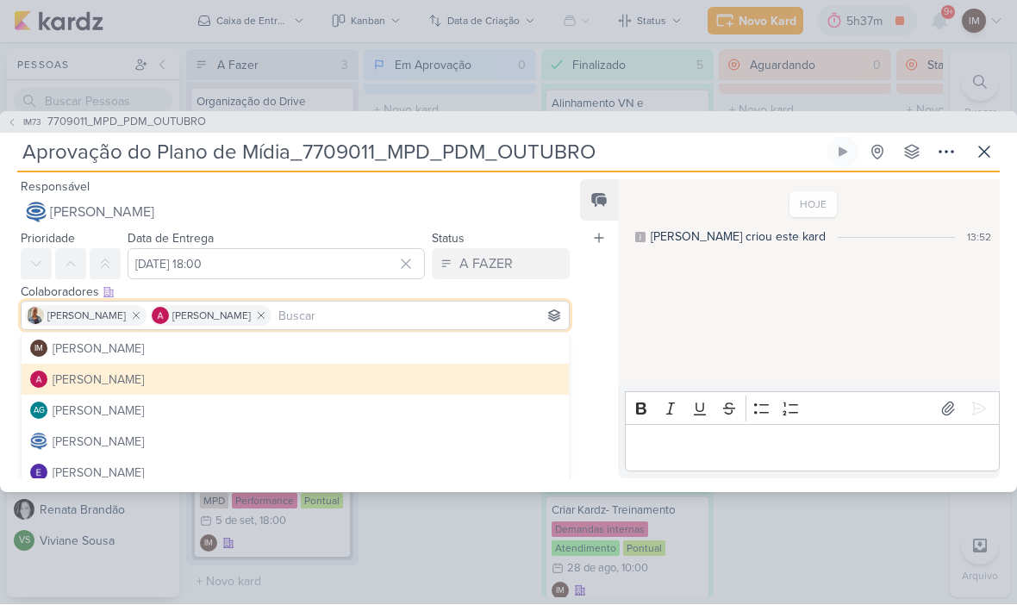
click at [598, 328] on div "Feed Atrelar email Solte o email para atrelar ao kard" at bounding box center [599, 329] width 38 height 299
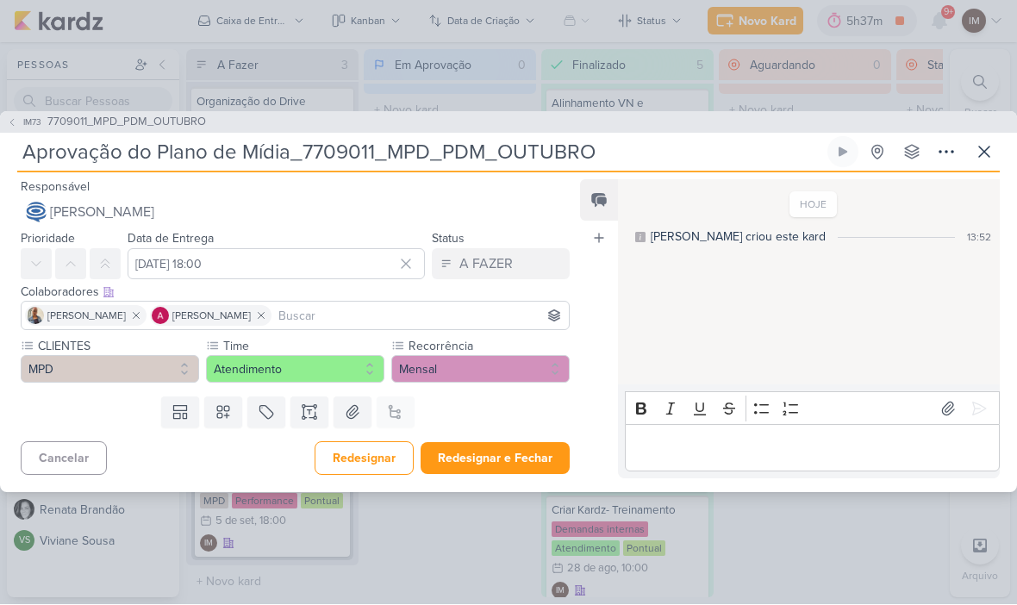
click at [510, 450] on button "Redesignar e Fechar" at bounding box center [495, 459] width 149 height 32
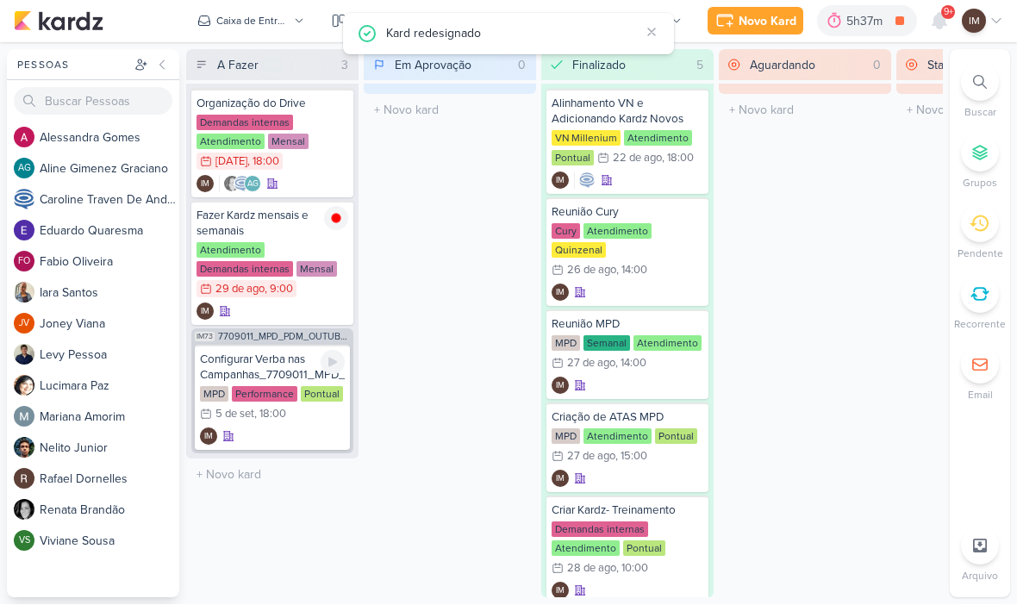
click at [309, 434] on div "IM" at bounding box center [272, 436] width 145 height 17
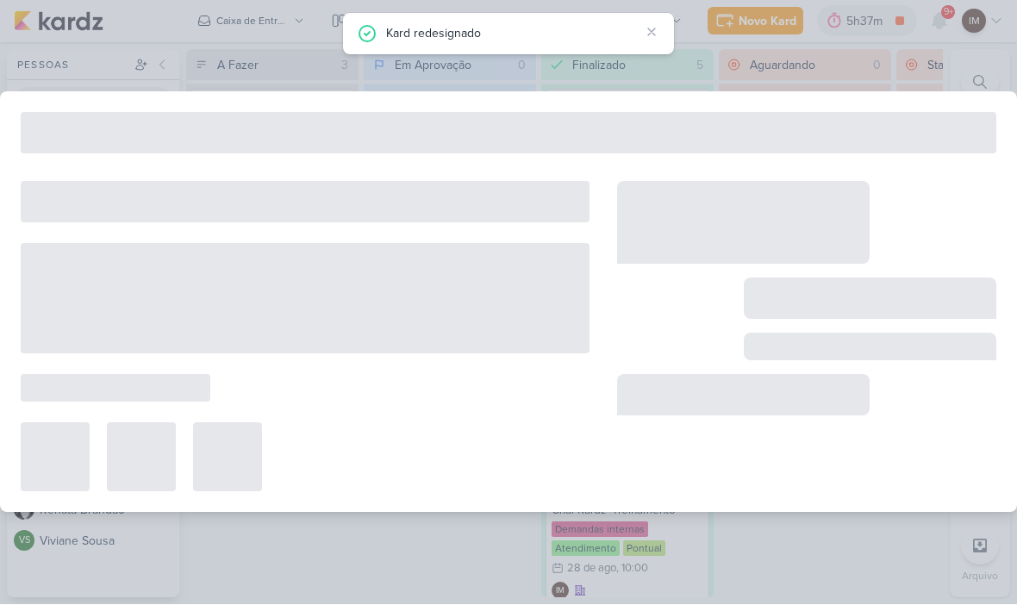
type input "Configurar Verba nas Campanhas_7709011_MPD_PDM_OUTUBRO"
type input "[DATE] 18:00"
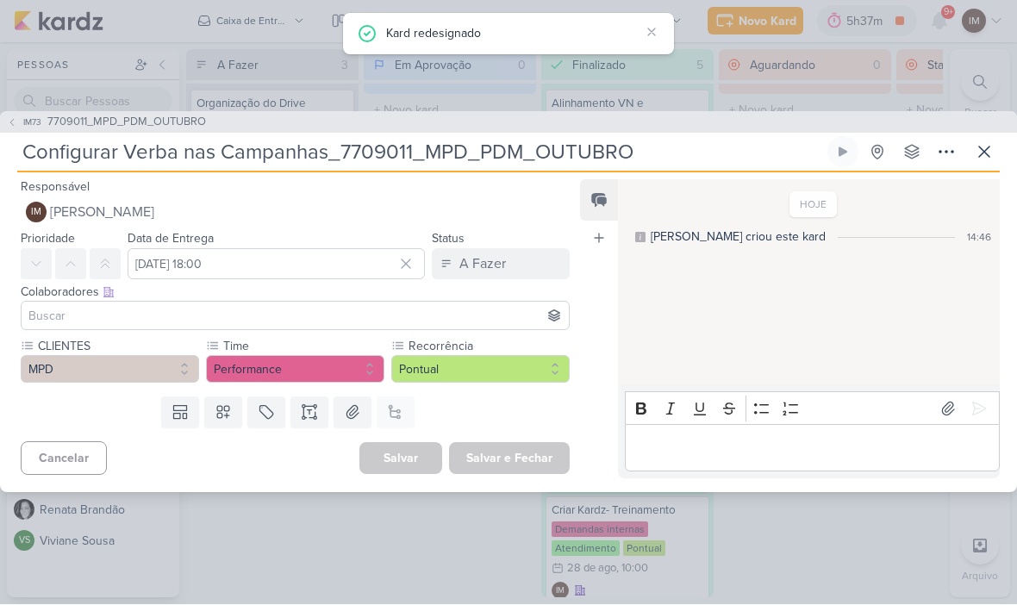
click at [317, 199] on button "IM [PERSON_NAME]" at bounding box center [295, 212] width 549 height 31
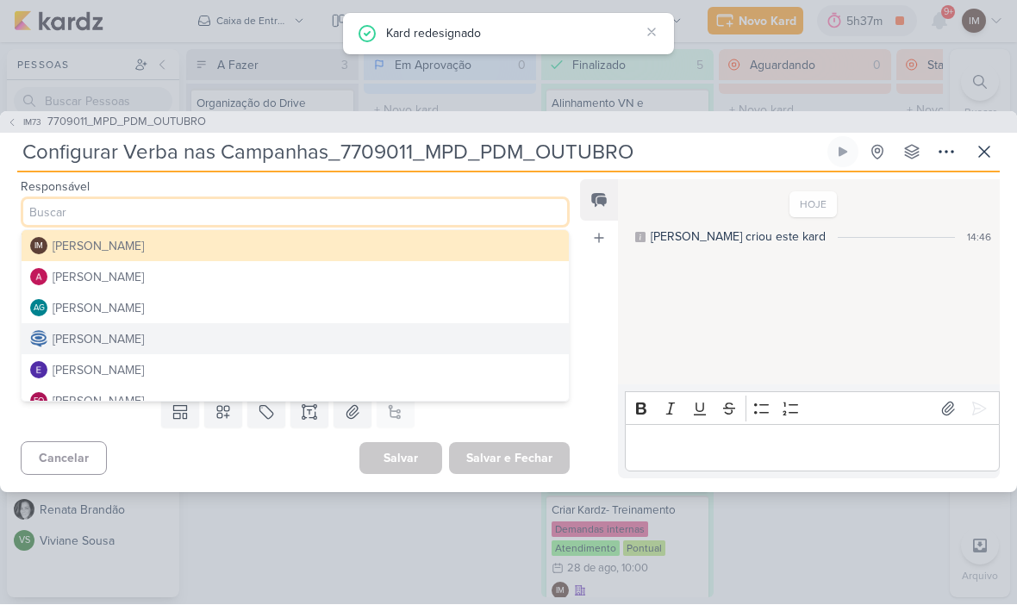
click at [310, 286] on button "[PERSON_NAME]" at bounding box center [295, 277] width 547 height 31
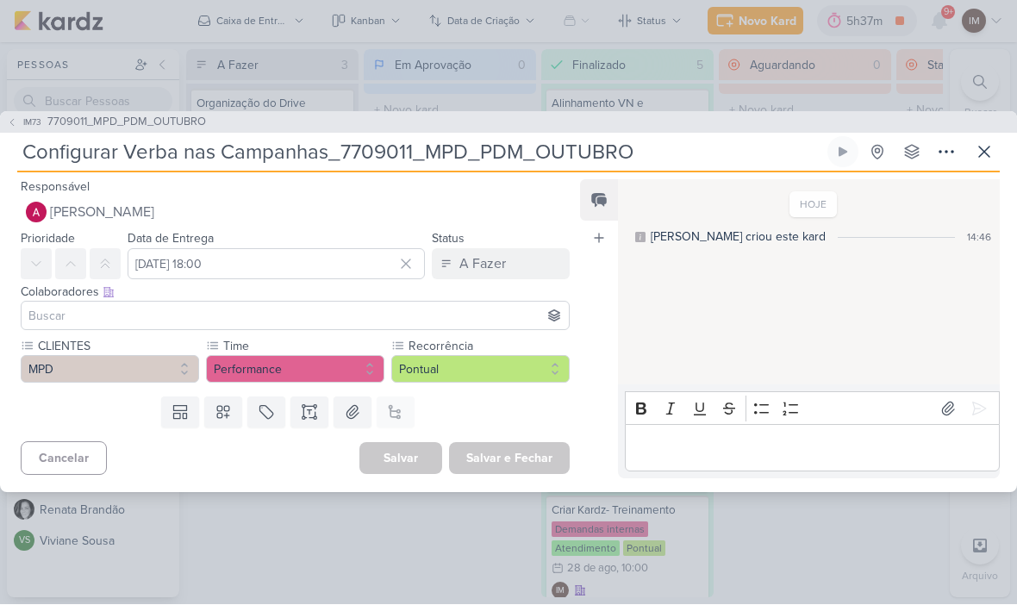
click at [304, 321] on input at bounding box center [295, 316] width 540 height 21
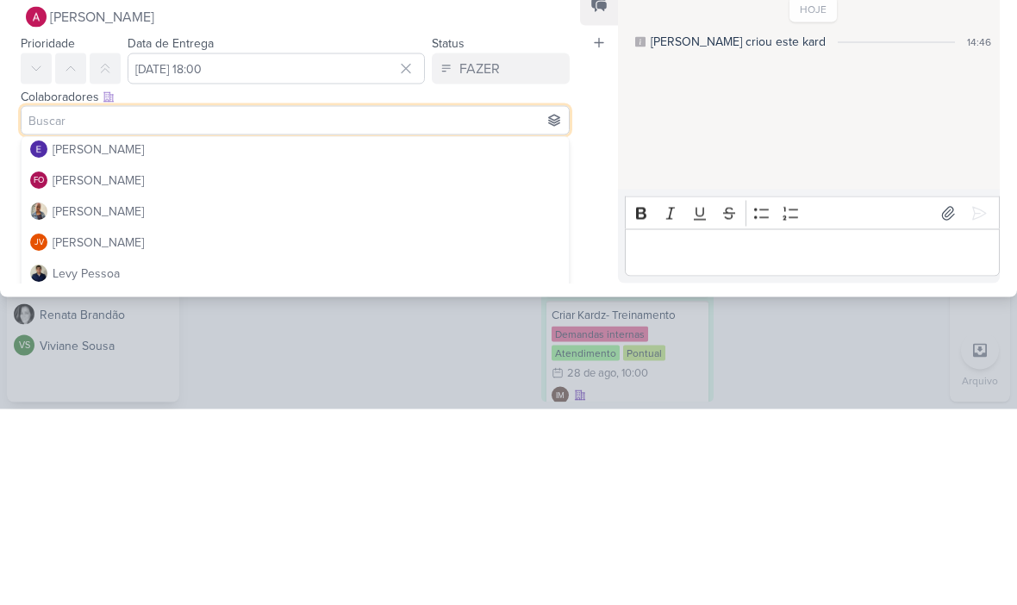
scroll to position [133, 0]
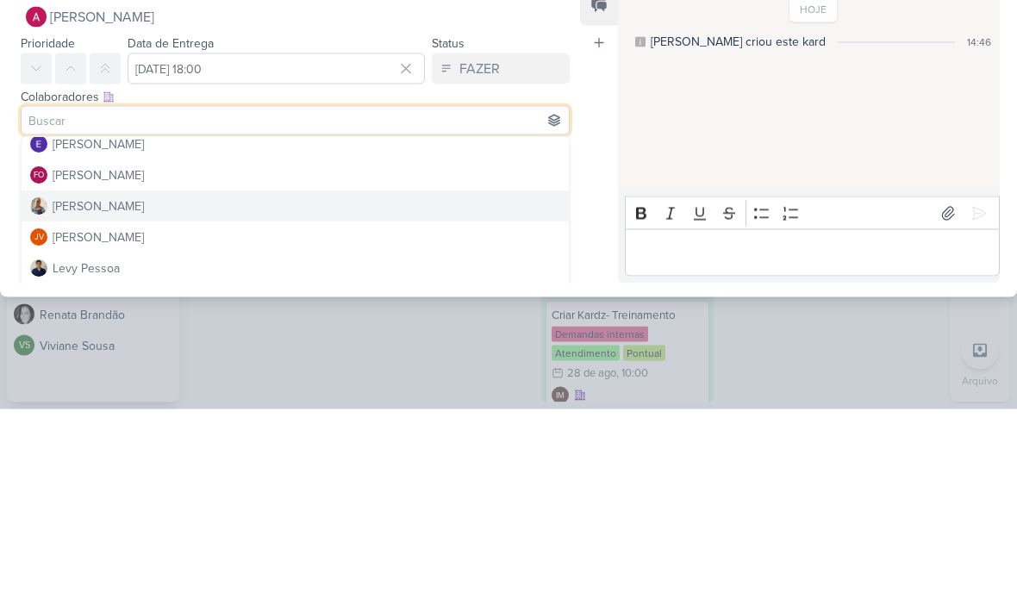
click at [294, 387] on button "[PERSON_NAME]" at bounding box center [295, 402] width 547 height 31
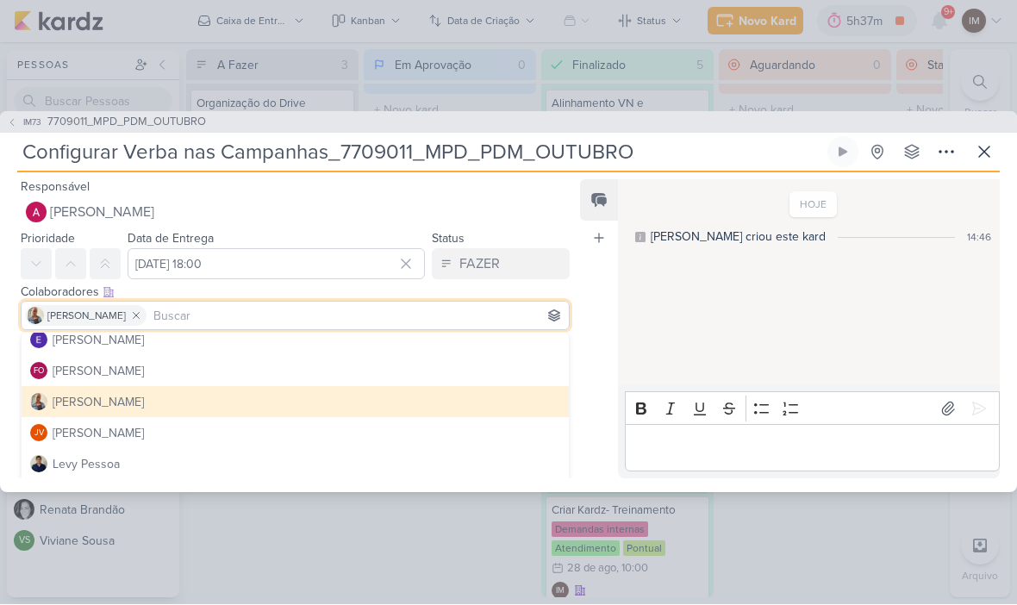
click at [318, 302] on div "[PERSON_NAME]" at bounding box center [295, 316] width 549 height 29
click at [316, 306] on input at bounding box center [357, 316] width 415 height 21
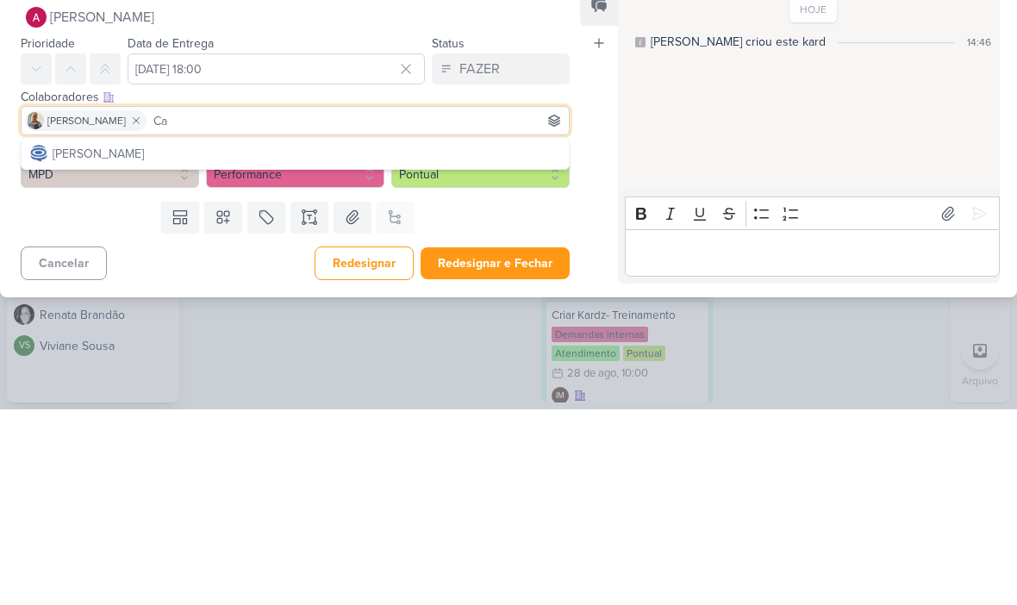
scroll to position [0, 0]
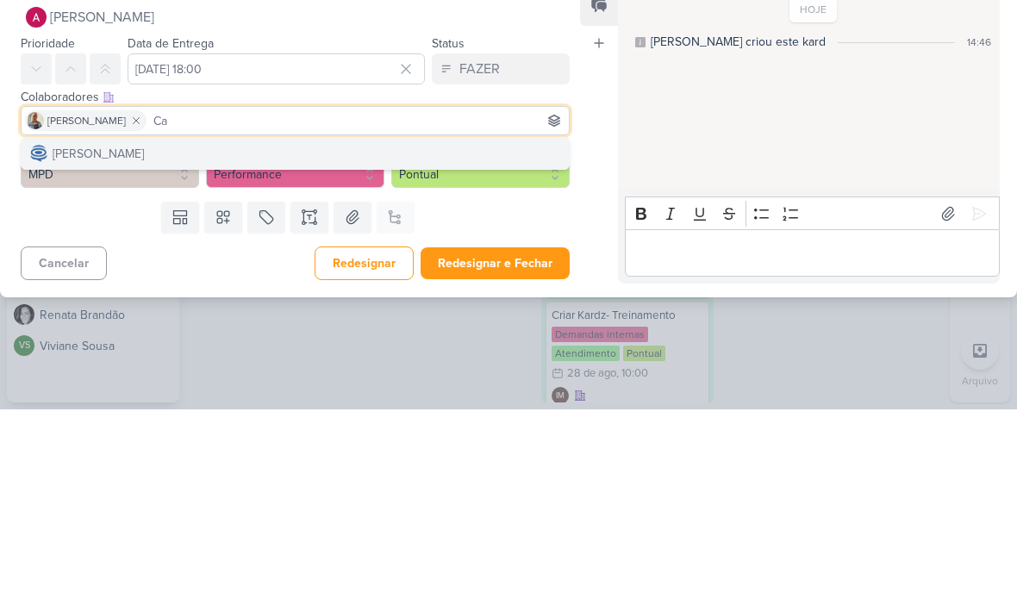
type input "Ca"
click at [504, 334] on button "[PERSON_NAME]" at bounding box center [295, 349] width 547 height 31
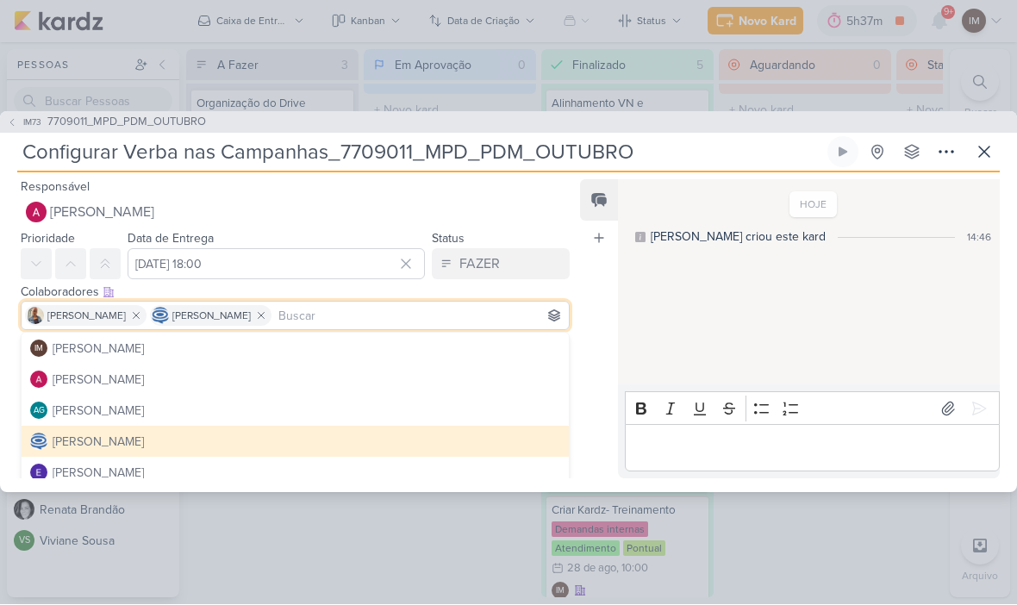
click at [583, 331] on div "Feed Atrelar email Solte o email para atrelar ao kard" at bounding box center [599, 329] width 38 height 299
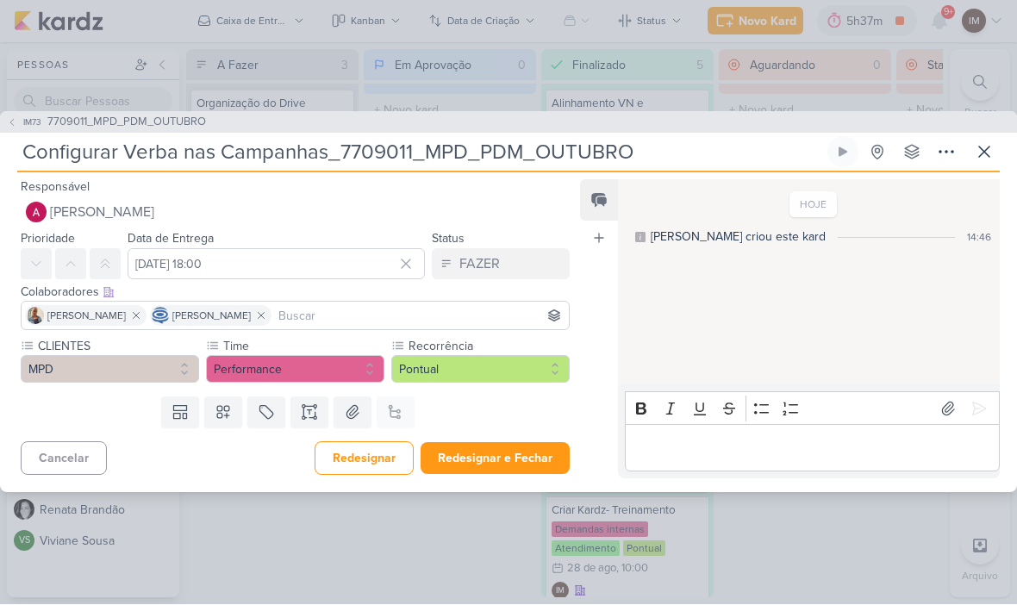
click at [502, 458] on button "Redesignar e Fechar" at bounding box center [495, 459] width 149 height 32
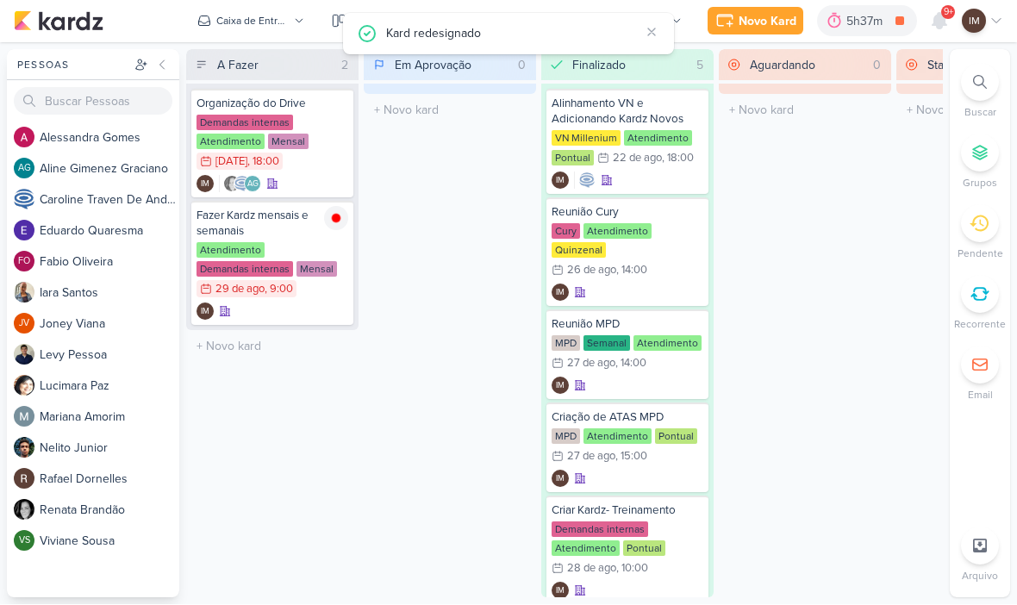
click at [258, 28] on button "Caixa de Entrada" at bounding box center [251, 22] width 128 height 28
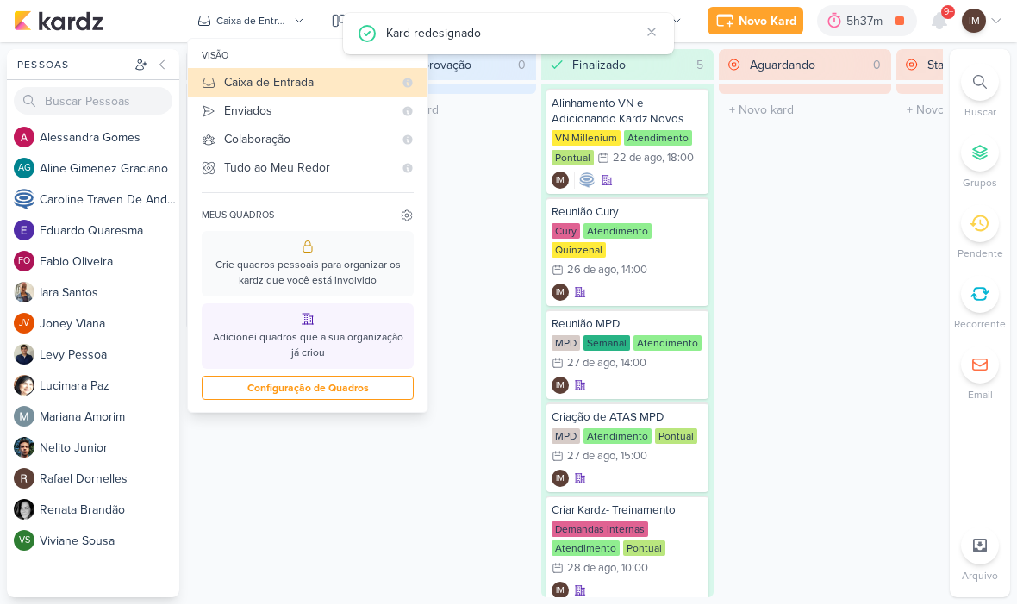
click at [326, 117] on div "Enviados" at bounding box center [308, 112] width 169 height 18
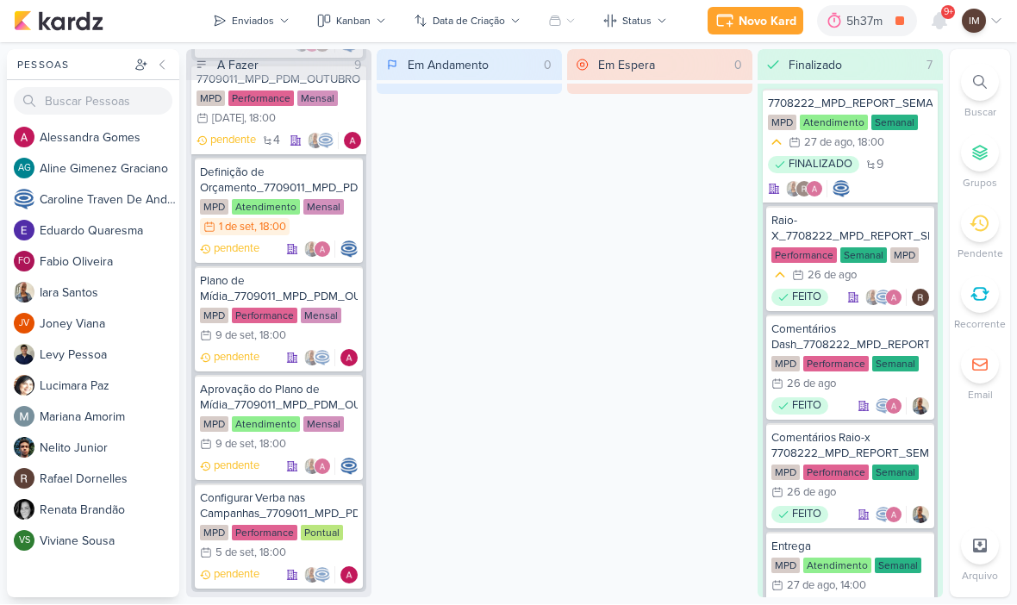
scroll to position [4092, 0]
click at [240, 442] on div "9 de set" at bounding box center [234, 445] width 39 height 11
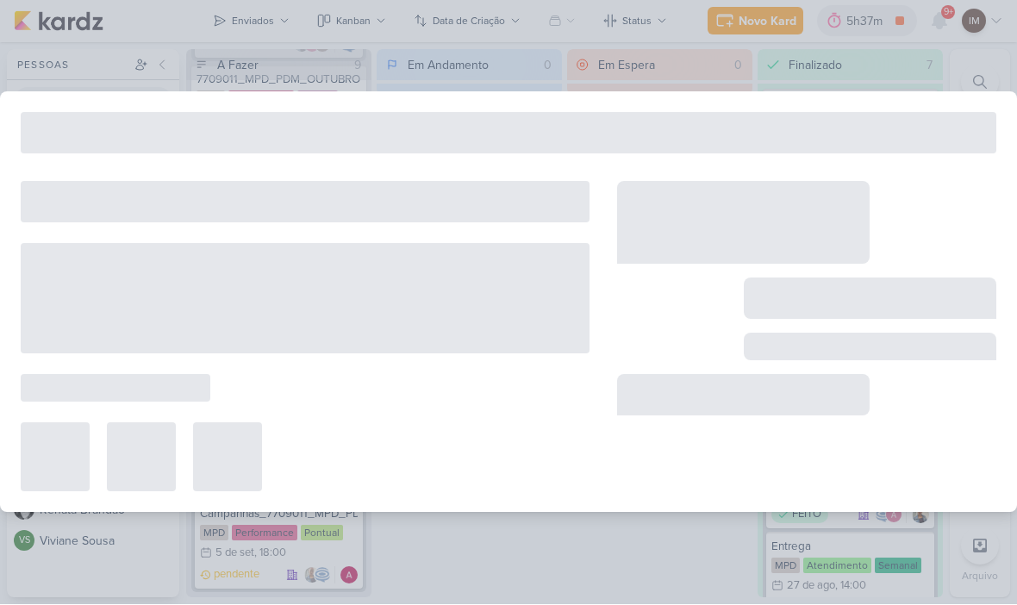
type input "Aprovação do Plano de Mídia_7709011_MPD_PDM_OUTUBRO"
type input "[DATE] 18:00"
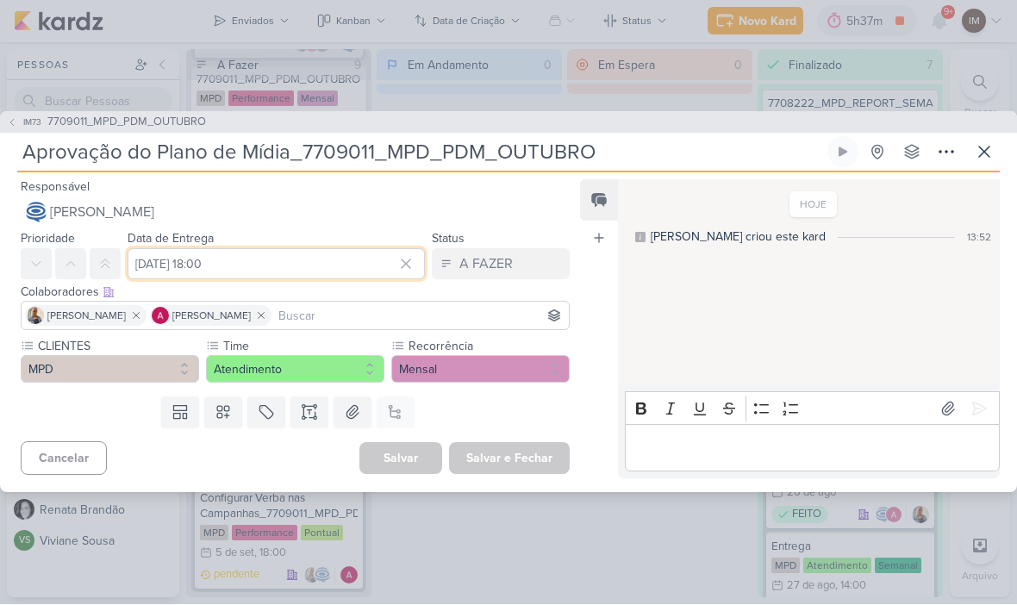
click at [258, 249] on input "[DATE] 18:00" at bounding box center [276, 264] width 297 height 31
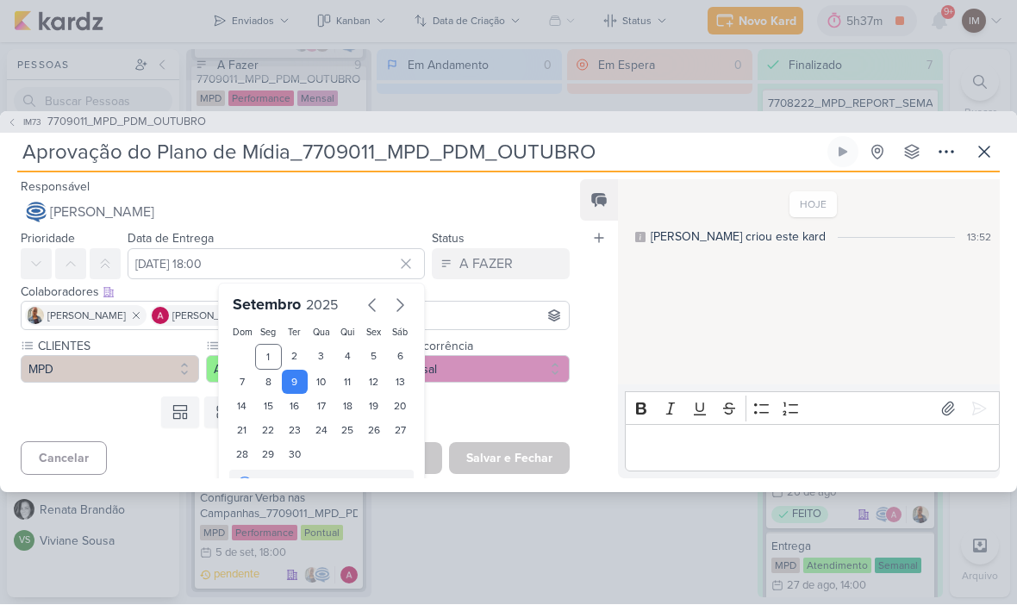
click at [371, 362] on div "5" at bounding box center [373, 358] width 27 height 26
type input "[DATE] 18:00"
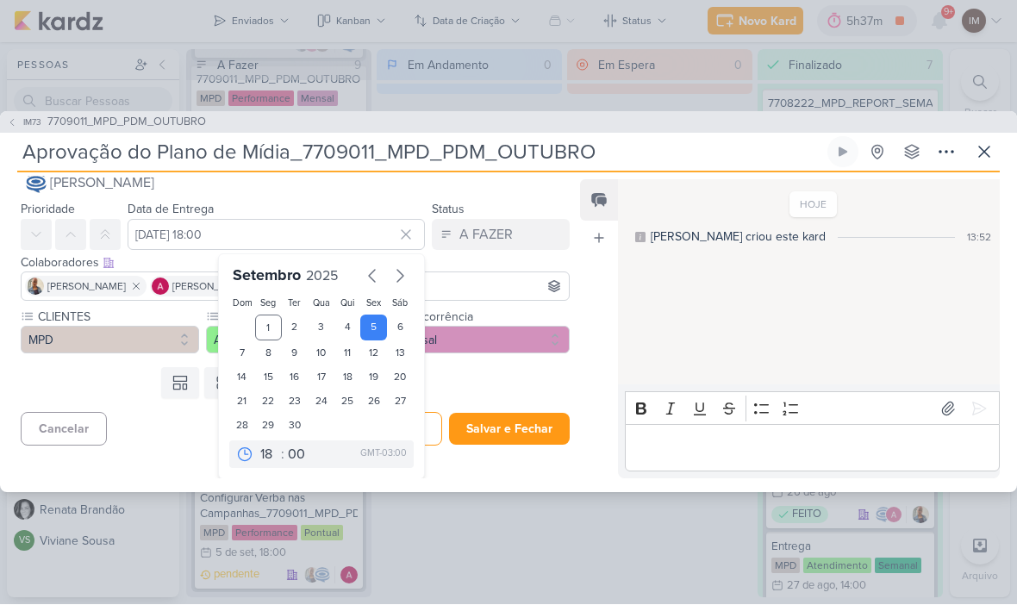
scroll to position [29, 0]
click at [508, 428] on button "Salvar e Fechar" at bounding box center [509, 430] width 121 height 32
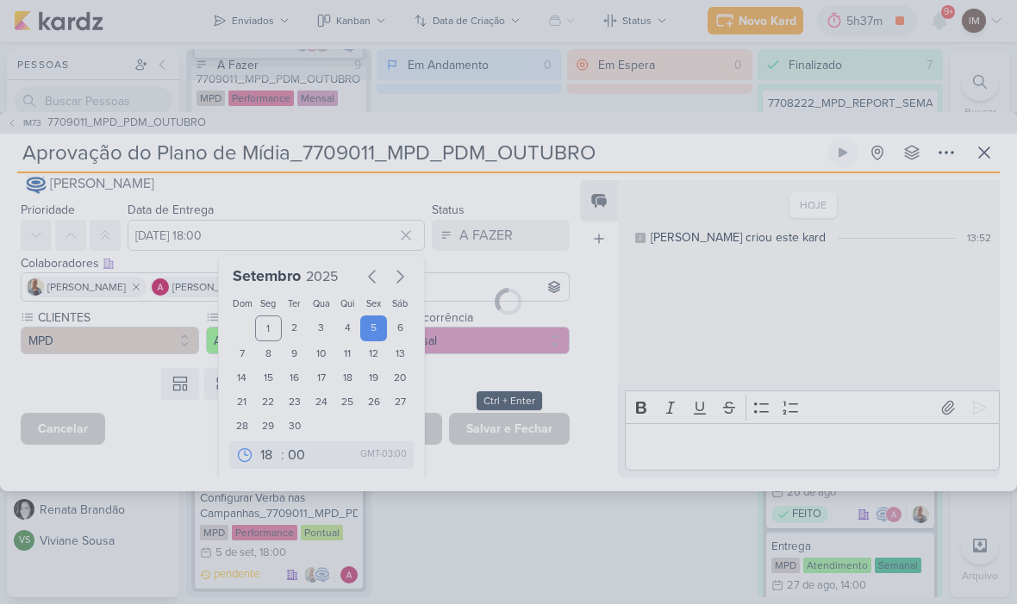
scroll to position [0, 0]
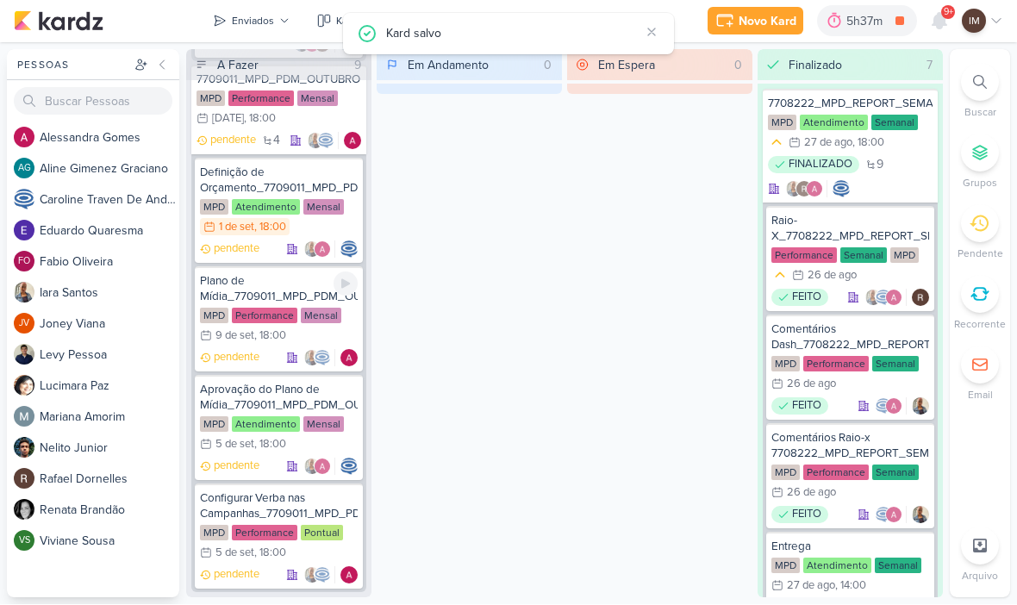
click at [265, 285] on div "Plano de Mídia_7709011_MPD_PDM_OUTUBRO" at bounding box center [279, 289] width 158 height 31
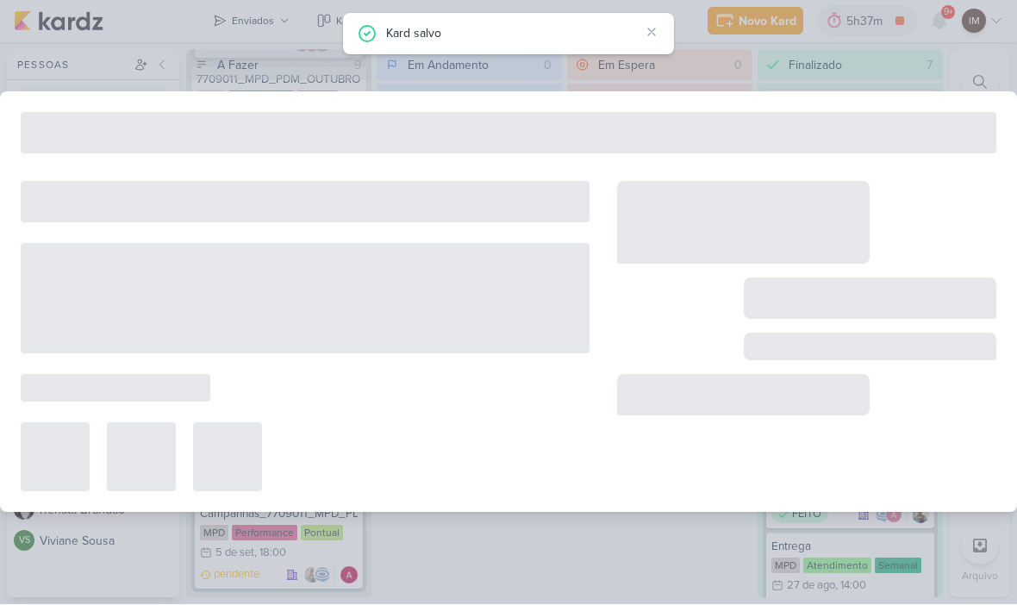
type input "Plano de Mídia_7709011_MPD_PDM_OUTUBRO"
type input "[DATE] 18:00"
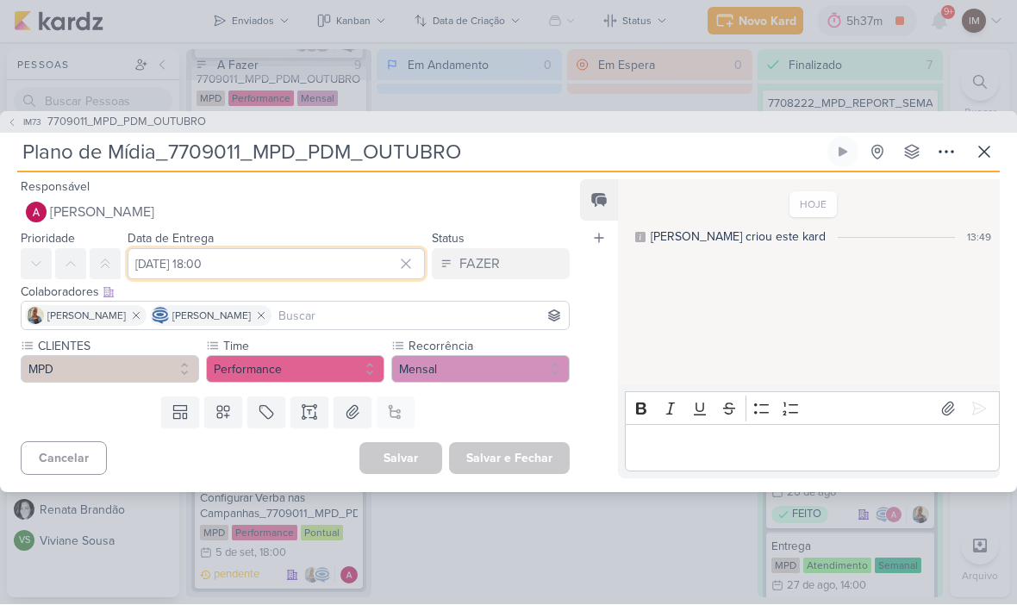
click at [320, 253] on input "[DATE] 18:00" at bounding box center [276, 264] width 297 height 31
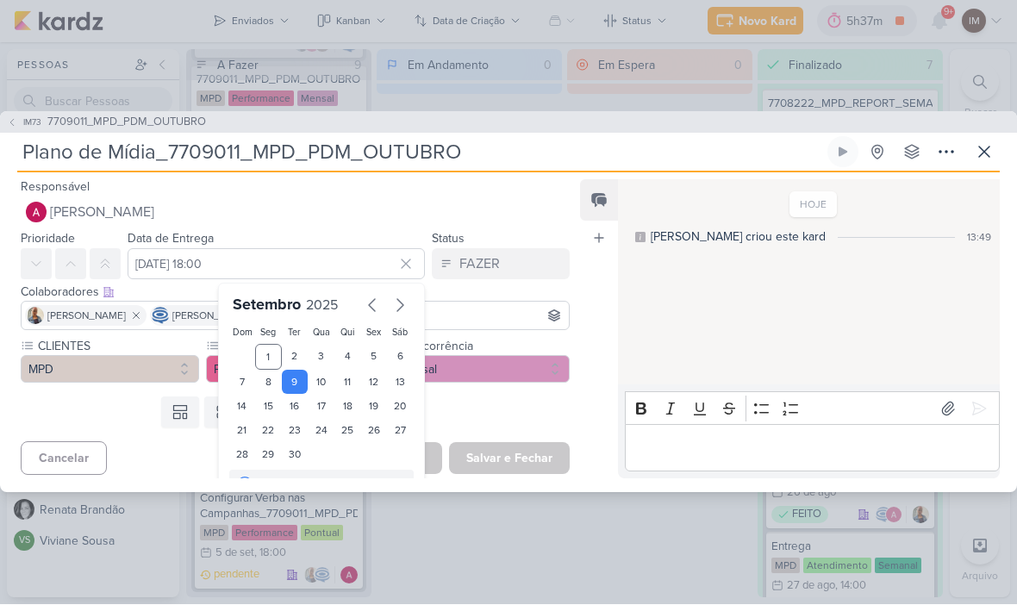
click at [375, 347] on div "5" at bounding box center [373, 358] width 27 height 26
type input "[DATE] 18:00"
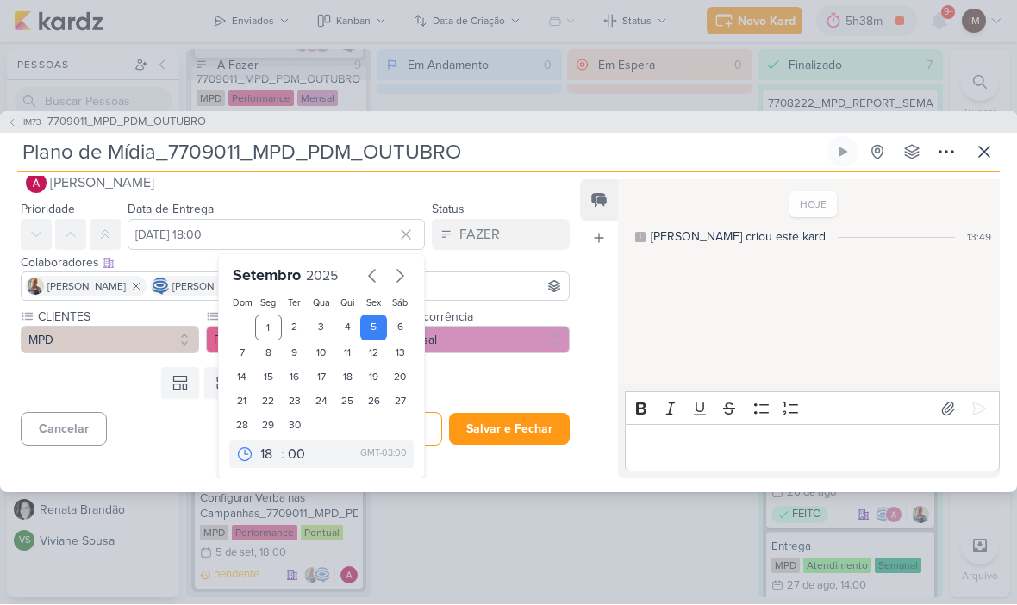
scroll to position [29, 0]
click at [491, 428] on button "Salvar e Fechar" at bounding box center [509, 430] width 121 height 32
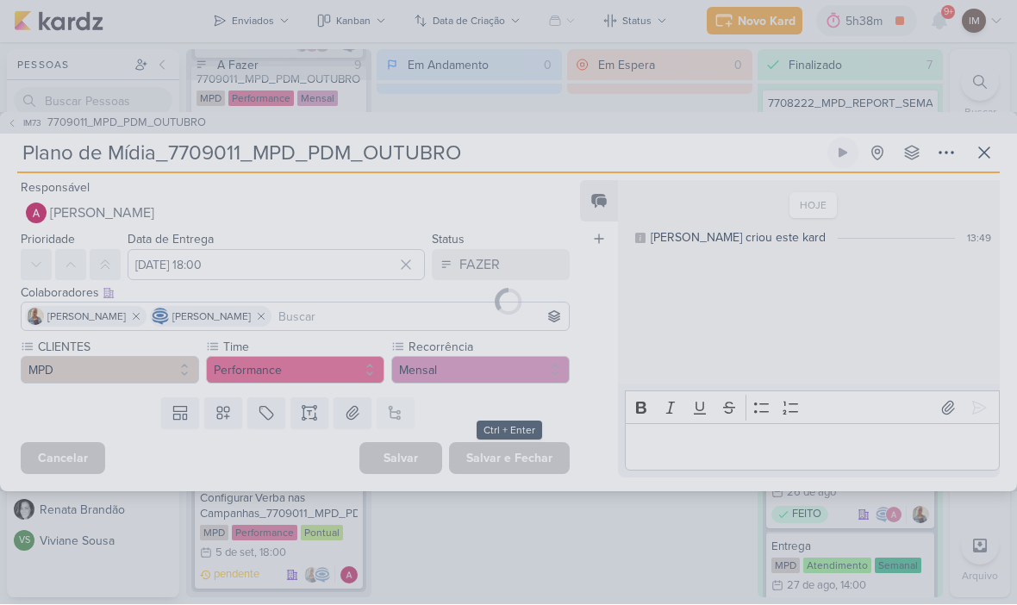
scroll to position [0, 0]
